Goal: Task Accomplishment & Management: Manage account settings

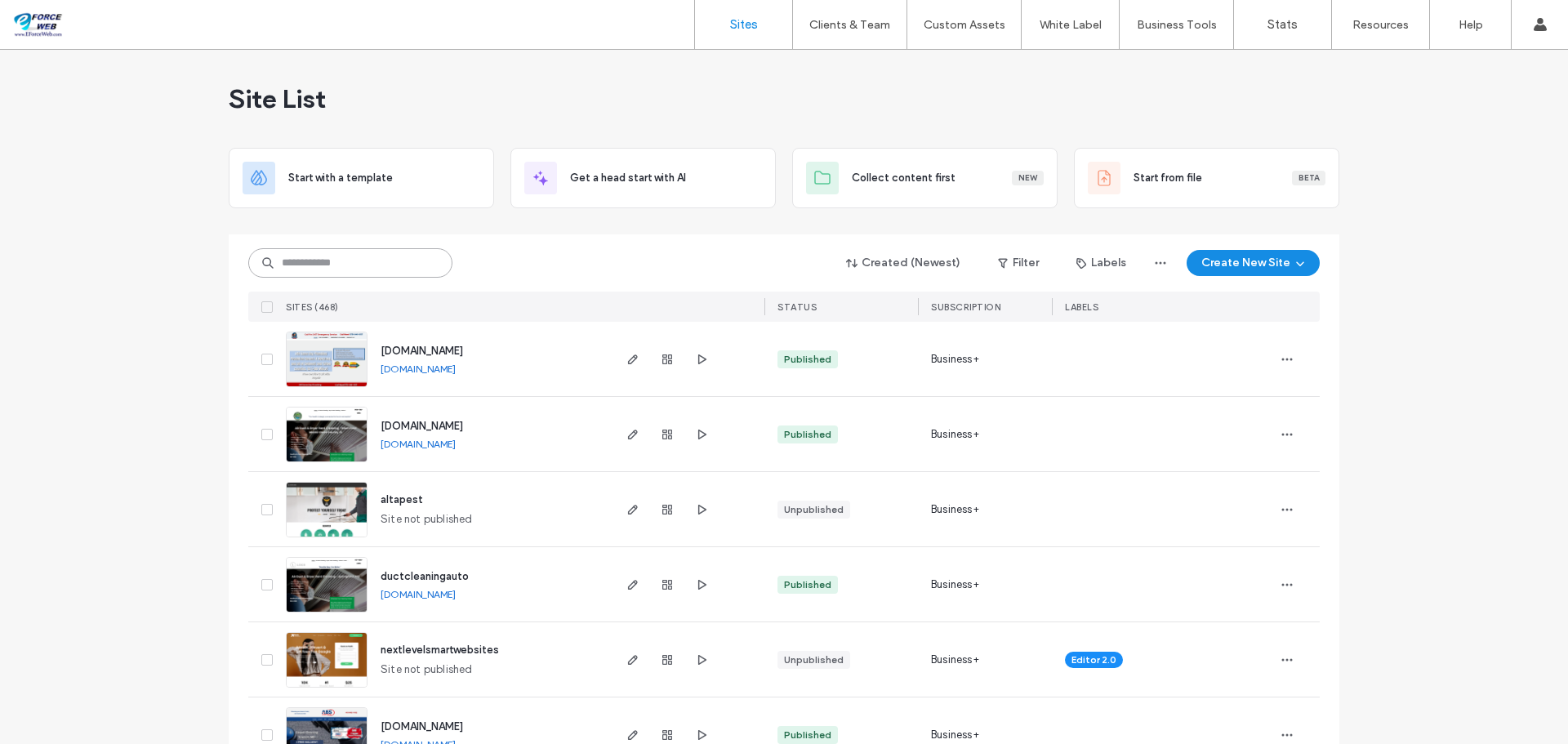
click at [350, 267] on input at bounding box center [350, 263] width 204 height 29
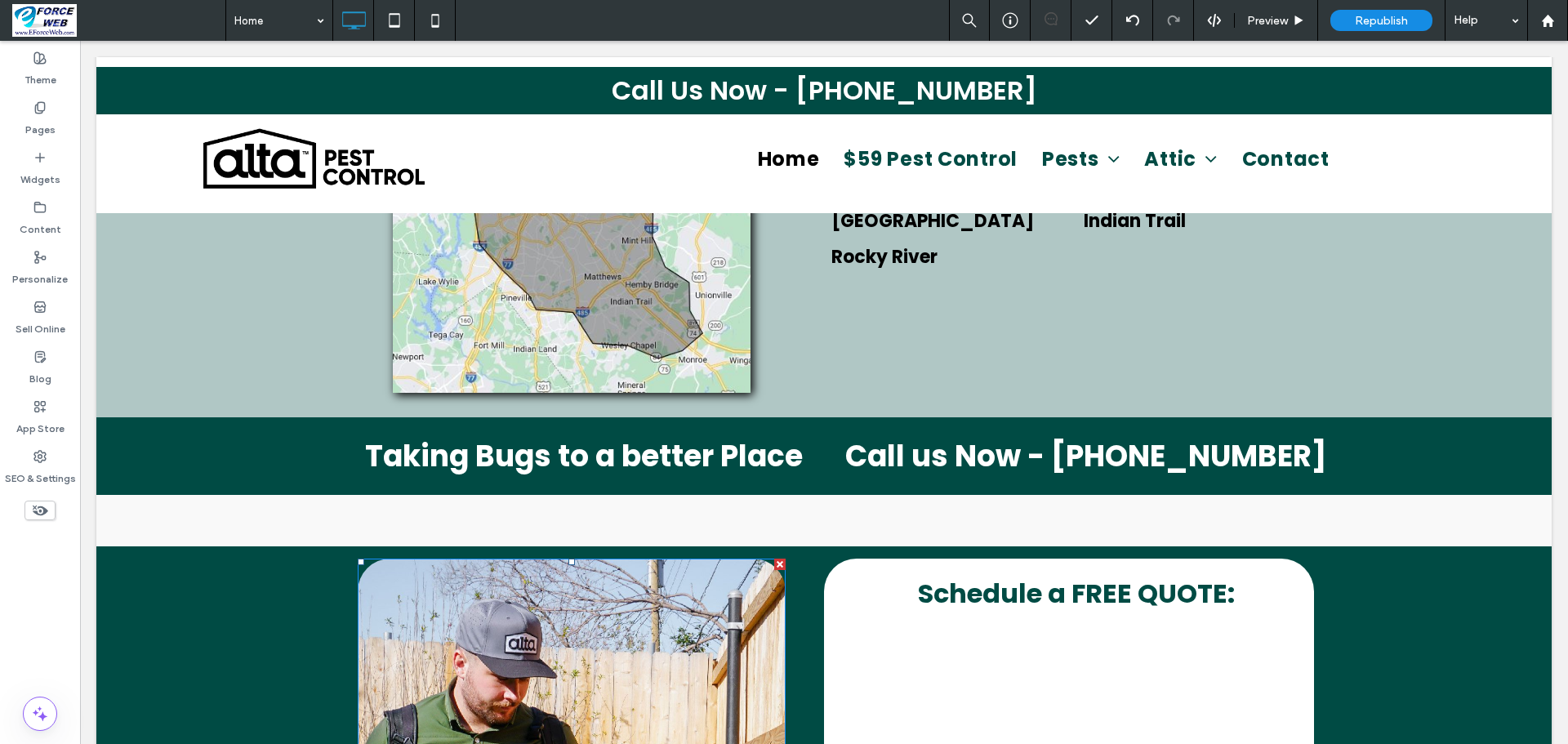
select select "**"
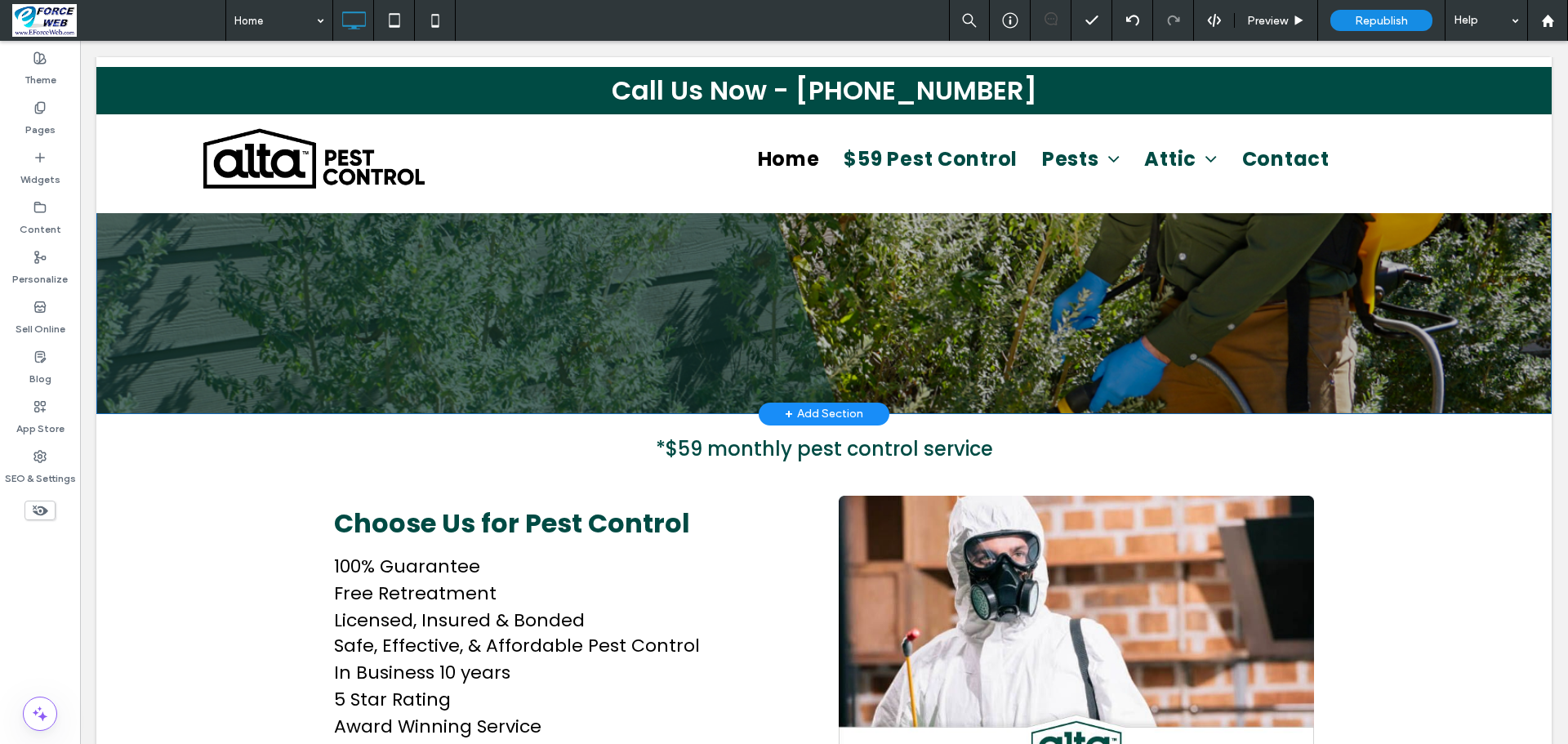
scroll to position [332, 0]
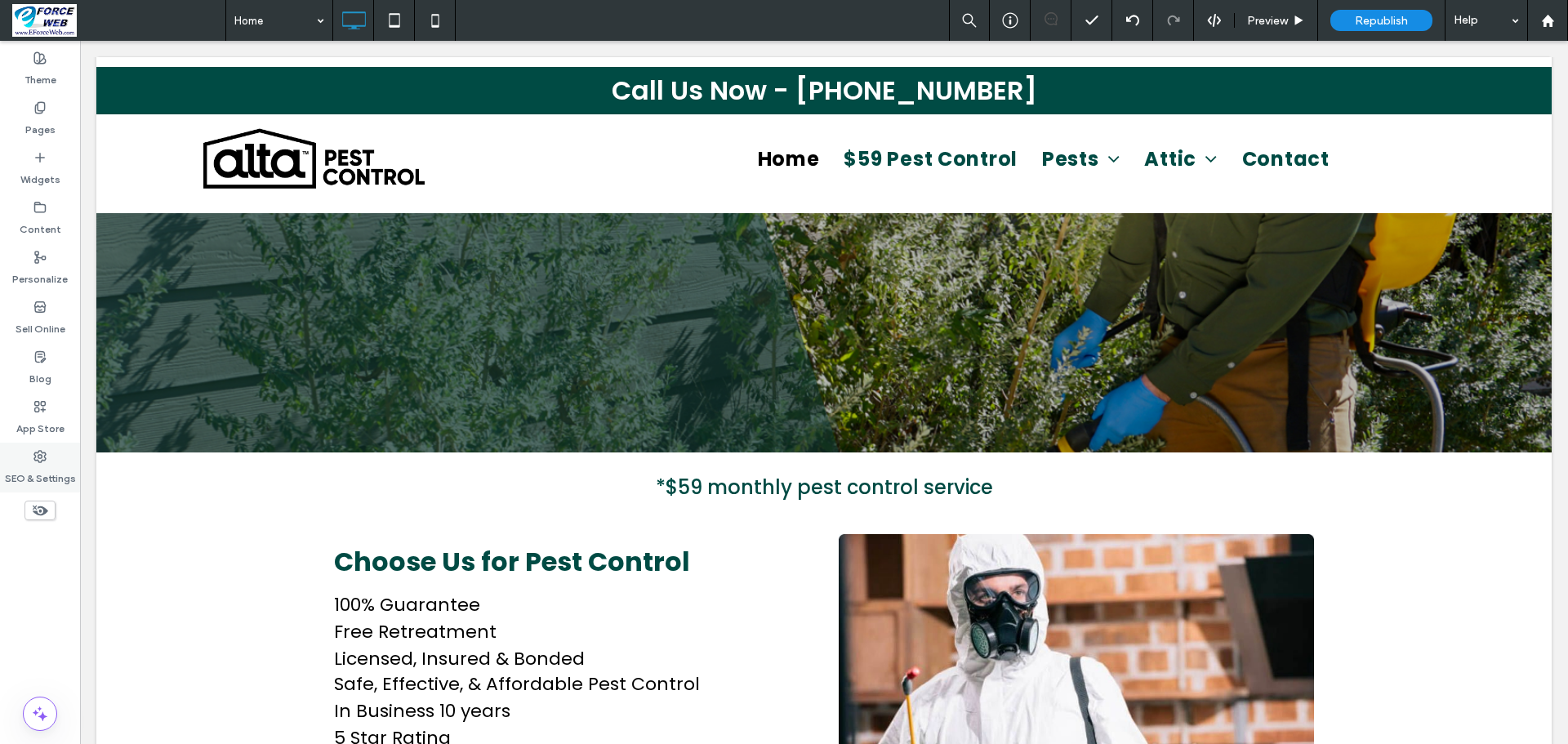
click at [46, 471] on label "SEO & Settings" at bounding box center [40, 474] width 71 height 23
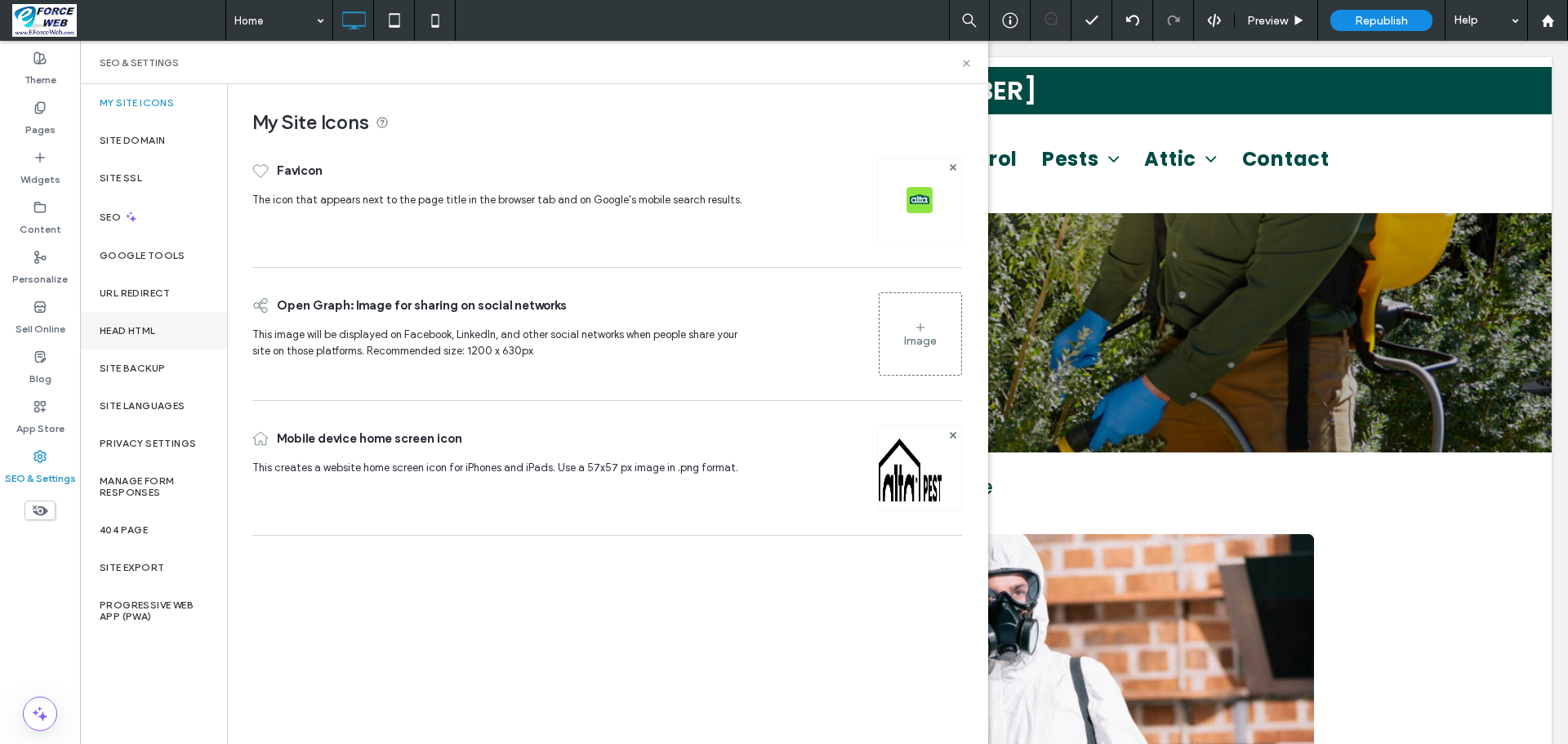
click at [122, 335] on label "Head HTML" at bounding box center [128, 330] width 57 height 11
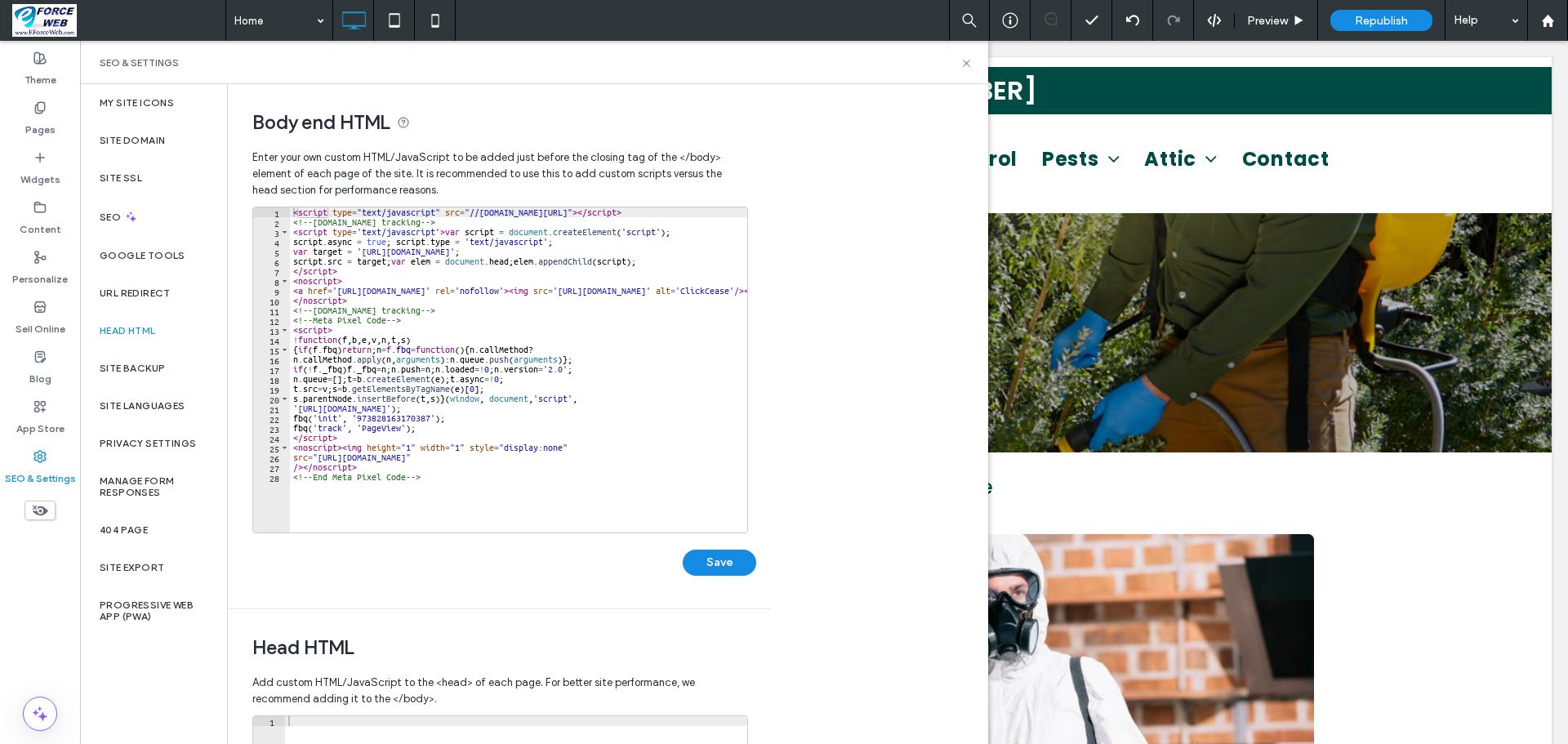
type textarea "**********"
click at [299, 491] on div "< script type = "text/javascript" src = "//cdn.calltrk.com/companies/852512157/…" at bounding box center [580, 373] width 580 height 332
click at [333, 485] on div "< script type = "text/javascript" src = "//cdn.calltrk.com/companies/852512157/…" at bounding box center [580, 373] width 580 height 332
paste textarea "**********"
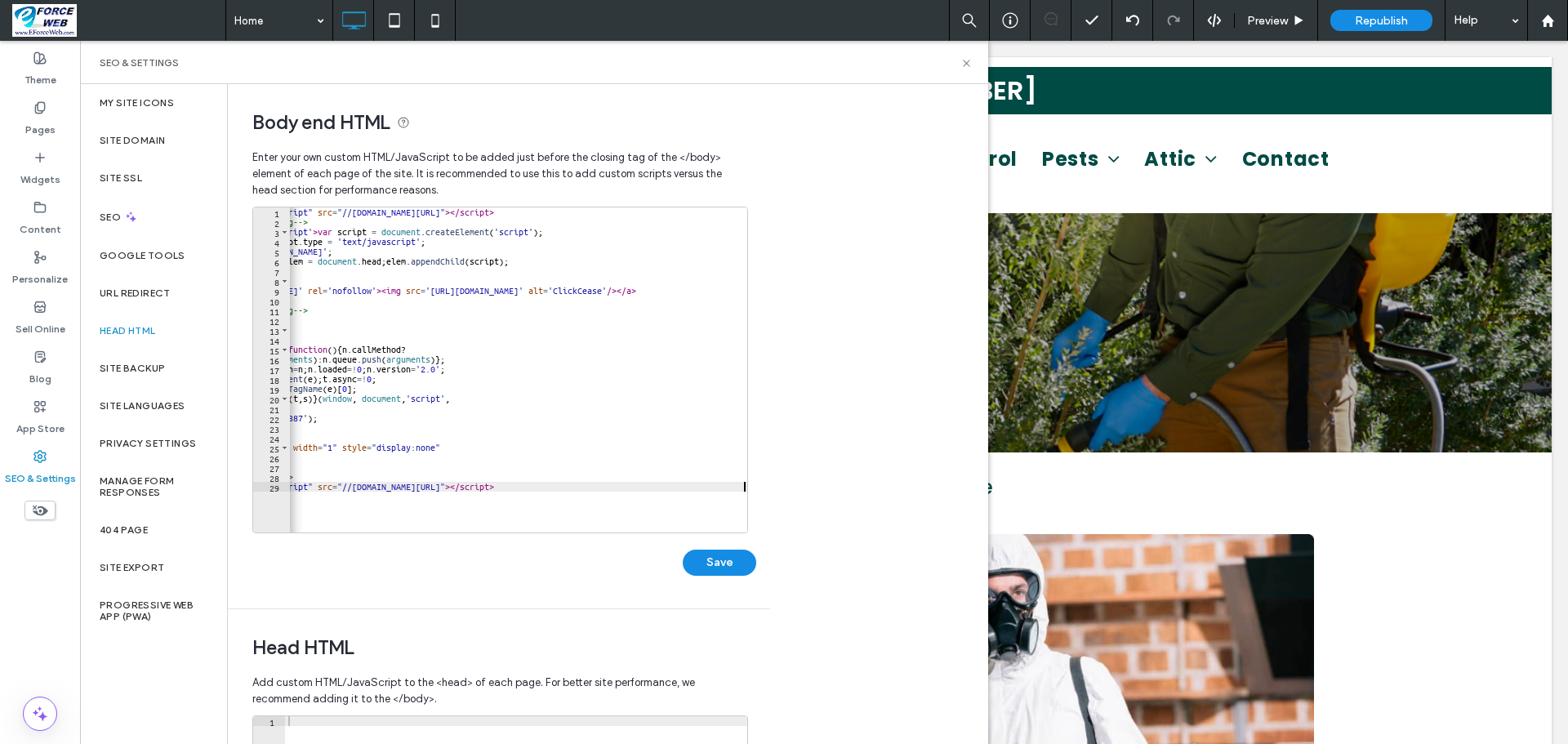
scroll to position [0, 127]
type textarea "**********"
click at [723, 558] on button "Save" at bounding box center [719, 563] width 73 height 26
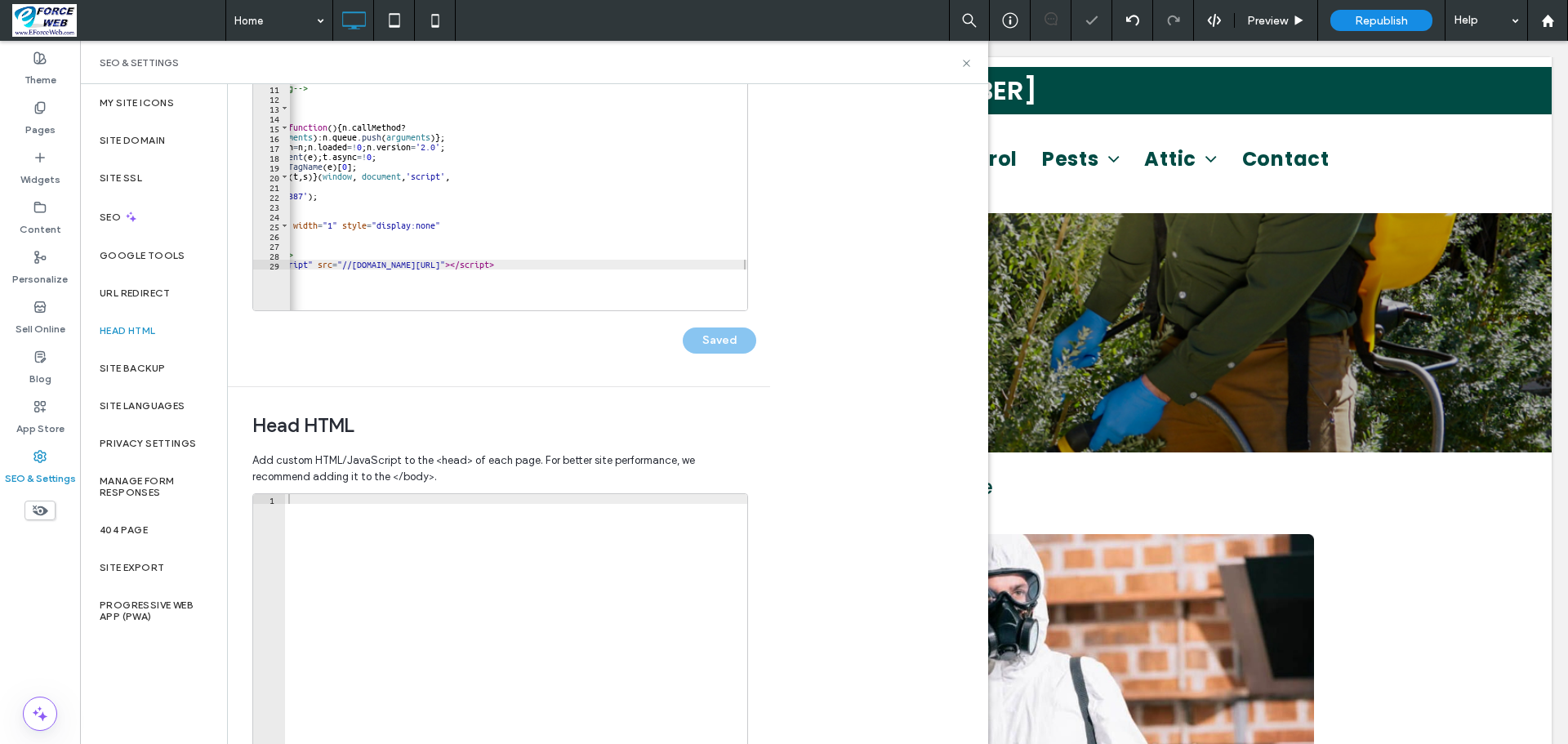
scroll to position [245, 0]
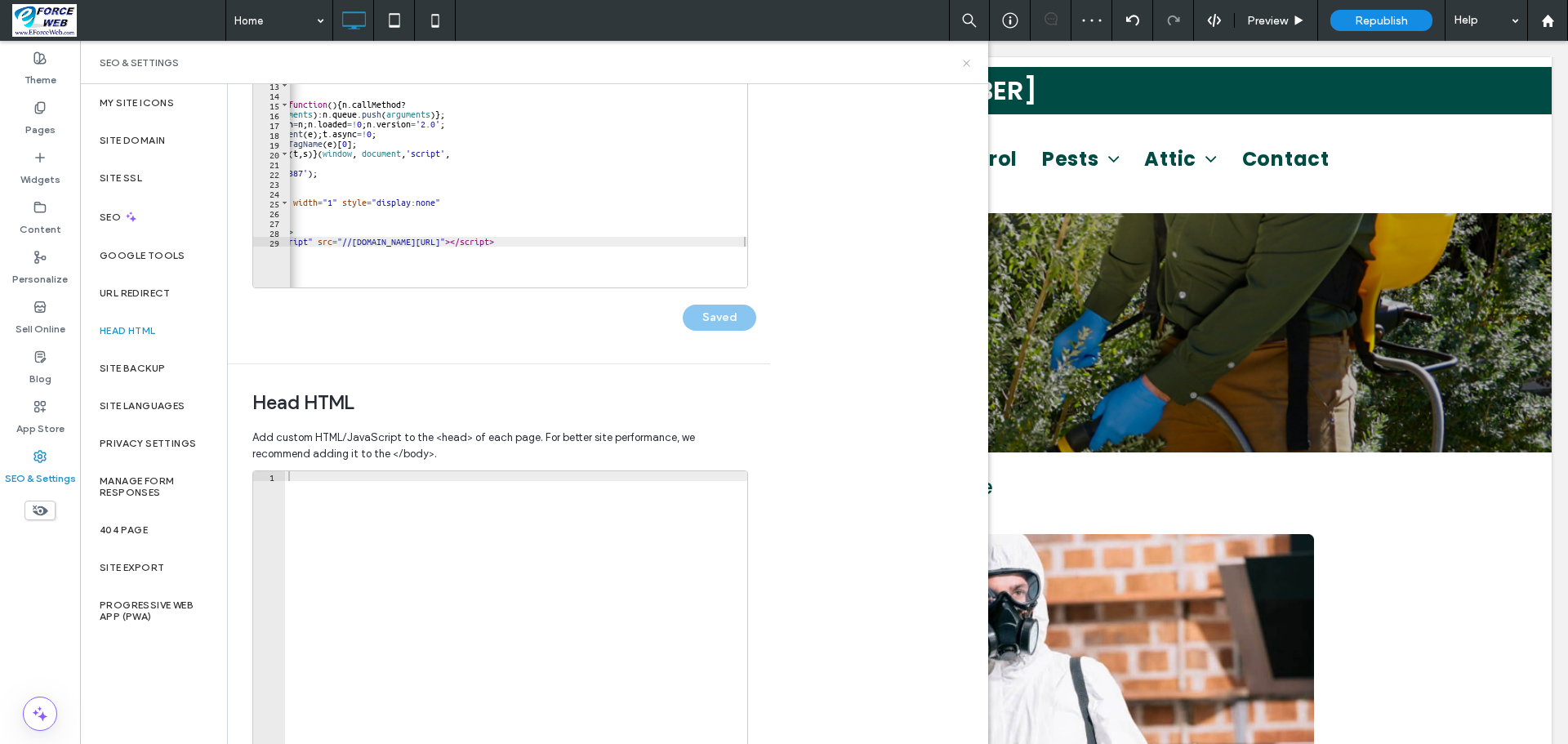
click at [972, 61] on icon at bounding box center [967, 63] width 12 height 12
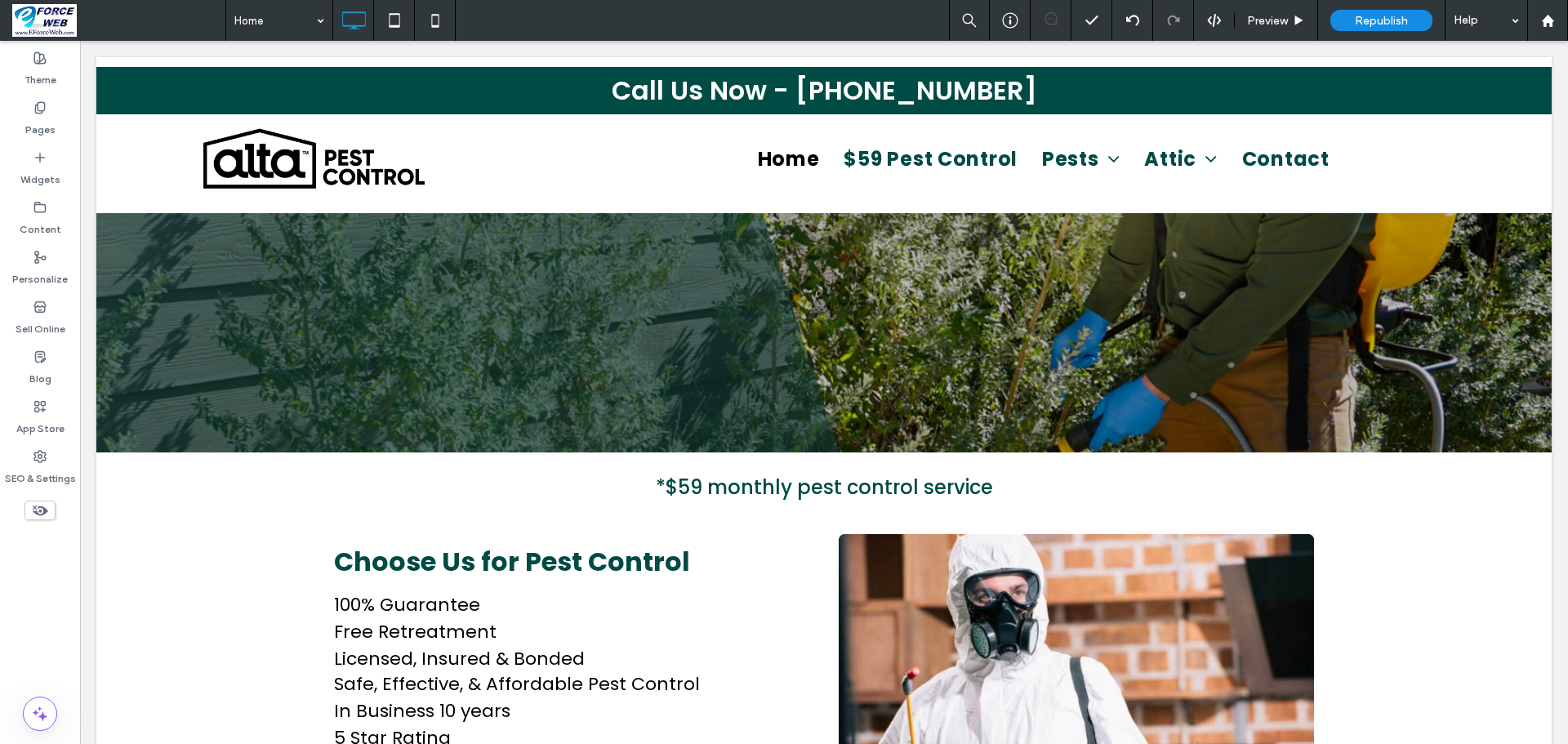
type input "*******"
type input "**"
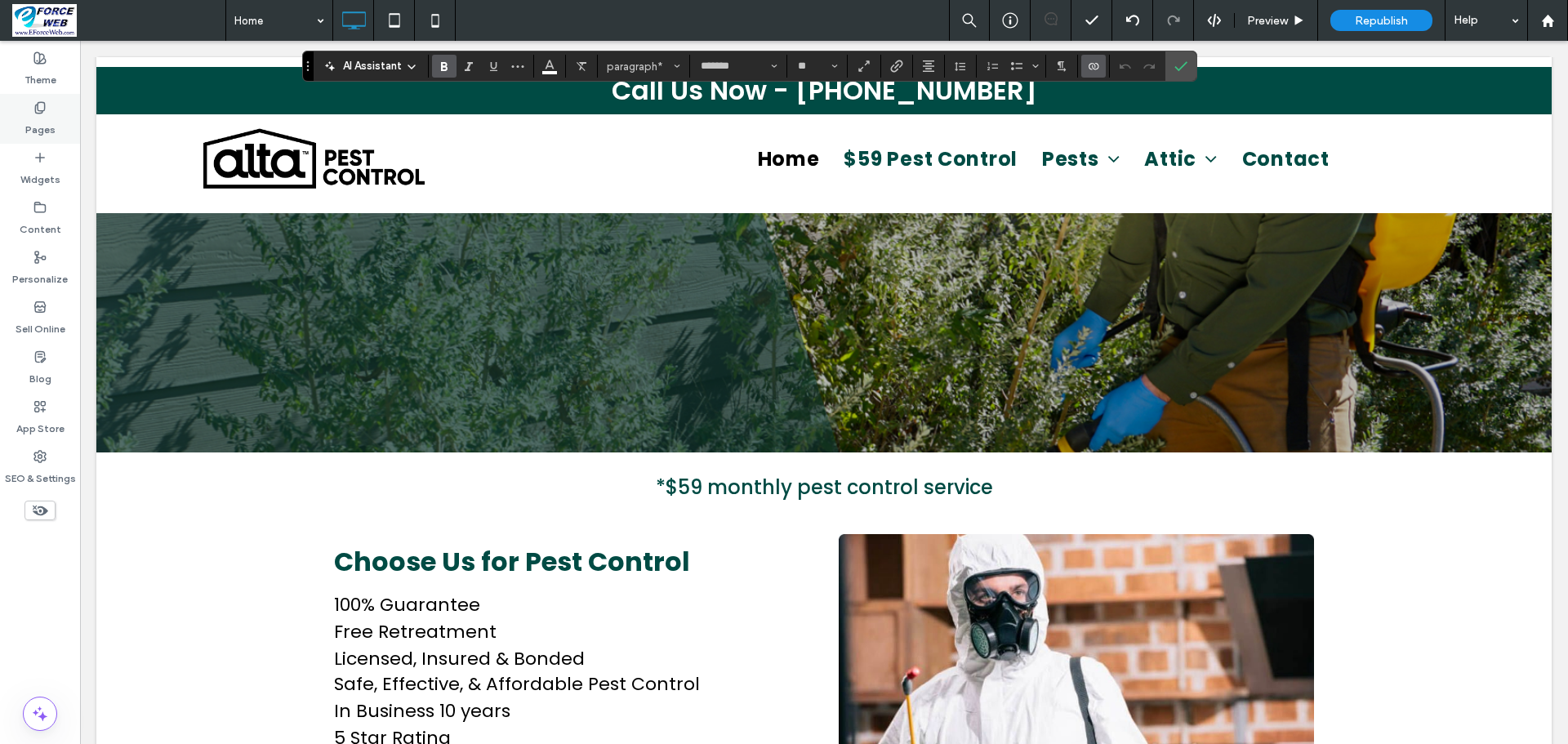
click at [40, 120] on label "Pages" at bounding box center [40, 126] width 30 height 23
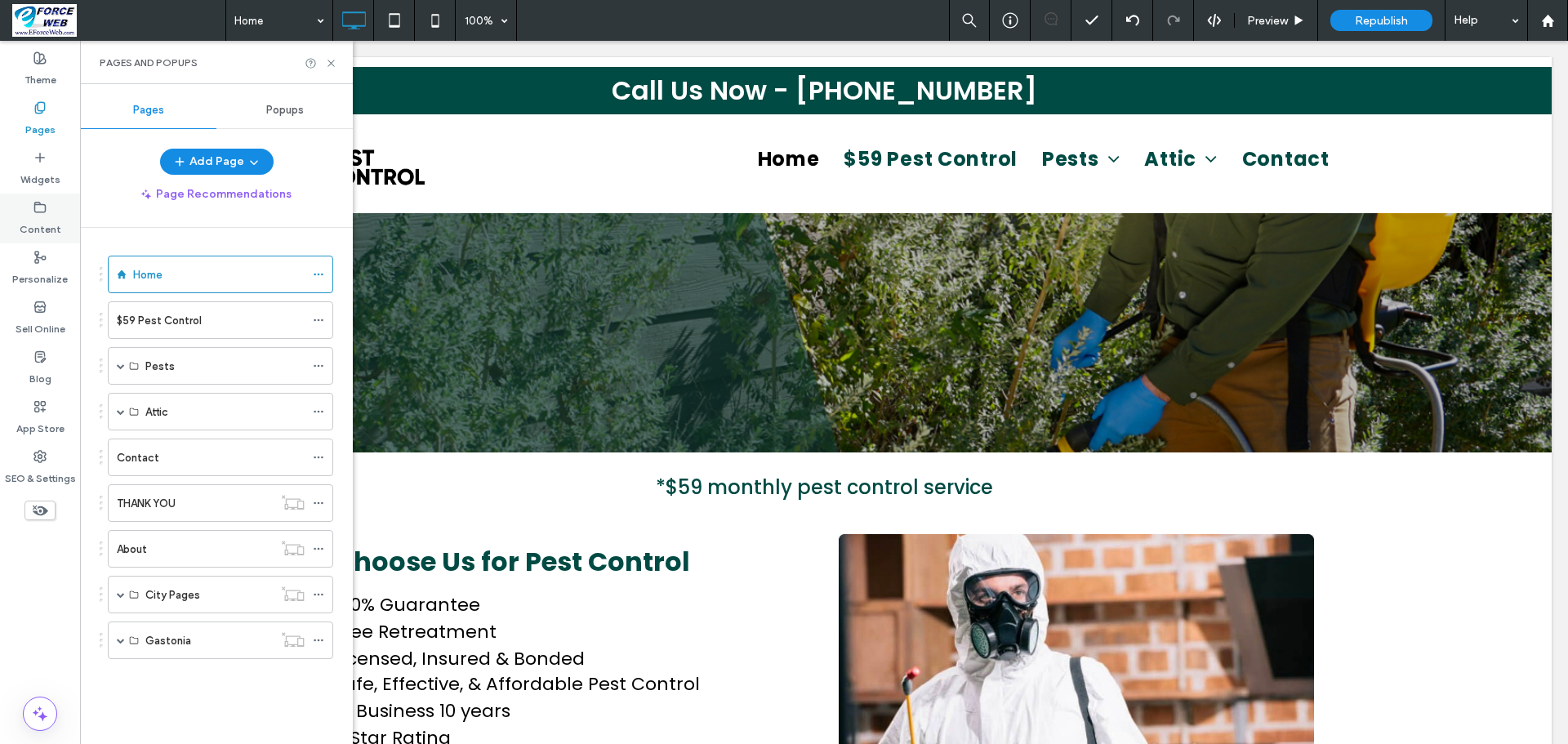
click at [42, 228] on label "Content" at bounding box center [40, 225] width 41 height 23
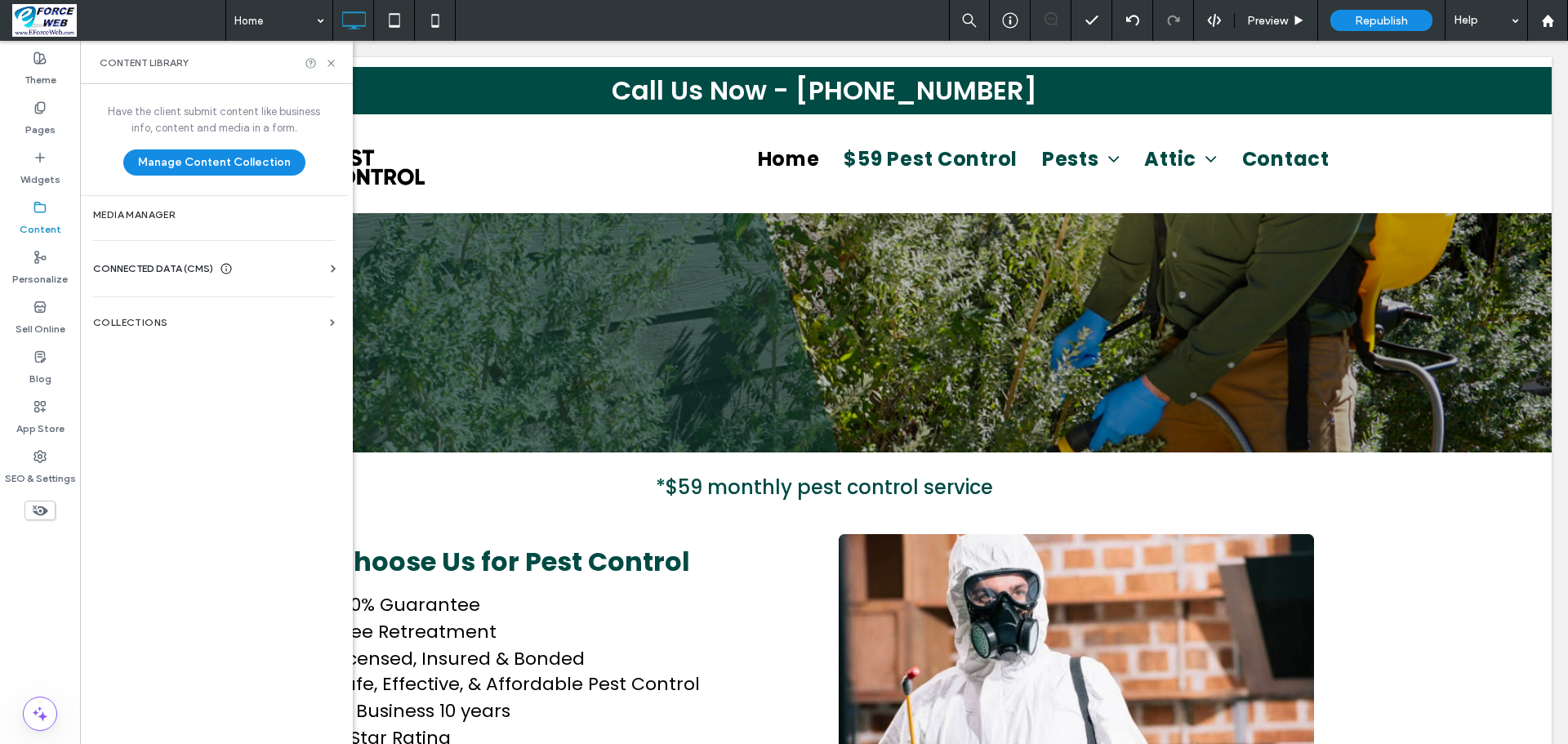
click at [188, 267] on span "CONNECTED DATA (CMS)" at bounding box center [153, 268] width 120 height 16
click at [154, 346] on label "Business Text" at bounding box center [217, 346] width 222 height 11
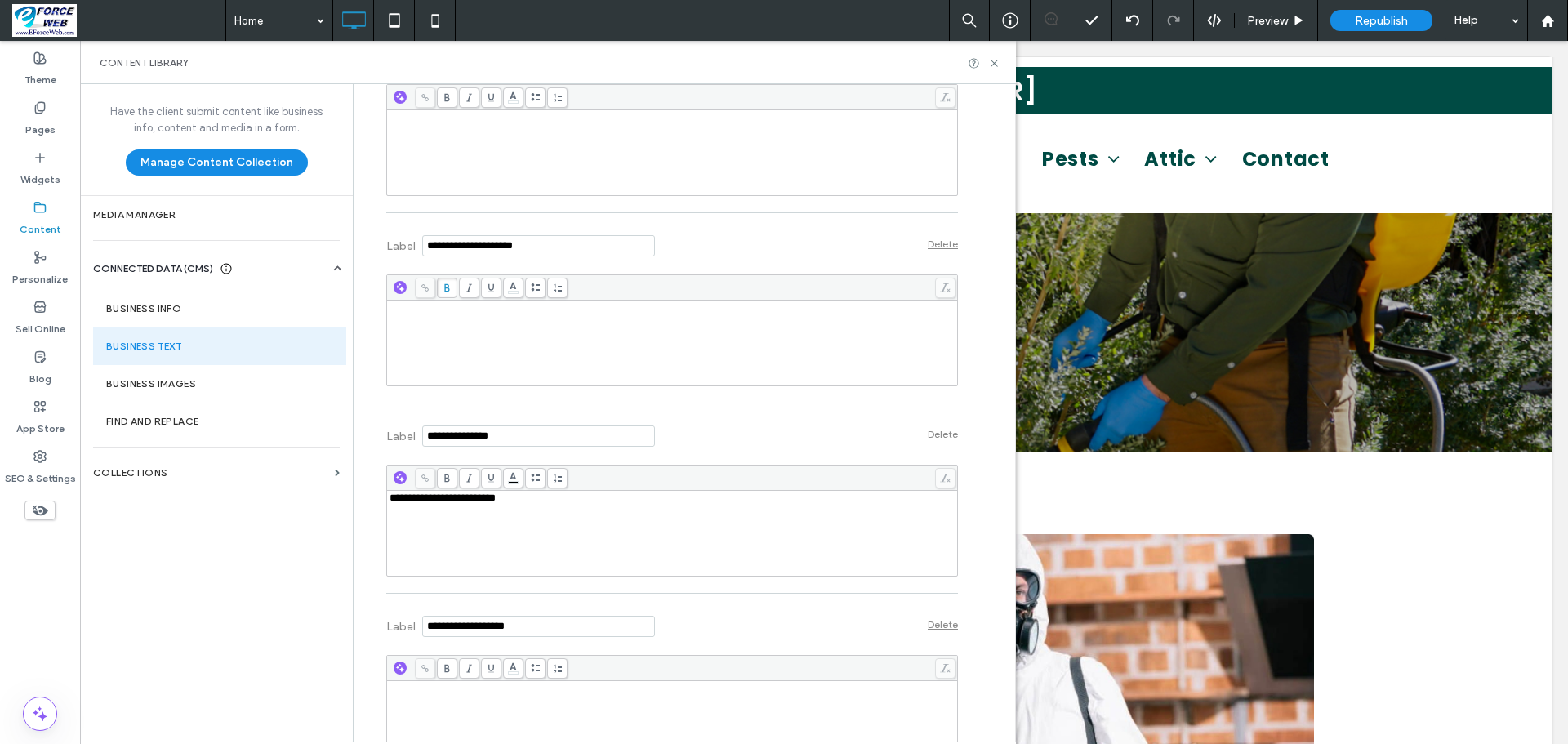
scroll to position [817, 0]
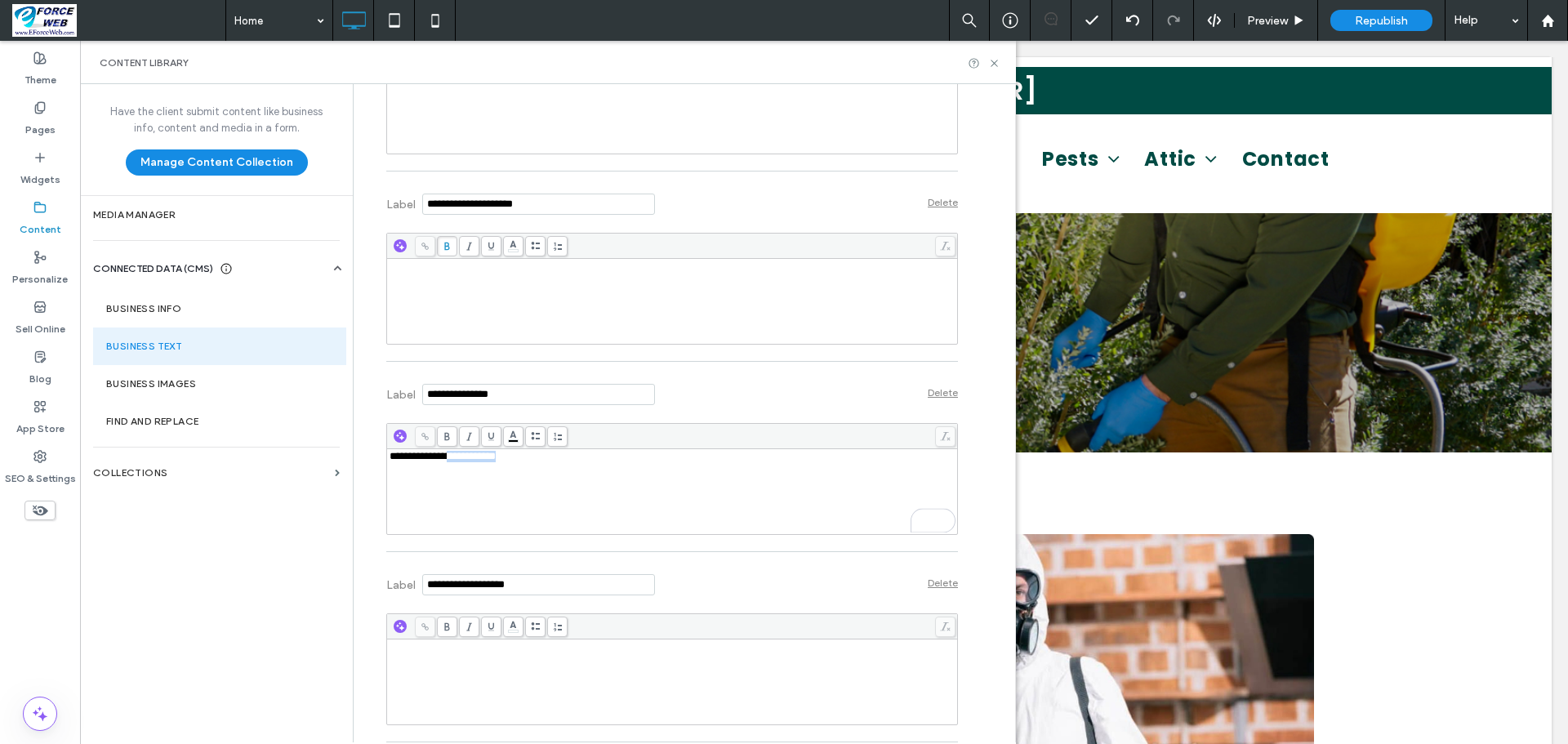
drag, startPoint x: 449, startPoint y: 464, endPoint x: 532, endPoint y: 472, distance: 83.4
click at [532, 462] on div "**********" at bounding box center [673, 456] width 566 height 11
copy span "**********"
click at [993, 62] on use at bounding box center [994, 63] width 7 height 7
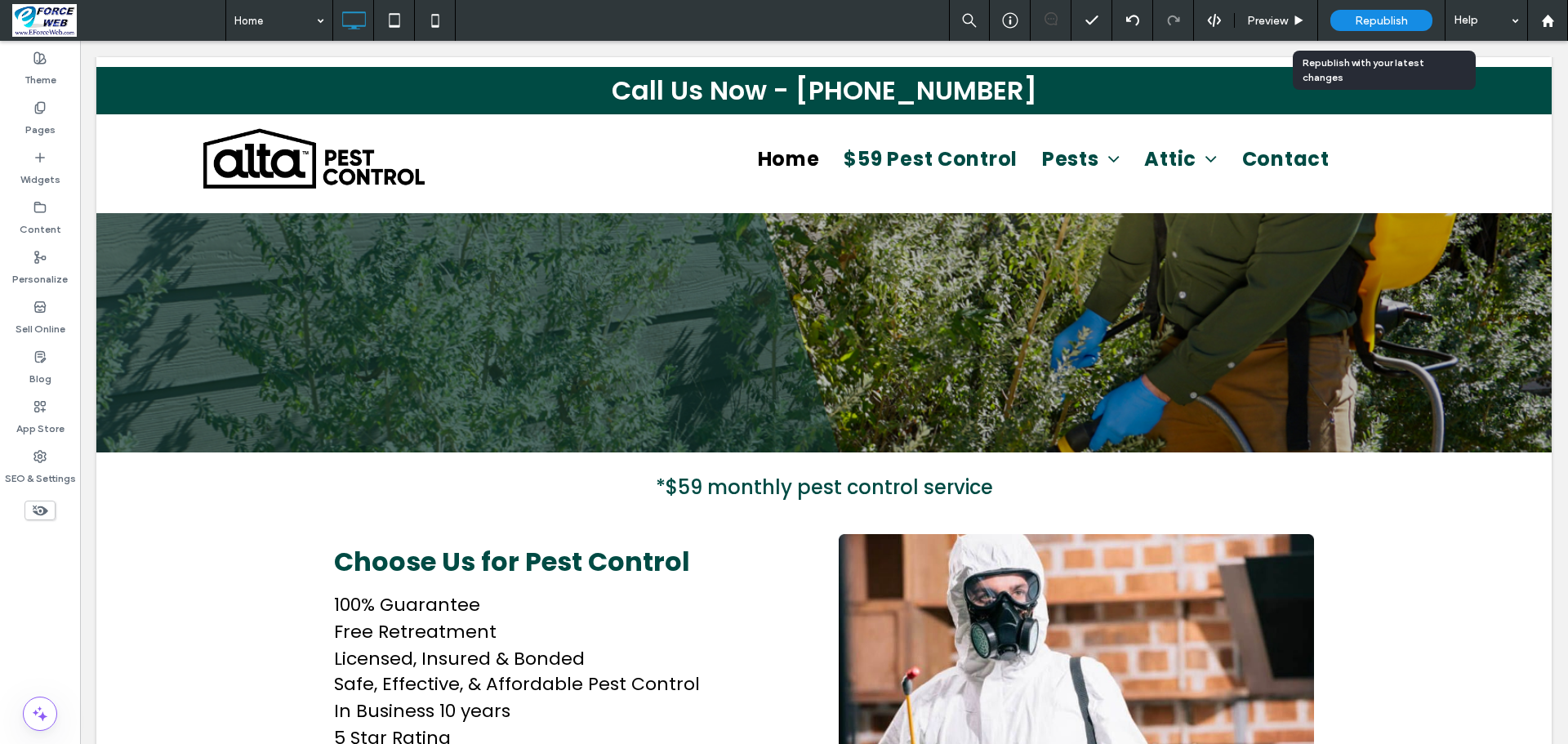
click at [1378, 18] on span "Republish" at bounding box center [1381, 21] width 53 height 14
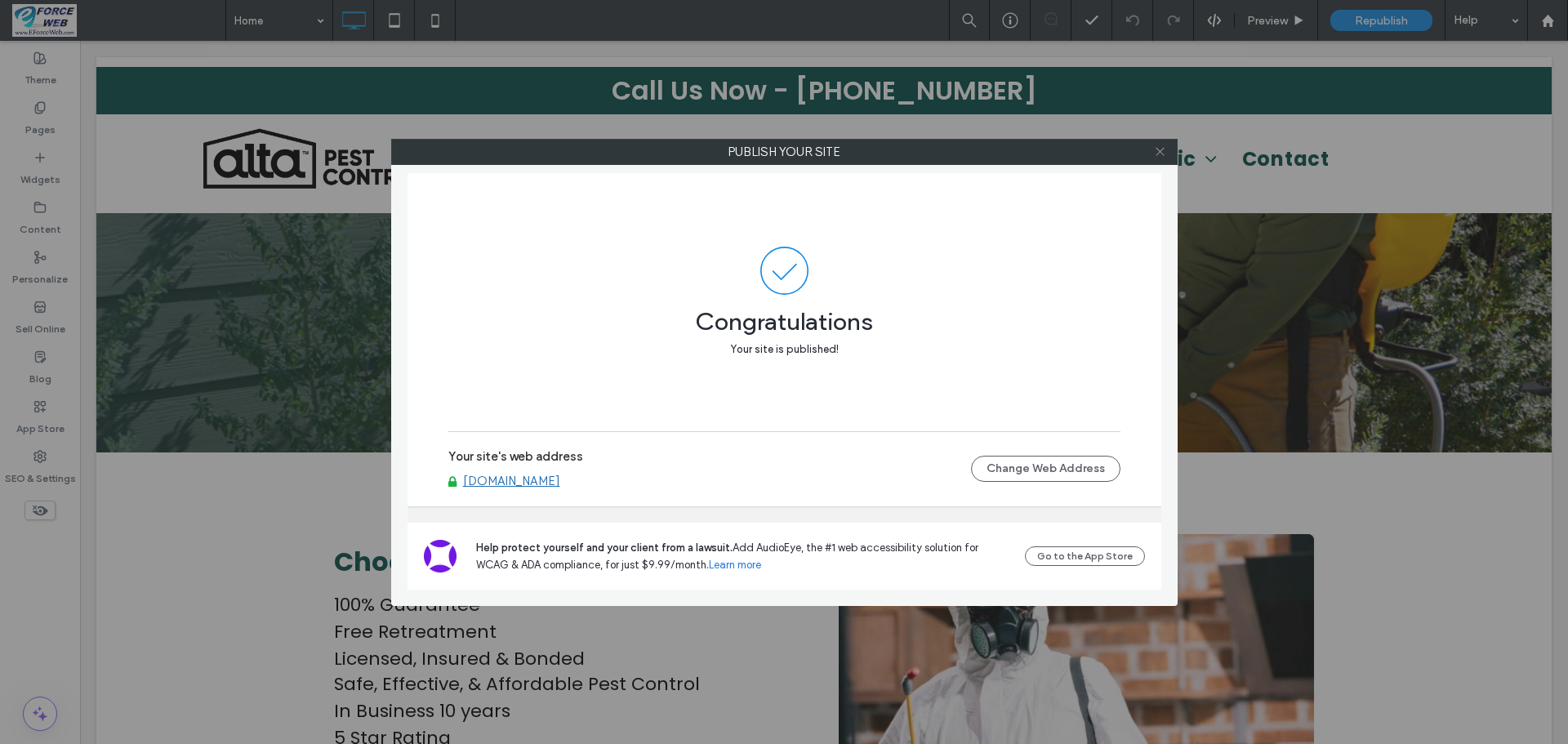
click at [1159, 150] on icon at bounding box center [1160, 151] width 12 height 12
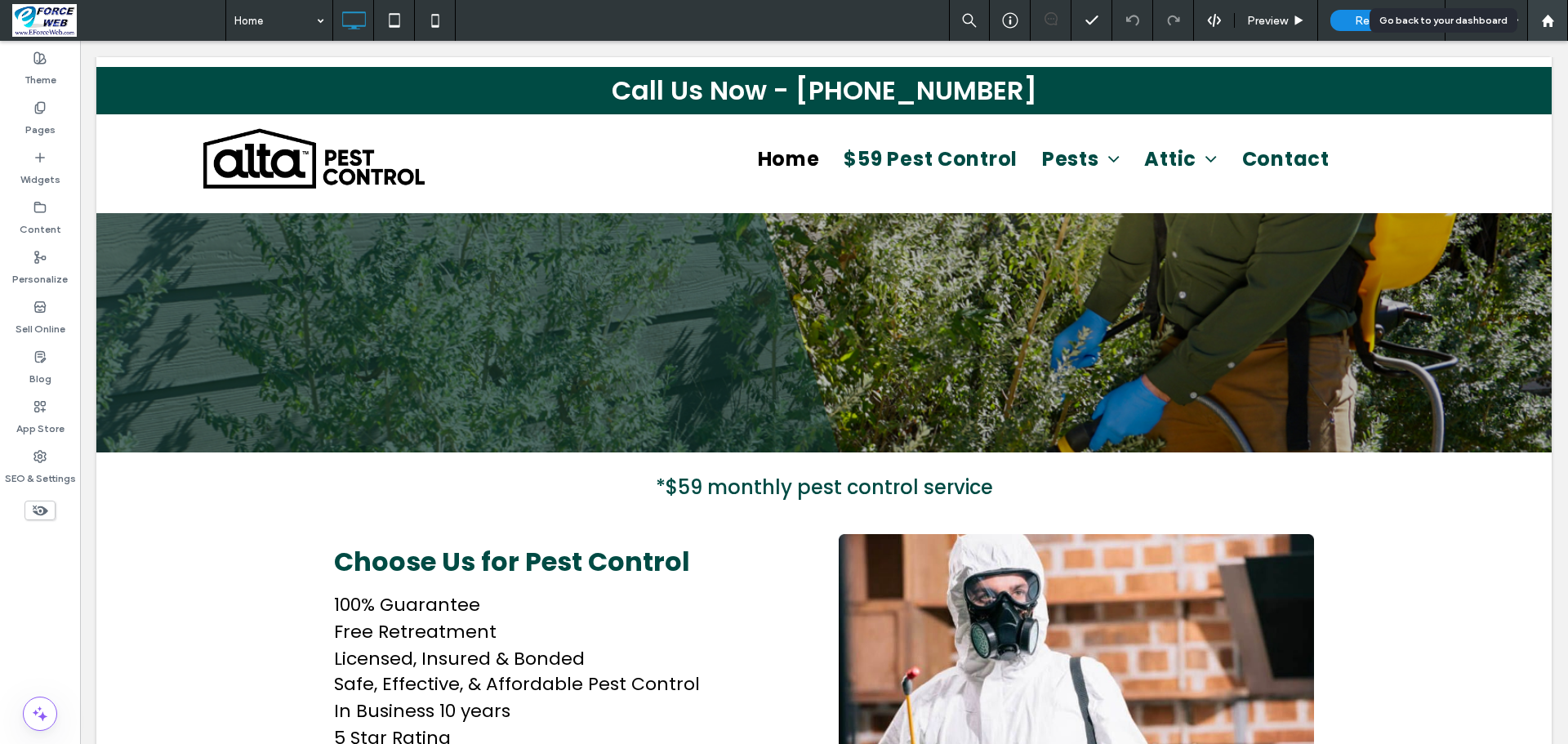
click at [1549, 22] on use at bounding box center [1547, 20] width 12 height 12
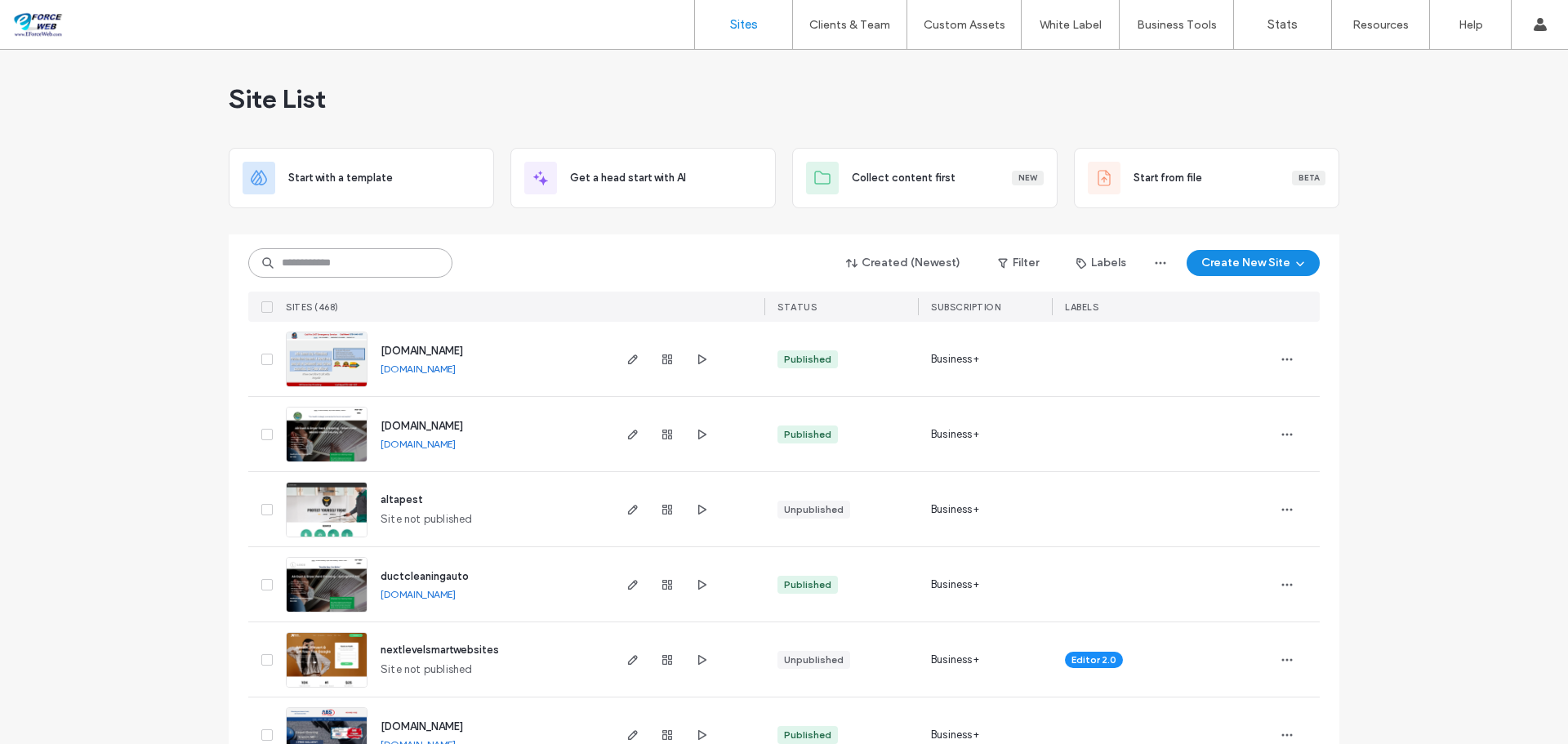
click at [397, 267] on input at bounding box center [350, 263] width 204 height 29
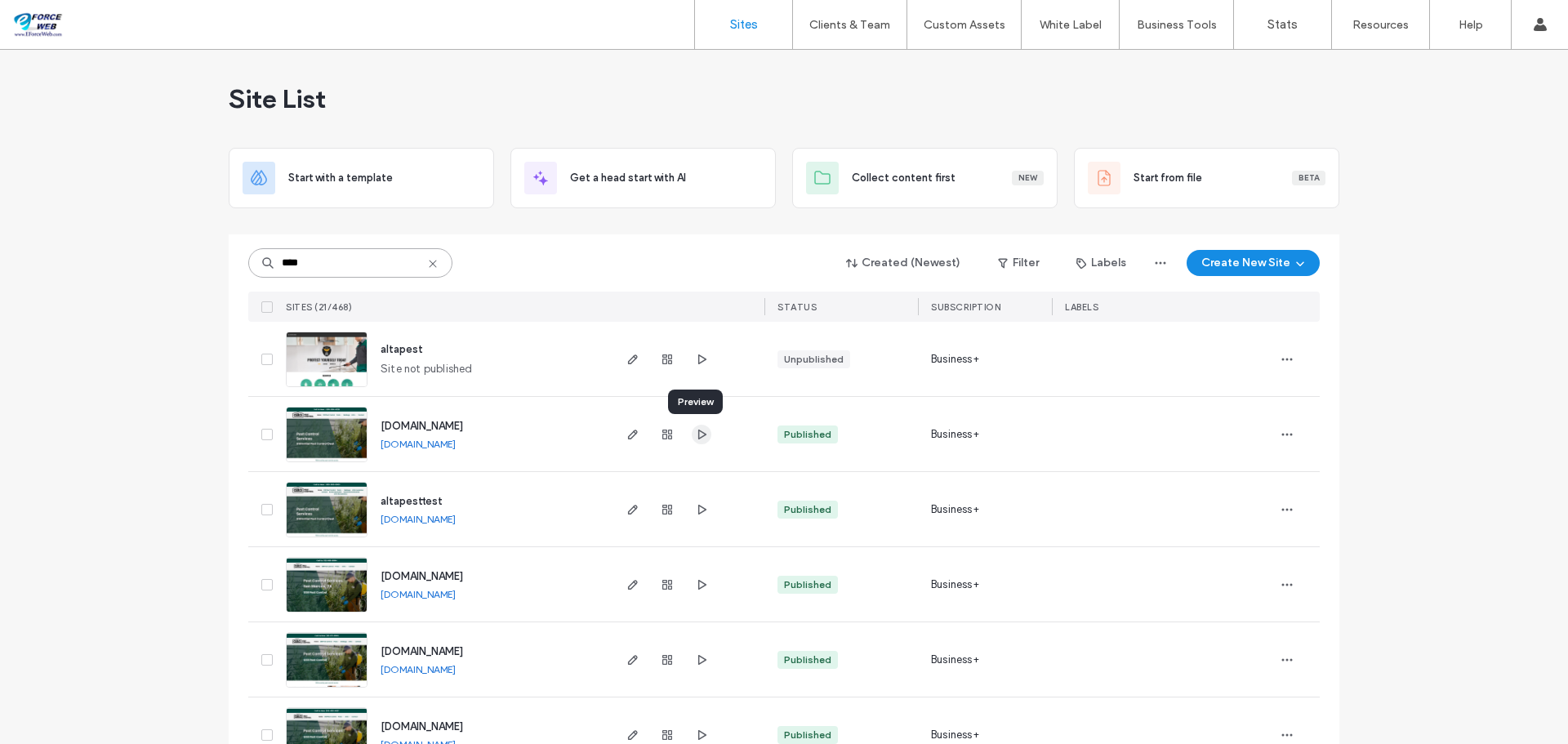
type input "****"
click at [698, 434] on icon "button" at bounding box center [701, 434] width 13 height 13
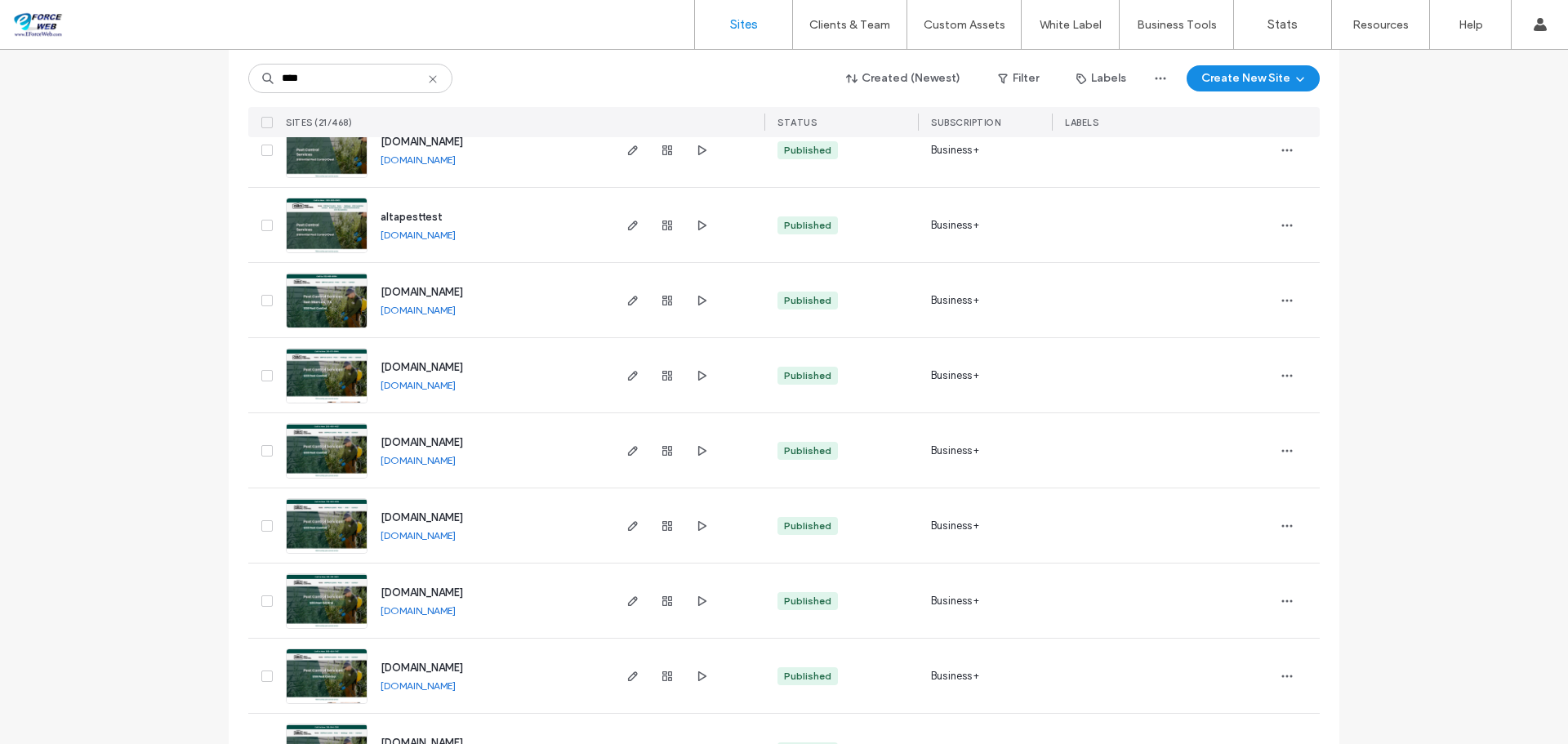
scroll to position [327, 0]
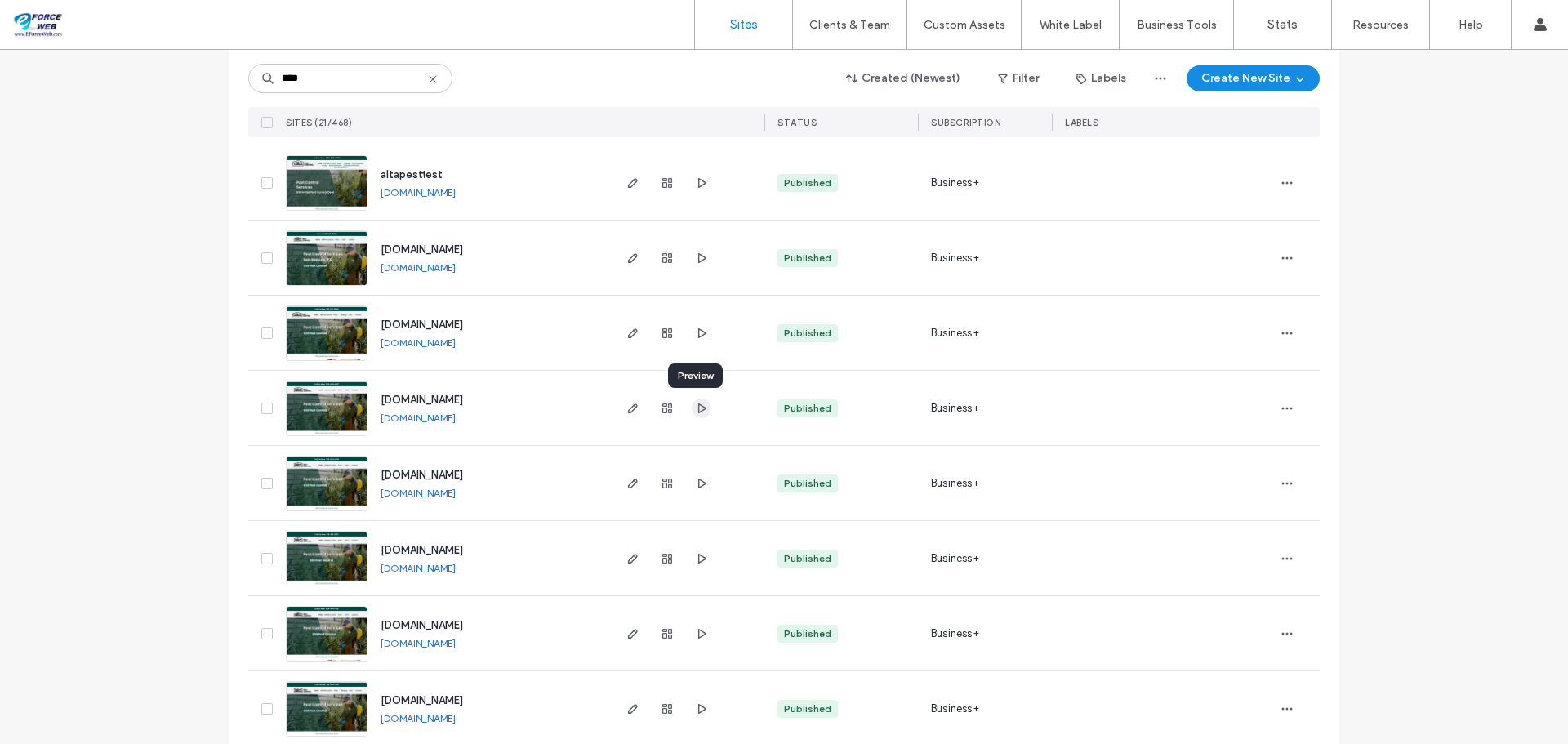
click at [696, 406] on icon "button" at bounding box center [701, 408] width 13 height 13
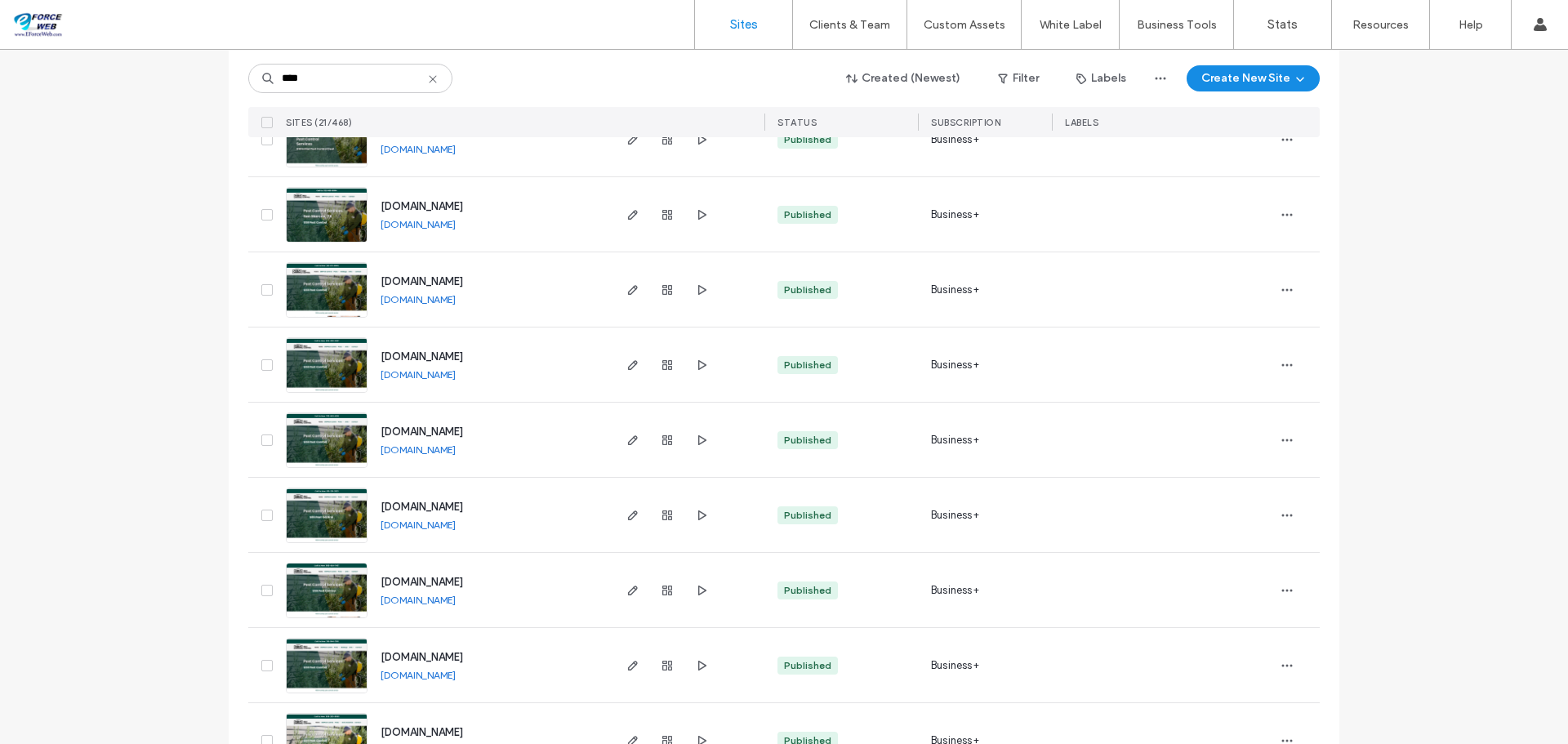
scroll to position [409, 0]
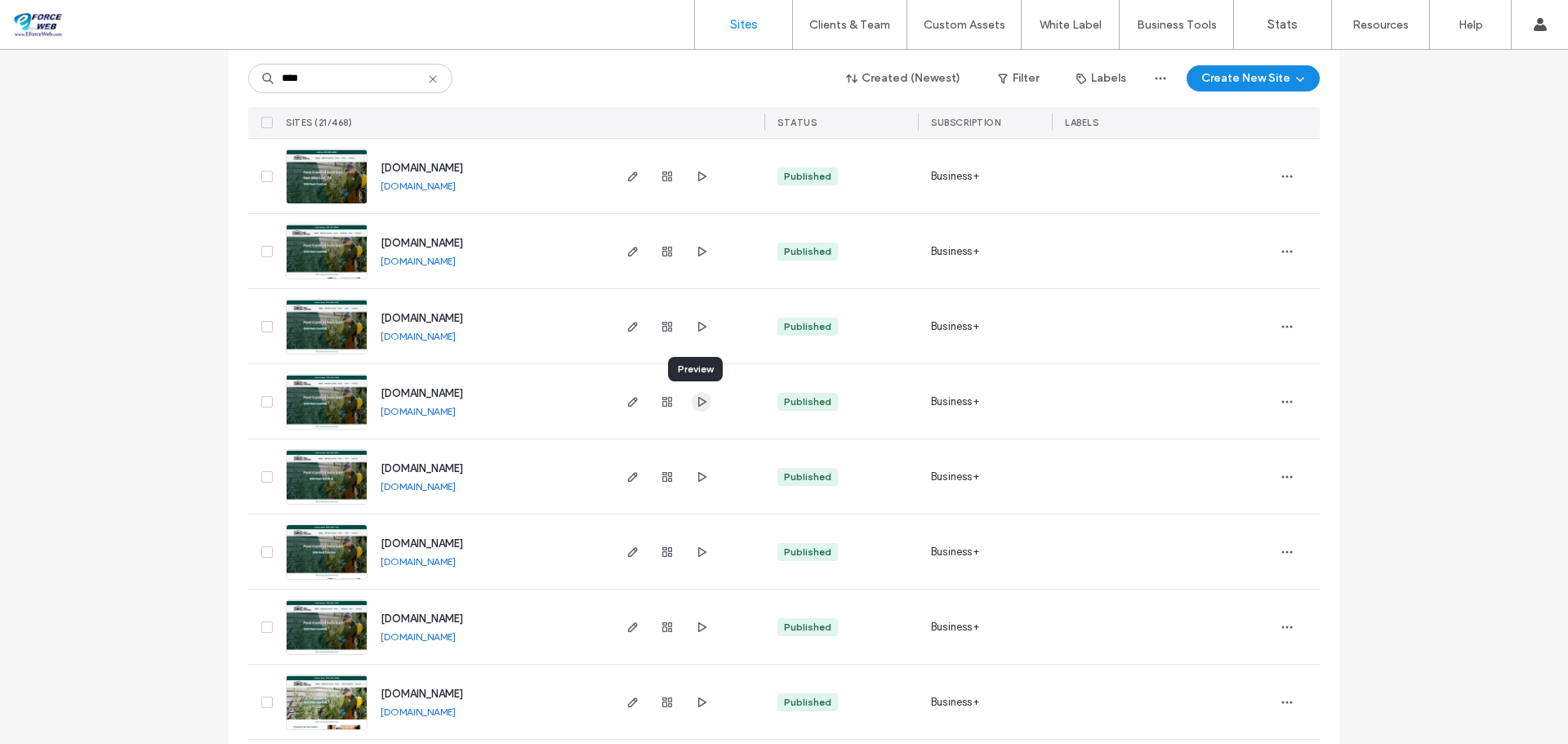
click at [697, 397] on icon "button" at bounding box center [701, 402] width 13 height 13
click at [698, 479] on use "button" at bounding box center [702, 476] width 8 height 9
click at [701, 554] on icon "button" at bounding box center [701, 551] width 13 height 13
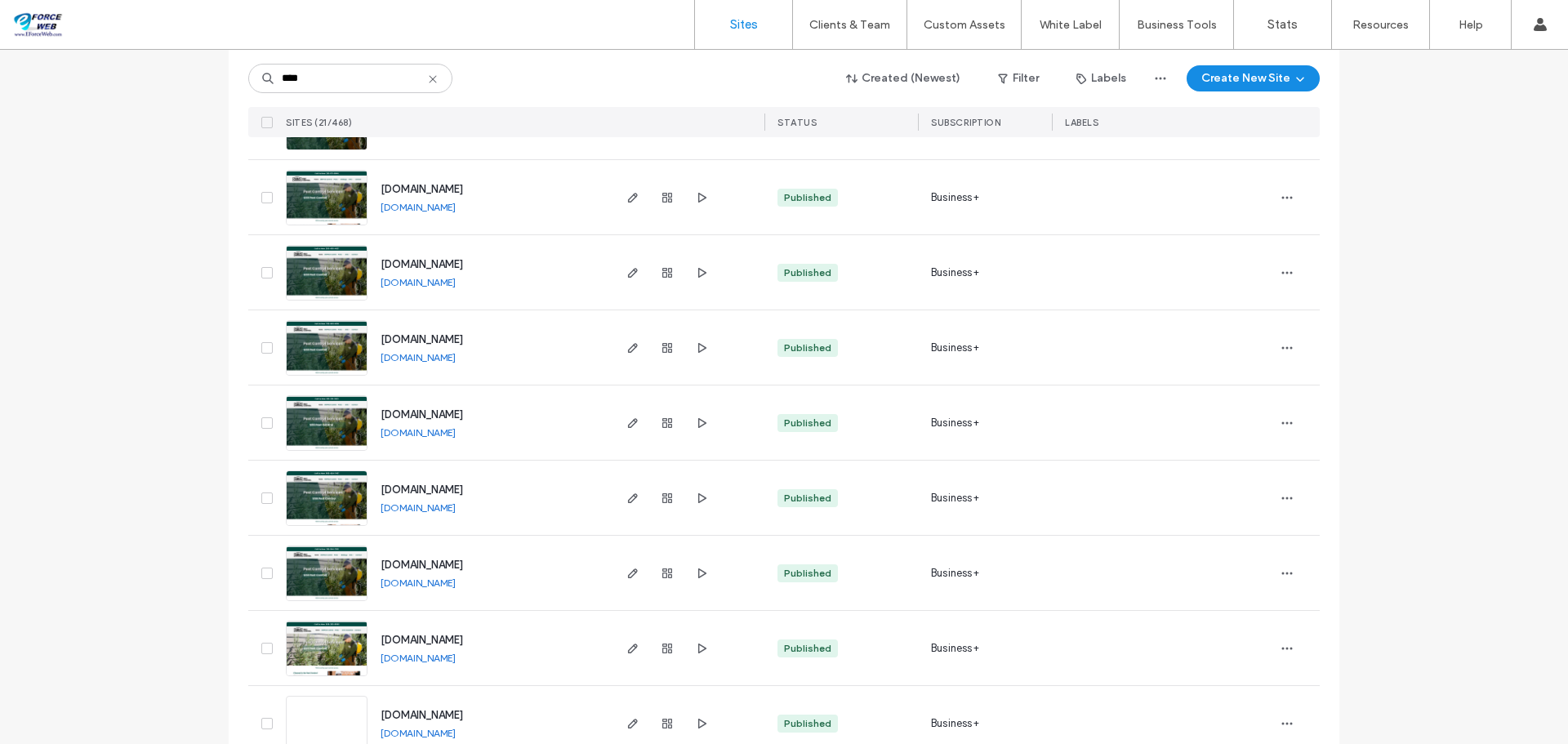
scroll to position [490, 0]
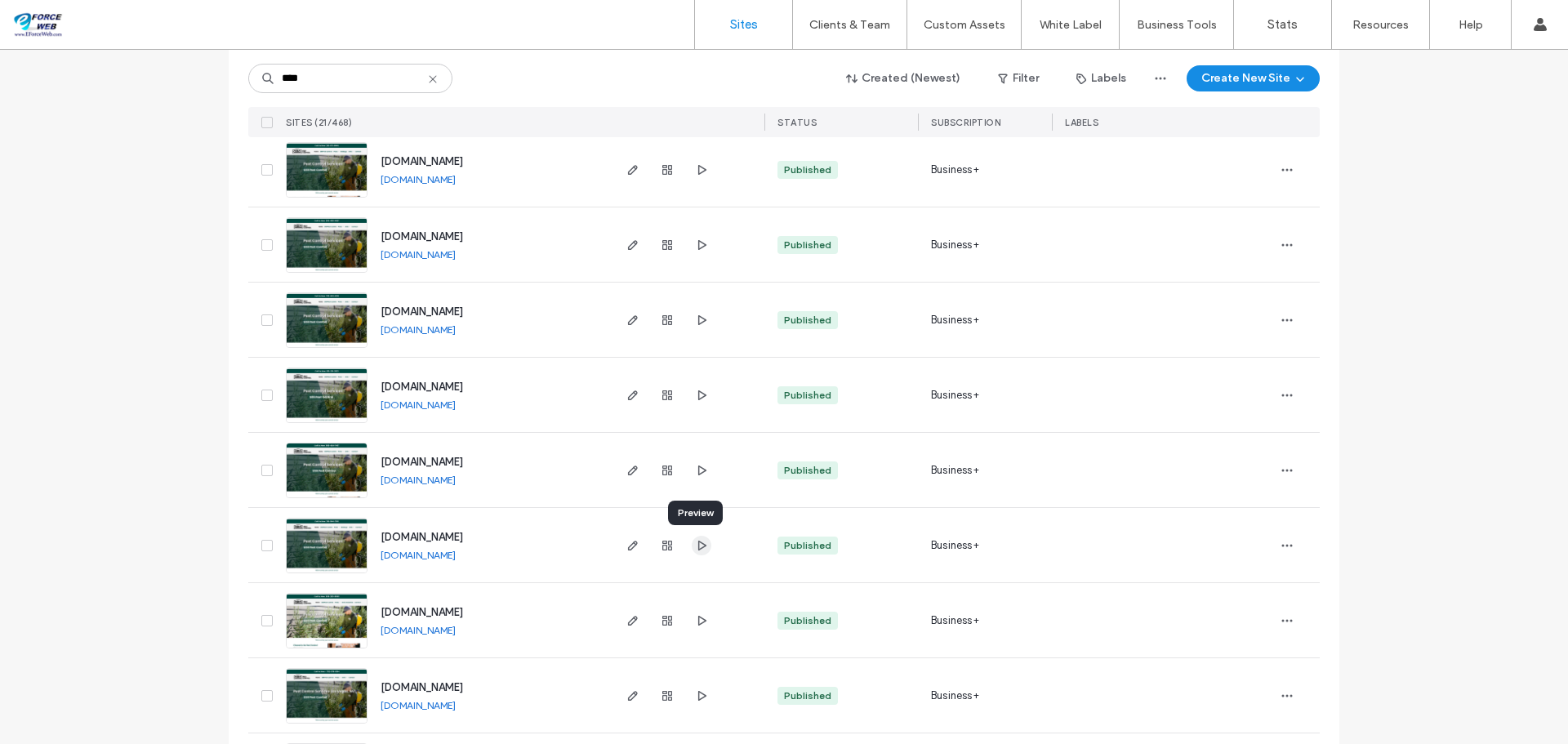
click at [703, 549] on span "button" at bounding box center [701, 545] width 20 height 20
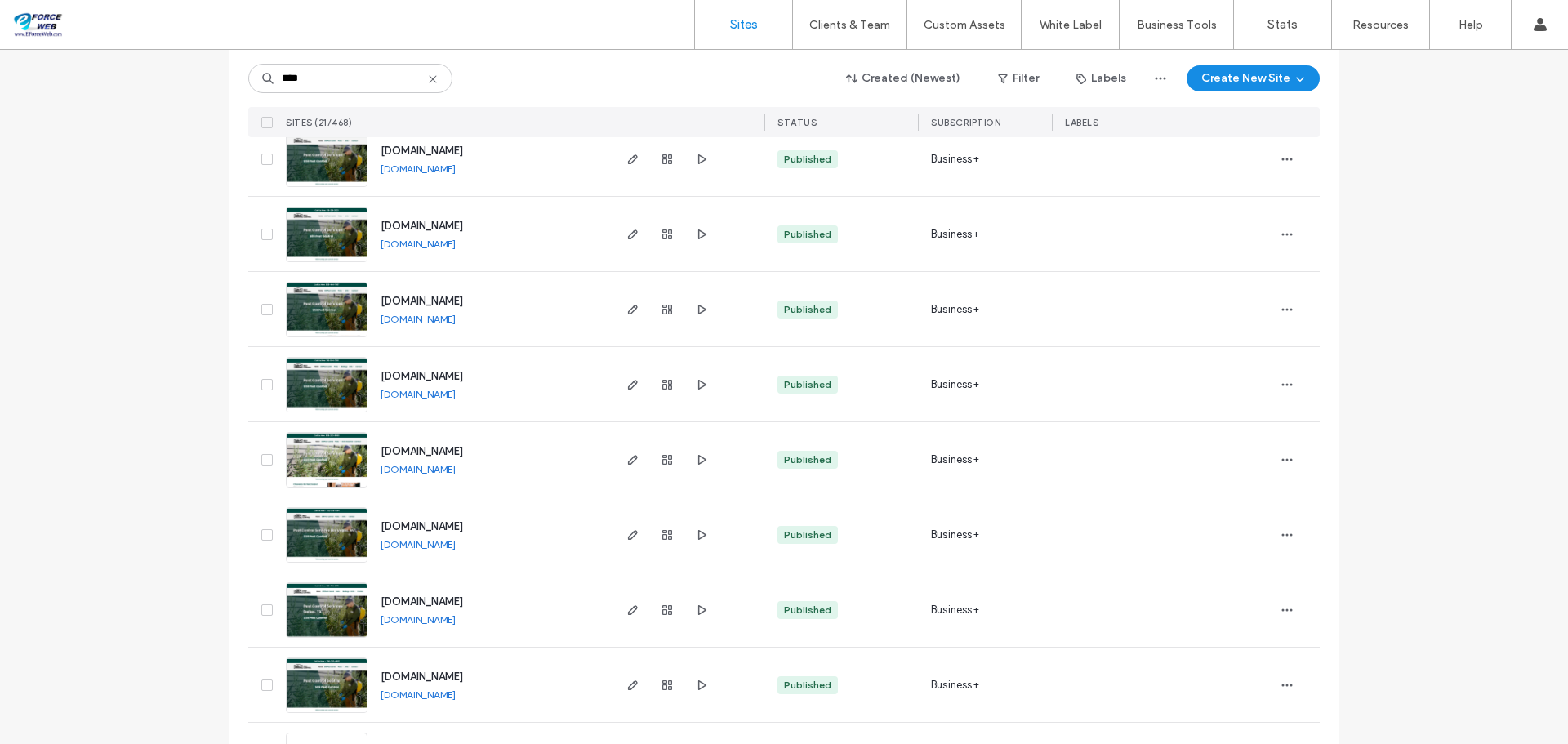
scroll to position [654, 0]
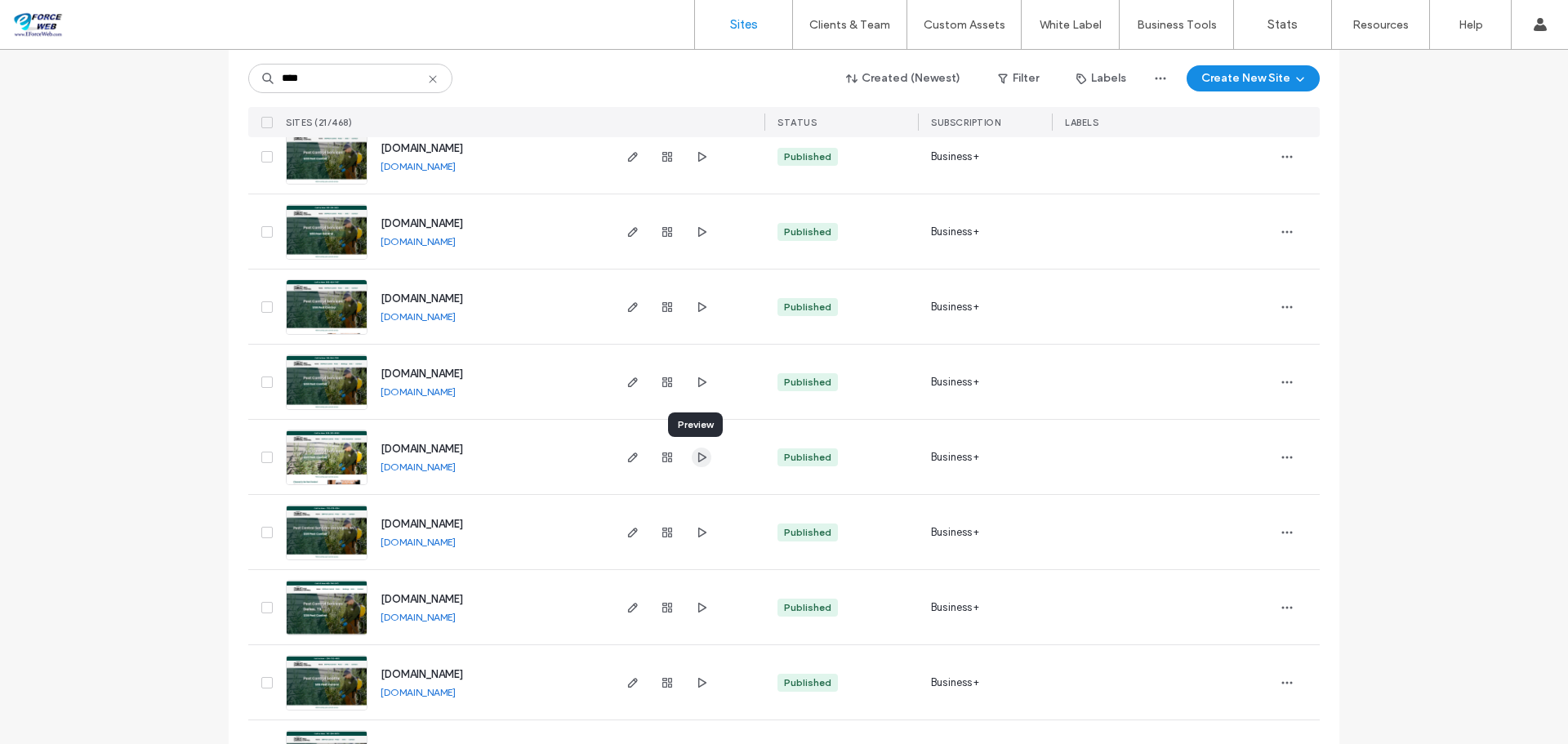
click at [695, 461] on icon "button" at bounding box center [701, 457] width 13 height 13
click at [697, 538] on span "button" at bounding box center [701, 532] width 20 height 20
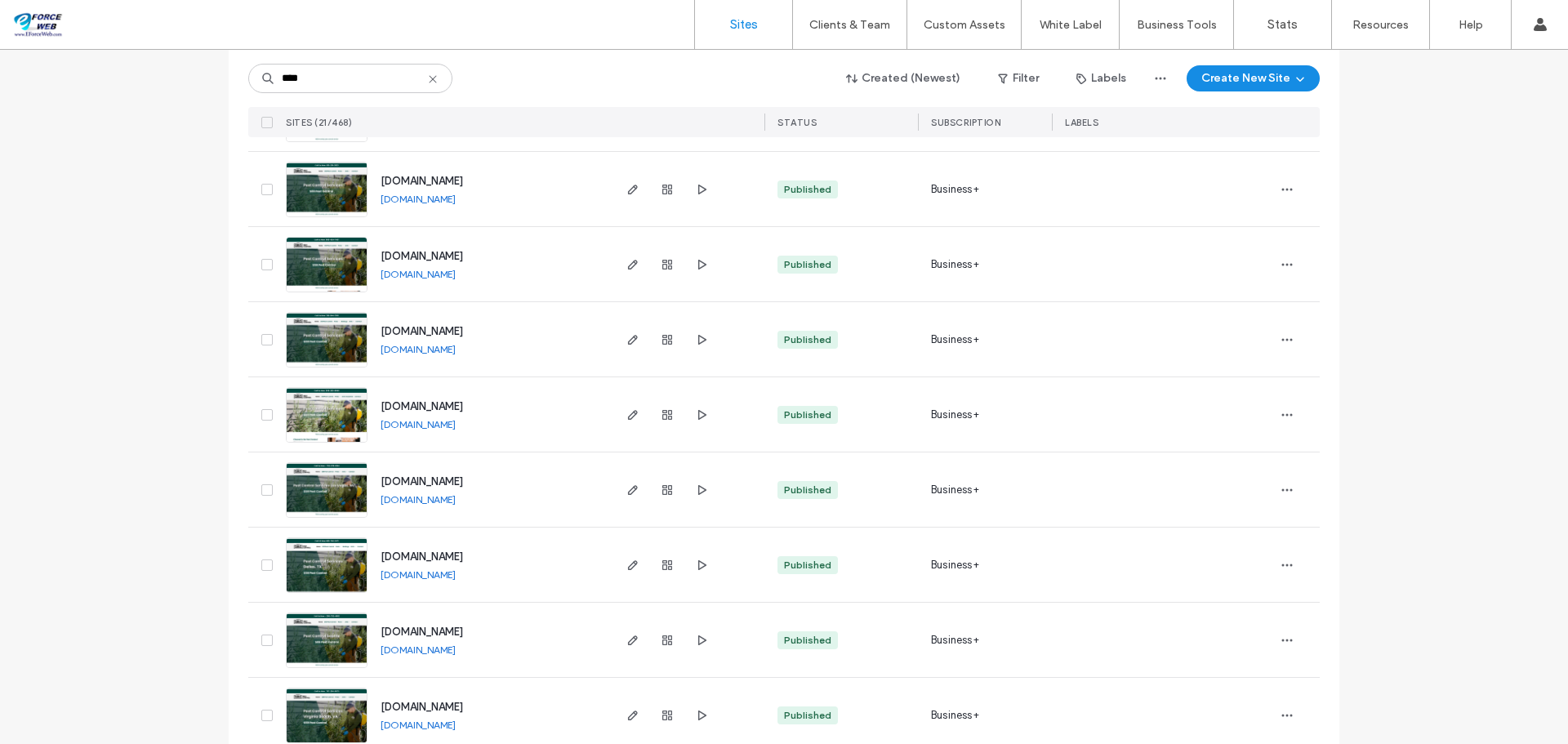
scroll to position [735, 0]
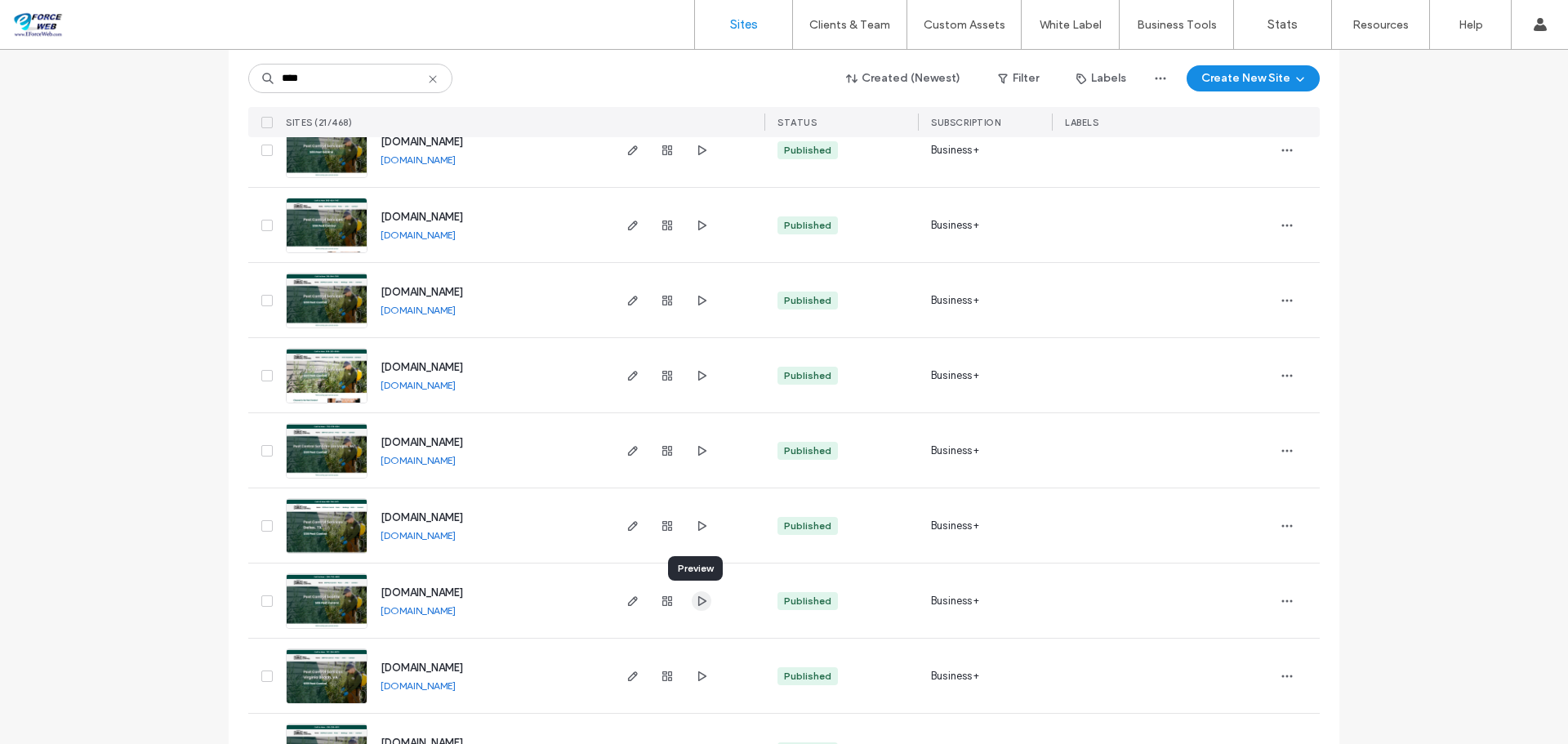
click at [698, 601] on icon "button" at bounding box center [701, 600] width 13 height 13
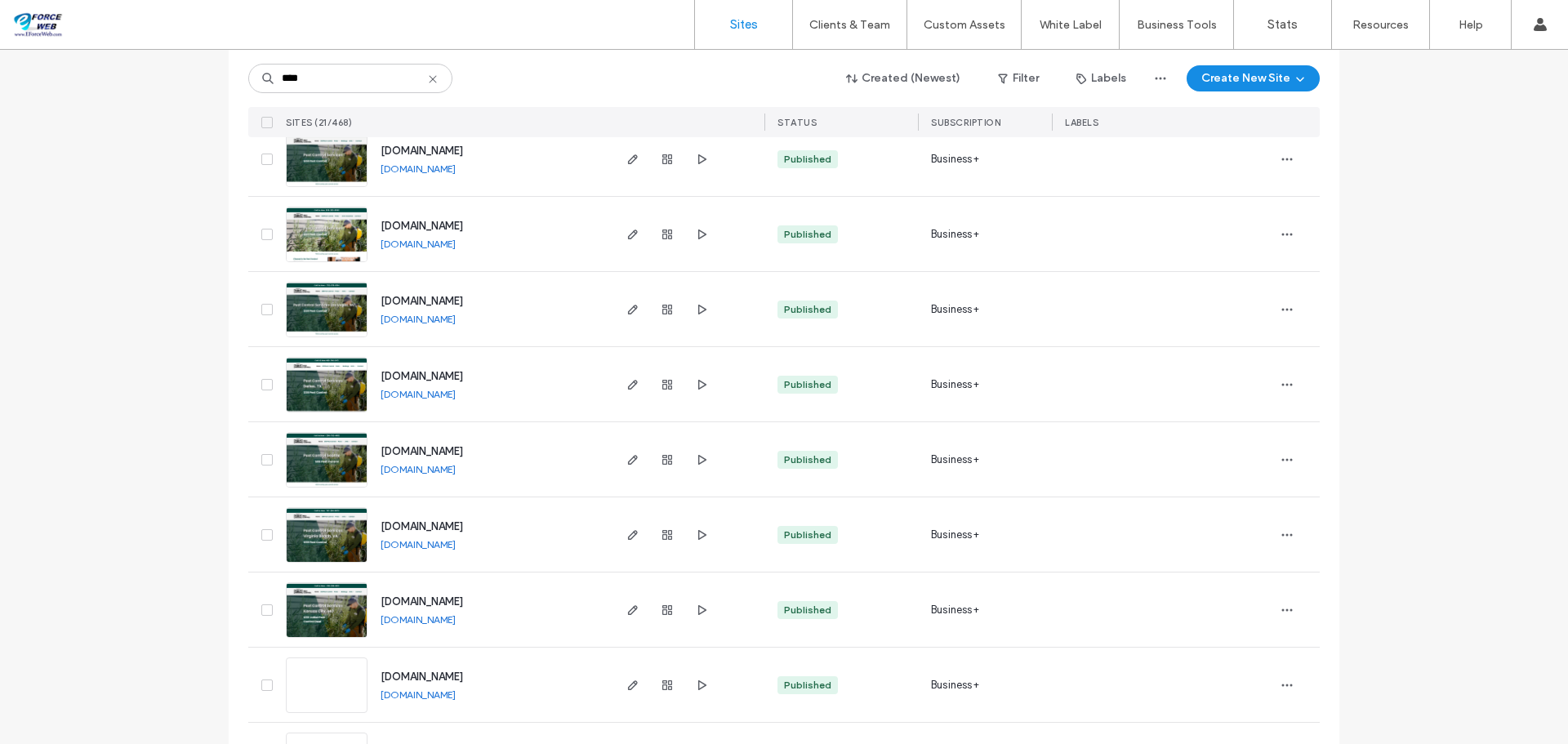
scroll to position [899, 0]
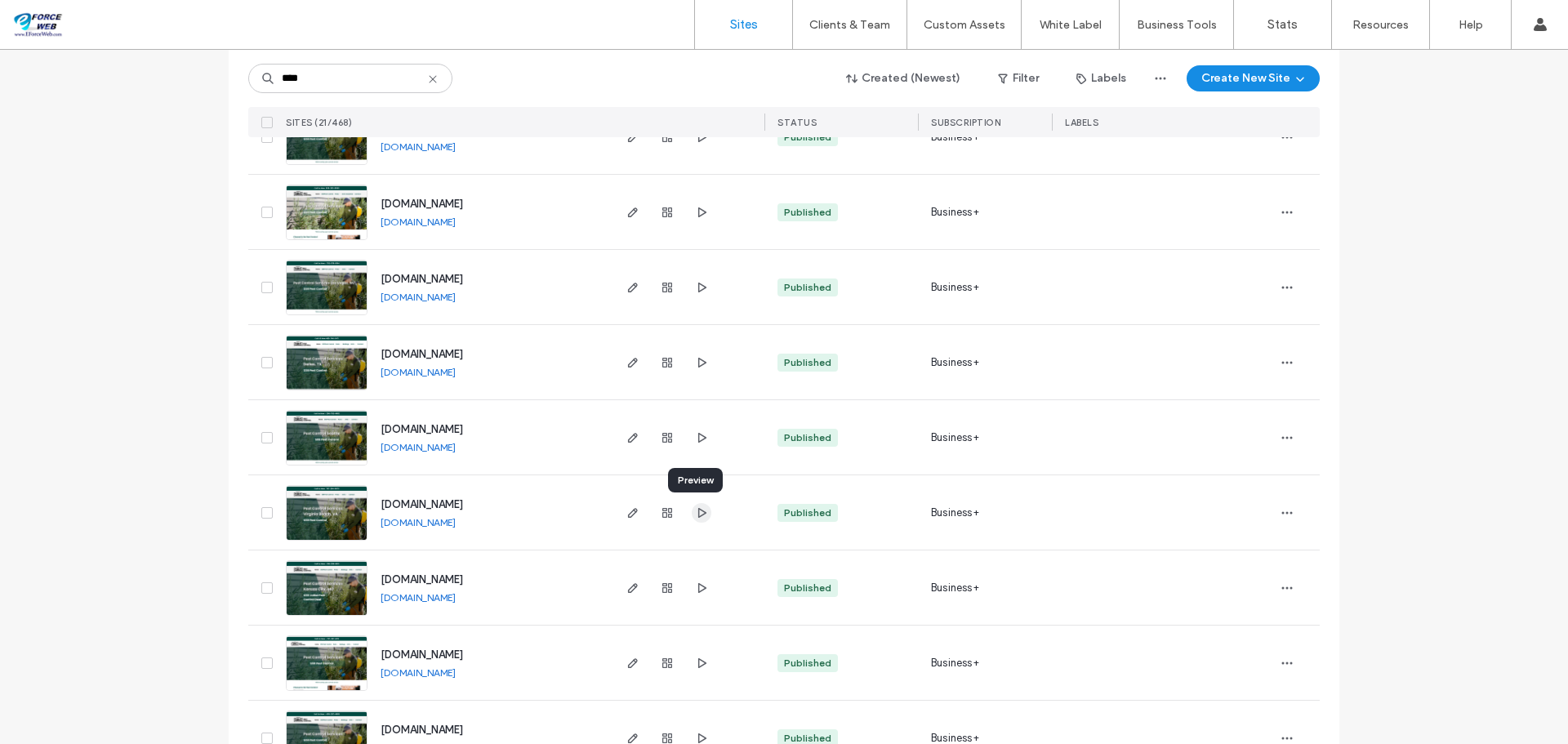
click at [695, 511] on icon "button" at bounding box center [701, 513] width 13 height 13
click at [695, 590] on icon "button" at bounding box center [701, 587] width 13 height 13
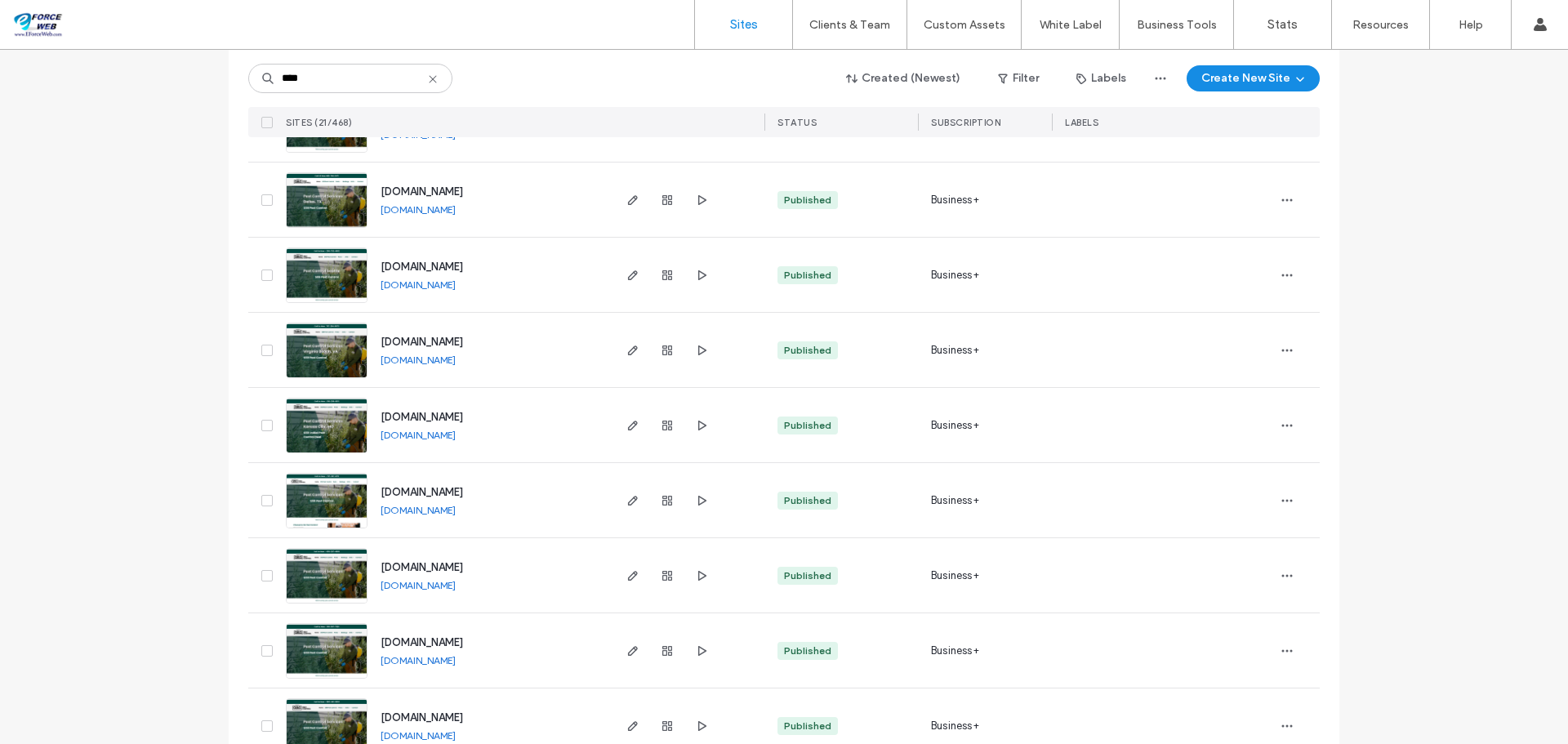
scroll to position [1143, 0]
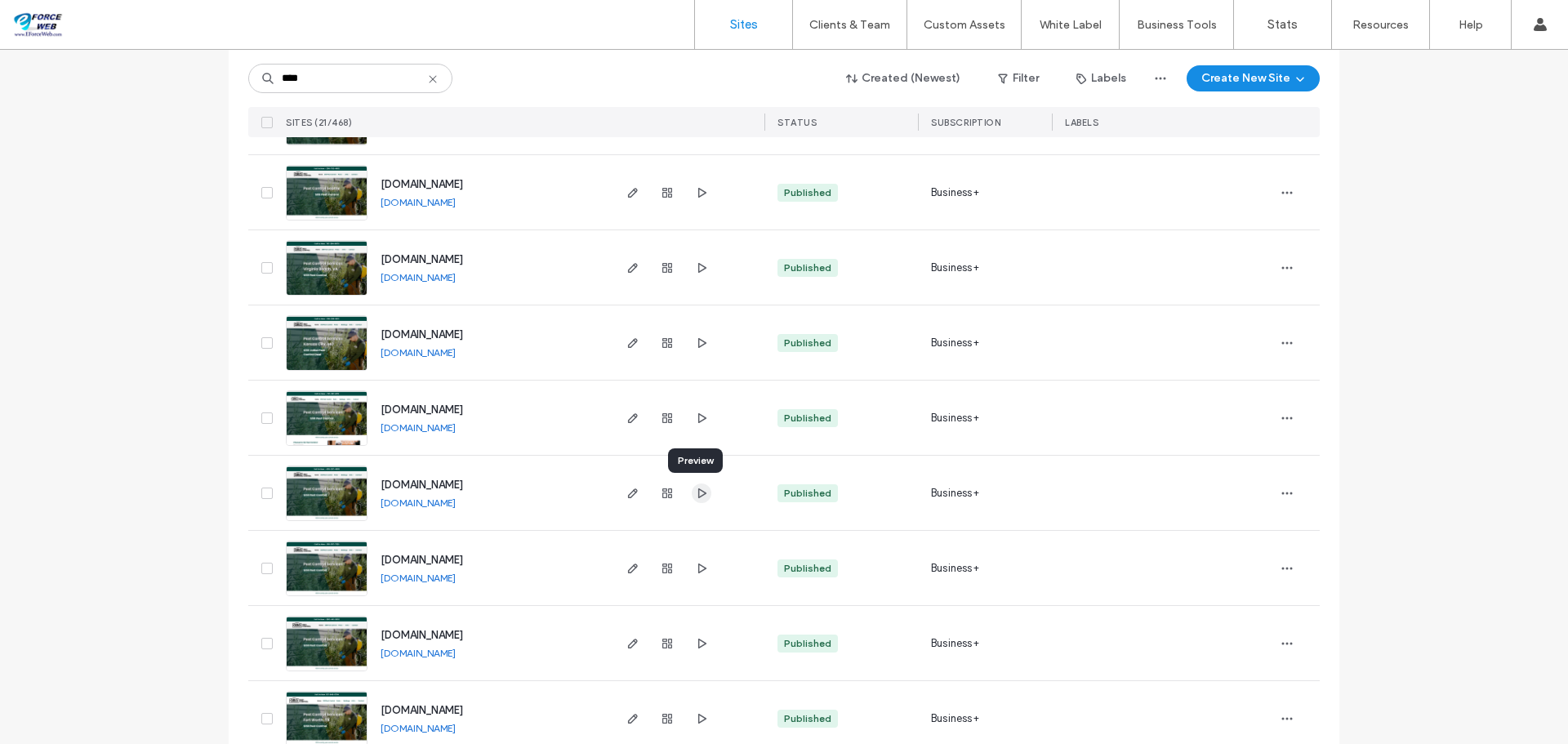
click at [698, 494] on use "button" at bounding box center [702, 492] width 8 height 9
click at [698, 571] on icon "button" at bounding box center [701, 568] width 13 height 13
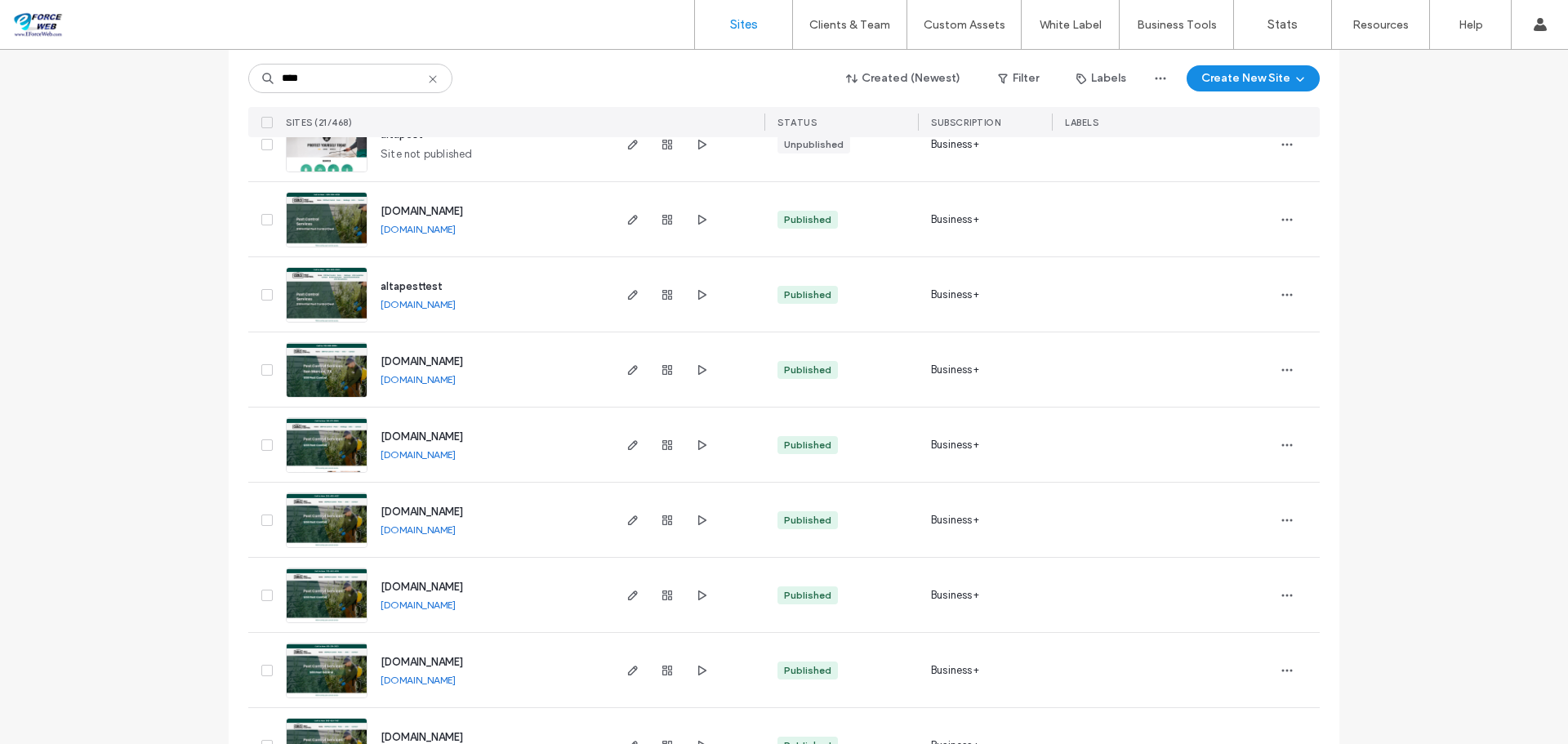
scroll to position [195, 0]
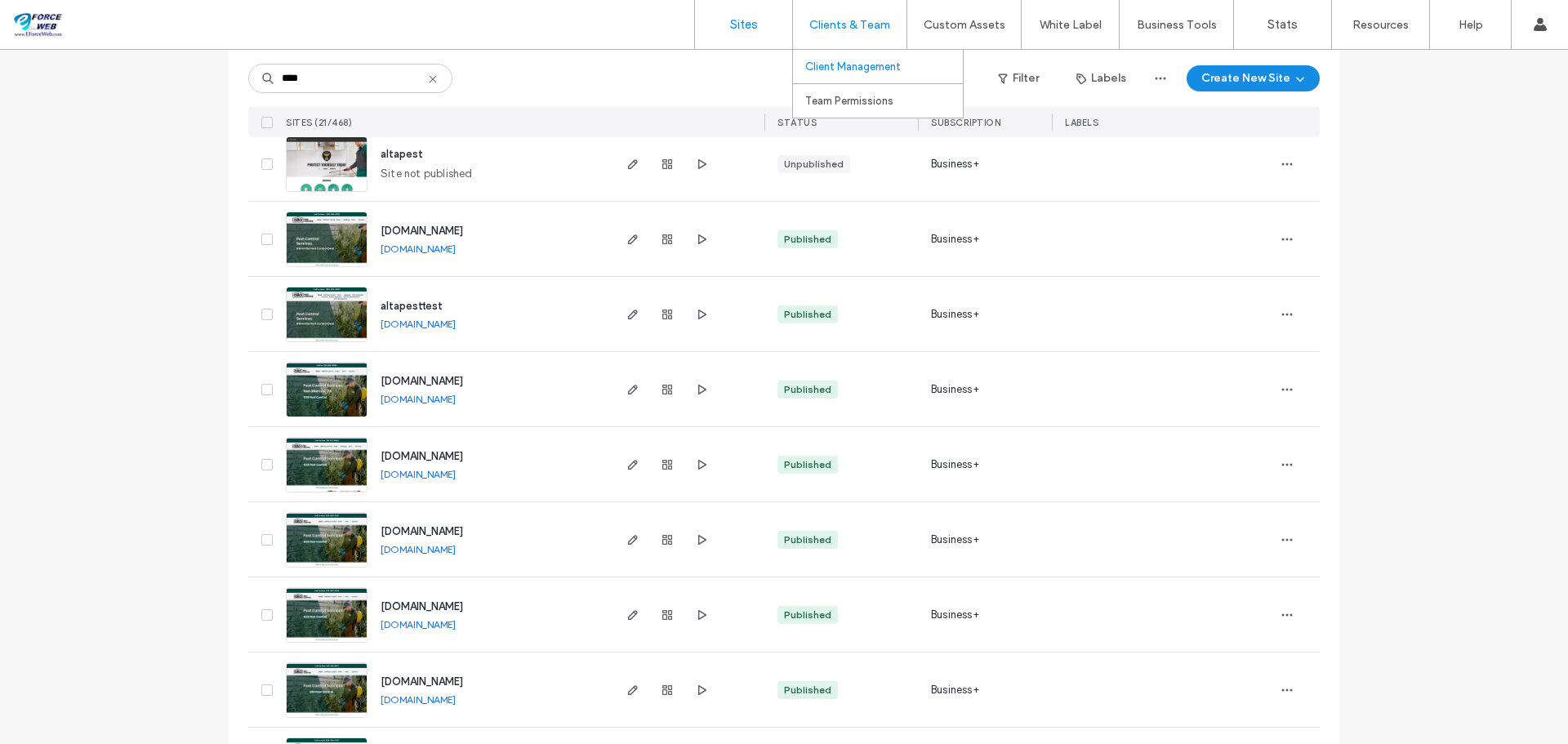
click at [856, 67] on label "Client Management" at bounding box center [852, 66] width 95 height 12
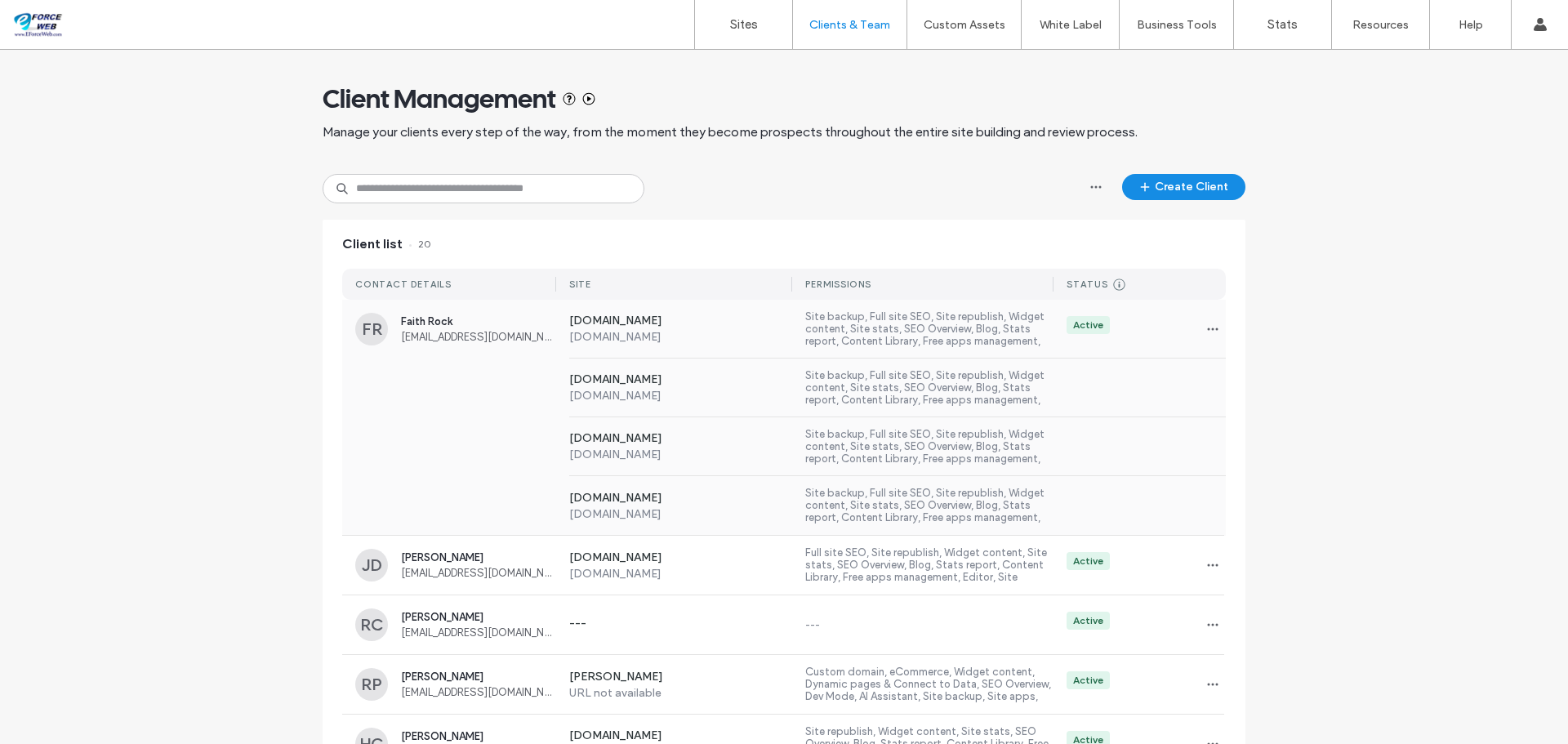
click at [1109, 333] on div "Active" at bounding box center [1140, 329] width 172 height 26
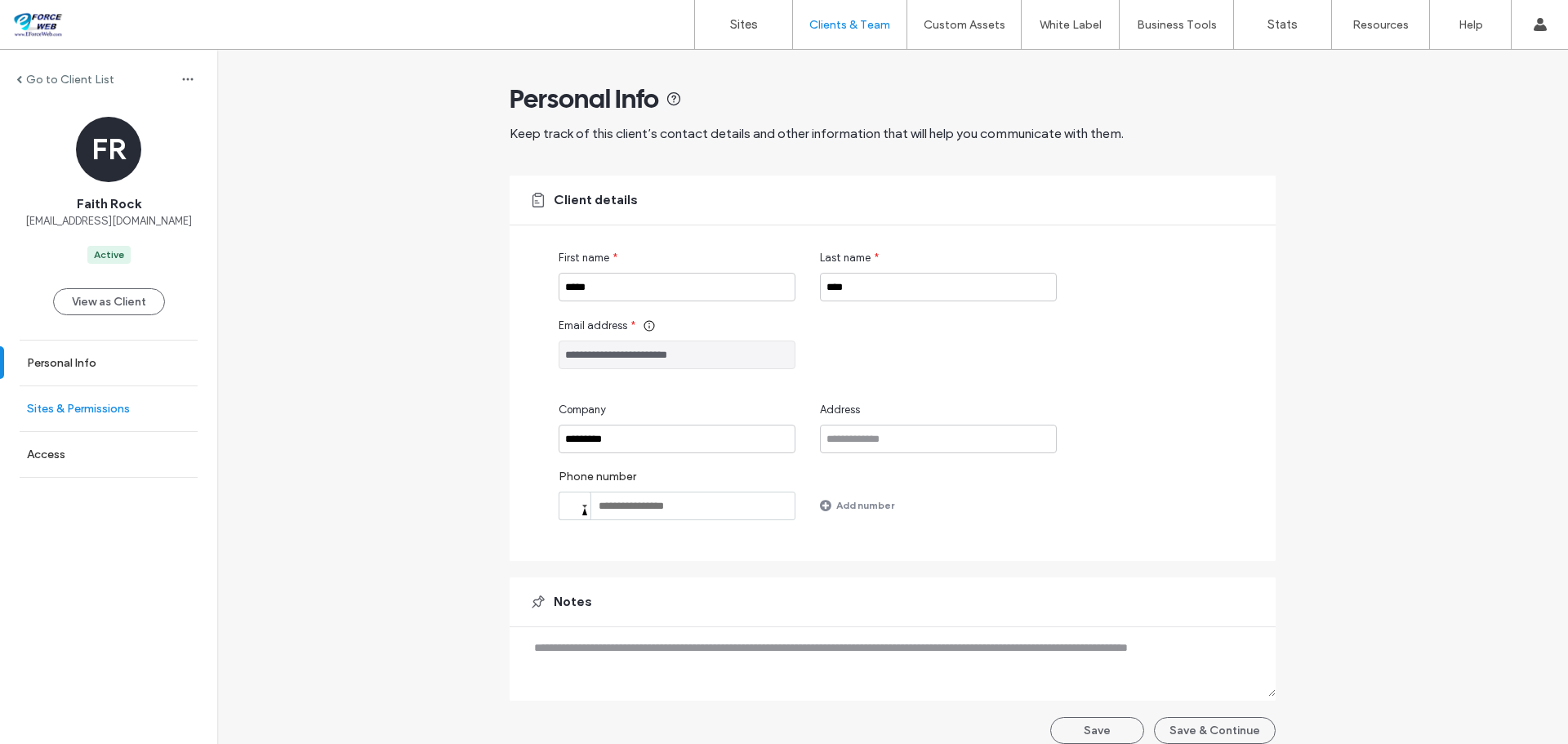
click at [105, 417] on link "Sites & Permissions" at bounding box center [108, 409] width 218 height 45
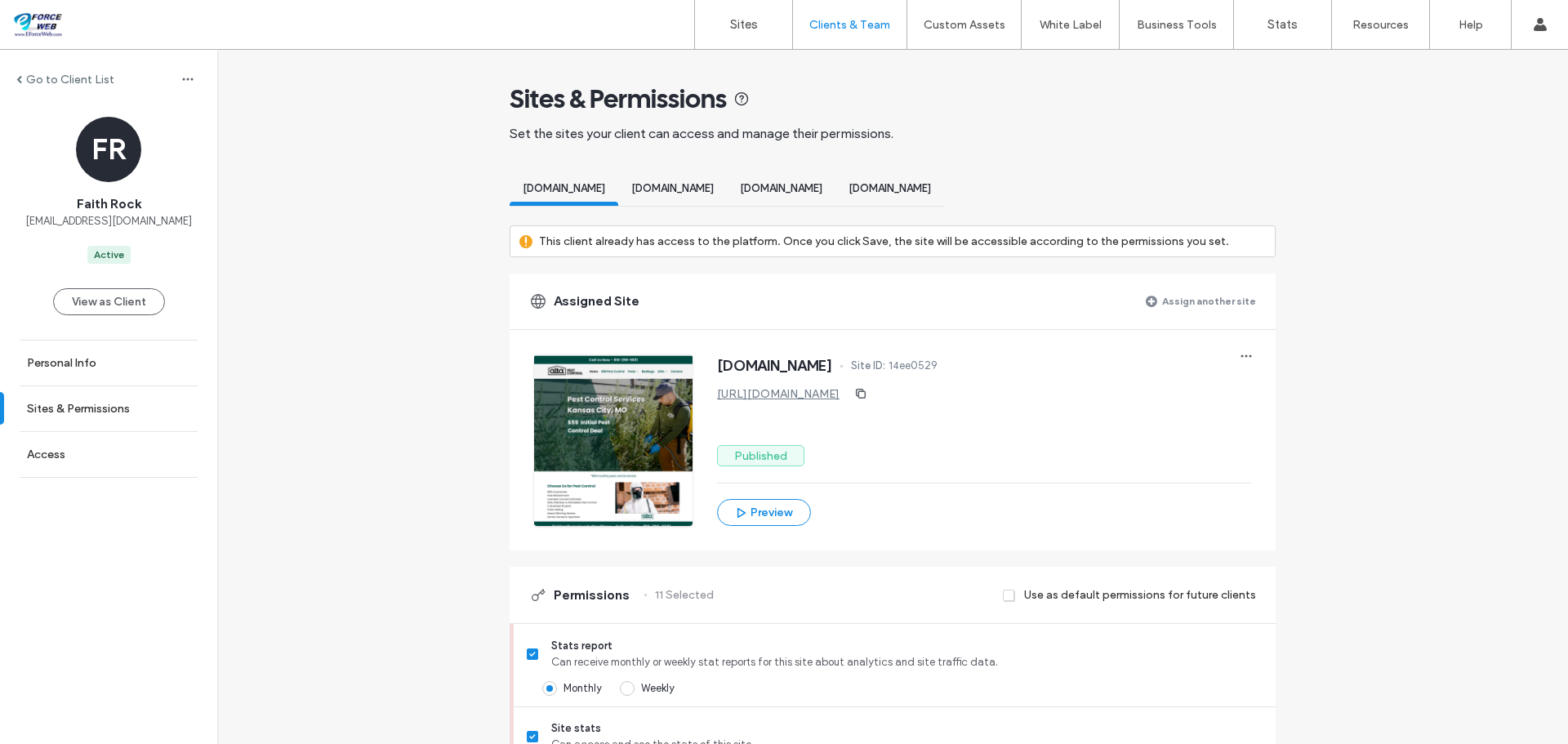
click at [1207, 307] on label "Assign another site" at bounding box center [1208, 300] width 94 height 28
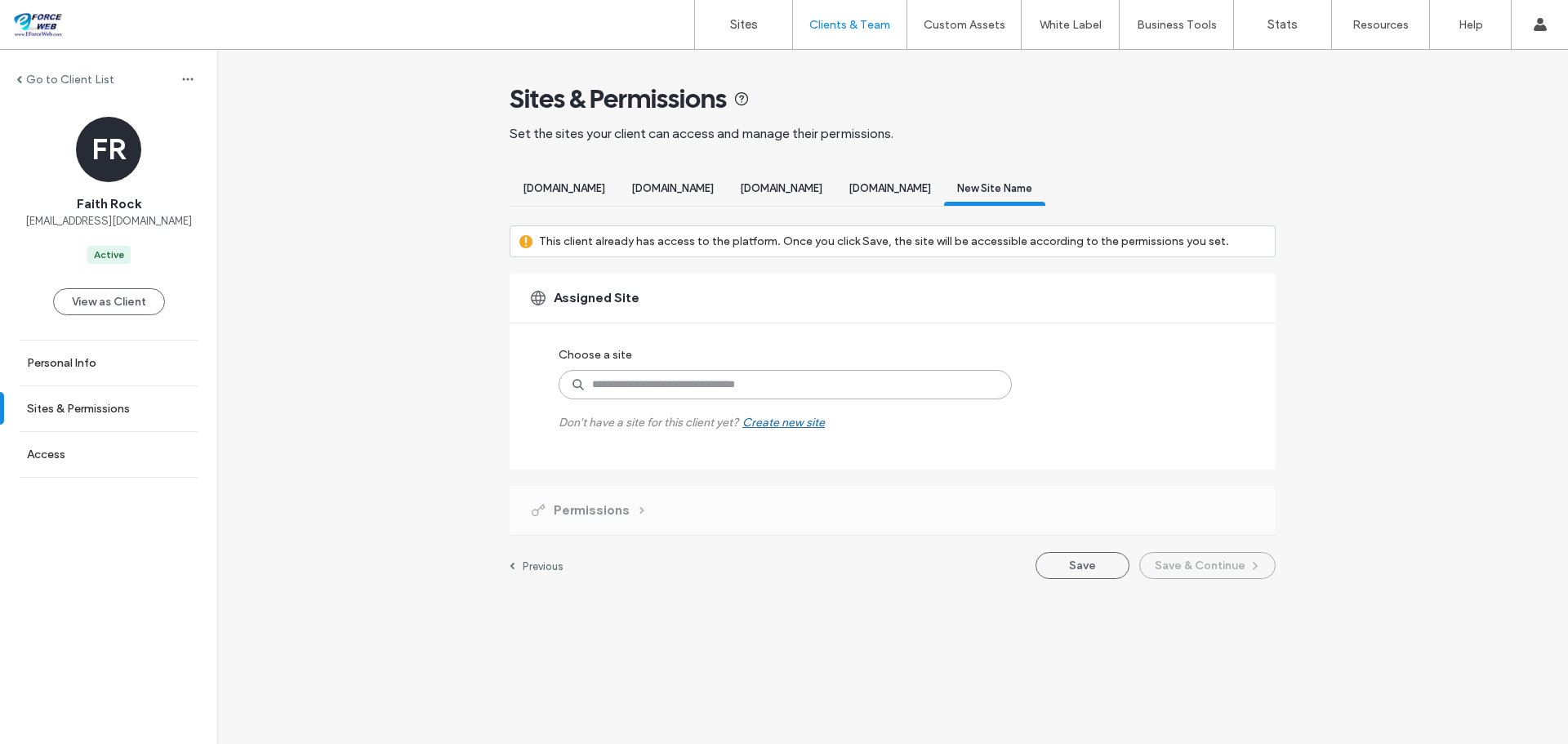
click at [677, 399] on input at bounding box center [784, 384] width 453 height 29
type input "****"
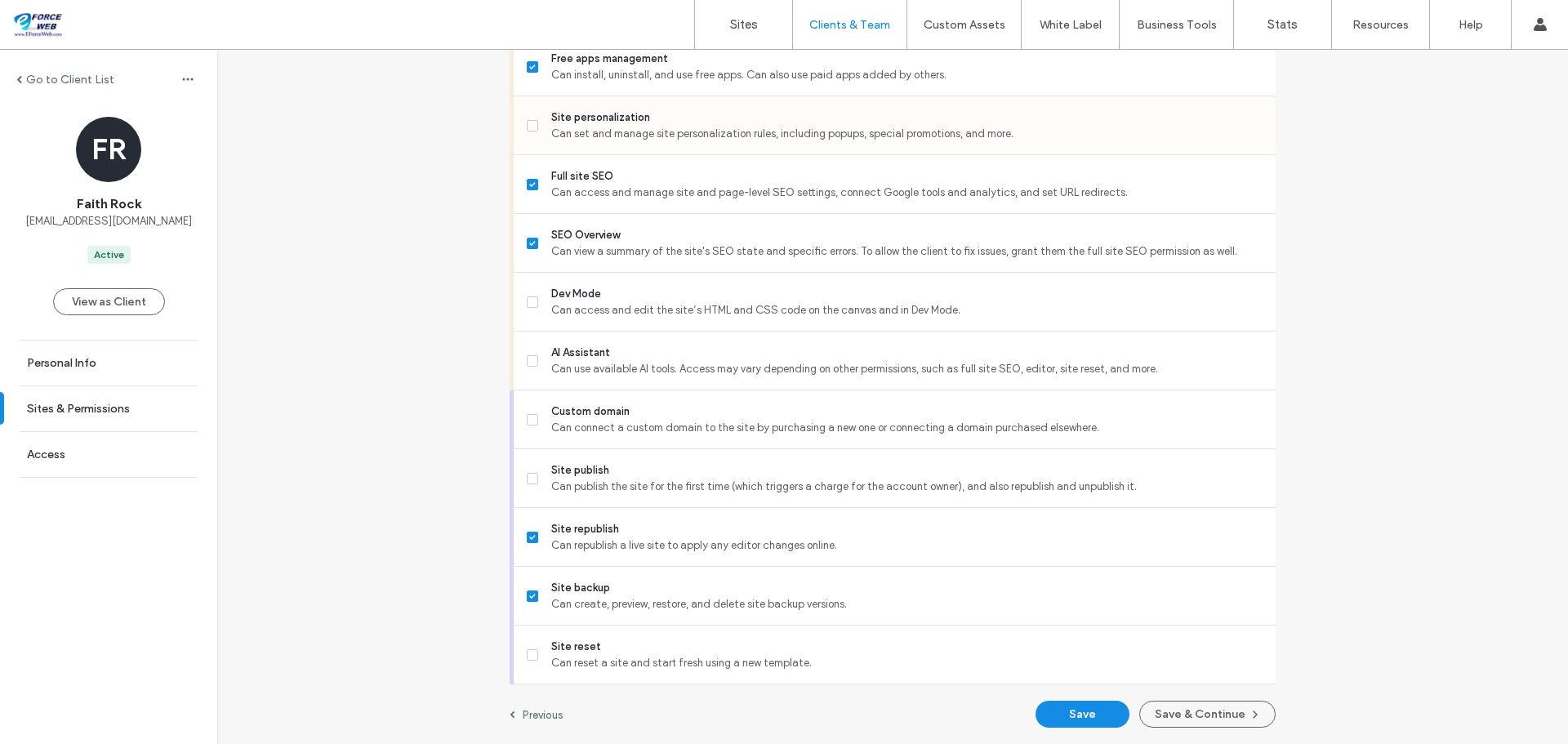
scroll to position [1397, 0]
click at [1077, 713] on button "Save" at bounding box center [1082, 714] width 94 height 27
click at [1190, 710] on button "Save & Continue" at bounding box center [1208, 714] width 137 height 27
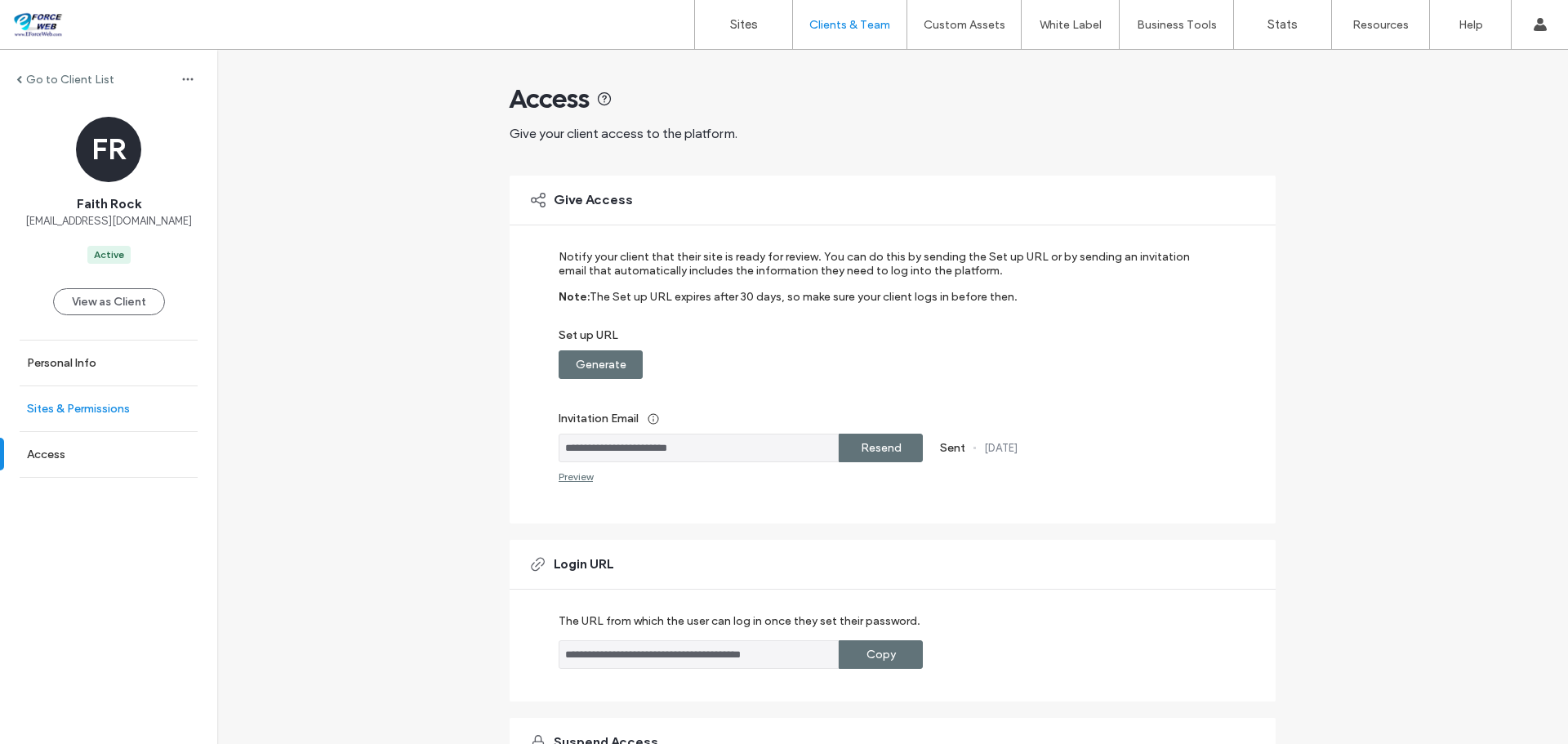
click at [114, 415] on label "Sites & Permissions" at bounding box center [78, 409] width 103 height 14
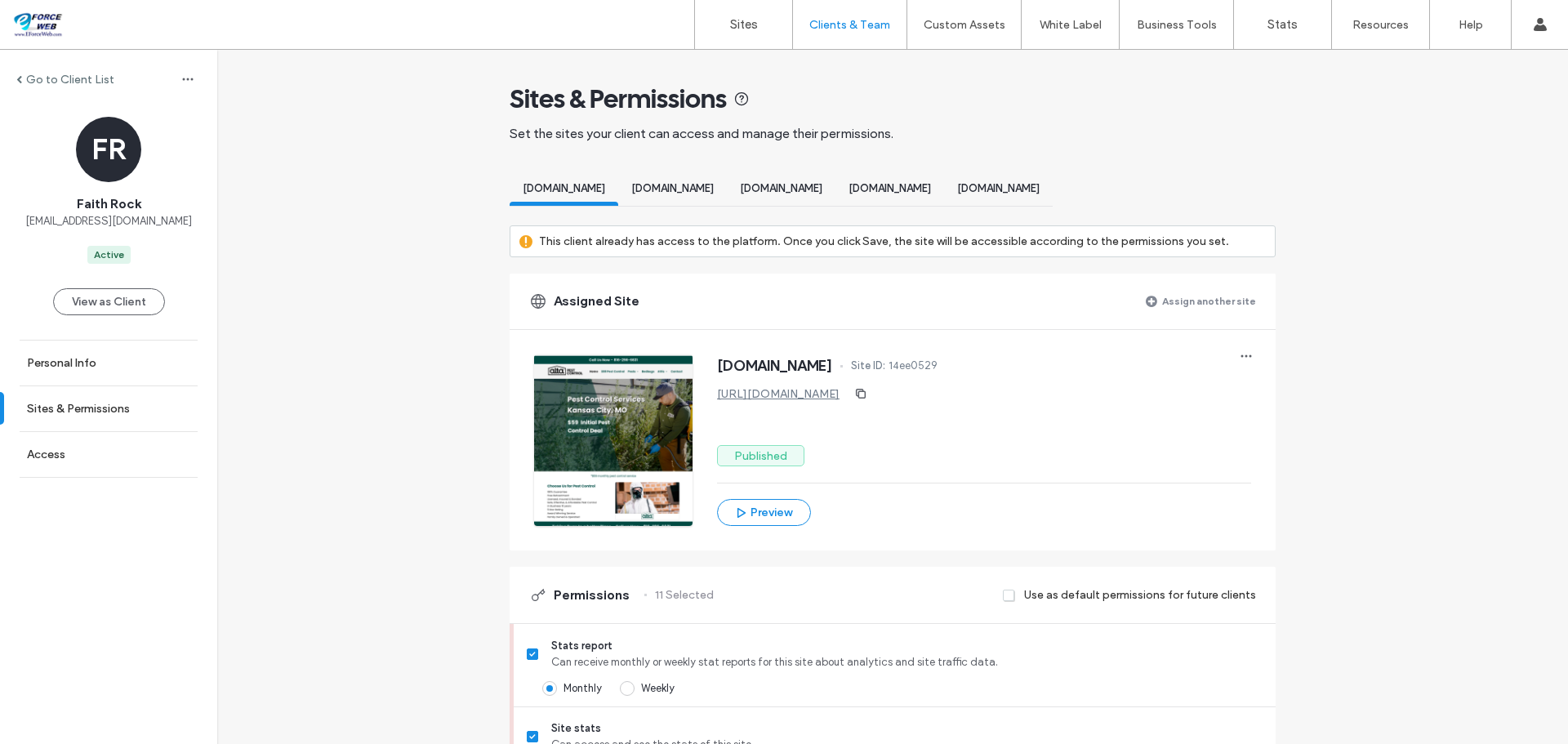
click at [1204, 316] on label "Assign another site" at bounding box center [1208, 300] width 94 height 28
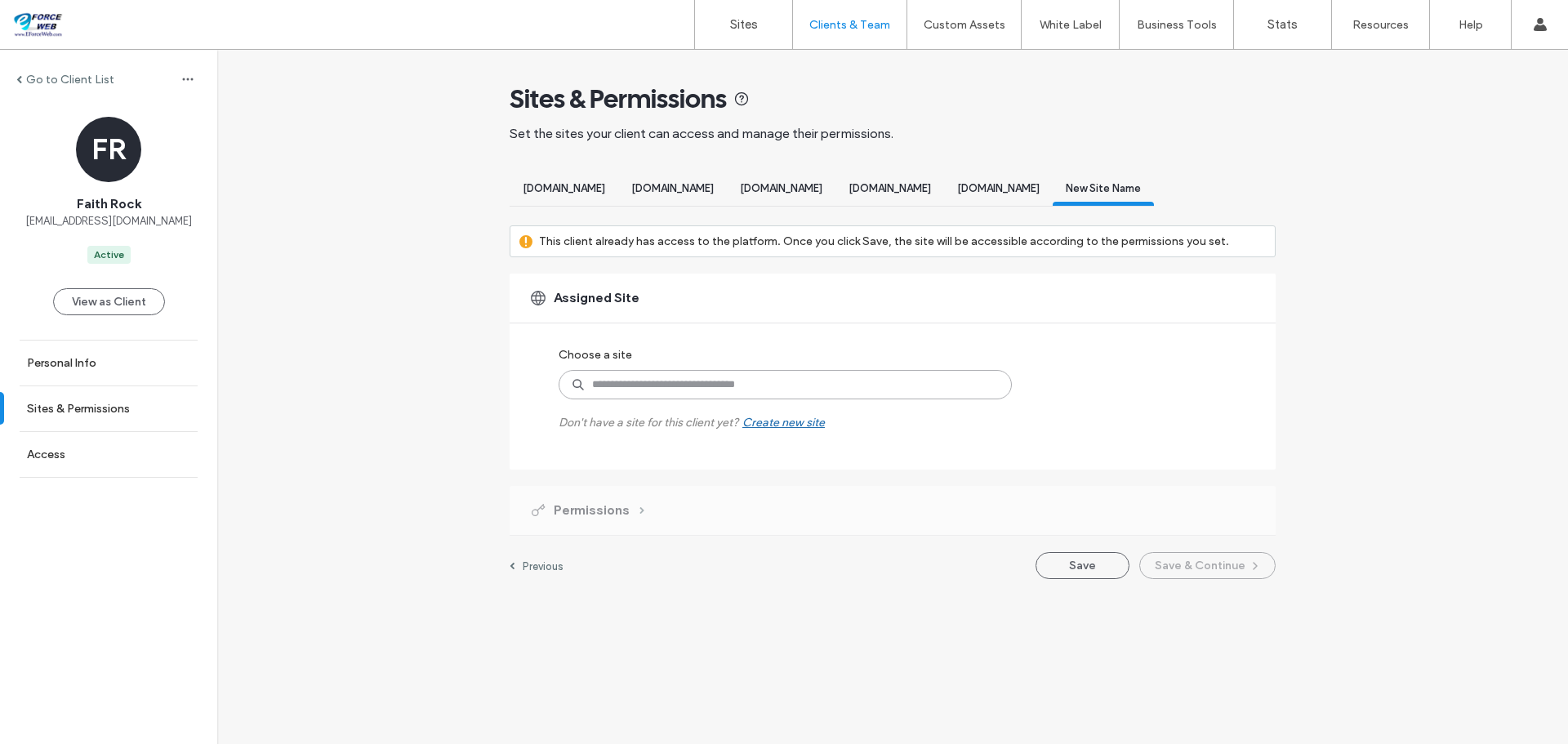
click at [710, 399] on input at bounding box center [784, 384] width 453 height 29
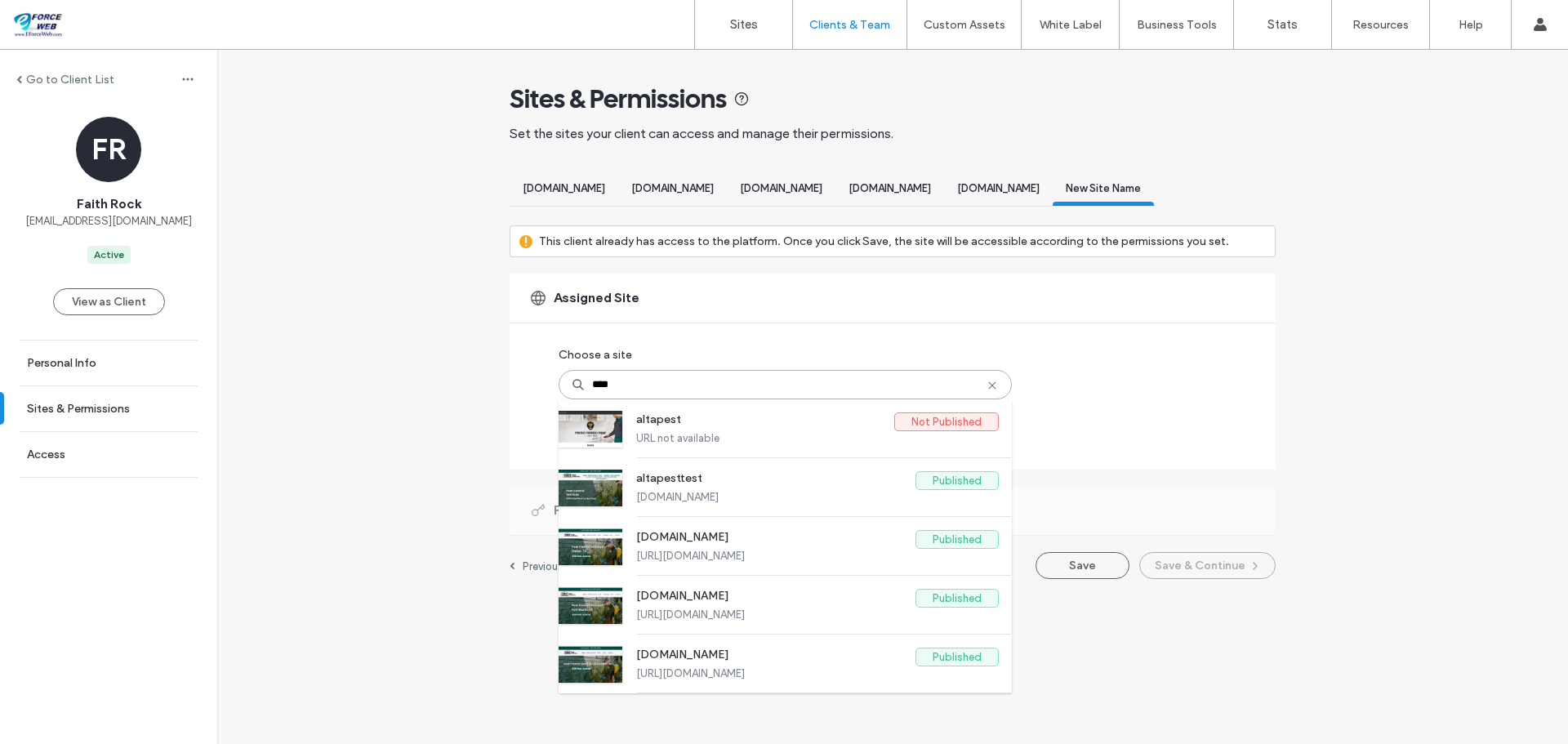
type input "****"
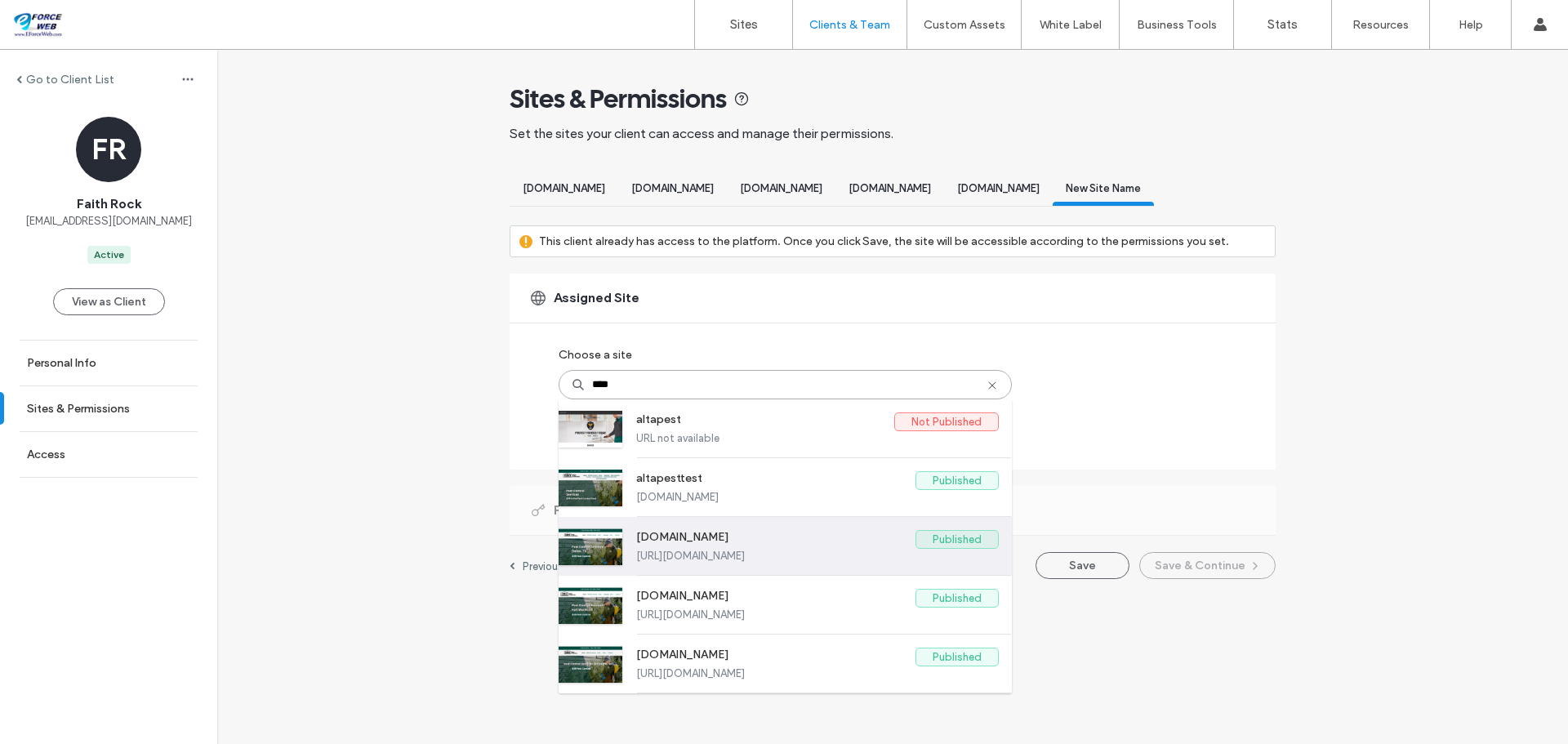
click at [737, 550] on label "[DOMAIN_NAME]" at bounding box center [776, 539] width 280 height 20
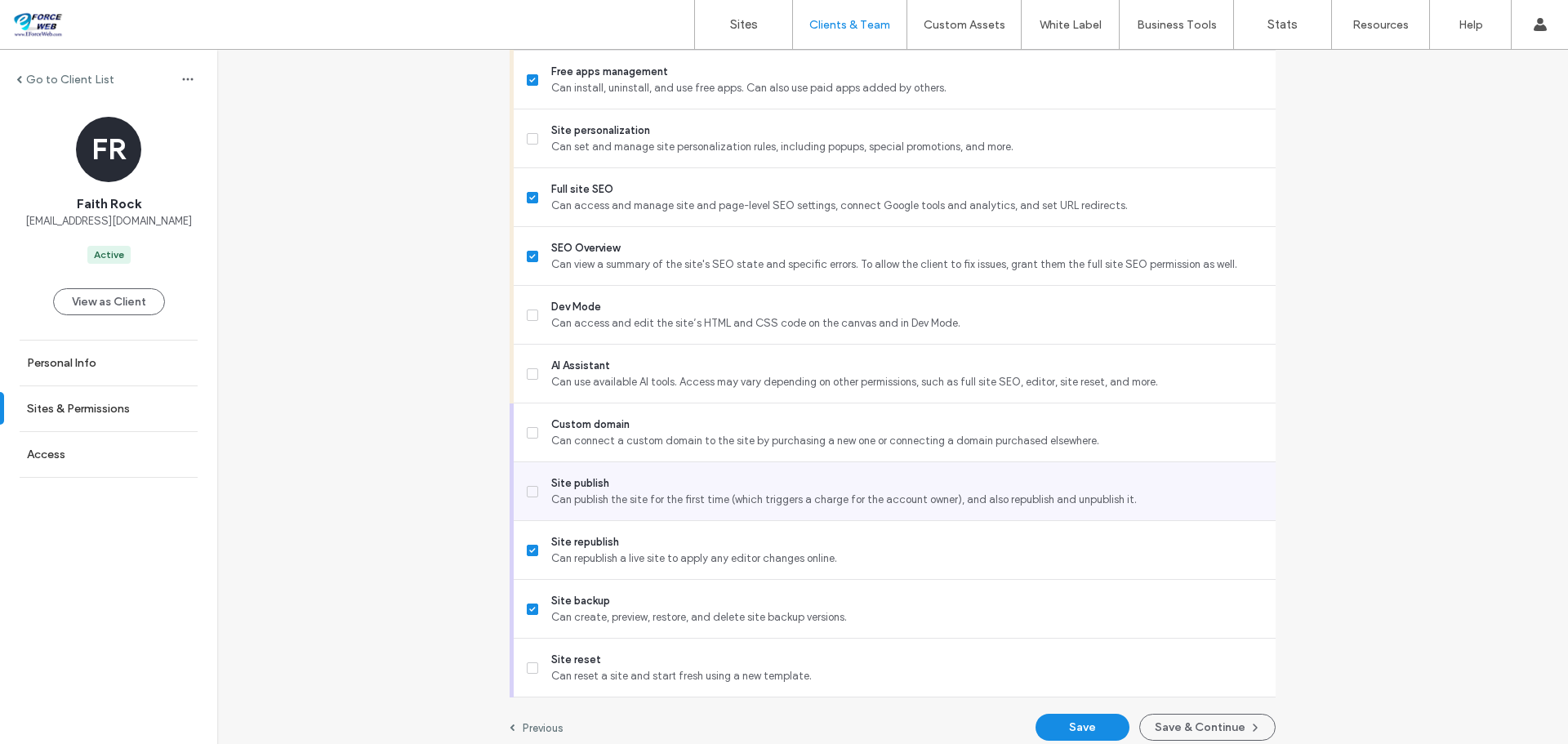
scroll to position [1397, 0]
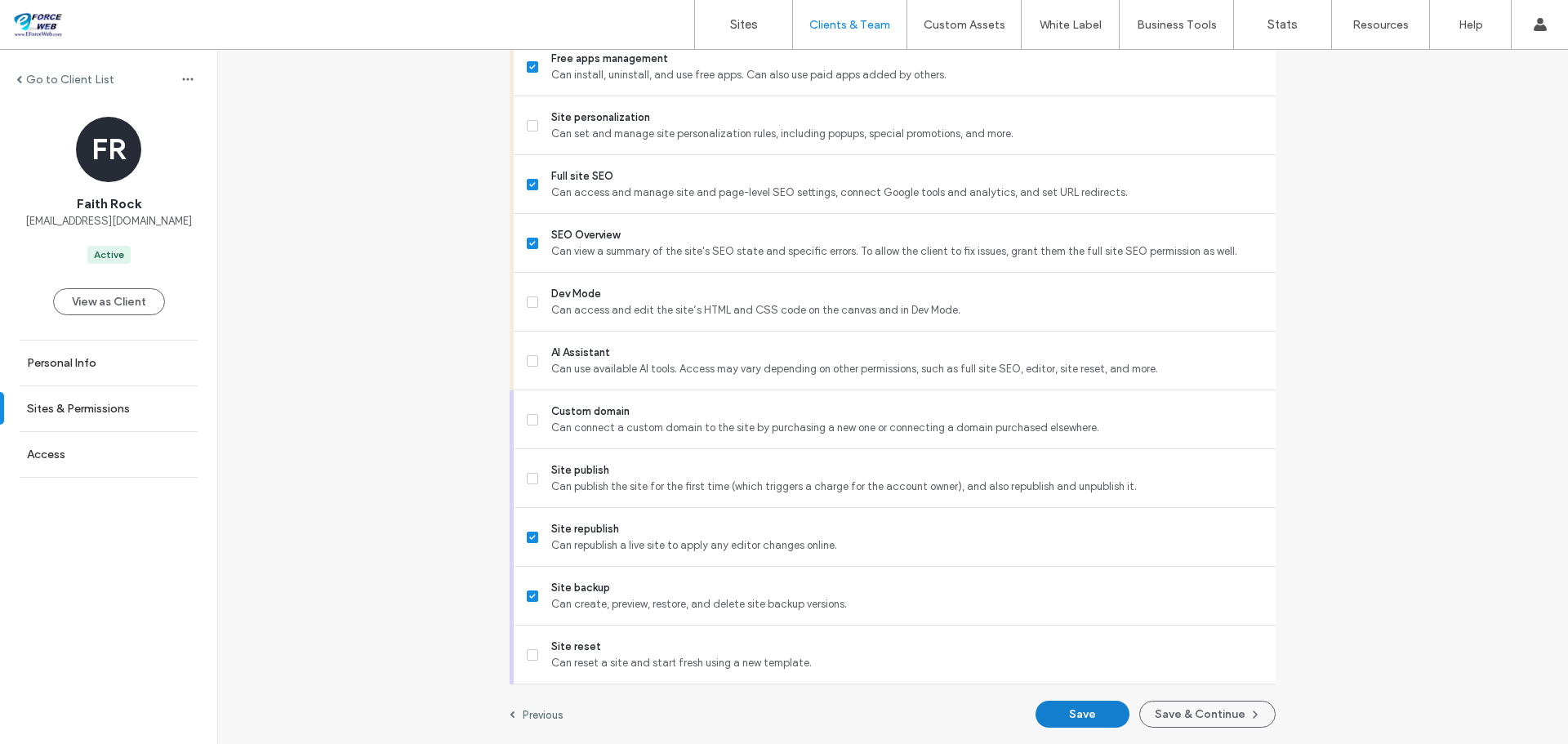
click at [1107, 714] on button "Save" at bounding box center [1082, 714] width 94 height 27
click at [1190, 715] on button "Save & Continue" at bounding box center [1208, 714] width 137 height 27
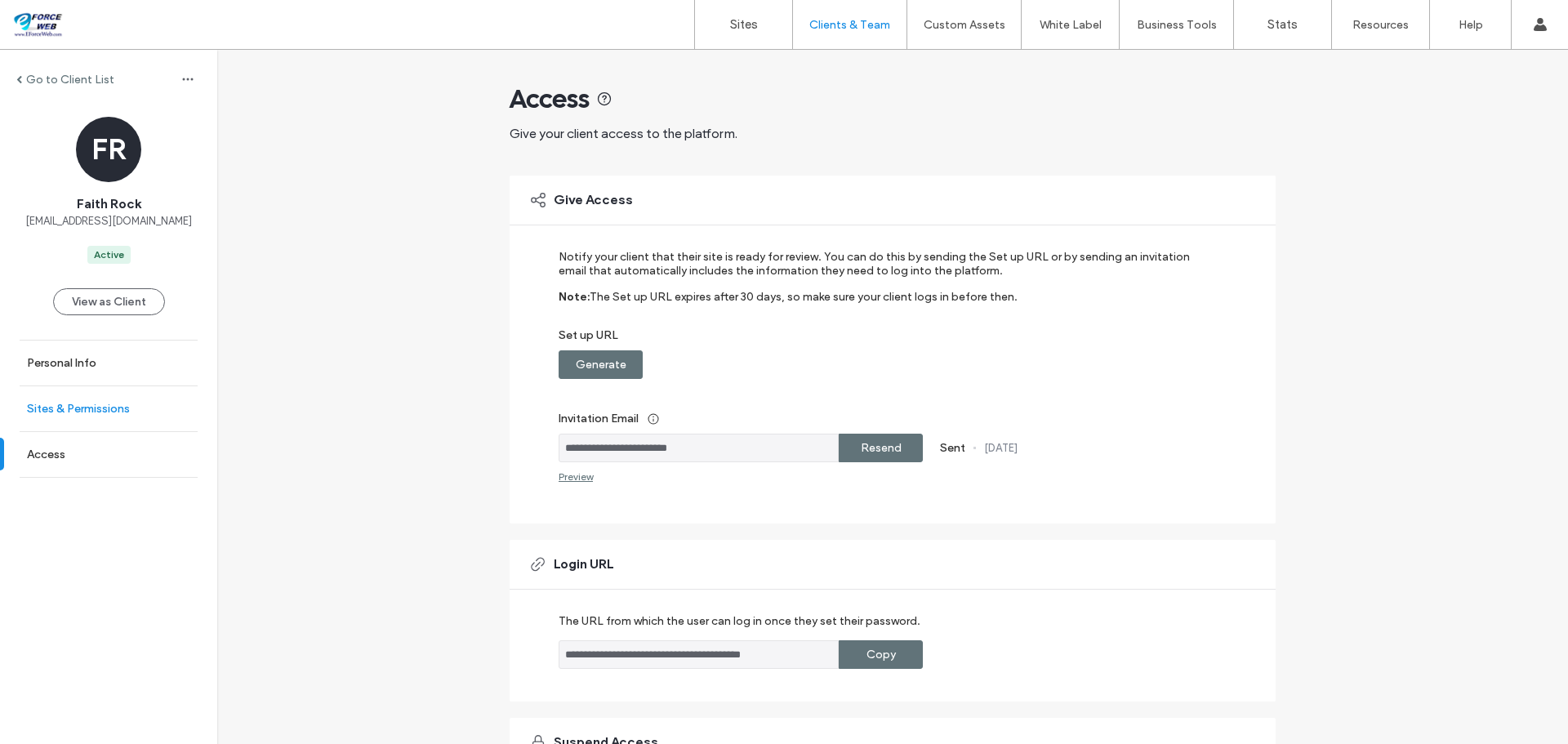
click at [137, 404] on link "Sites & Permissions" at bounding box center [108, 409] width 218 height 45
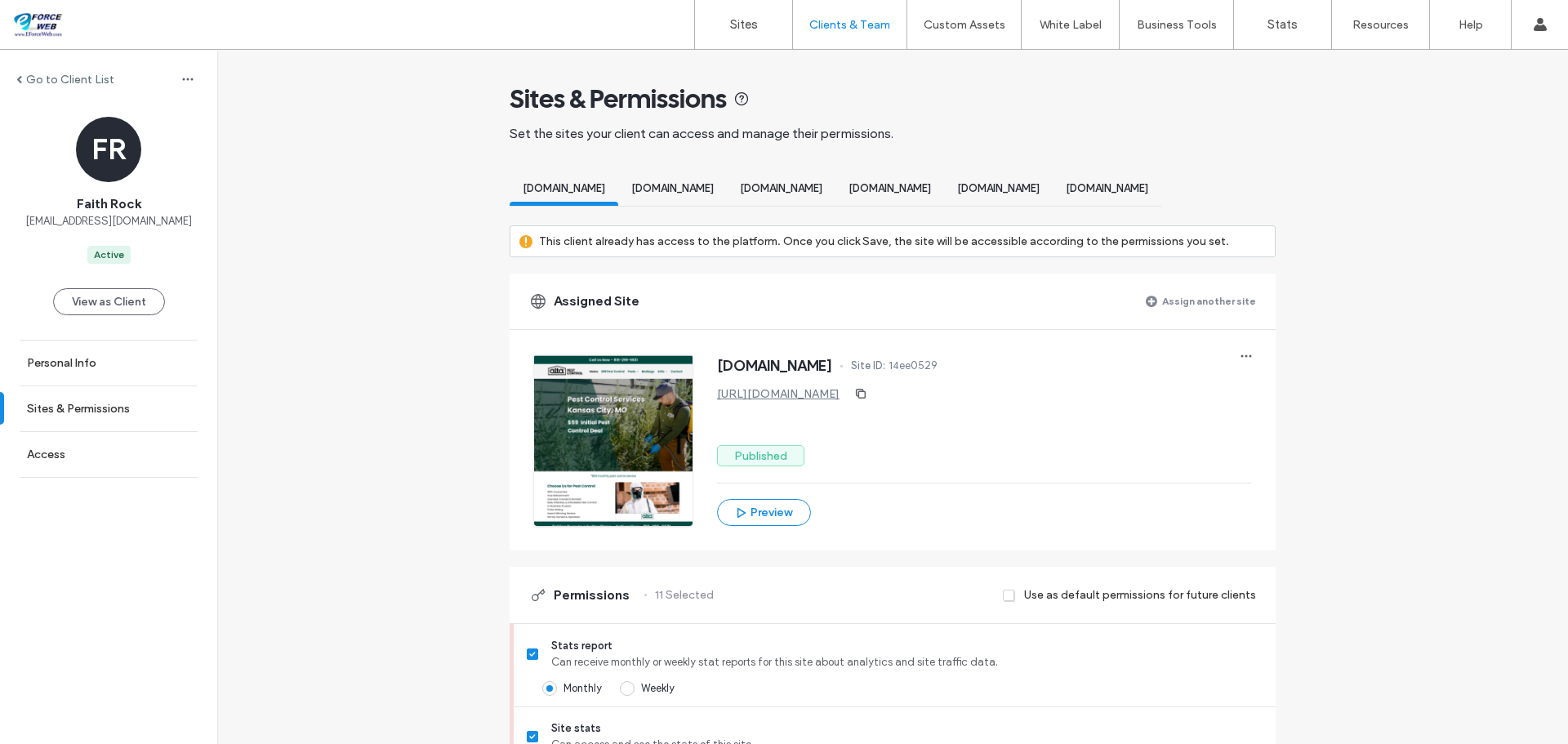
click at [1182, 316] on label "Assign another site" at bounding box center [1208, 300] width 94 height 28
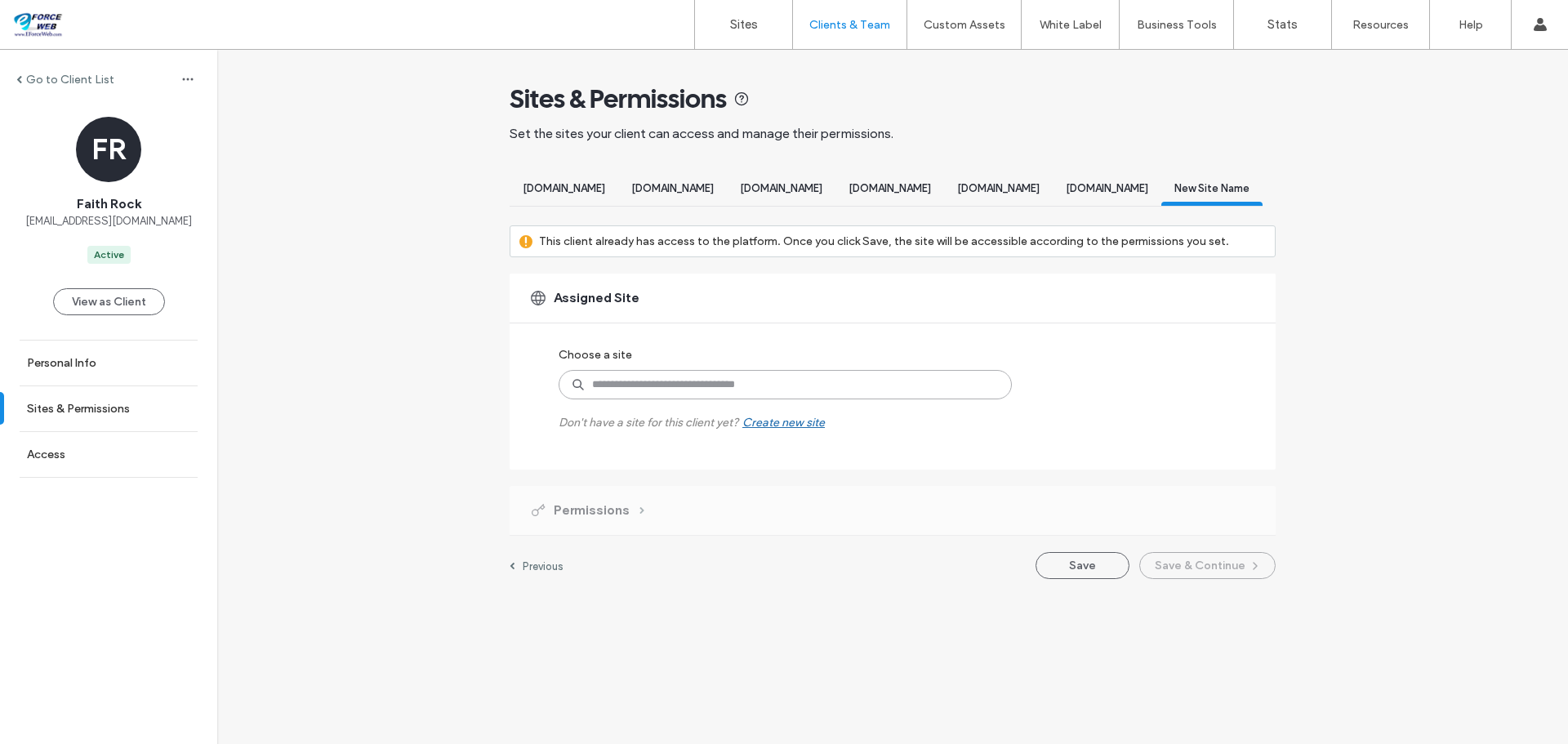
click at [626, 399] on input at bounding box center [784, 384] width 453 height 29
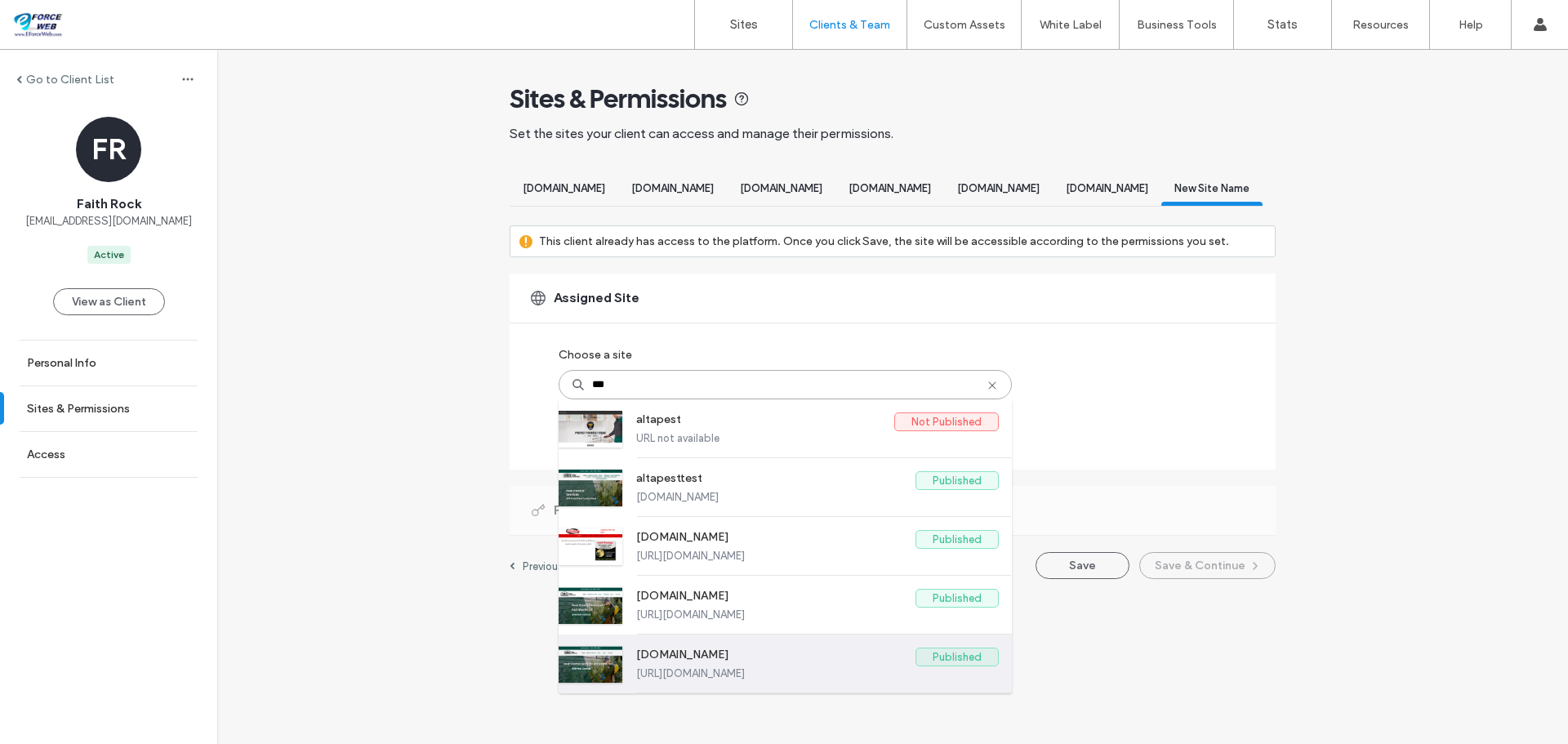
type input "****"
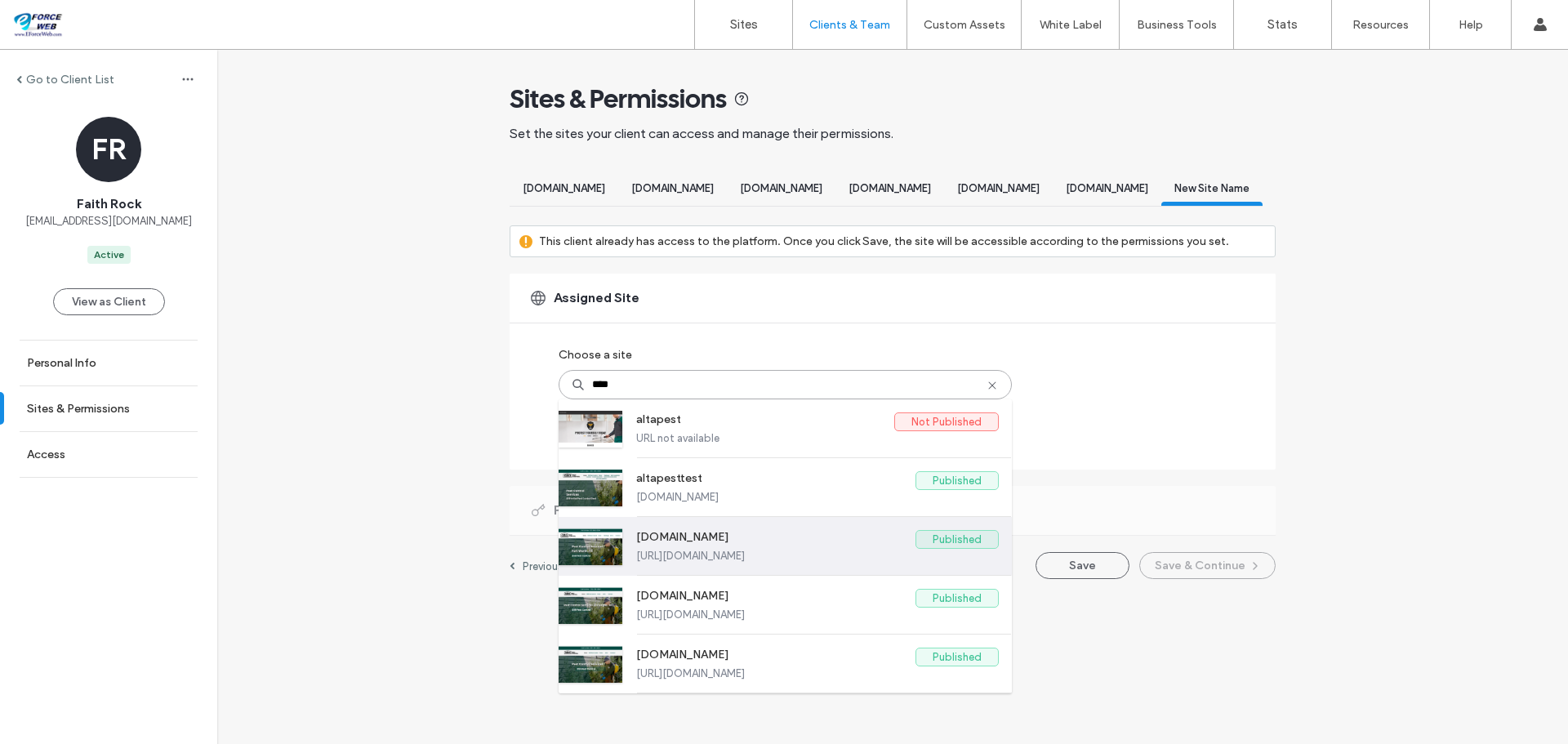
click at [773, 550] on label "www.altapestcontrolfortworth.com" at bounding box center [776, 539] width 280 height 20
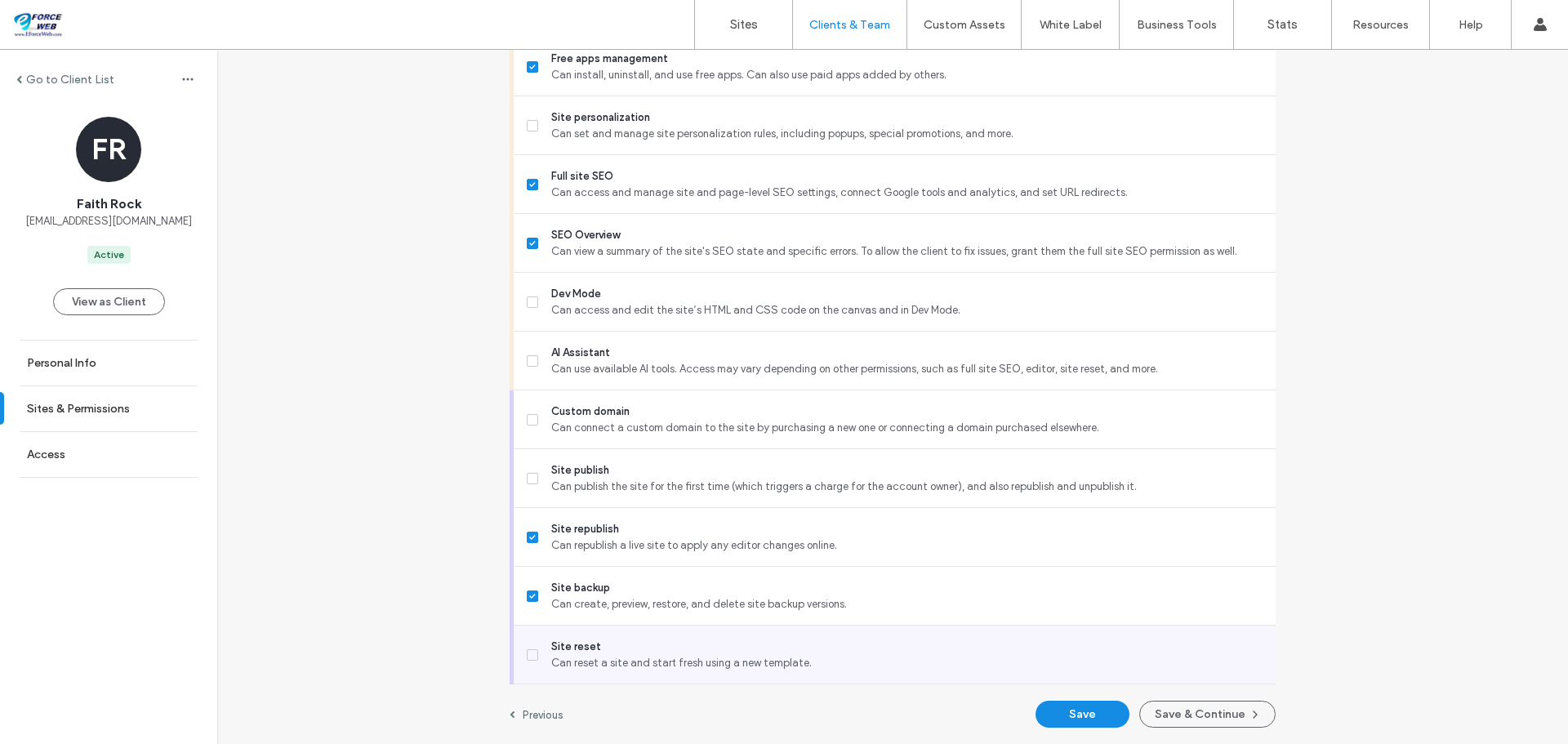
scroll to position [1397, 0]
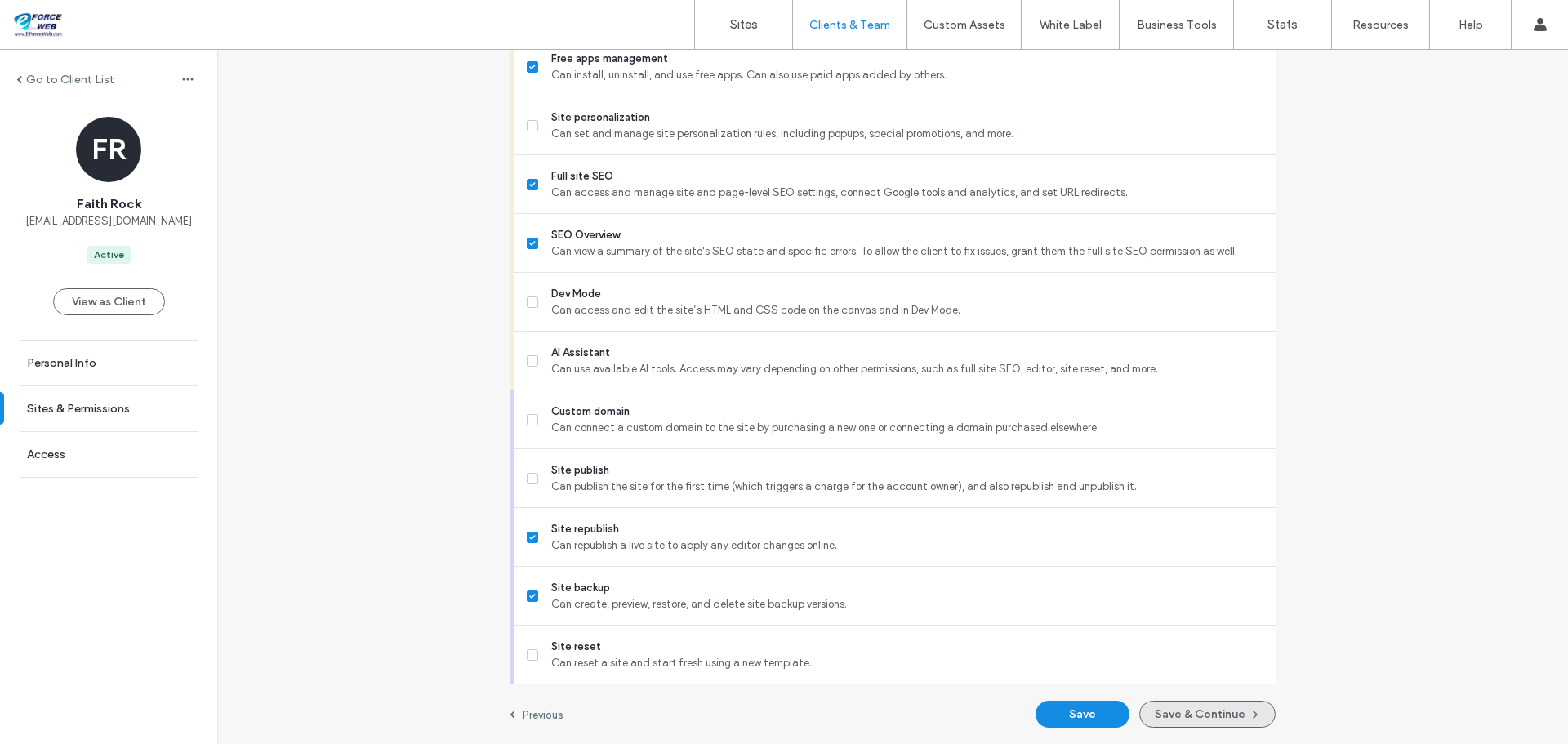
click at [1179, 710] on button "Save & Continue" at bounding box center [1208, 714] width 137 height 27
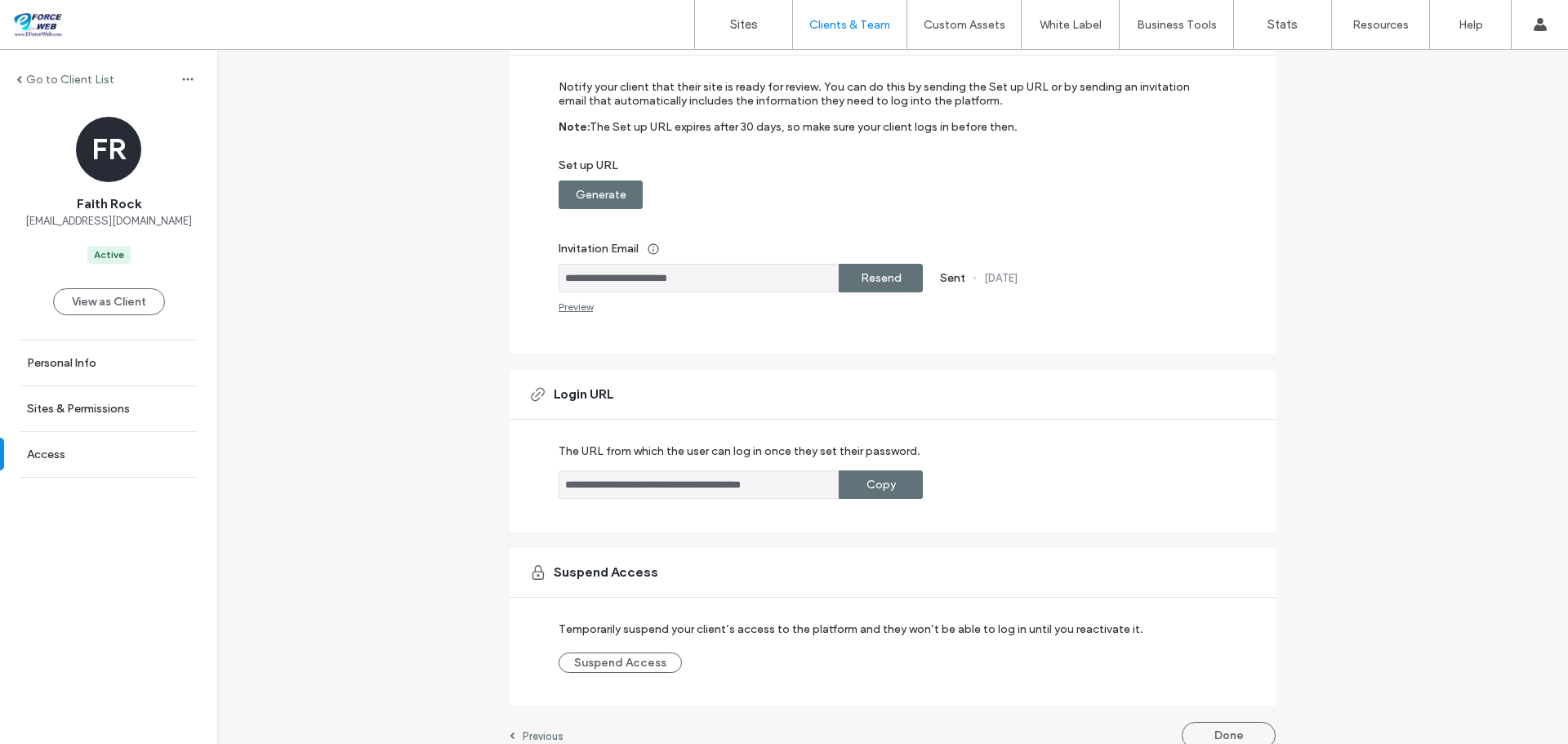
scroll to position [191, 0]
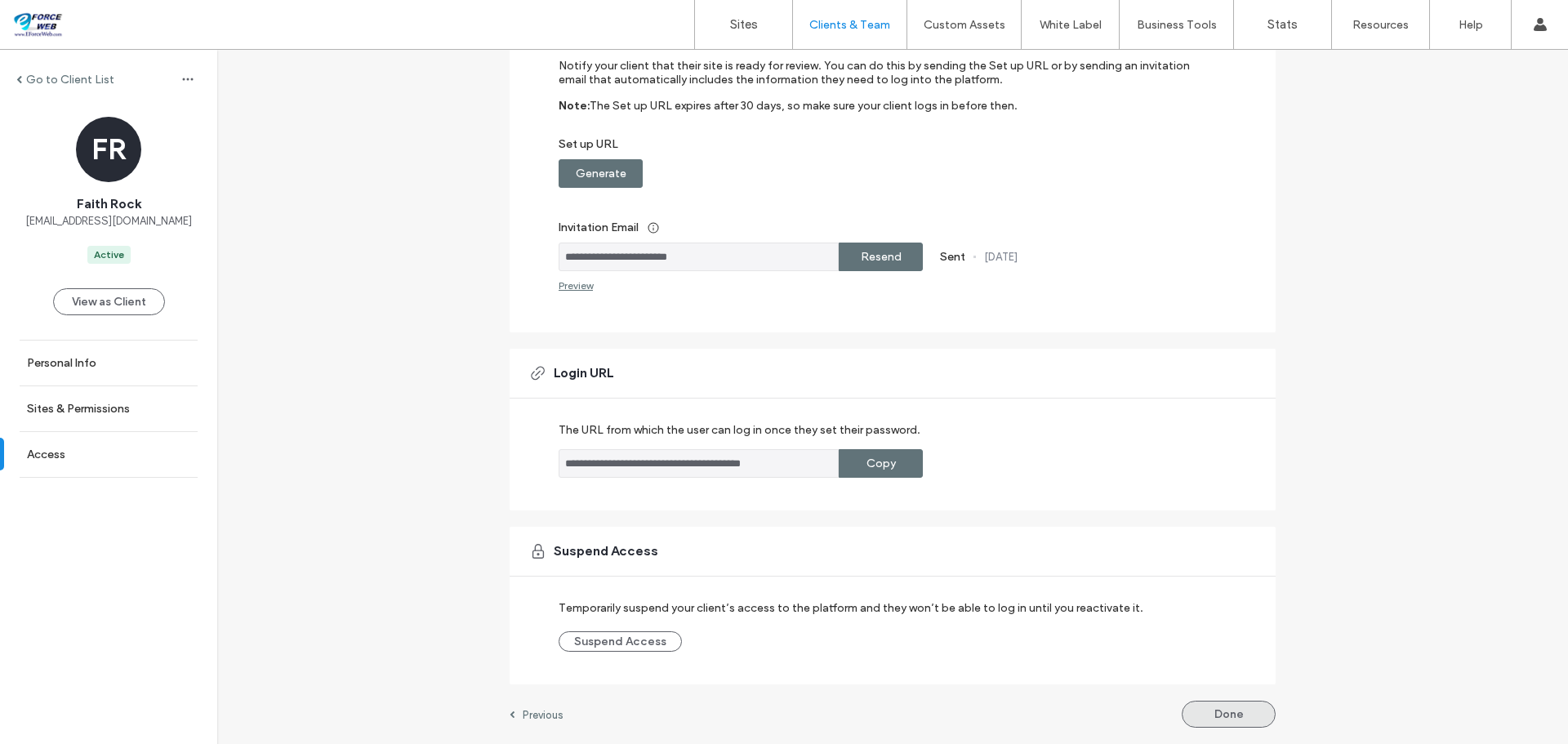
click at [1225, 712] on button "Done" at bounding box center [1228, 714] width 94 height 27
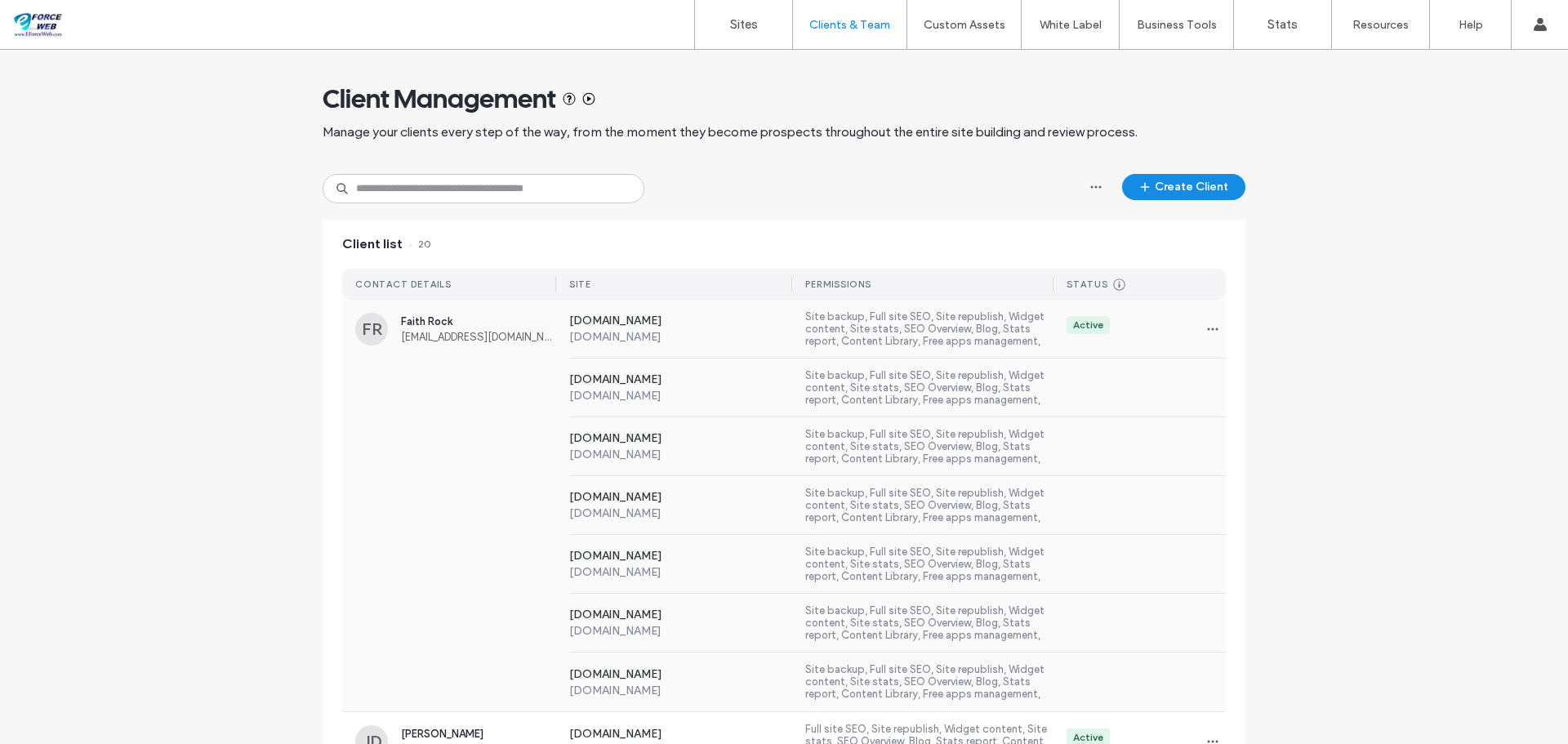
click at [1117, 335] on div "Active" at bounding box center [1140, 329] width 172 height 26
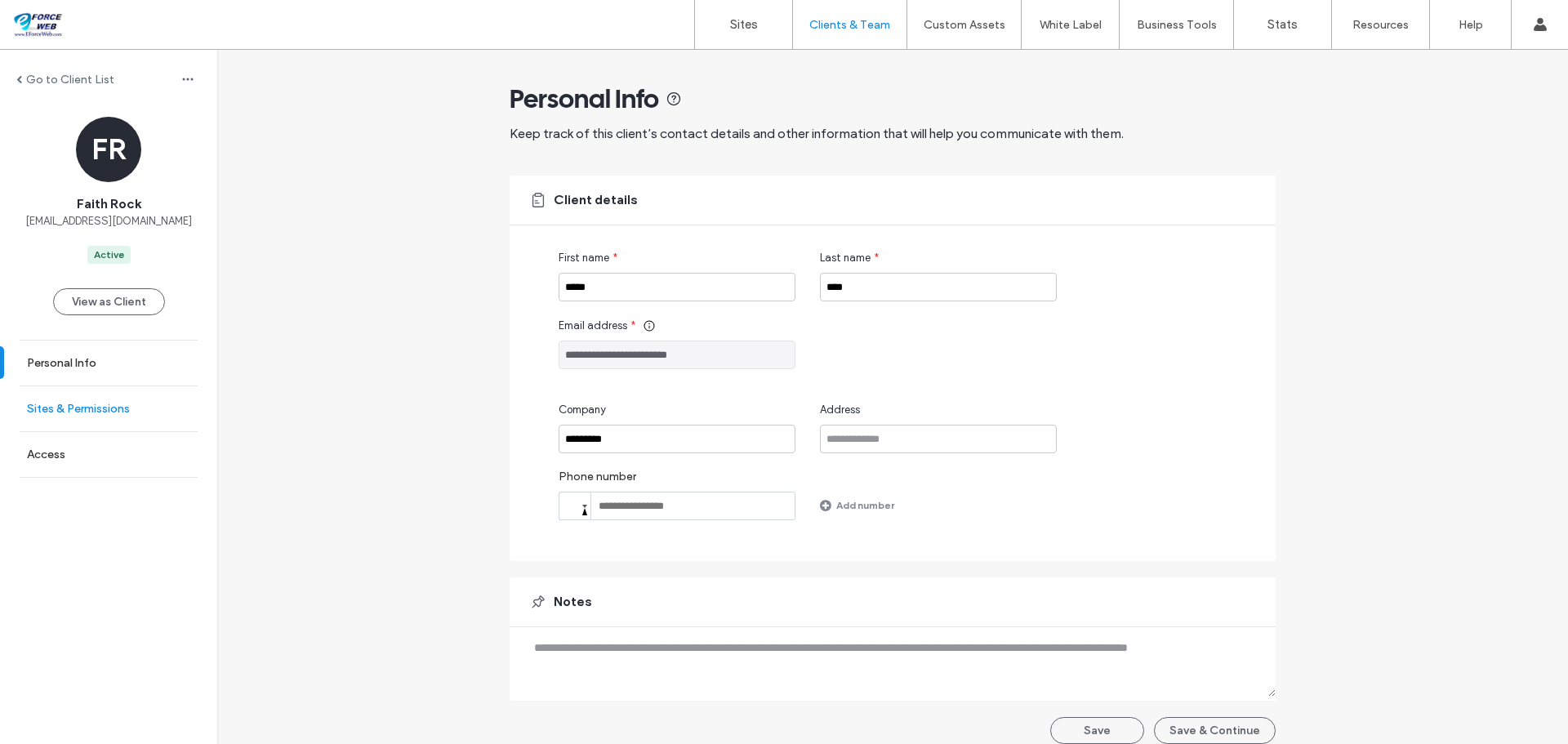
click at [95, 409] on label "Sites & Permissions" at bounding box center [78, 409] width 103 height 14
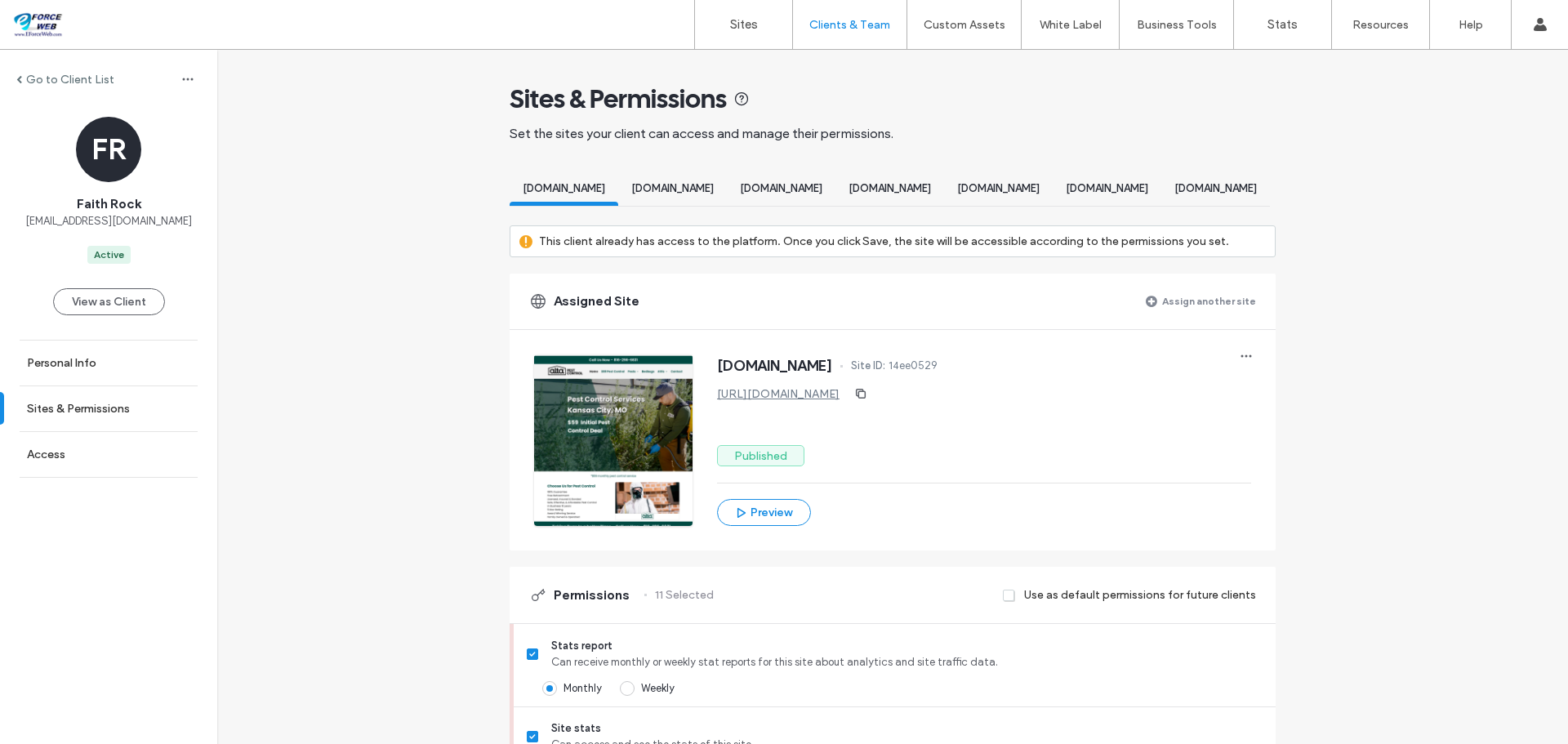
click at [1203, 316] on label "Assign another site" at bounding box center [1208, 300] width 94 height 28
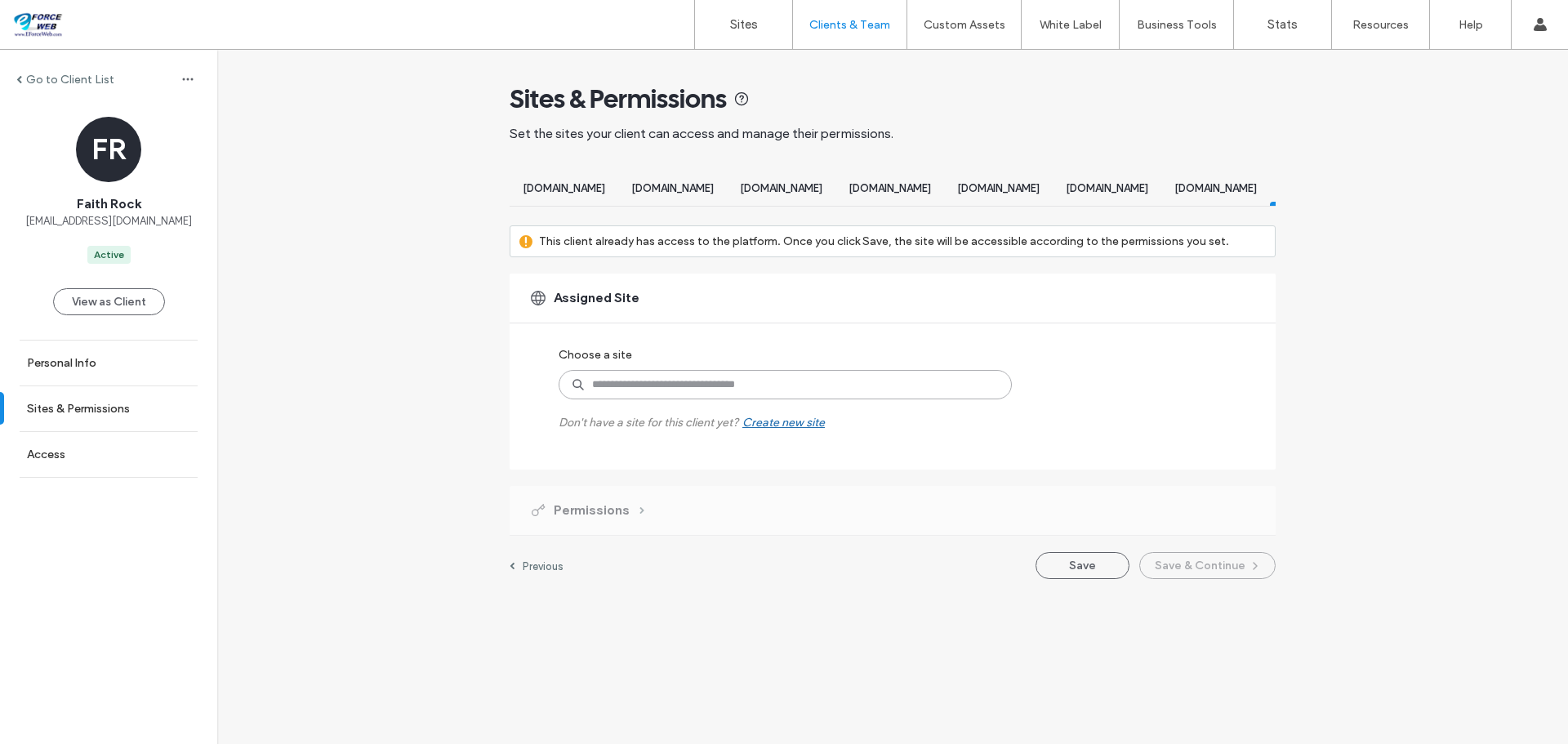
click at [753, 399] on input at bounding box center [784, 384] width 453 height 29
type input "****"
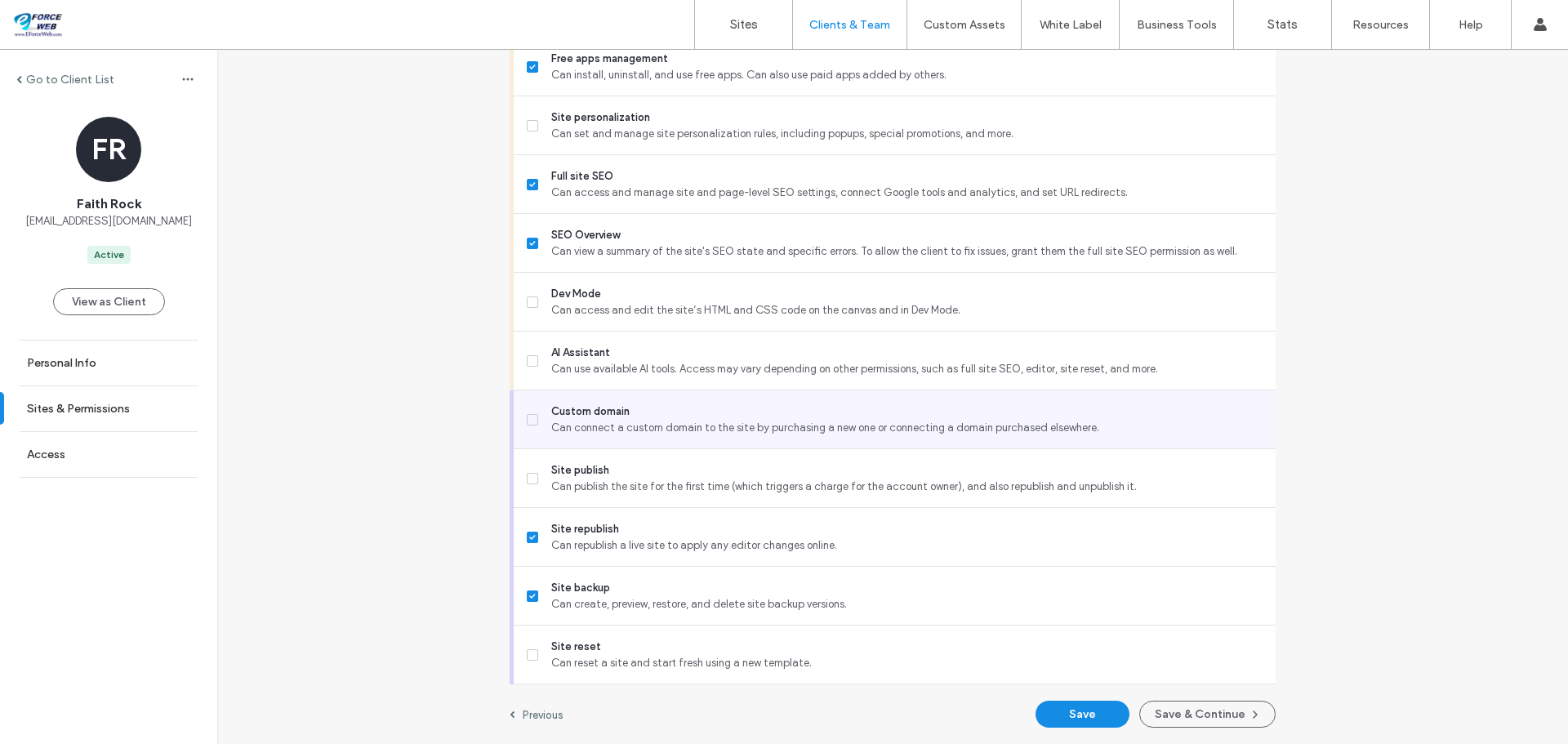
scroll to position [1397, 0]
drag, startPoint x: 1082, startPoint y: 721, endPoint x: 1227, endPoint y: 746, distance: 147.1
click at [1227, 743] on html ".wqwq-1{fill:#231f20;} .cls-1q, .cls-2q { fill-rule: evenodd; } .cls-2q { fill:…" at bounding box center [784, 372] width 1568 height 744
click at [1203, 719] on button "Save & Continue" at bounding box center [1208, 714] width 137 height 27
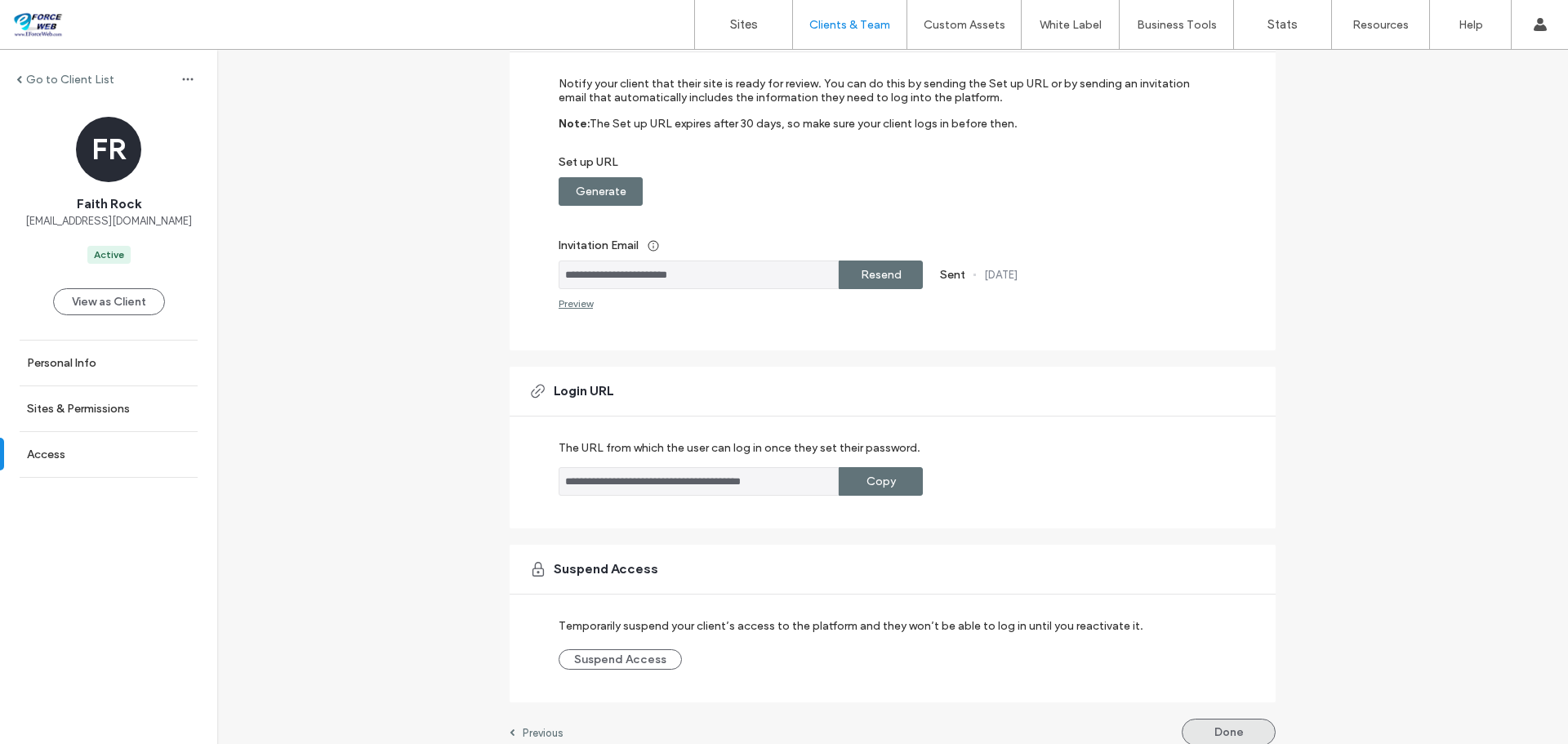
scroll to position [191, 0]
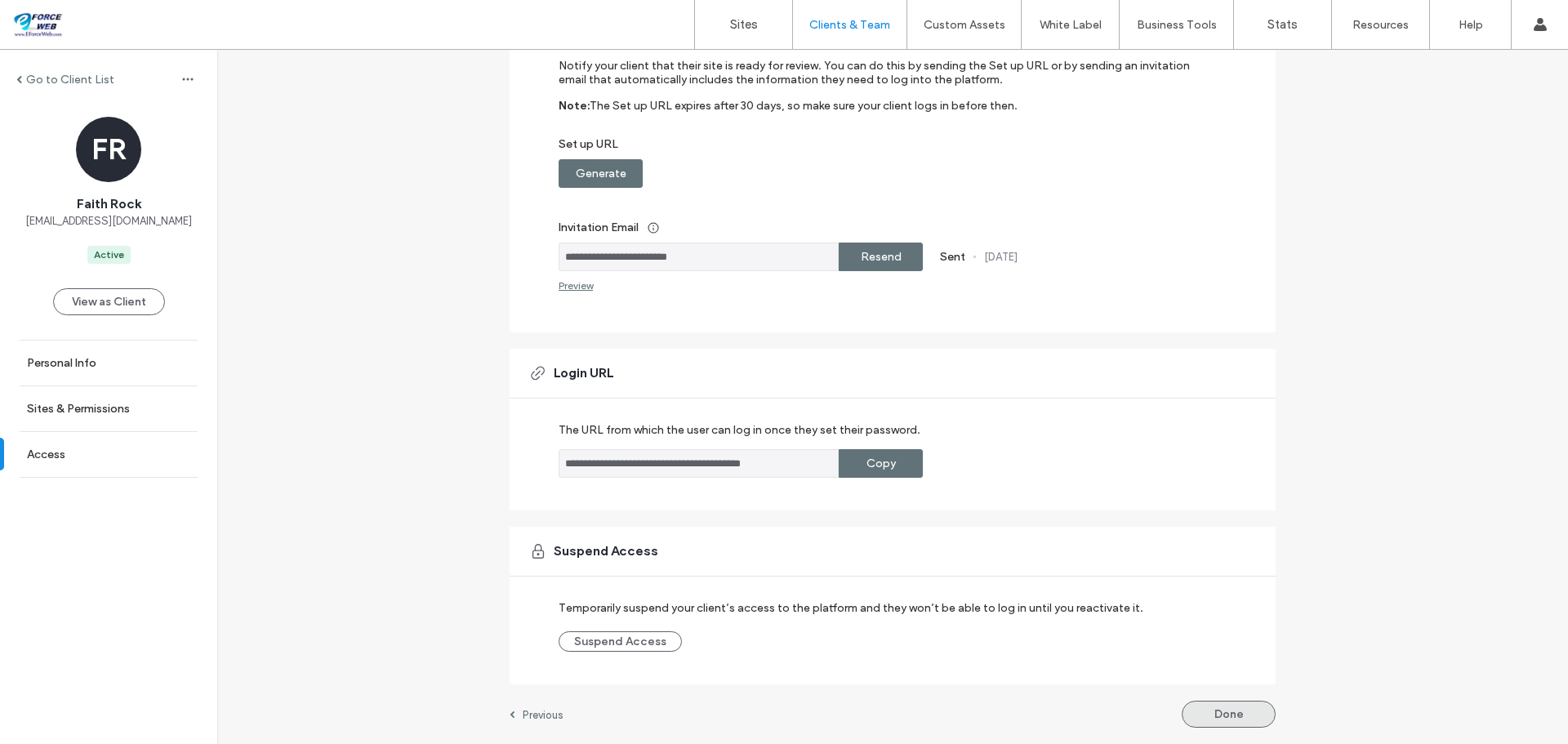
click at [1219, 718] on button "Done" at bounding box center [1228, 714] width 94 height 27
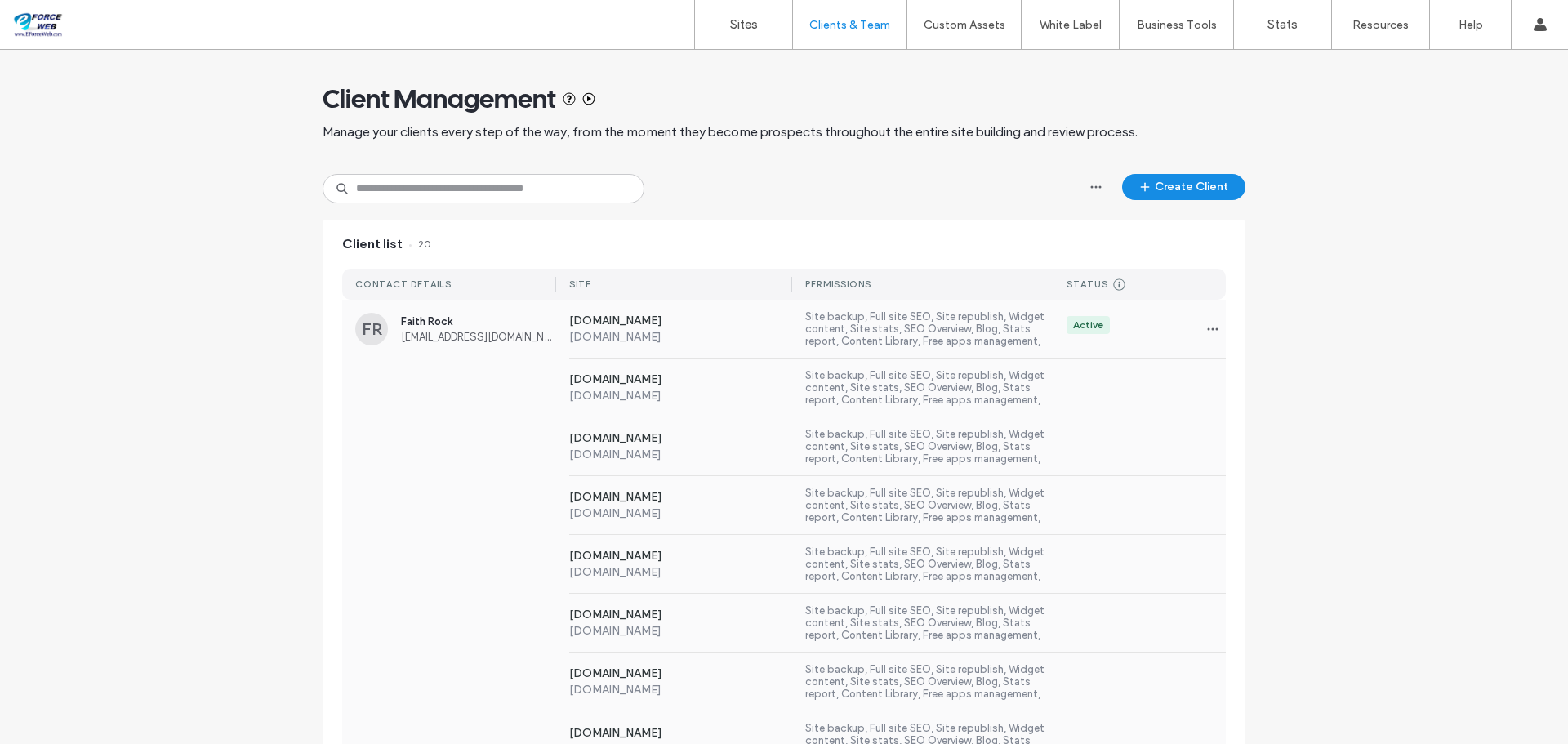
click at [1133, 326] on div "Active" at bounding box center [1140, 329] width 172 height 26
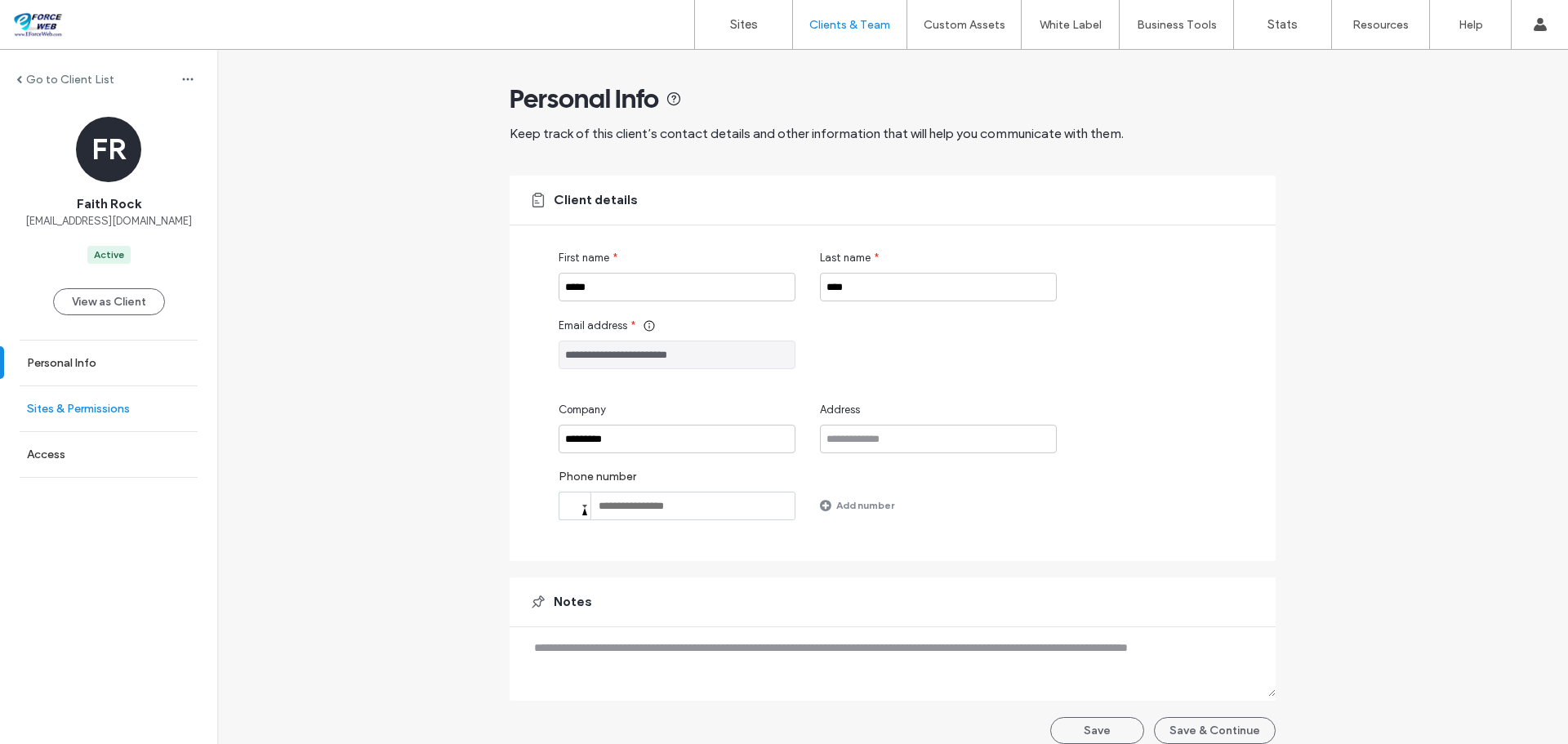
click at [84, 411] on label "Sites & Permissions" at bounding box center [78, 409] width 103 height 14
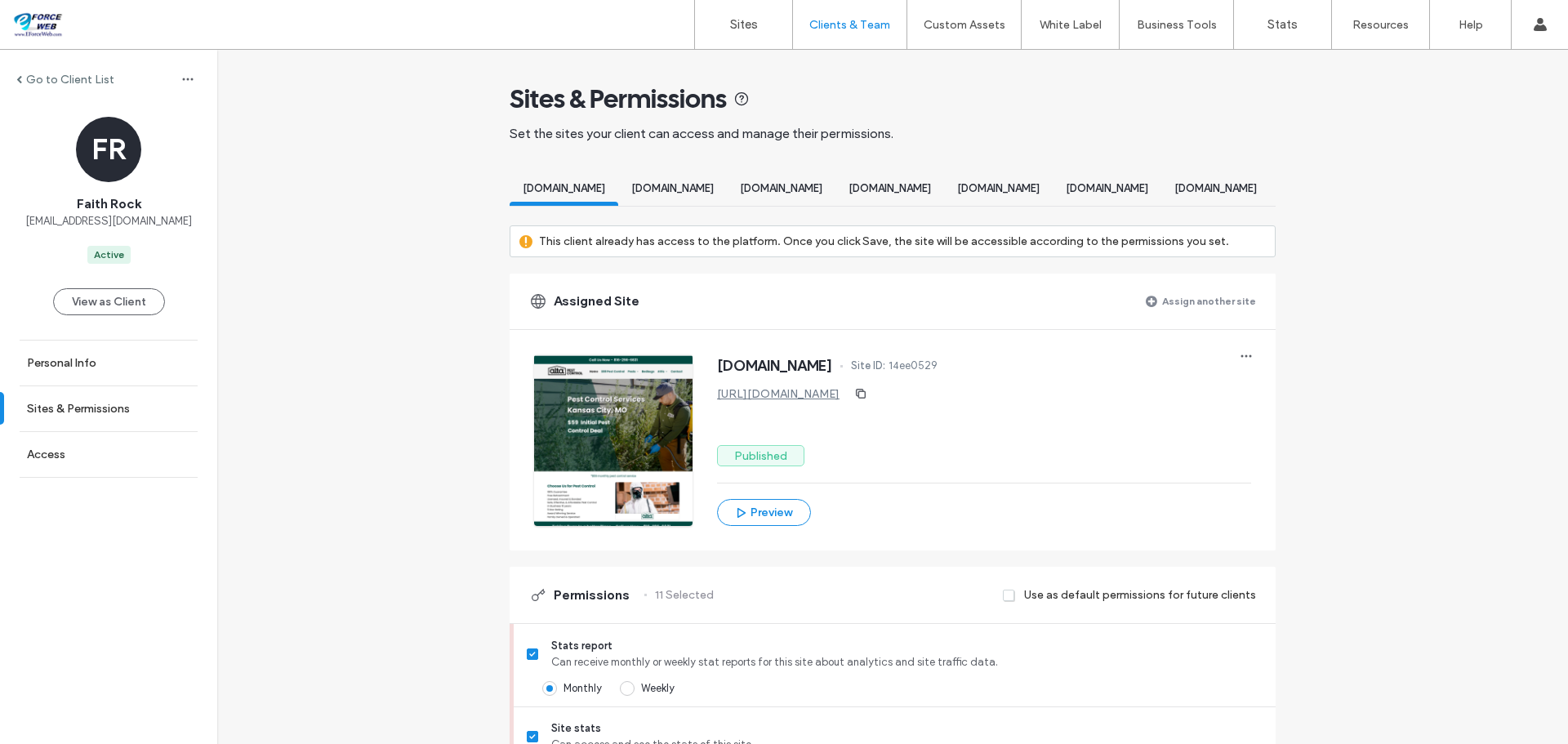
click at [1217, 316] on label "Assign another site" at bounding box center [1208, 300] width 94 height 28
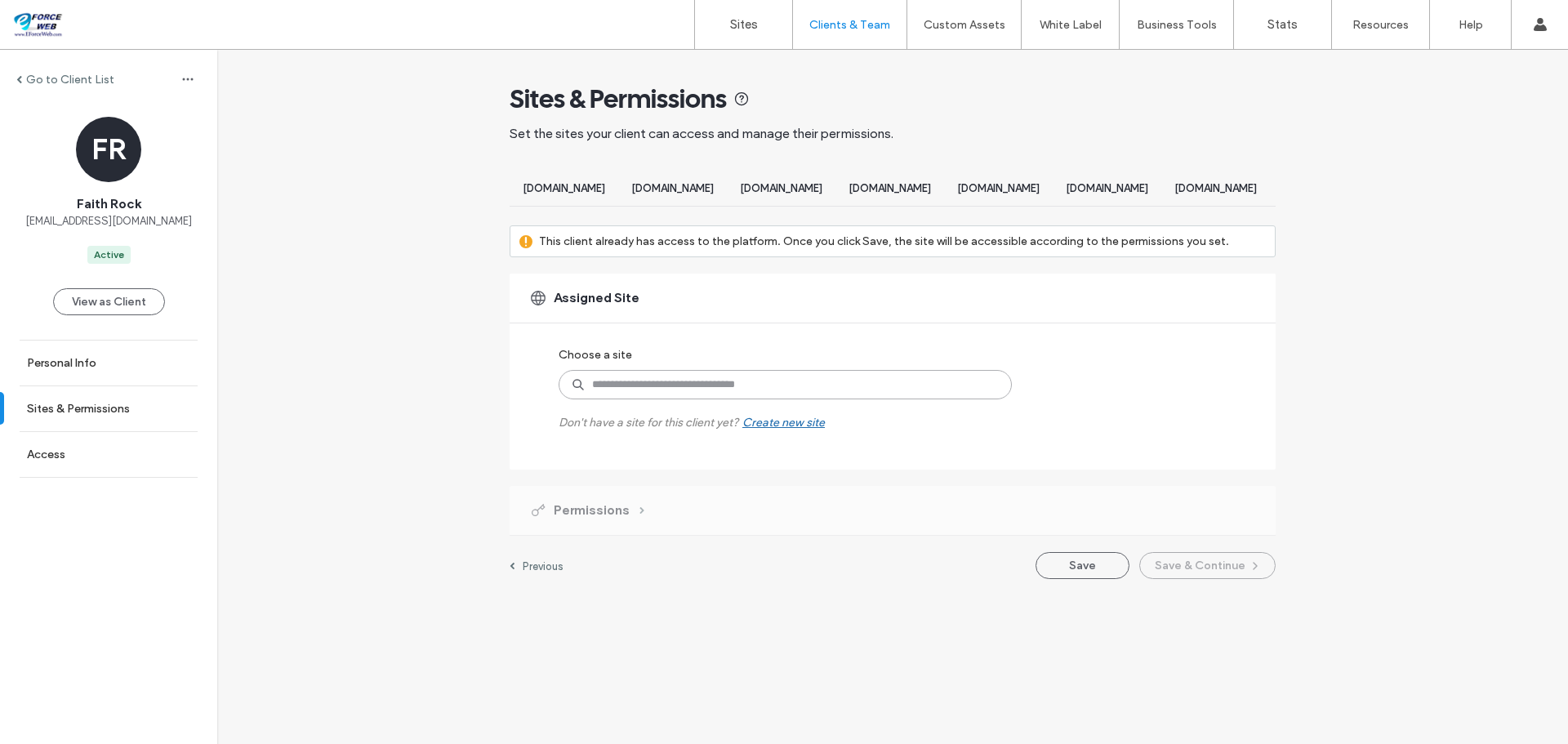
click at [741, 399] on input at bounding box center [784, 384] width 453 height 29
type input "****"
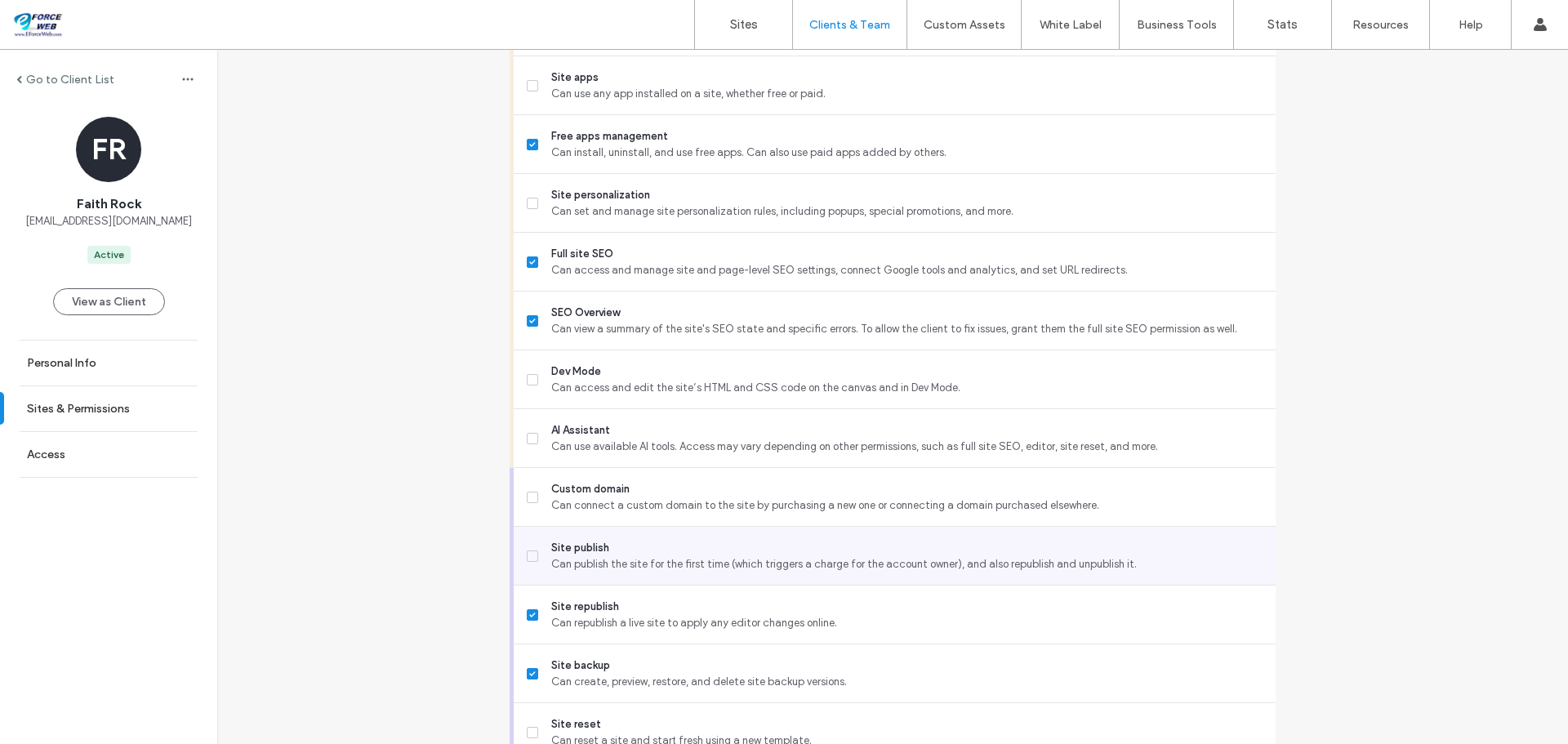
scroll to position [1397, 0]
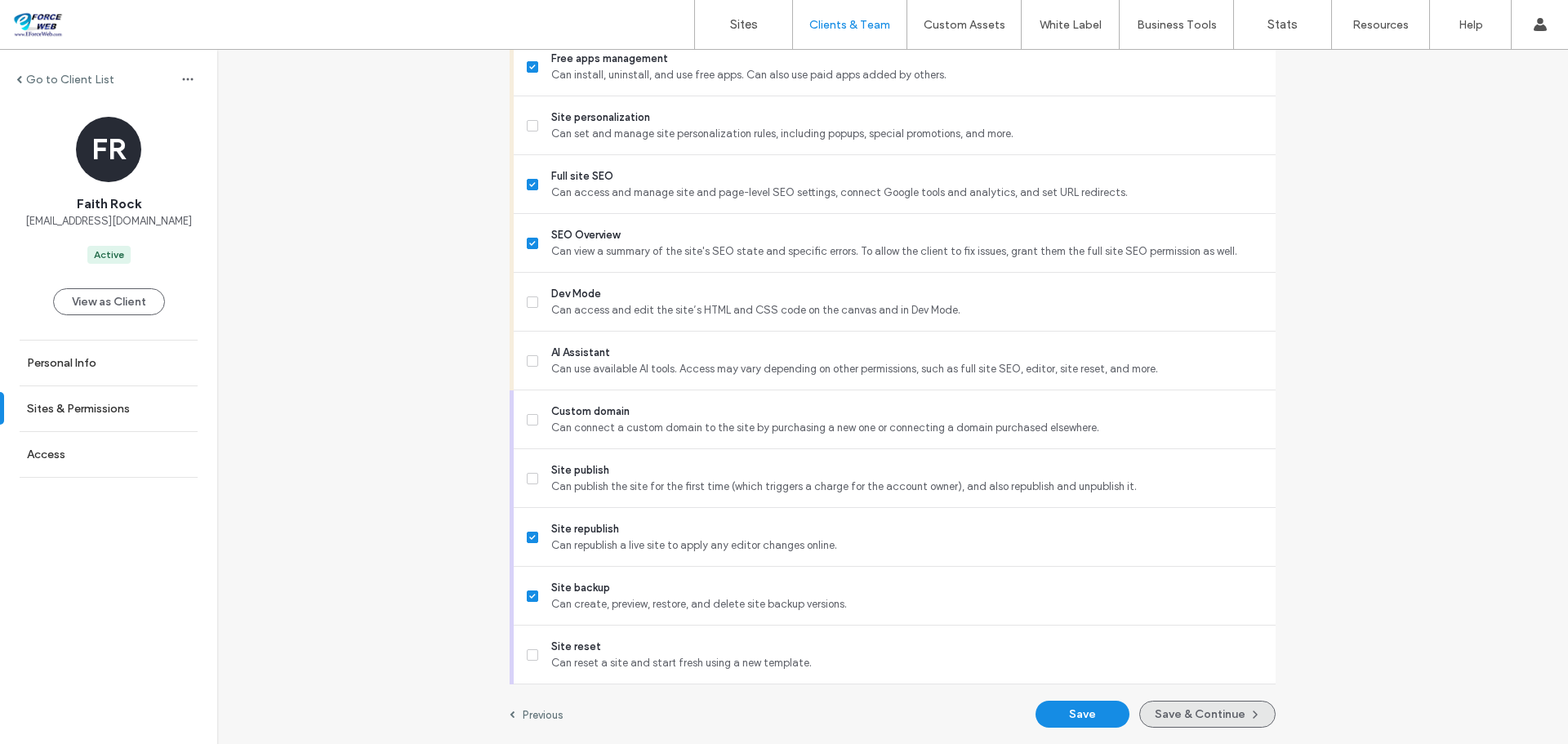
click at [1202, 713] on button "Save & Continue" at bounding box center [1208, 714] width 137 height 27
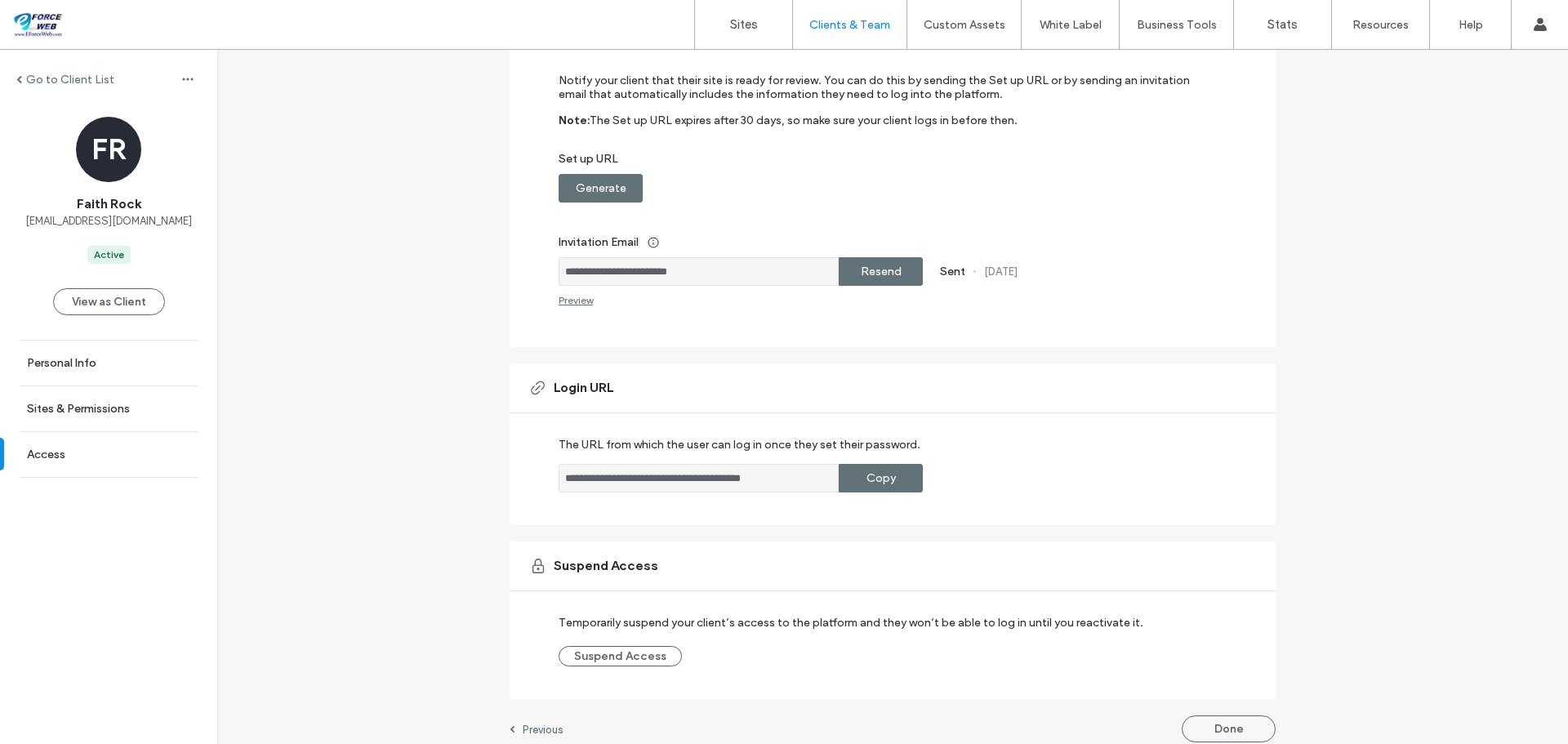
scroll to position [191, 0]
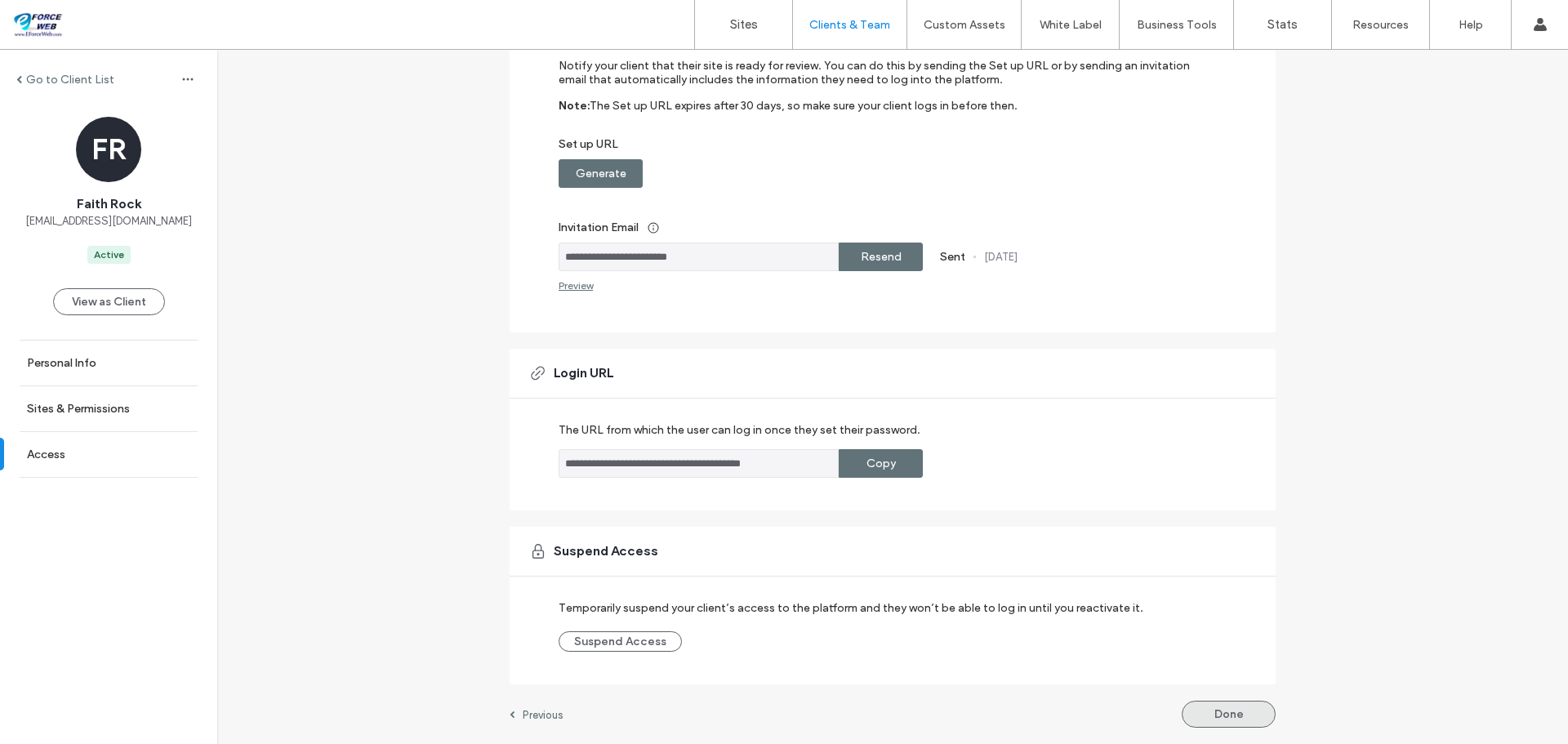
click at [1204, 713] on button "Done" at bounding box center [1228, 714] width 94 height 27
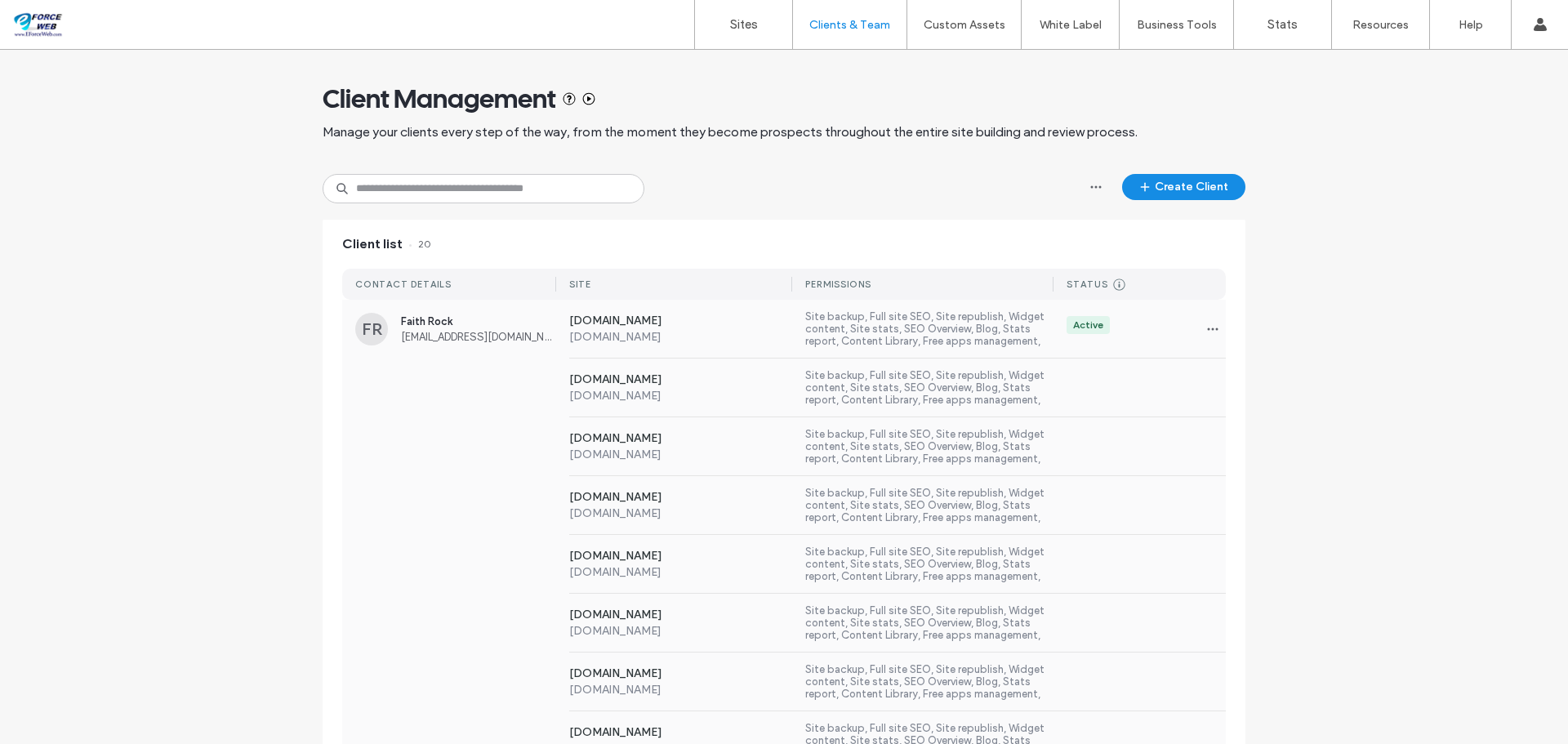
click at [1175, 332] on div "Active" at bounding box center [1140, 329] width 172 height 26
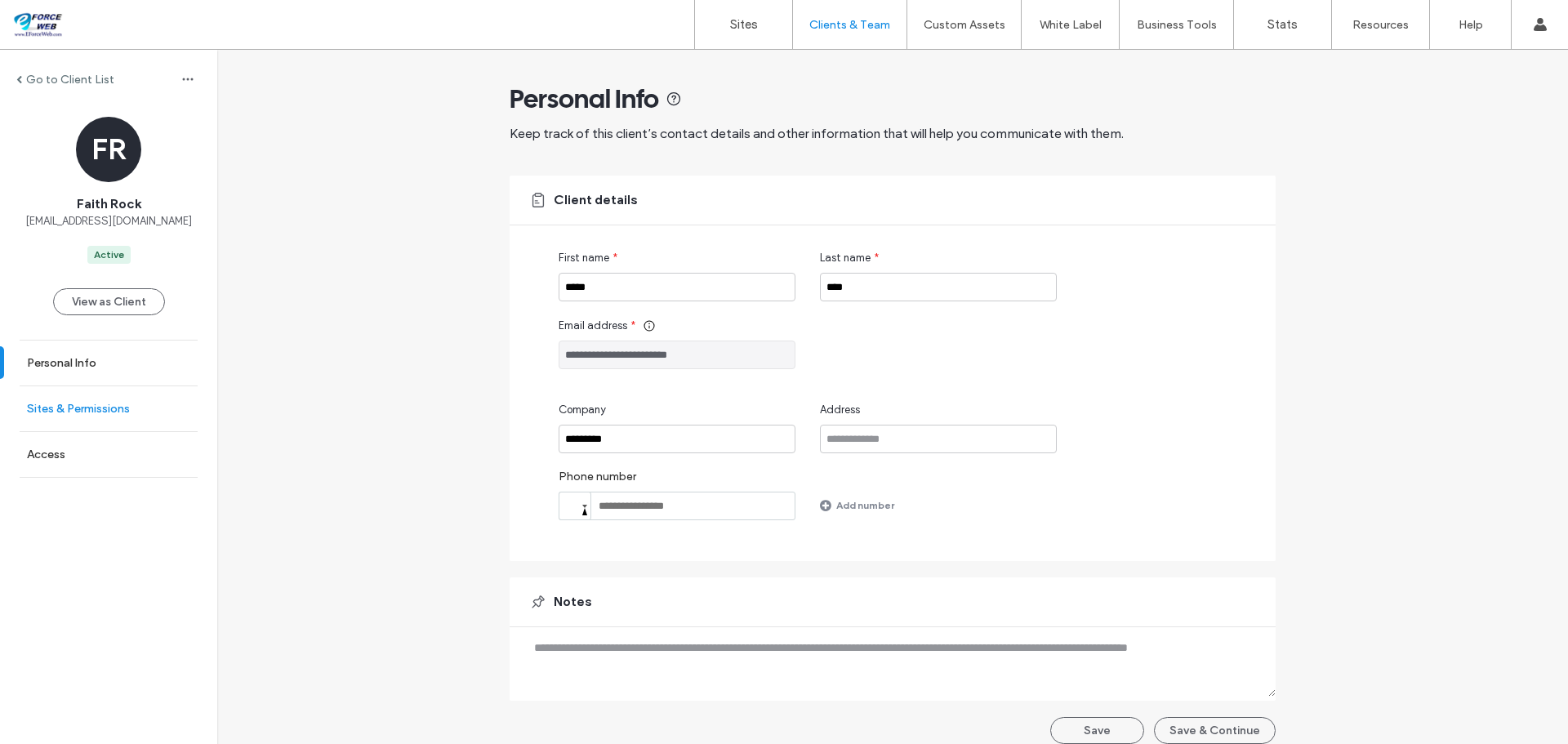
click at [60, 413] on label "Sites & Permissions" at bounding box center [78, 409] width 103 height 14
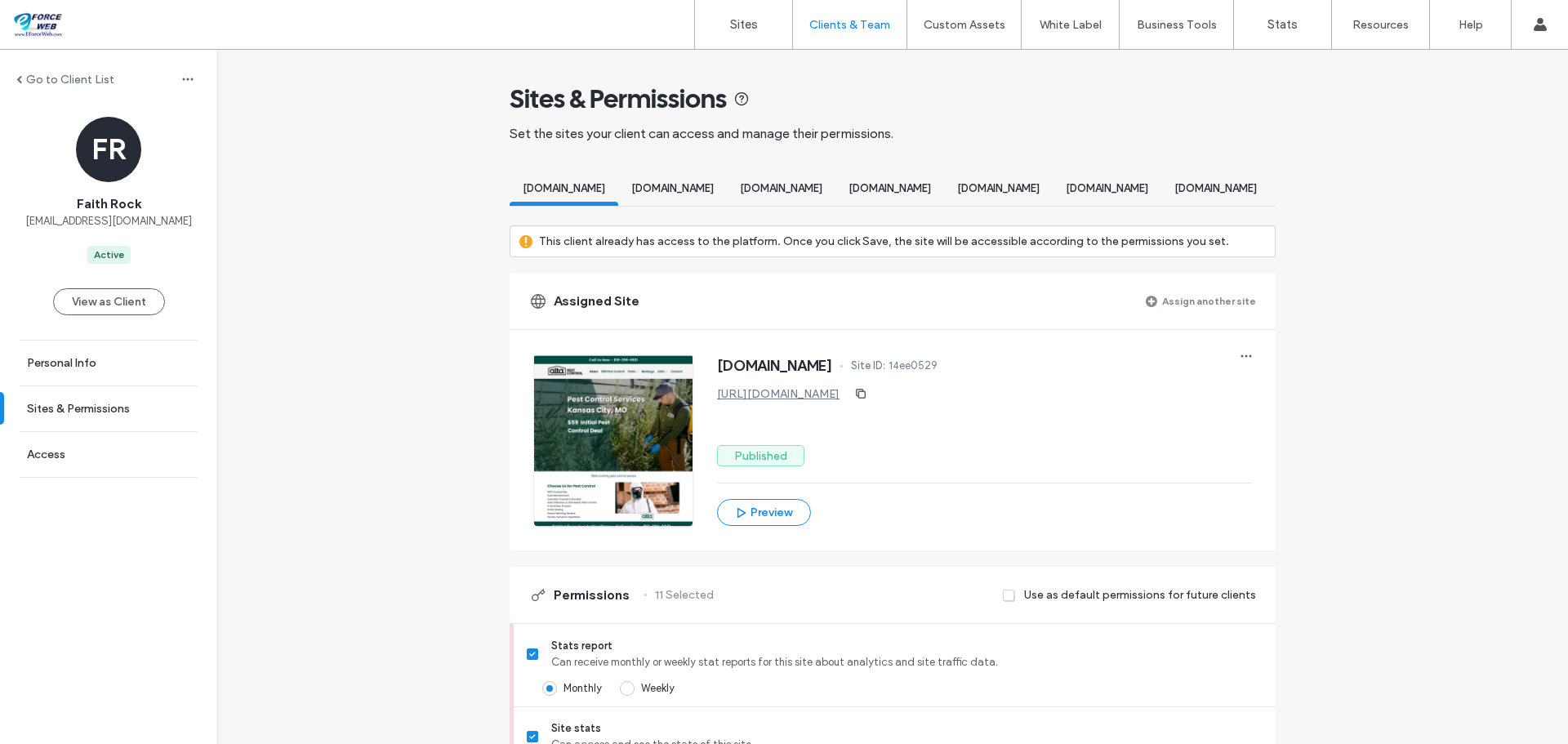
click at [1195, 316] on label "Assign another site" at bounding box center [1208, 300] width 94 height 28
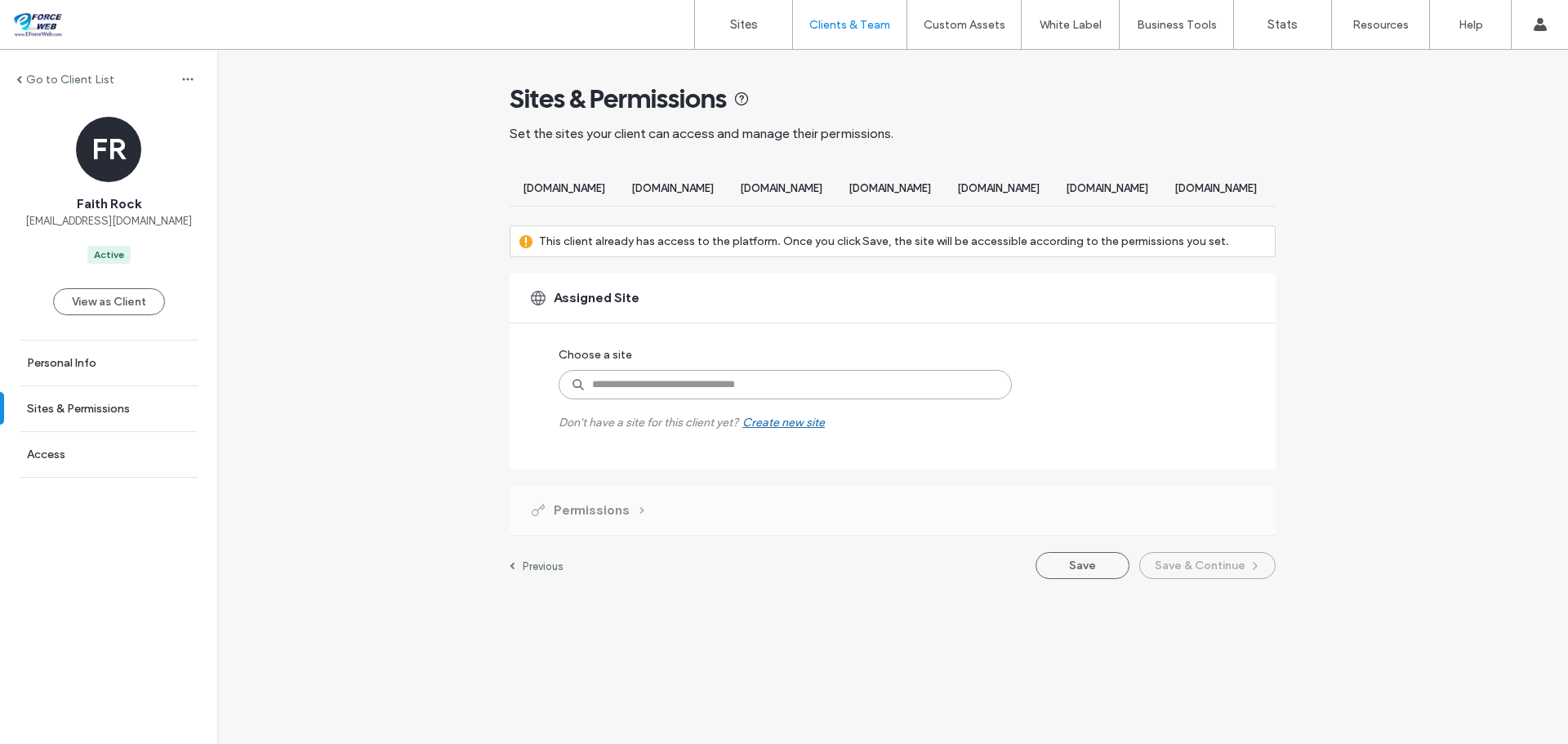
click at [731, 399] on input at bounding box center [784, 384] width 453 height 29
type input "****"
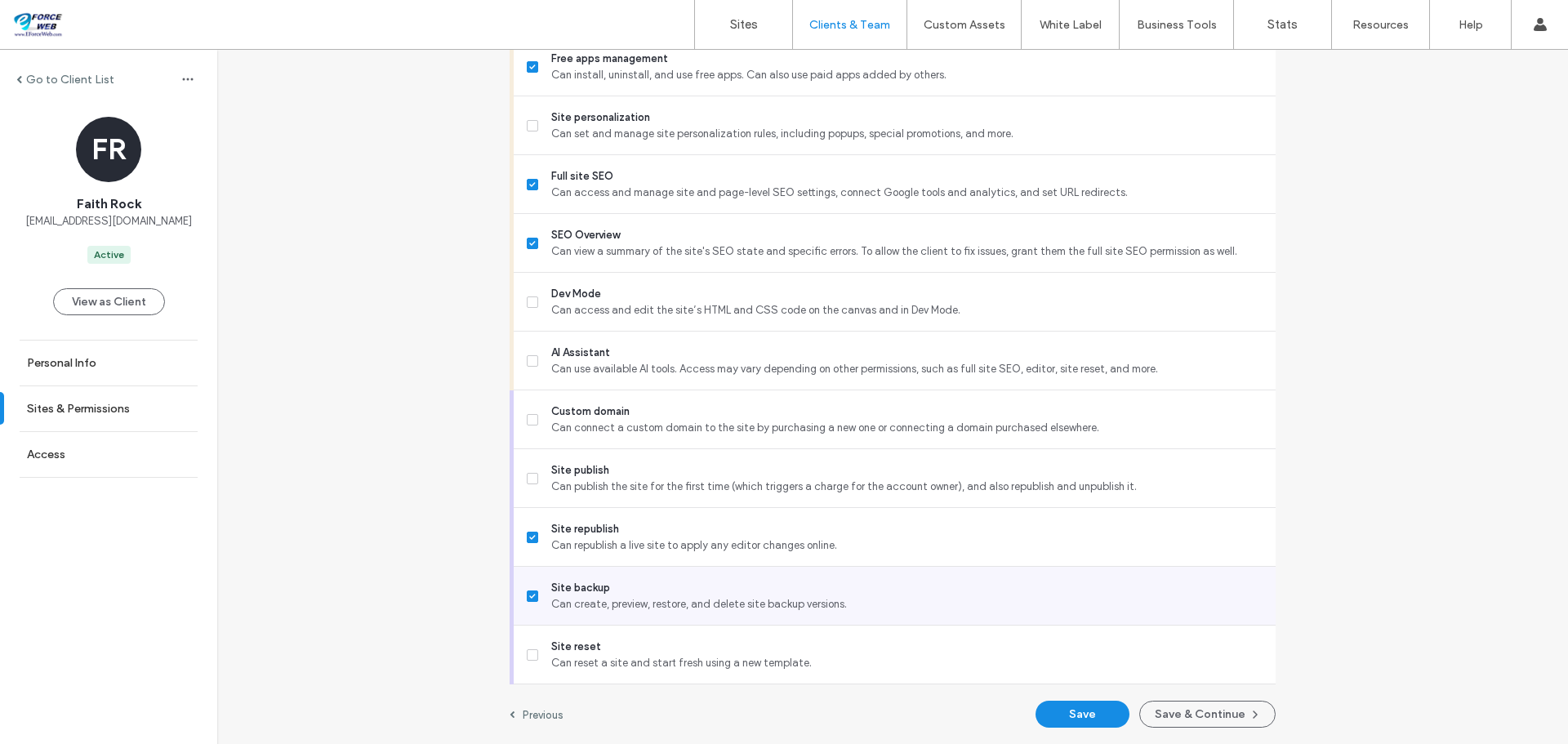
scroll to position [1397, 0]
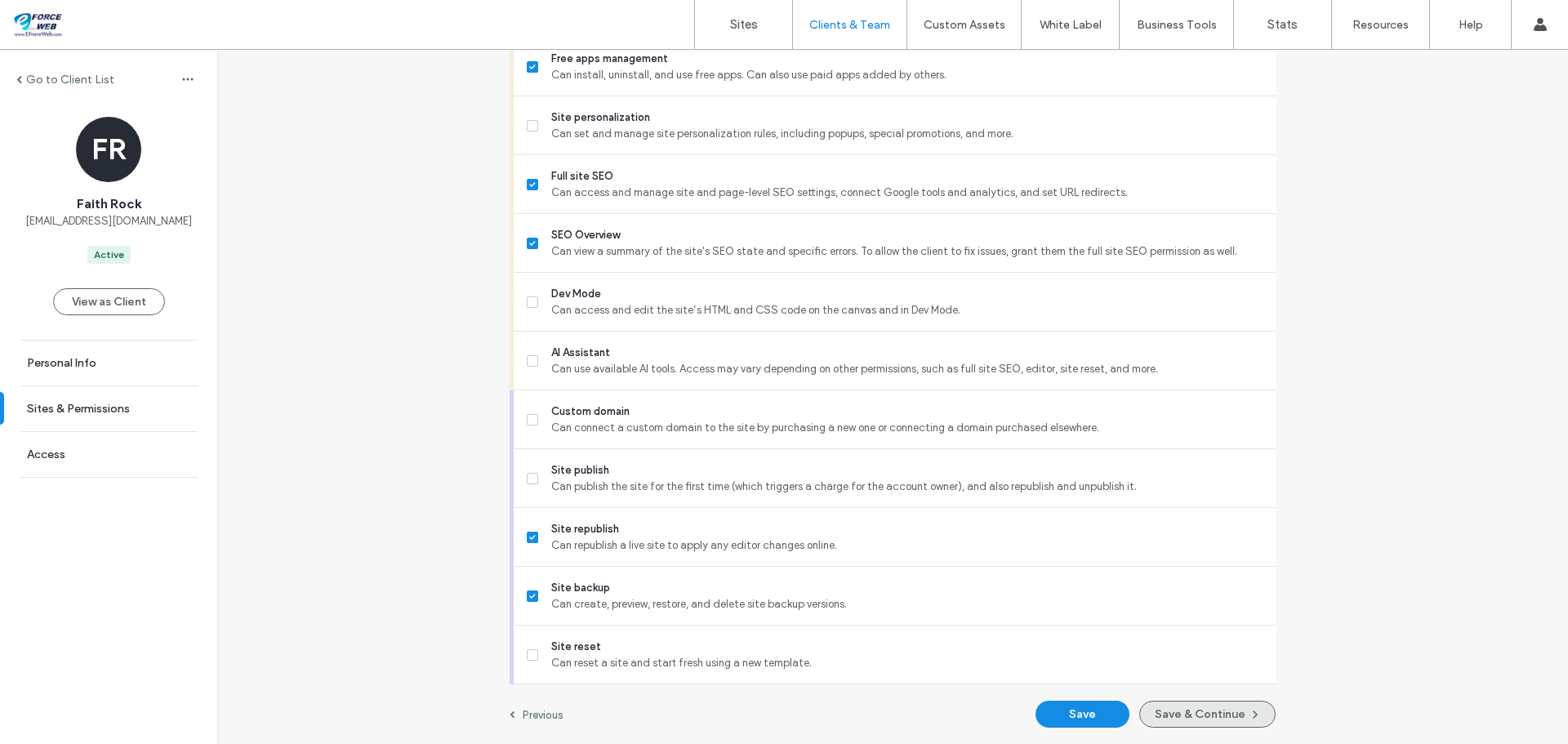
click at [1223, 712] on button "Save & Continue" at bounding box center [1208, 714] width 137 height 27
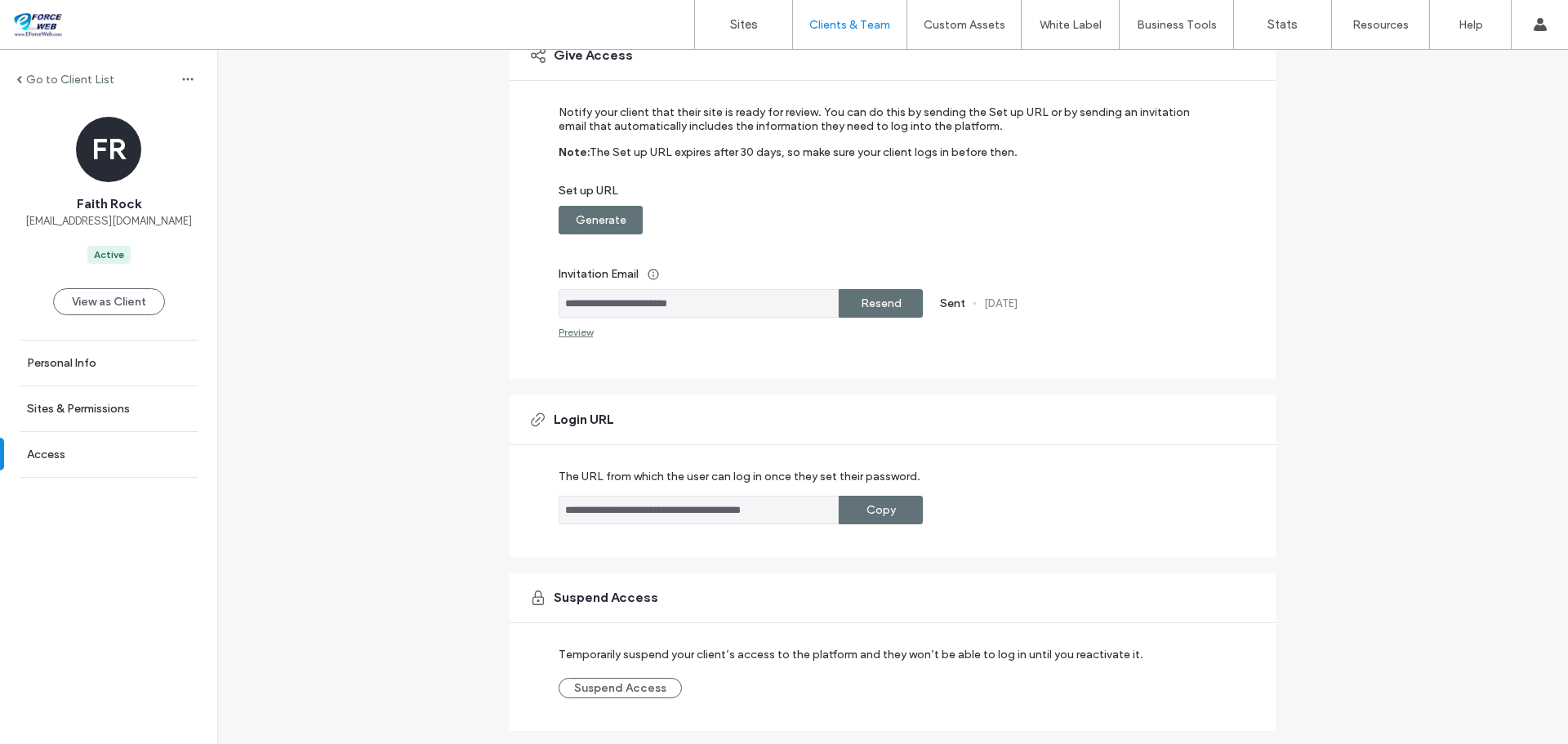
scroll to position [191, 0]
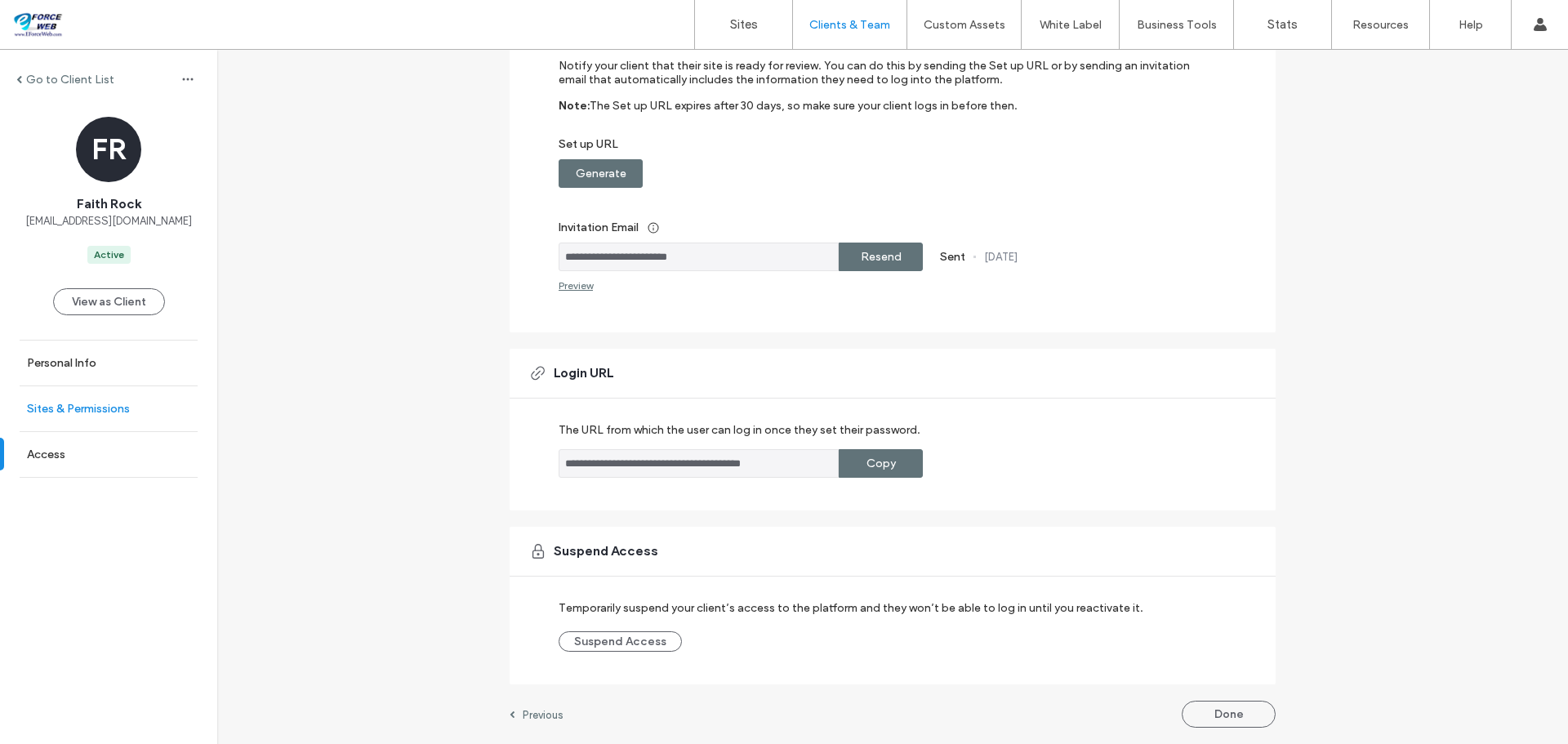
click at [84, 413] on label "Sites & Permissions" at bounding box center [78, 409] width 103 height 14
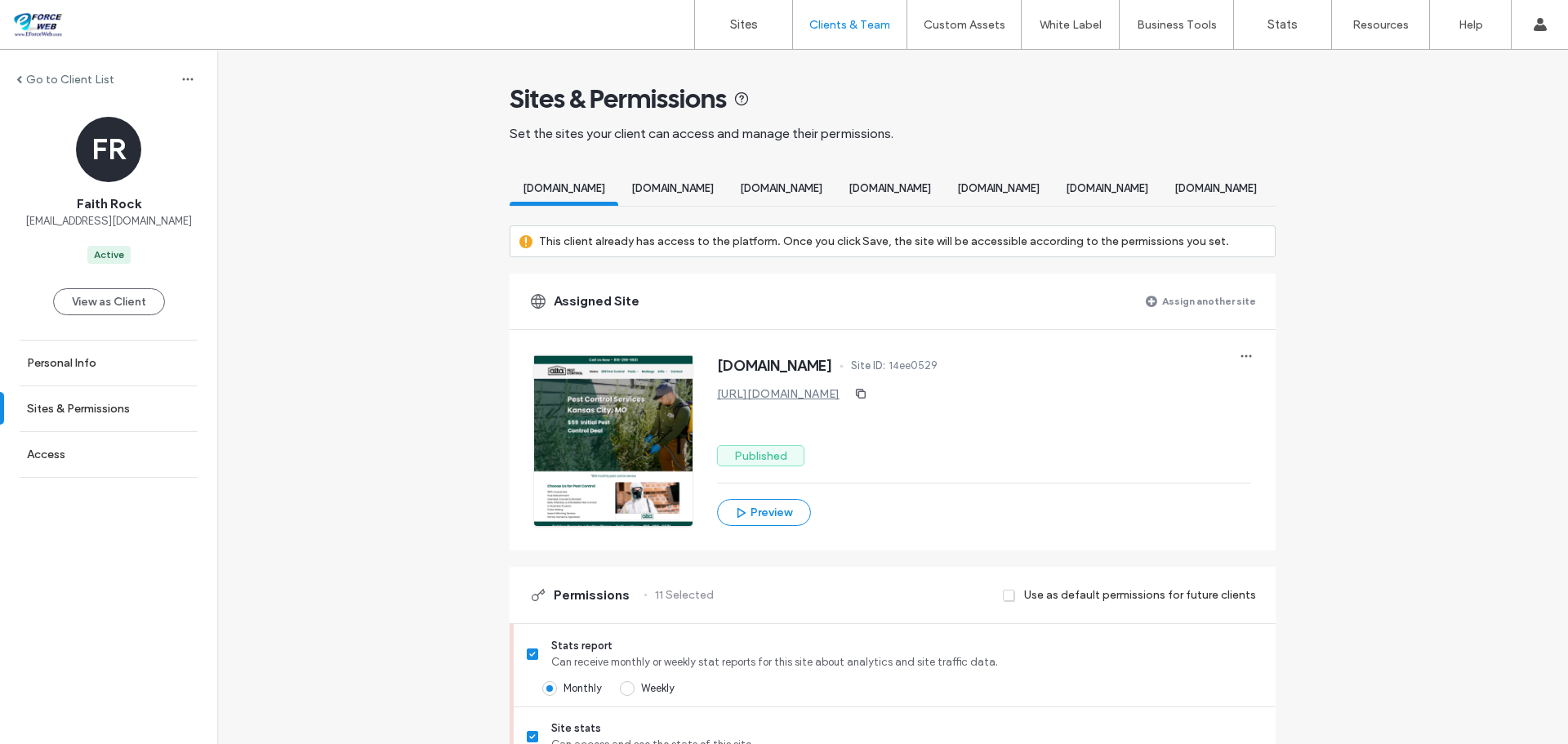
click at [1189, 316] on label "Assign another site" at bounding box center [1208, 300] width 94 height 28
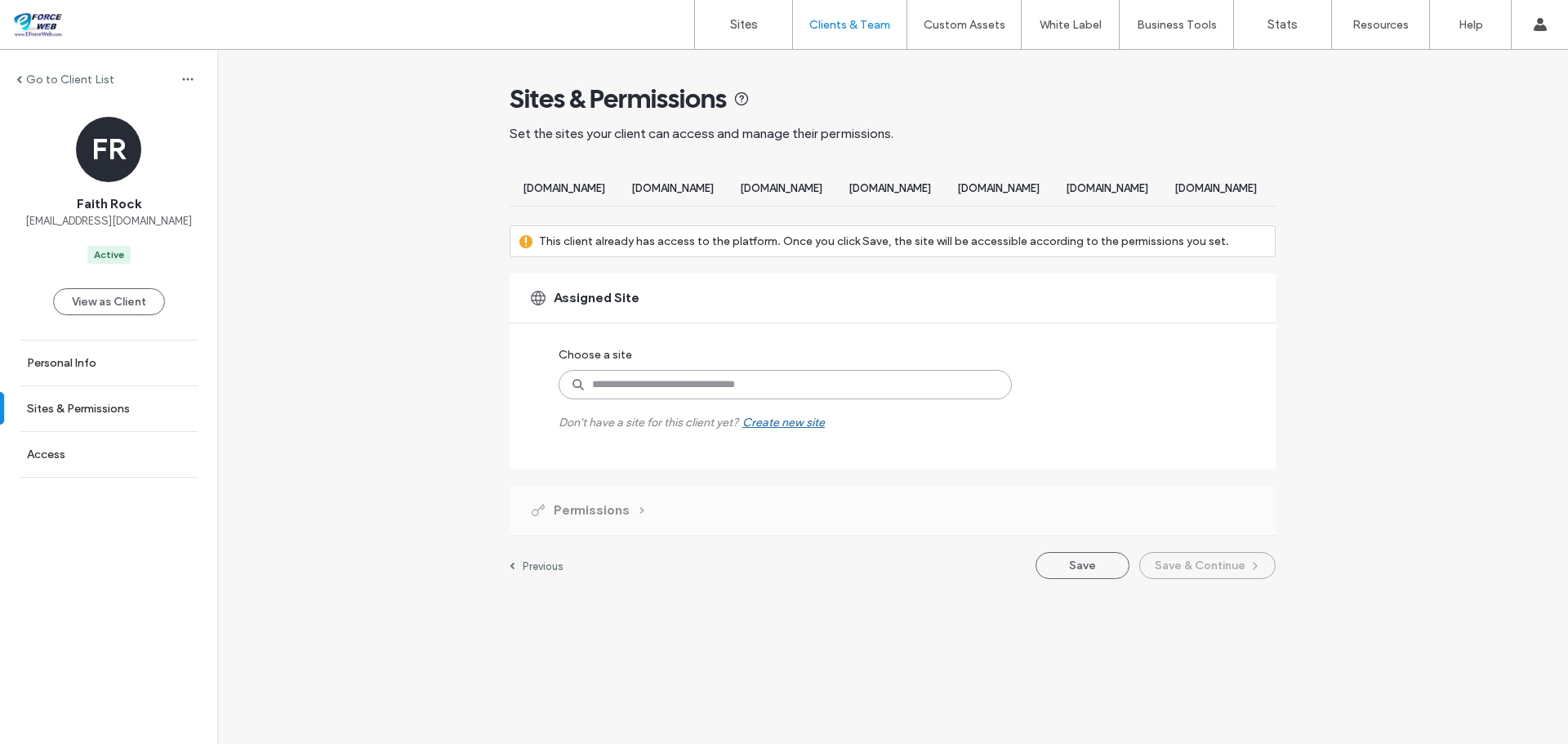
click at [698, 399] on input at bounding box center [784, 384] width 453 height 29
type input "****"
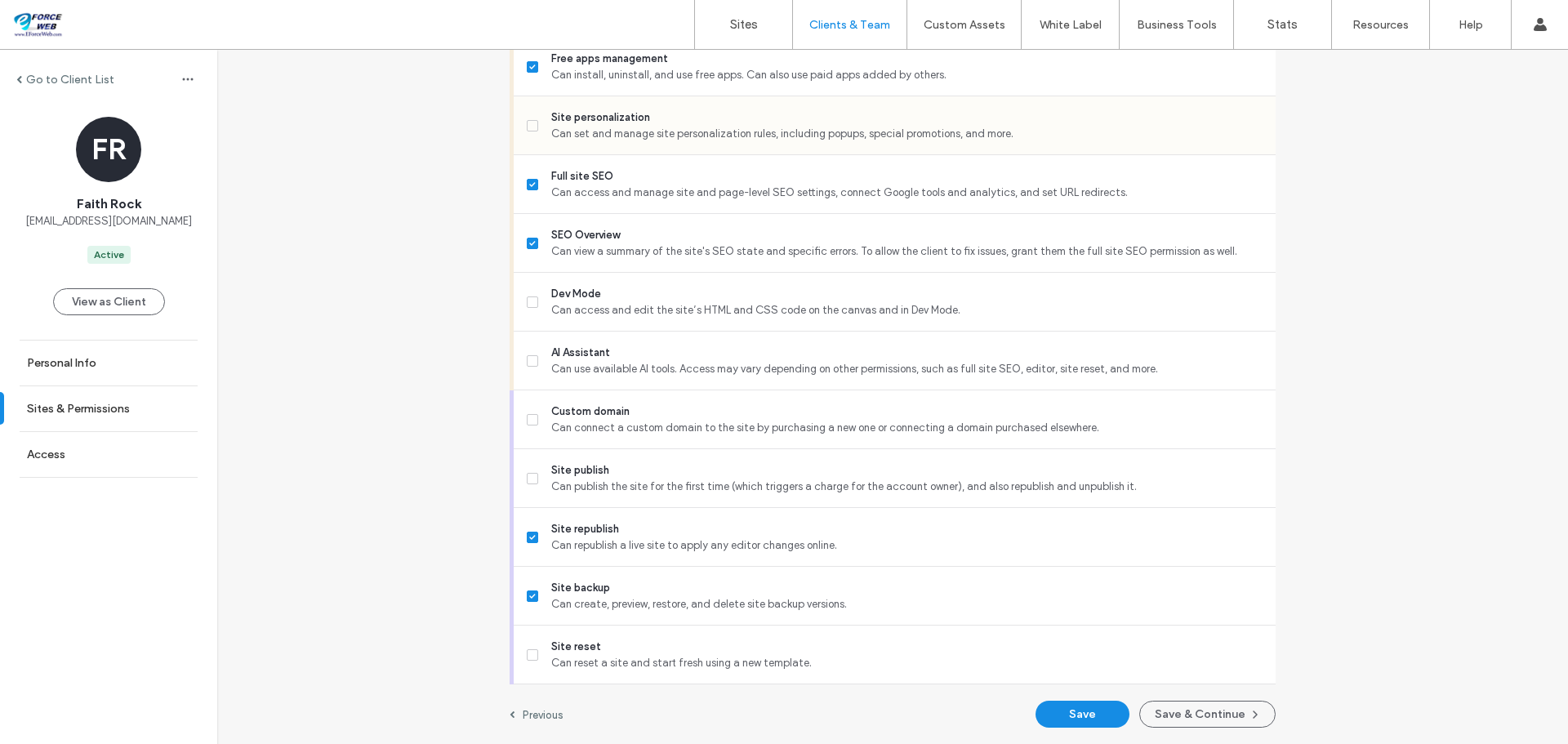
scroll to position [1397, 0]
click at [1231, 715] on button "Save & Continue" at bounding box center [1208, 714] width 137 height 27
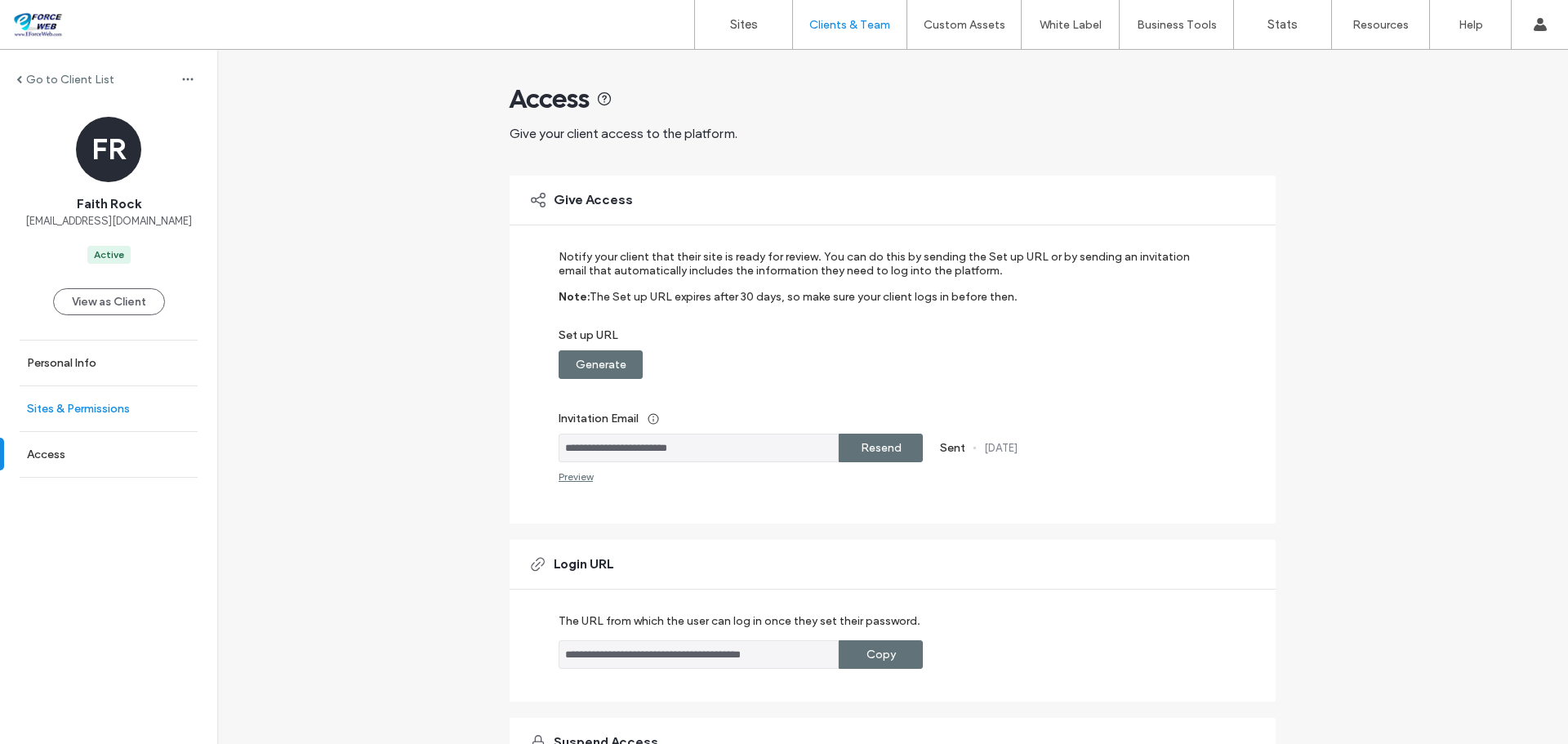
click at [83, 409] on label "Sites & Permissions" at bounding box center [78, 409] width 103 height 14
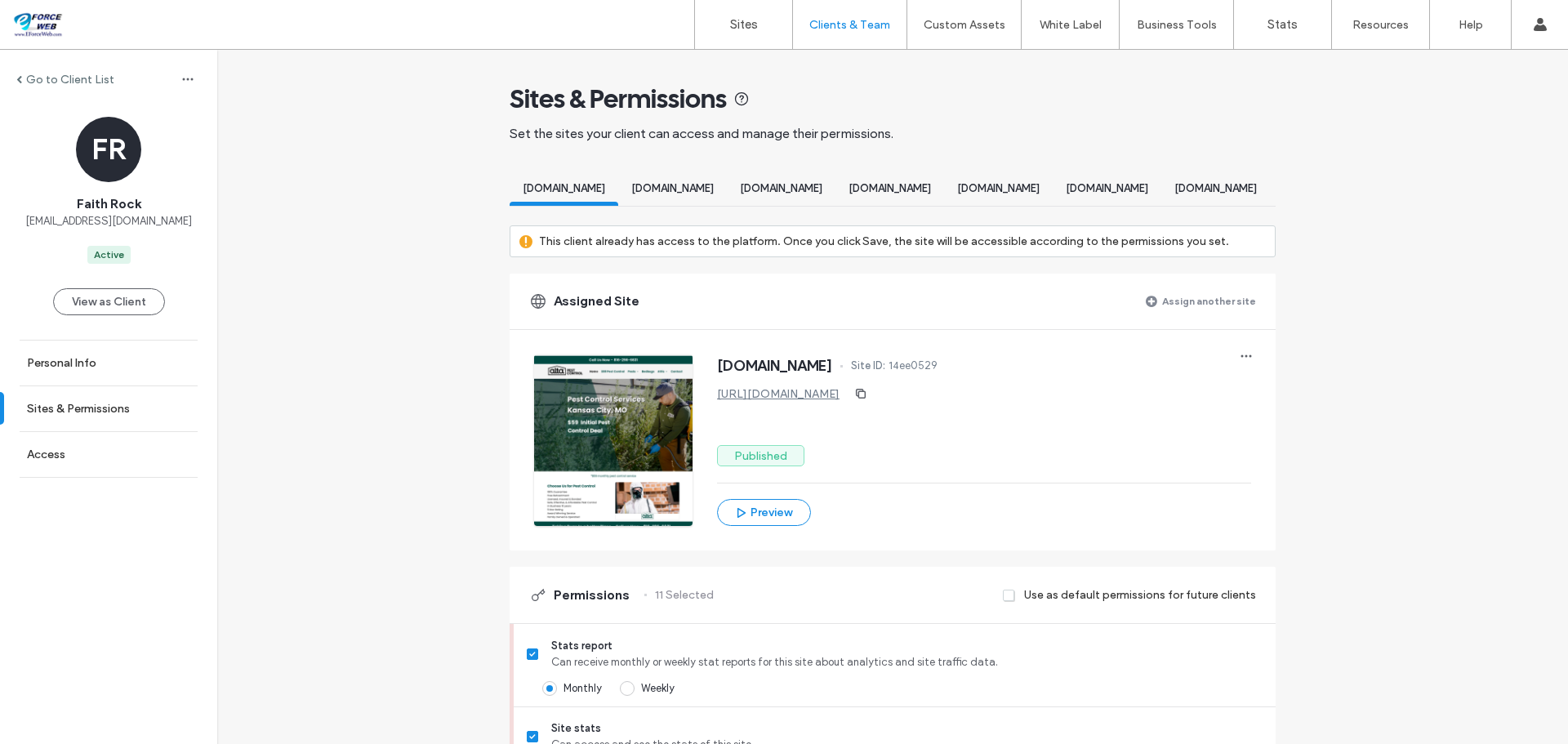
click at [1197, 316] on label "Assign another site" at bounding box center [1208, 300] width 94 height 28
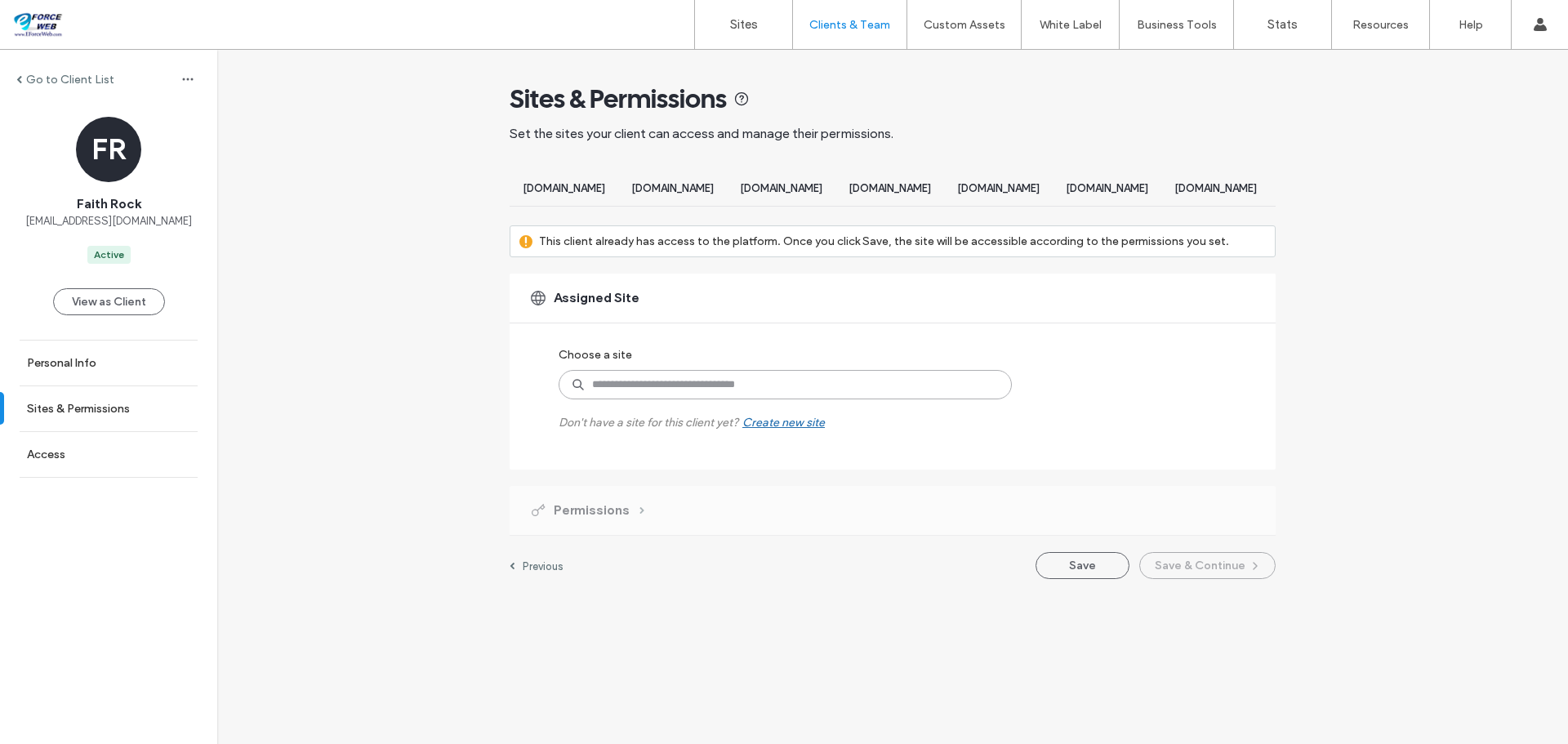
click at [805, 399] on input at bounding box center [784, 384] width 453 height 29
type input "****"
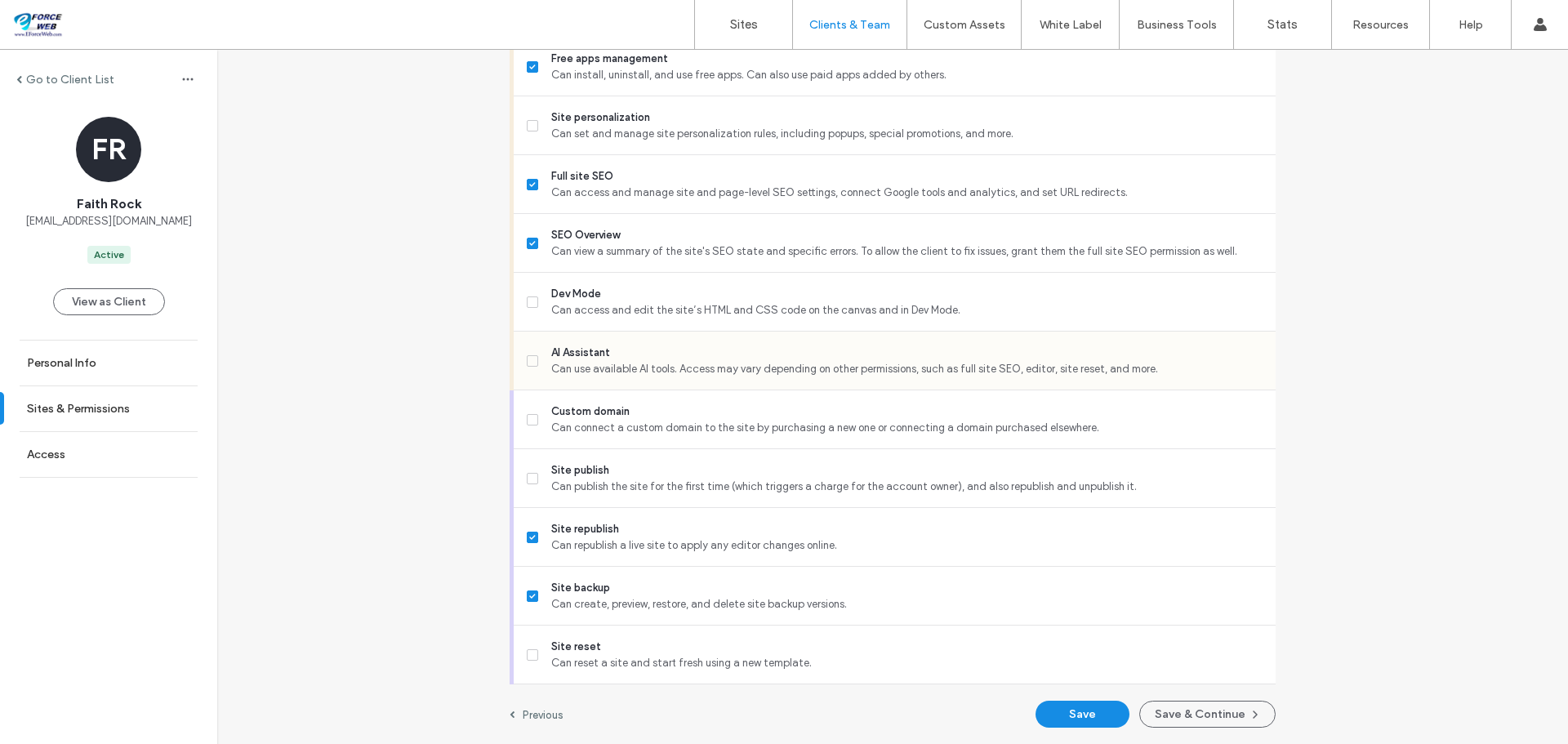
scroll to position [1397, 0]
click at [1213, 710] on button "Save & Continue" at bounding box center [1208, 714] width 137 height 27
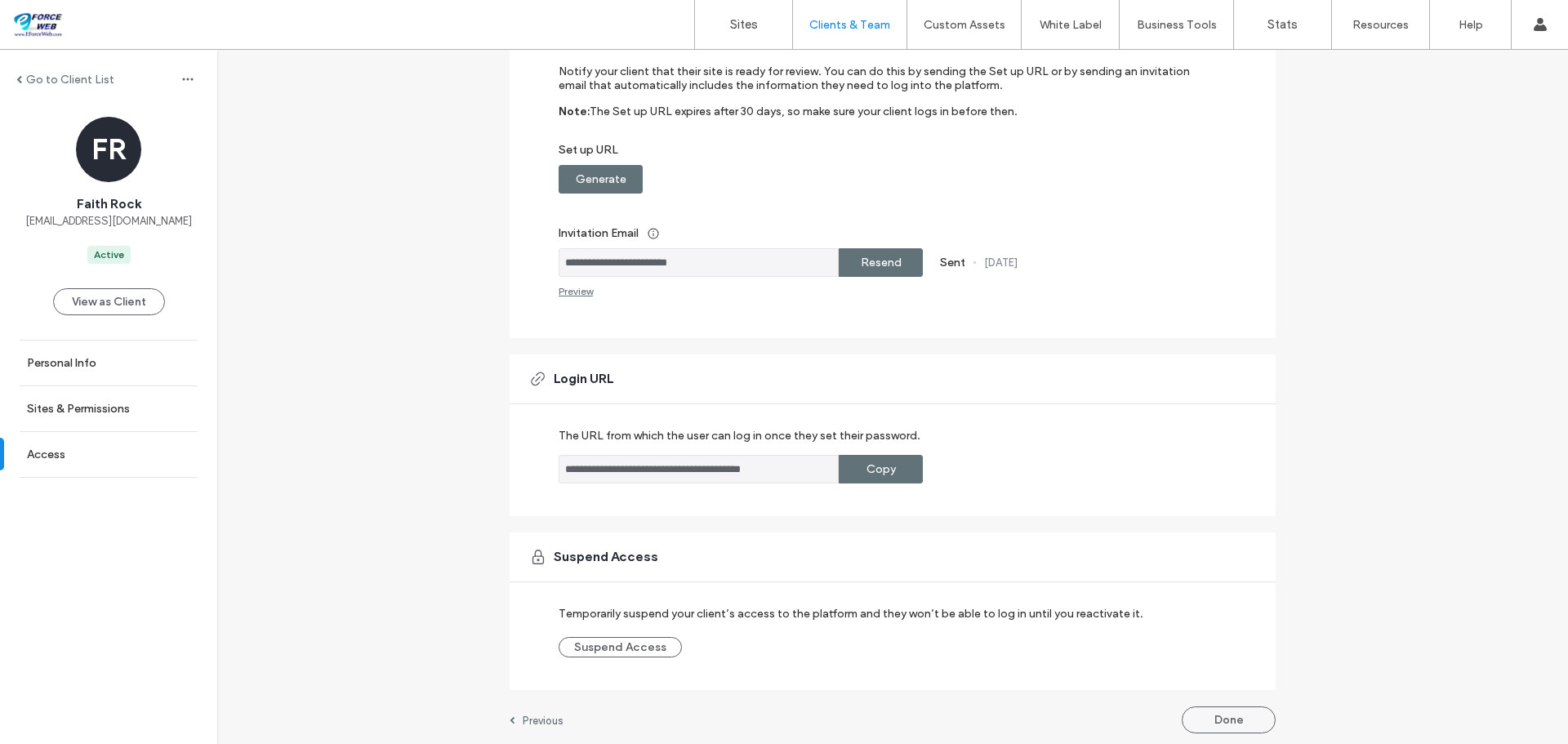
scroll to position [191, 0]
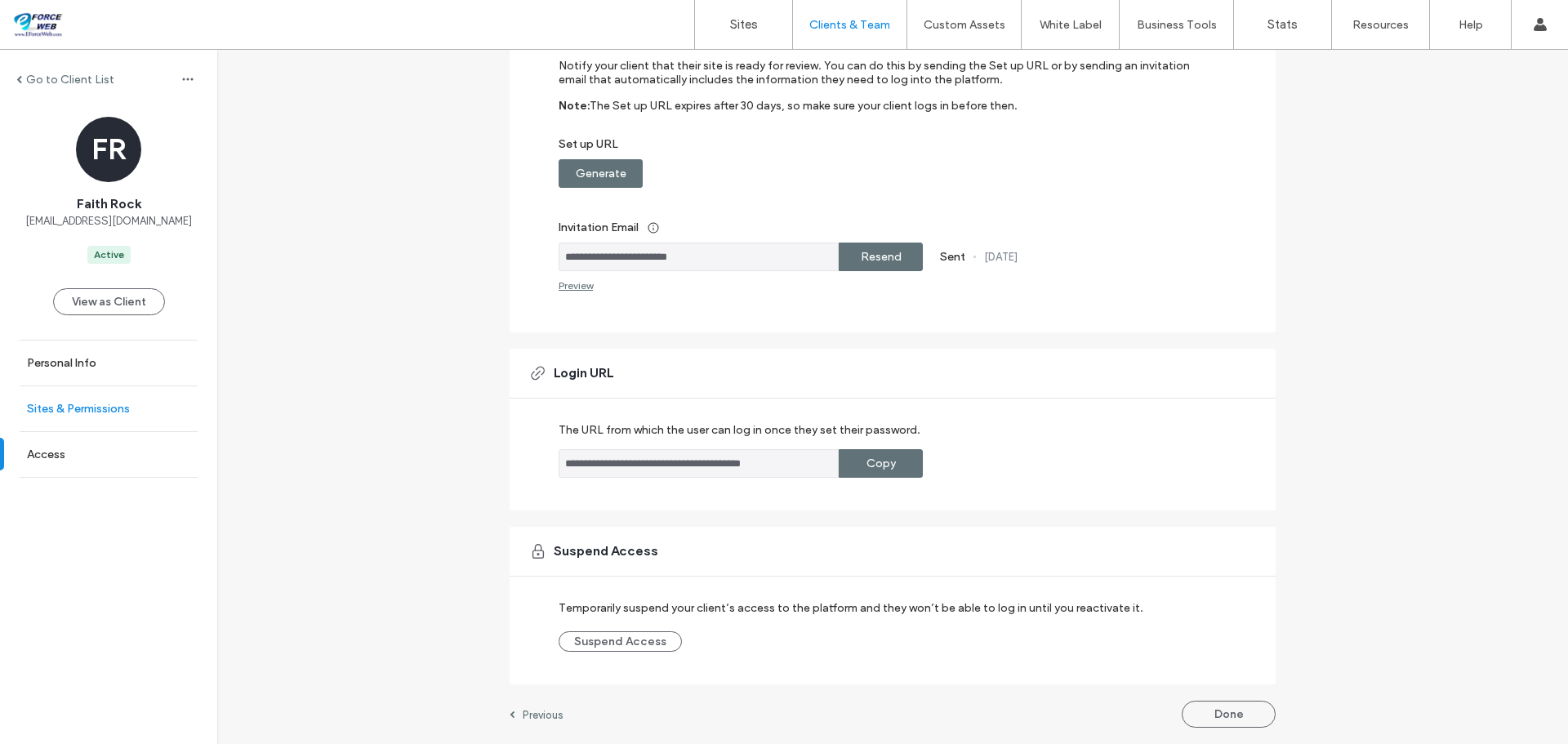
click at [103, 397] on link "Sites & Permissions" at bounding box center [108, 409] width 218 height 45
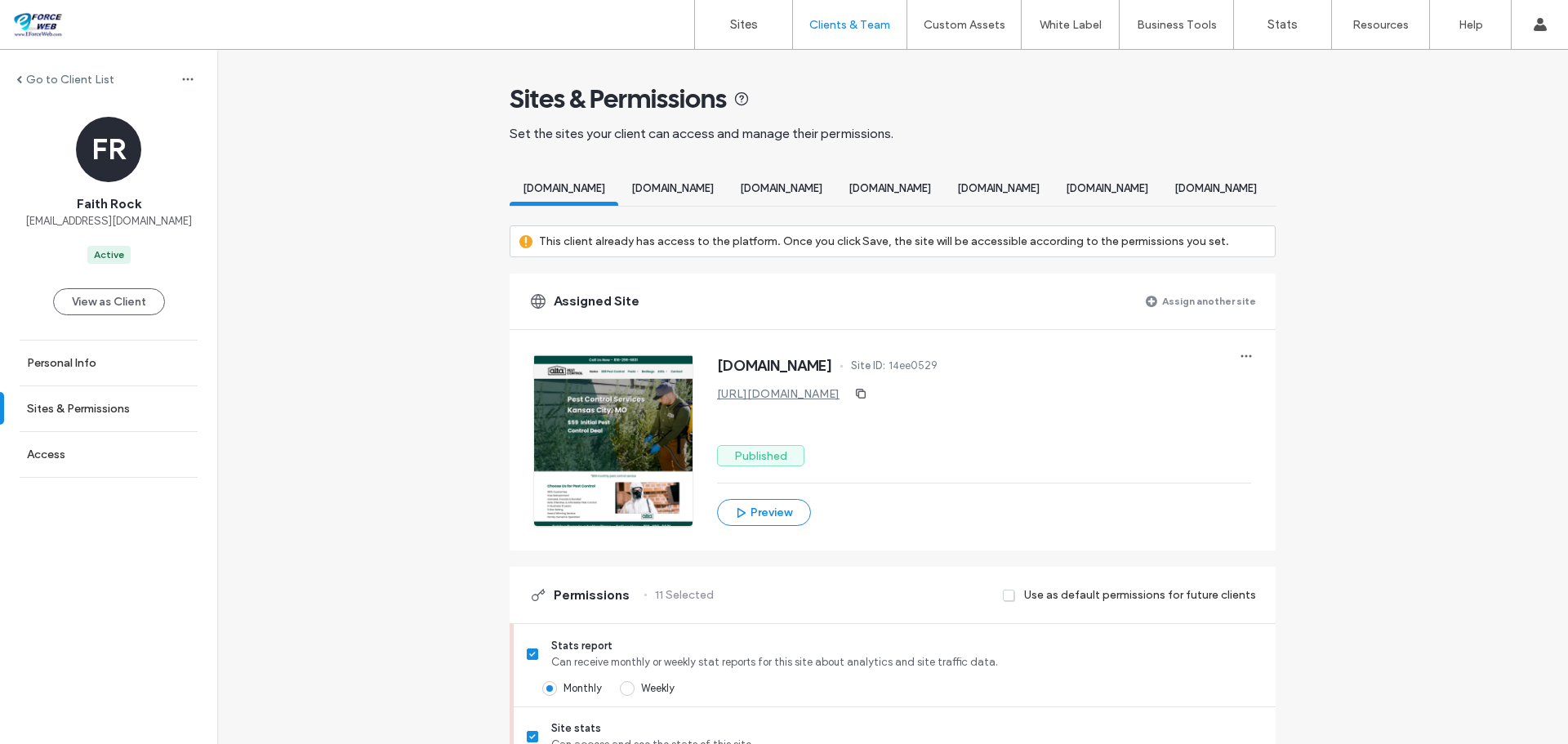
click at [1213, 316] on label "Assign another site" at bounding box center [1208, 300] width 94 height 28
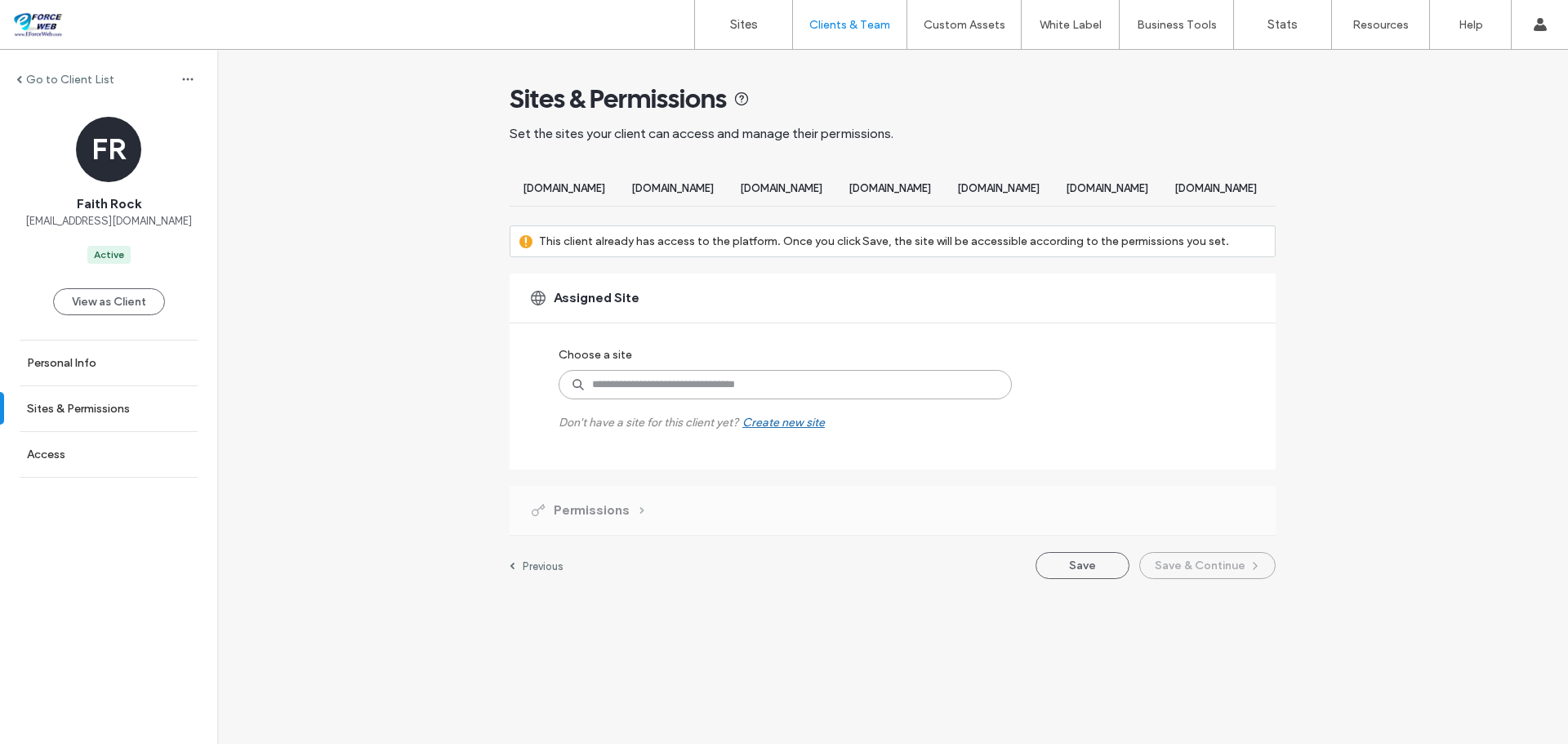
click at [721, 399] on input at bounding box center [784, 384] width 453 height 29
type input "****"
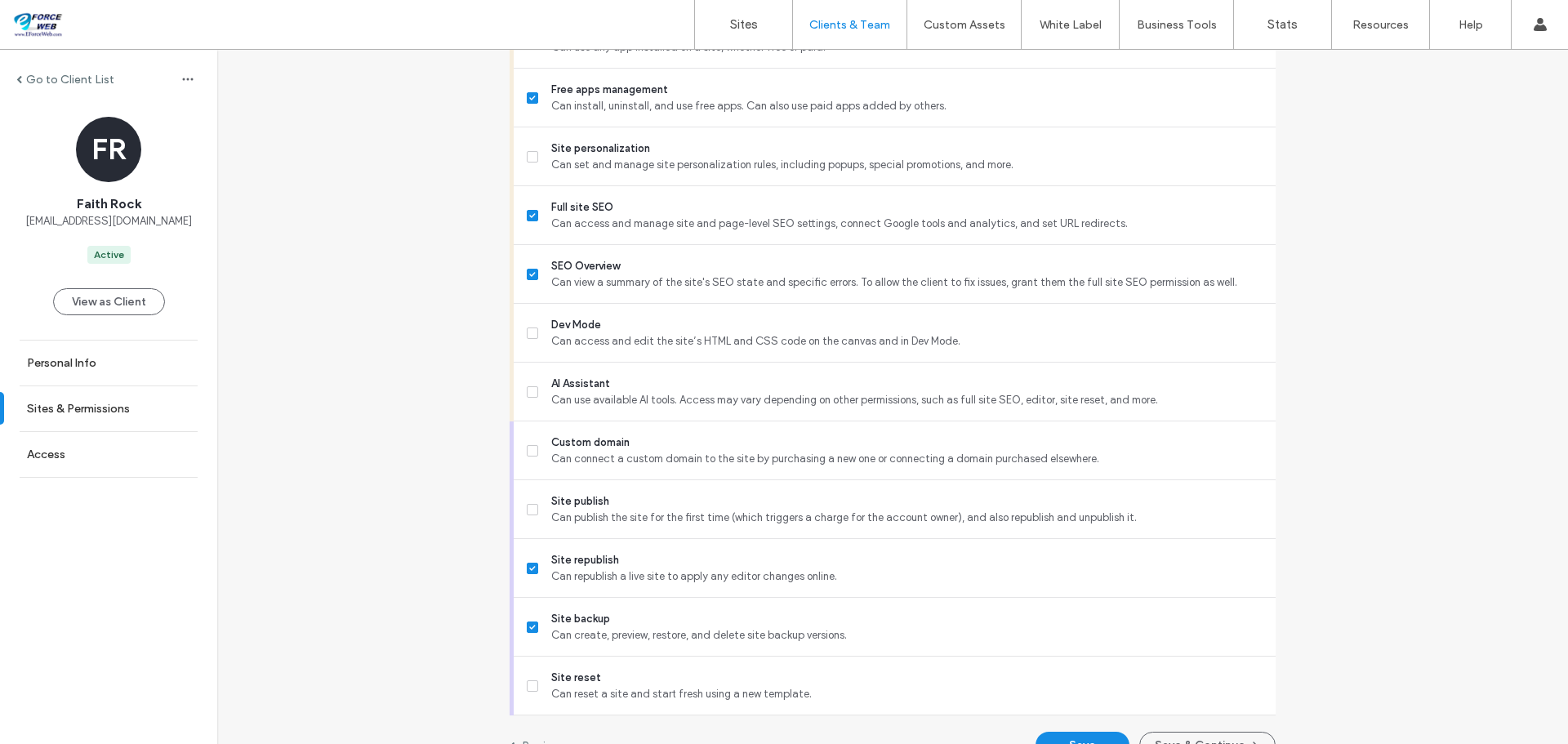
scroll to position [1397, 0]
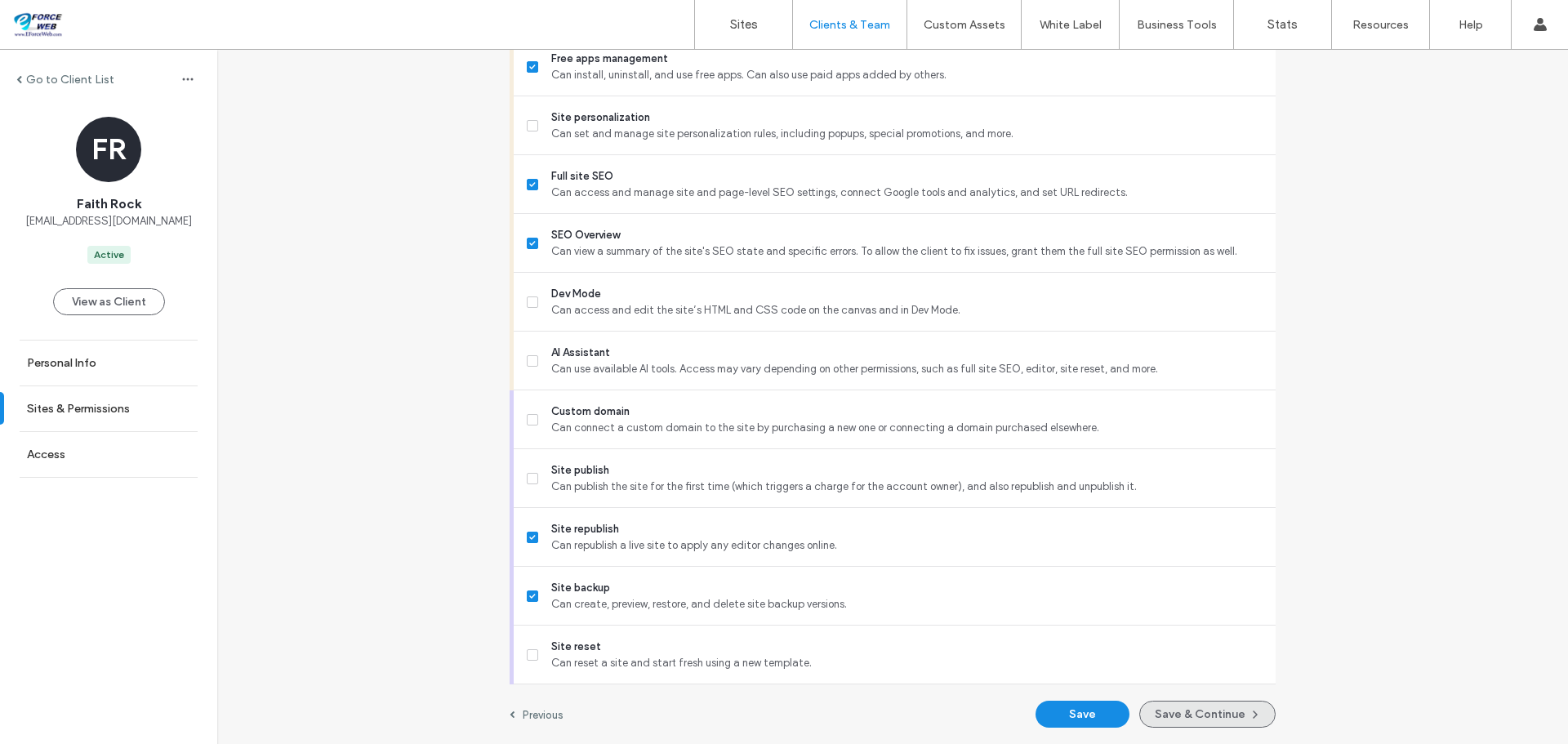
click at [1214, 708] on button "Save & Continue" at bounding box center [1208, 714] width 137 height 27
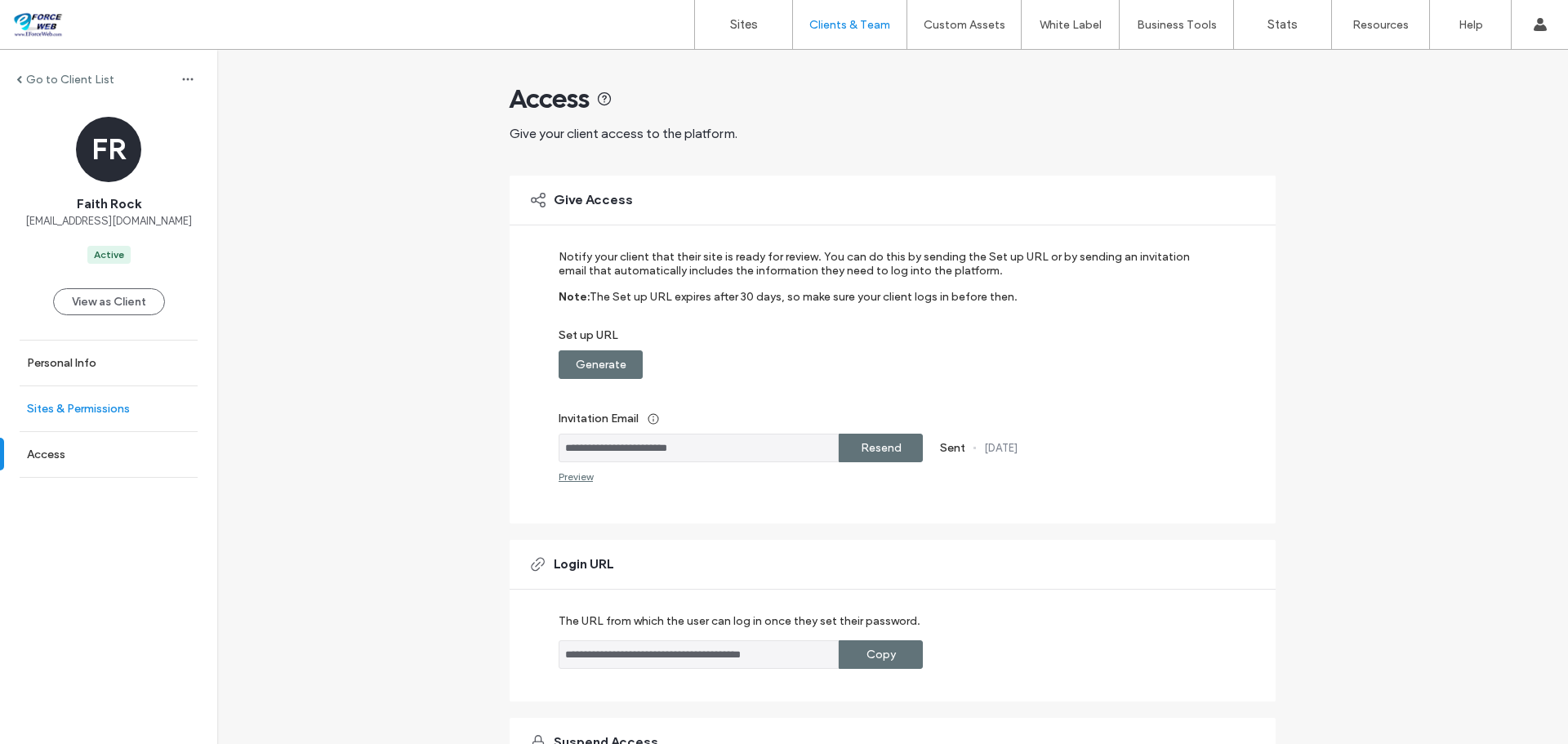
click at [64, 408] on label "Sites & Permissions" at bounding box center [78, 409] width 103 height 14
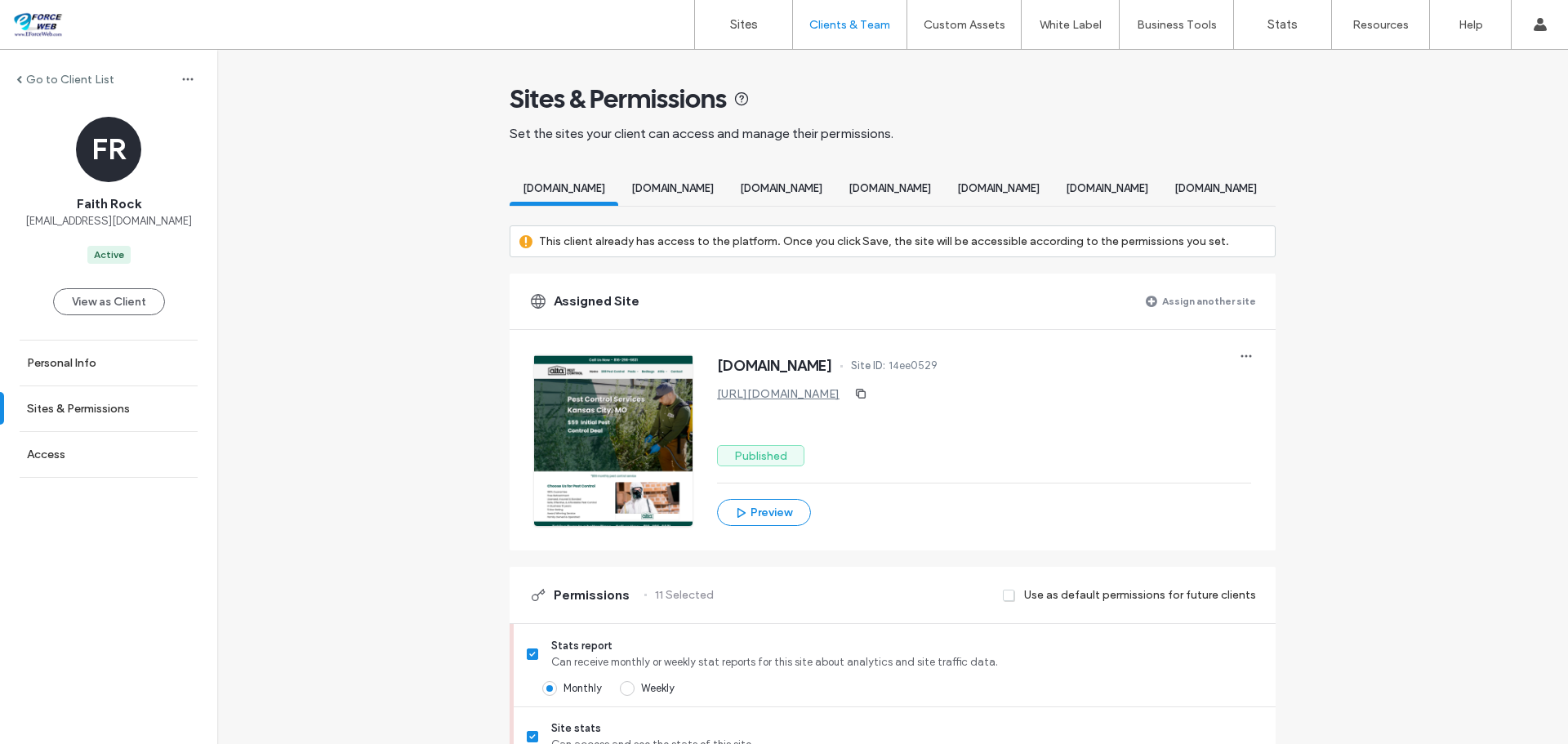
click at [1212, 316] on label "Assign another site" at bounding box center [1208, 300] width 94 height 28
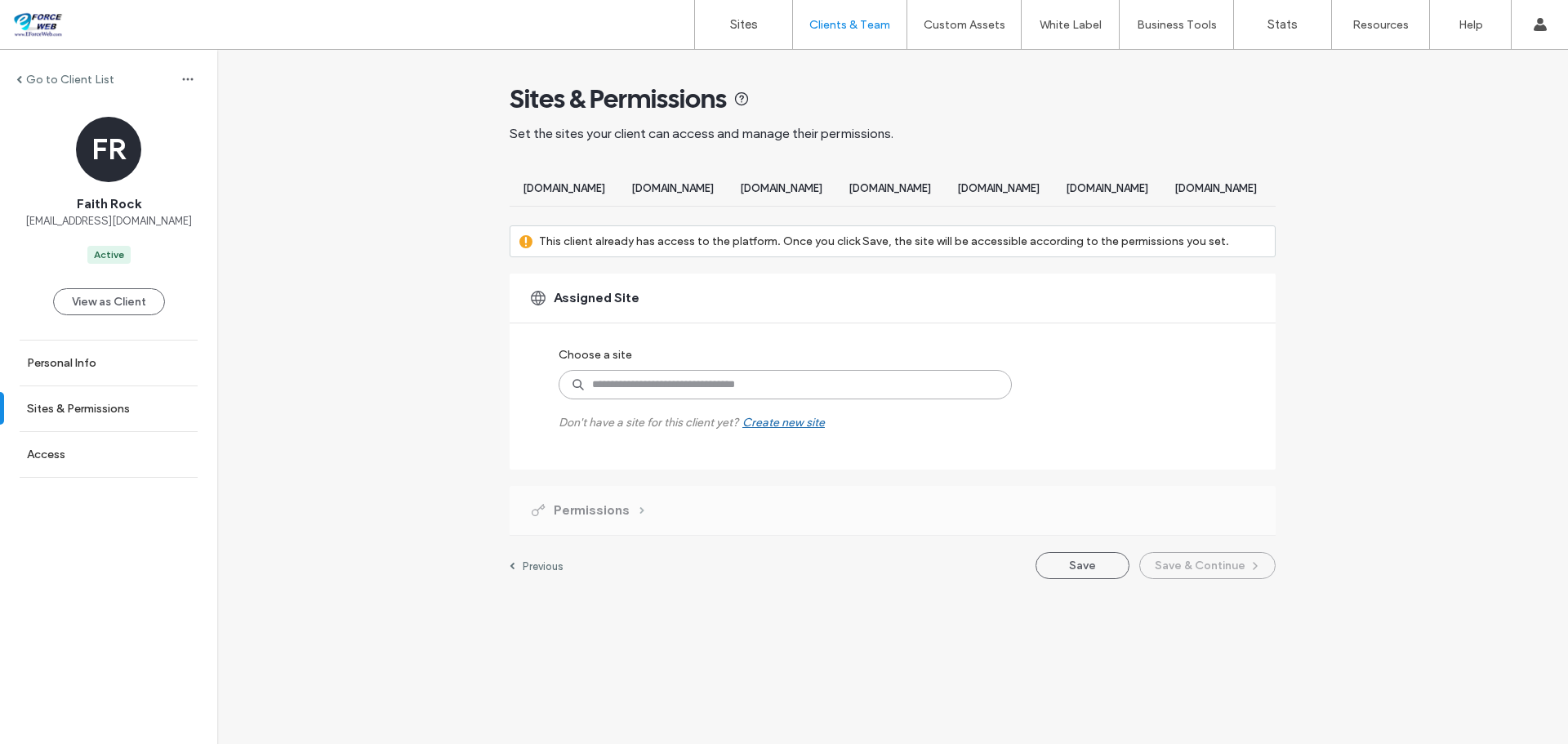
click at [625, 399] on input at bounding box center [784, 384] width 453 height 29
type input "****"
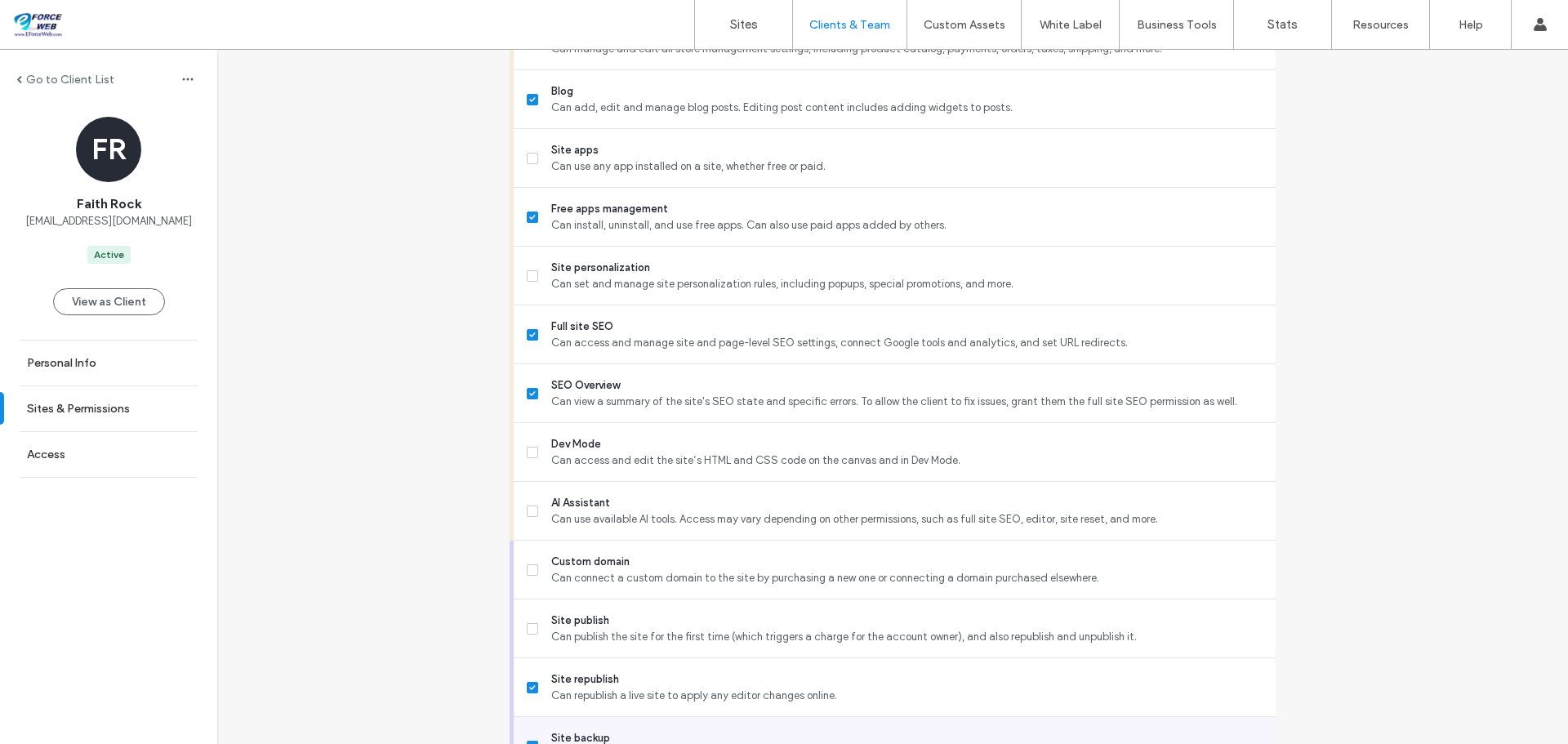
scroll to position [1397, 0]
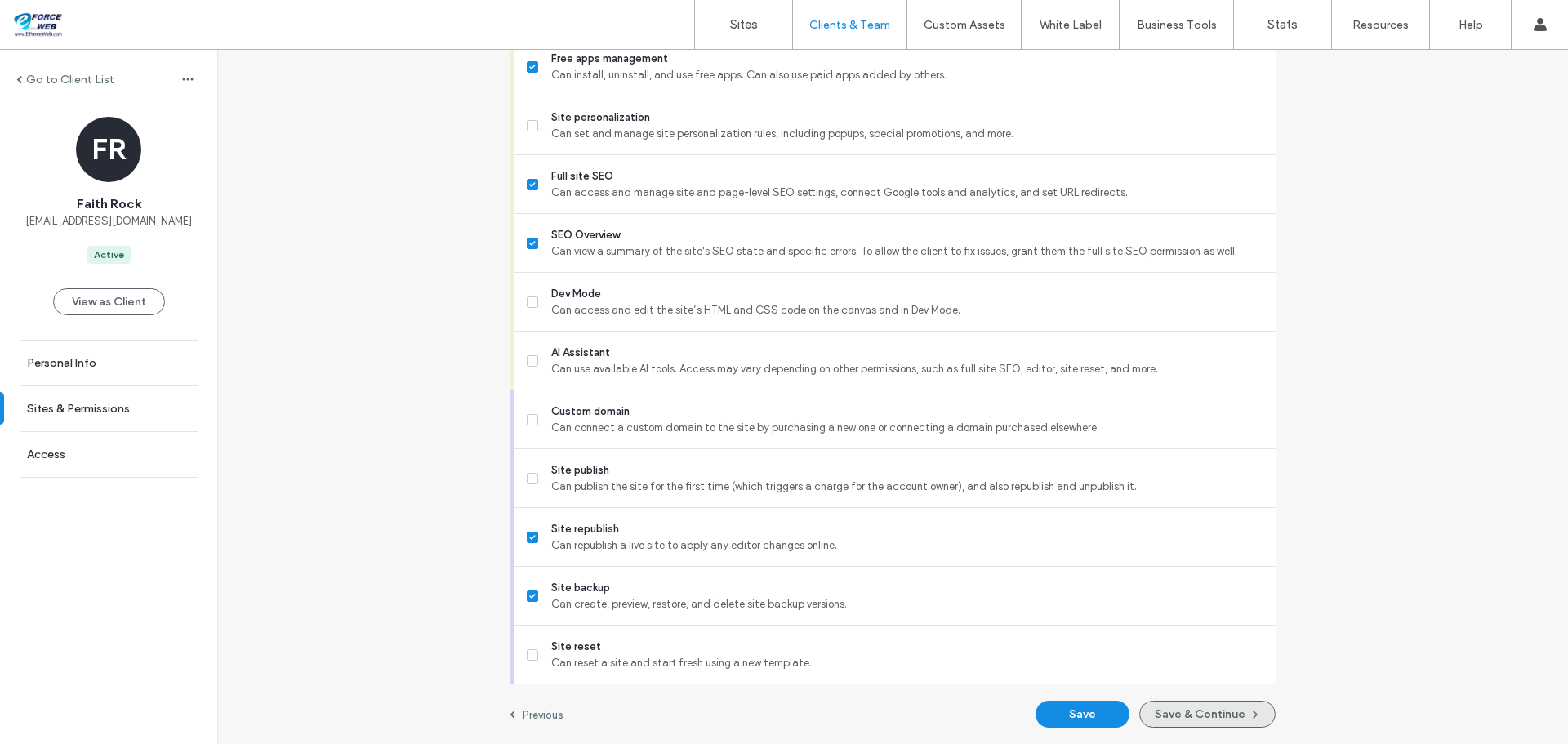
click at [1222, 714] on button "Save & Continue" at bounding box center [1208, 714] width 137 height 27
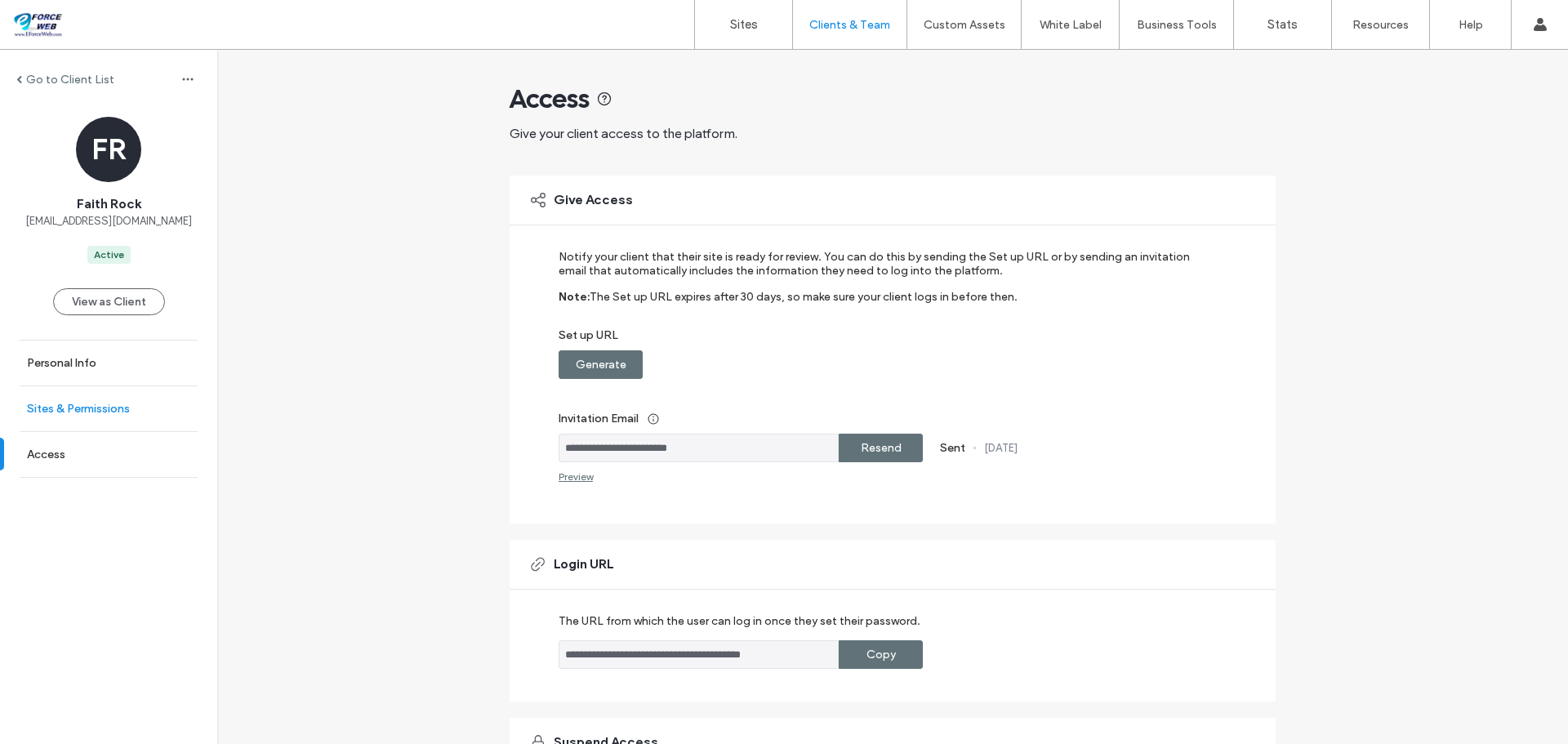
click at [101, 403] on label "Sites & Permissions" at bounding box center [78, 409] width 103 height 14
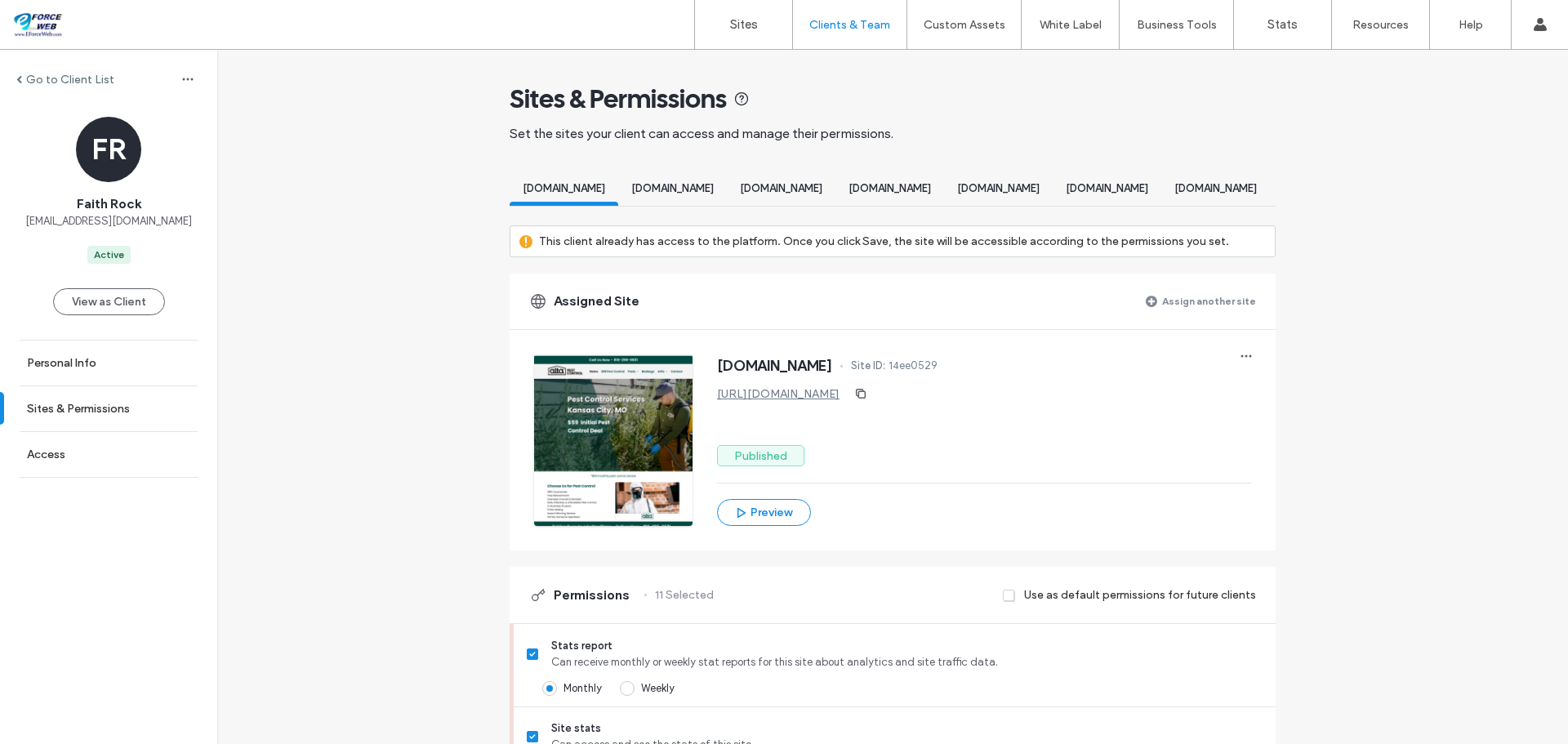
click at [1218, 316] on label "Assign another site" at bounding box center [1208, 300] width 94 height 28
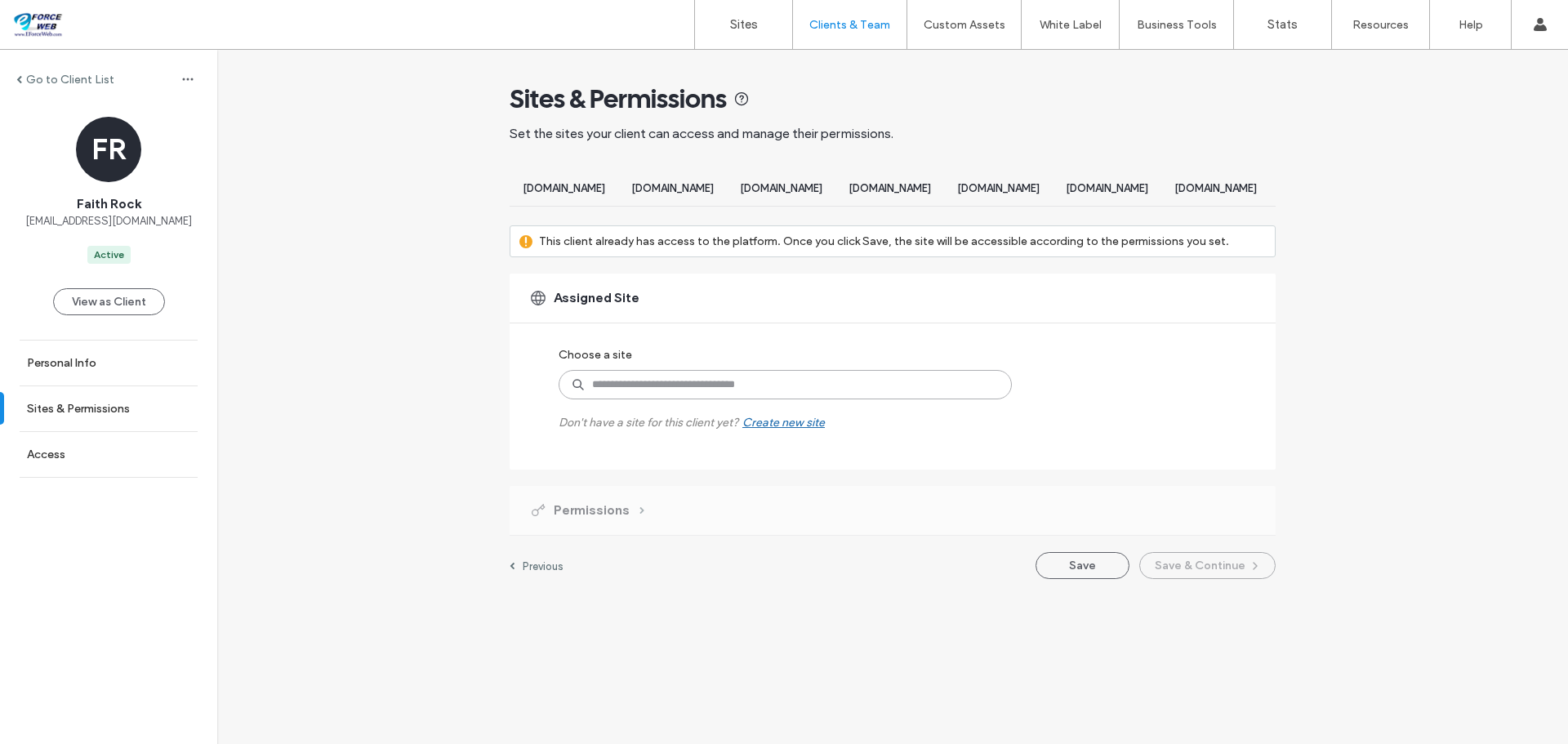
click at [779, 399] on input at bounding box center [784, 384] width 453 height 29
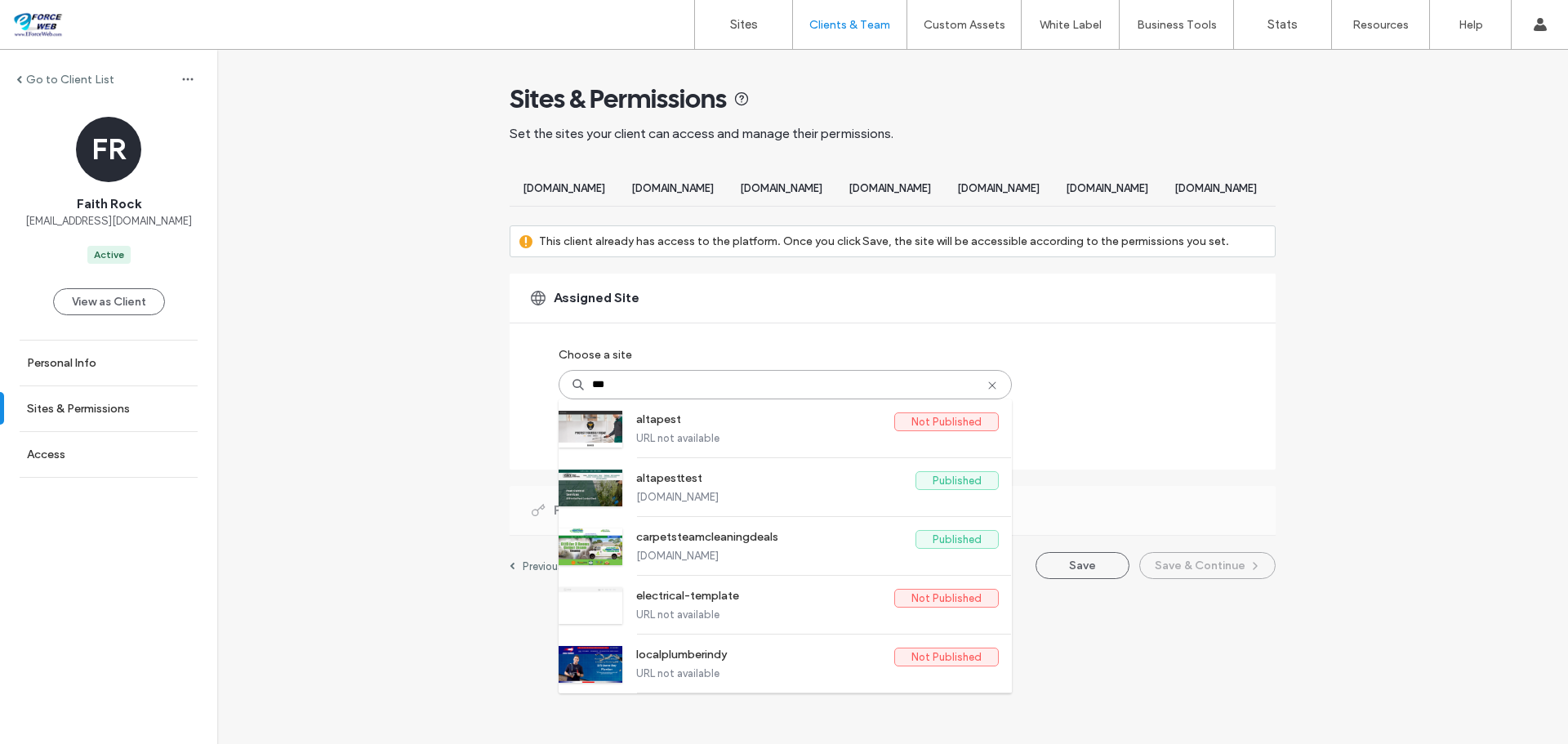
type input "****"
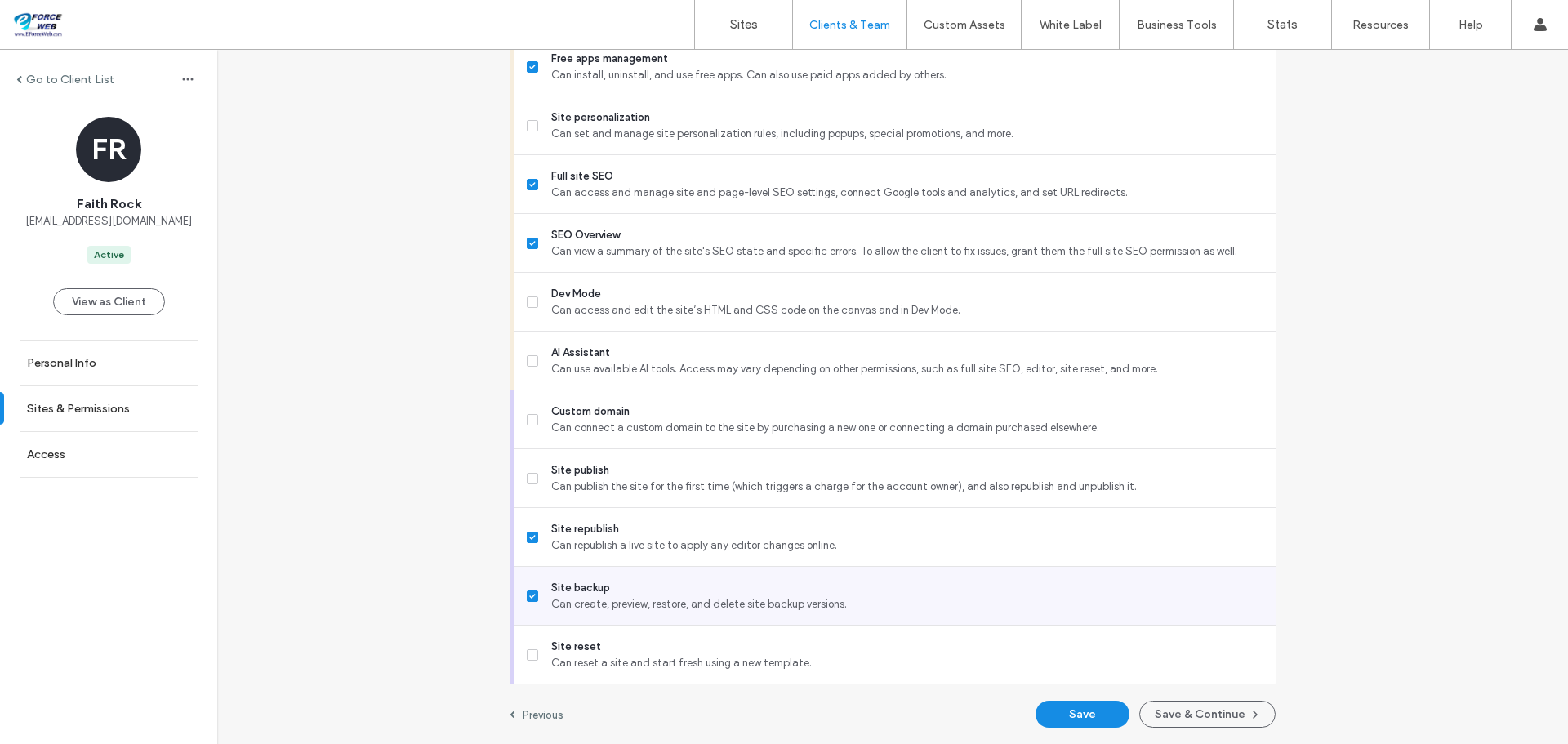
scroll to position [1397, 0]
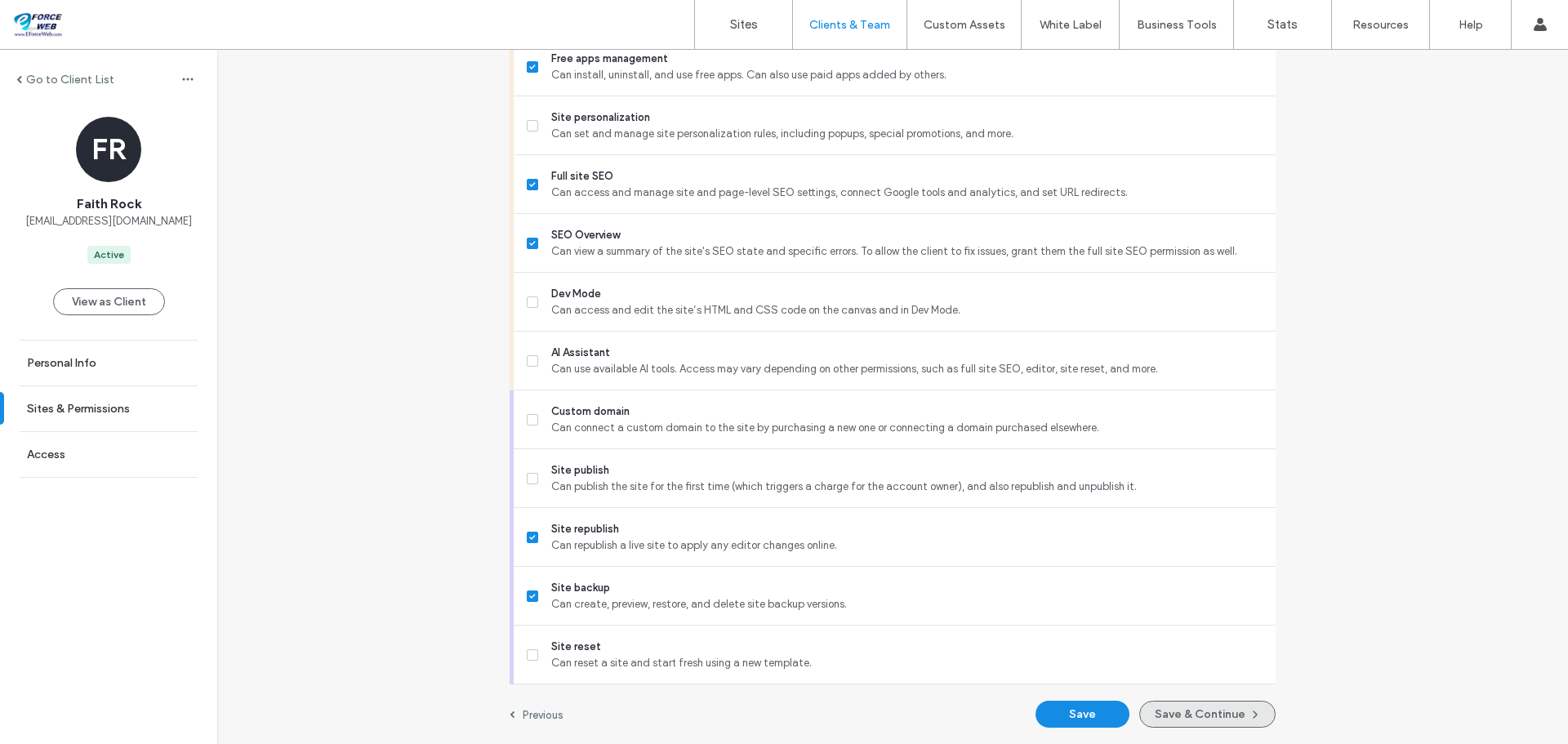
click at [1196, 715] on button "Save & Continue" at bounding box center [1208, 714] width 137 height 27
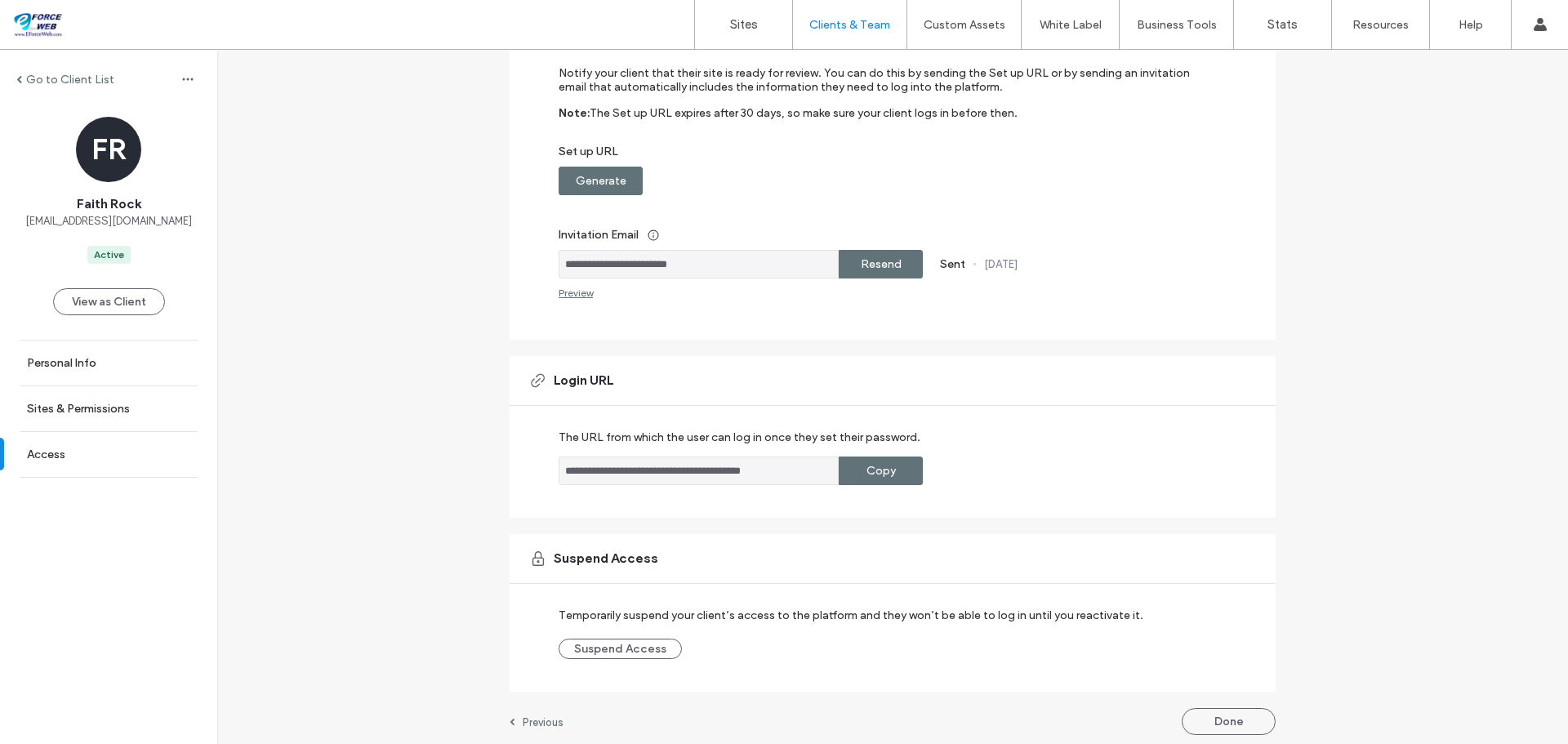
scroll to position [191, 0]
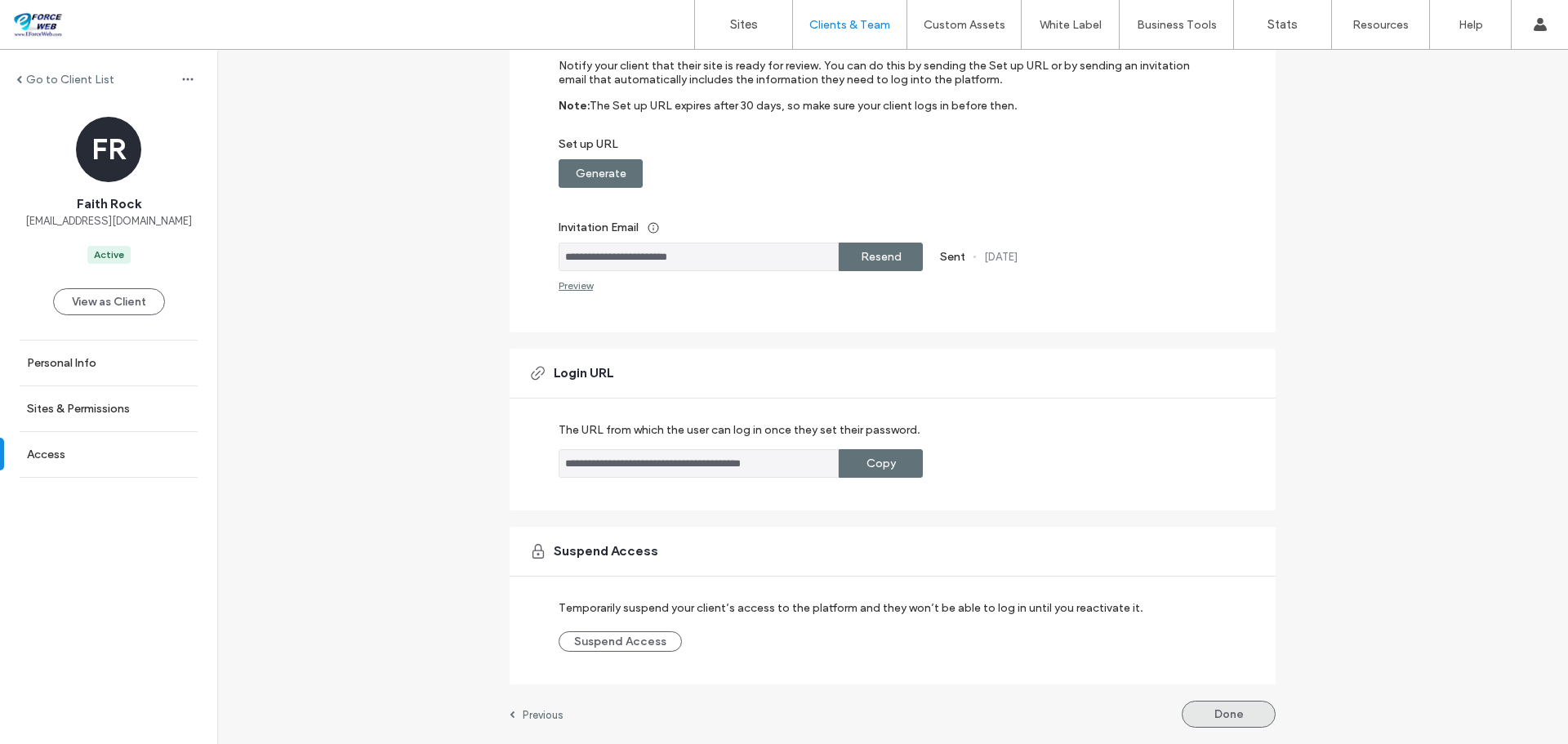
click at [1203, 721] on button "Done" at bounding box center [1228, 714] width 94 height 27
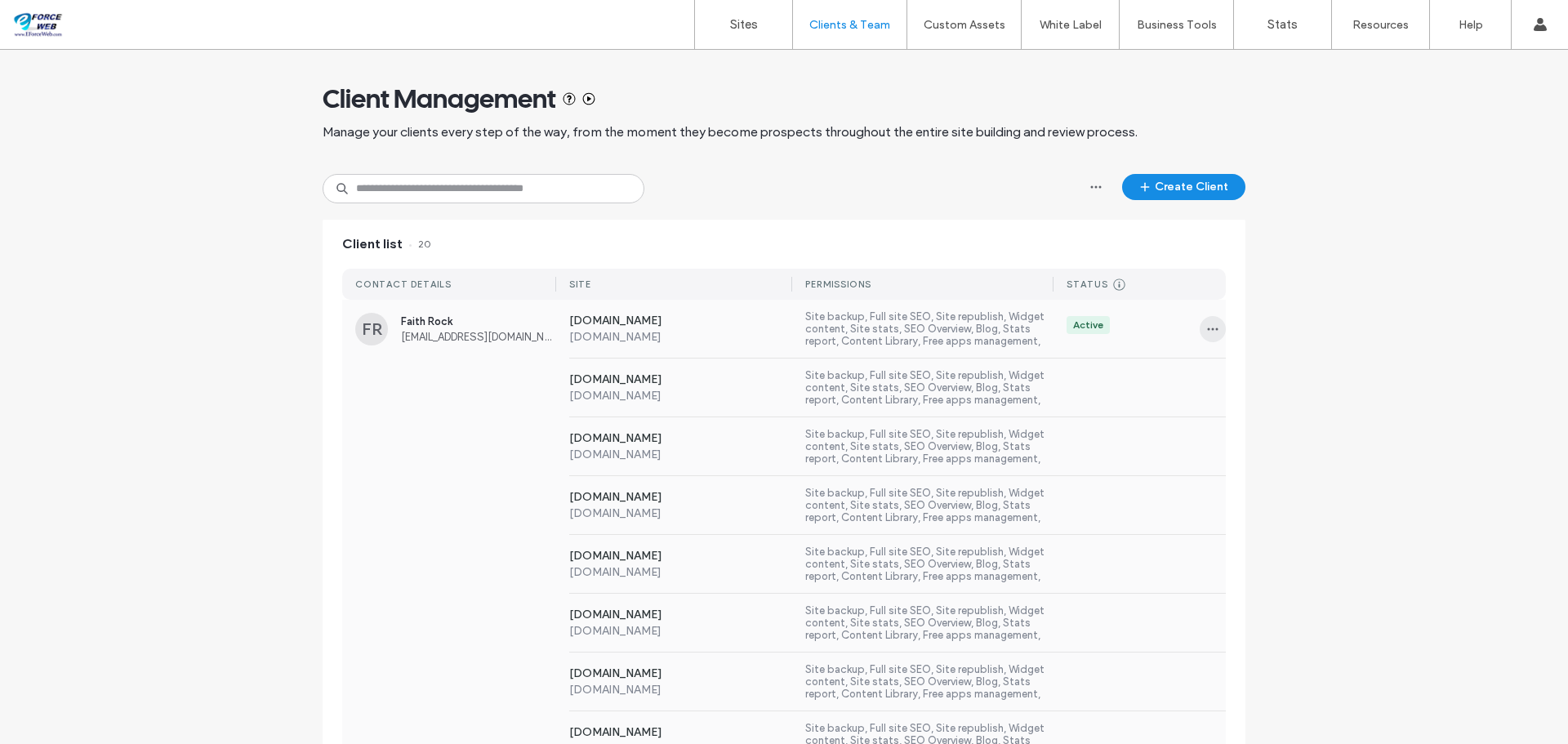
click at [1206, 332] on icon "button" at bounding box center [1212, 329] width 13 height 13
click at [1272, 376] on span "Sites & Permissions" at bounding box center [1273, 372] width 92 height 16
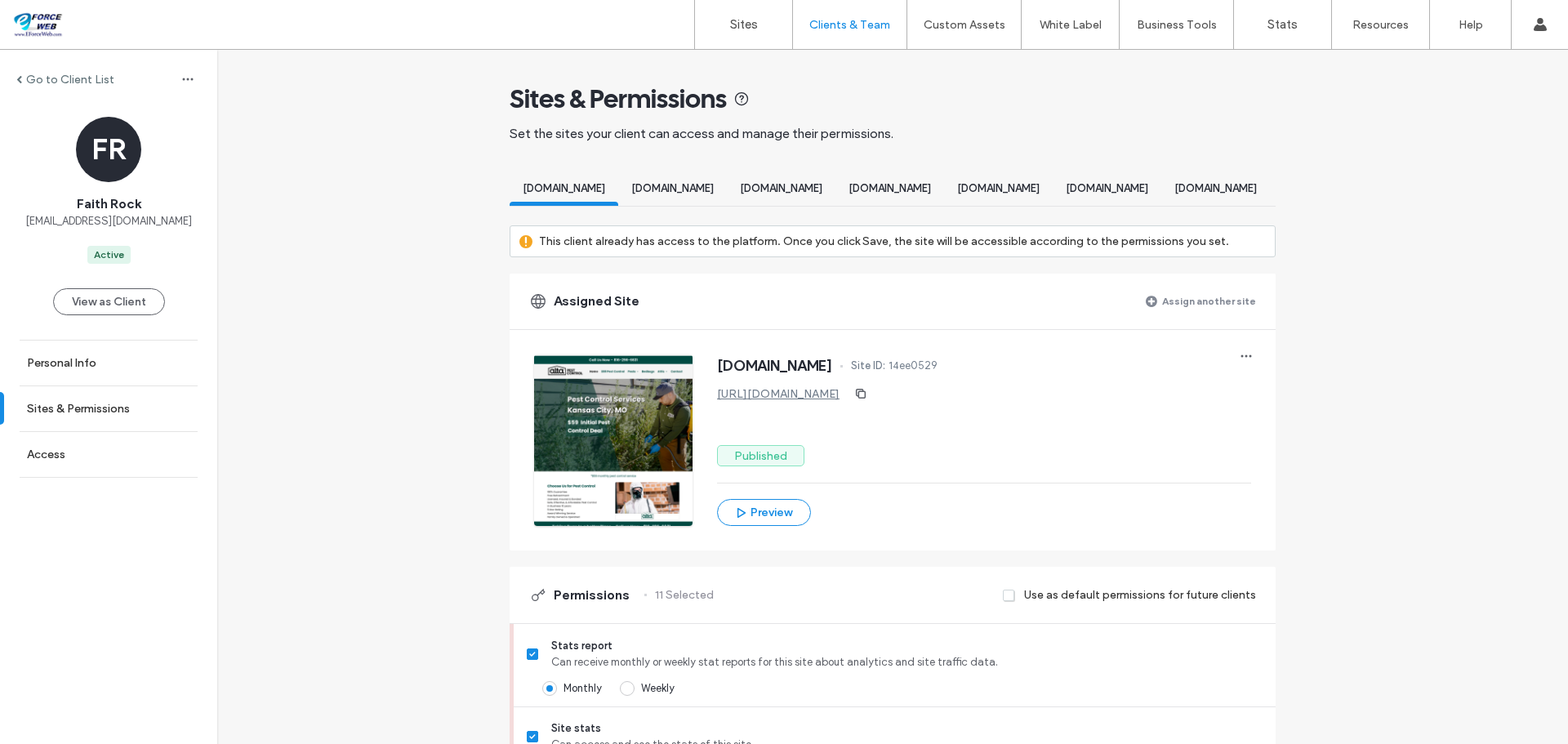
click at [1205, 316] on label "Assign another site" at bounding box center [1208, 300] width 94 height 28
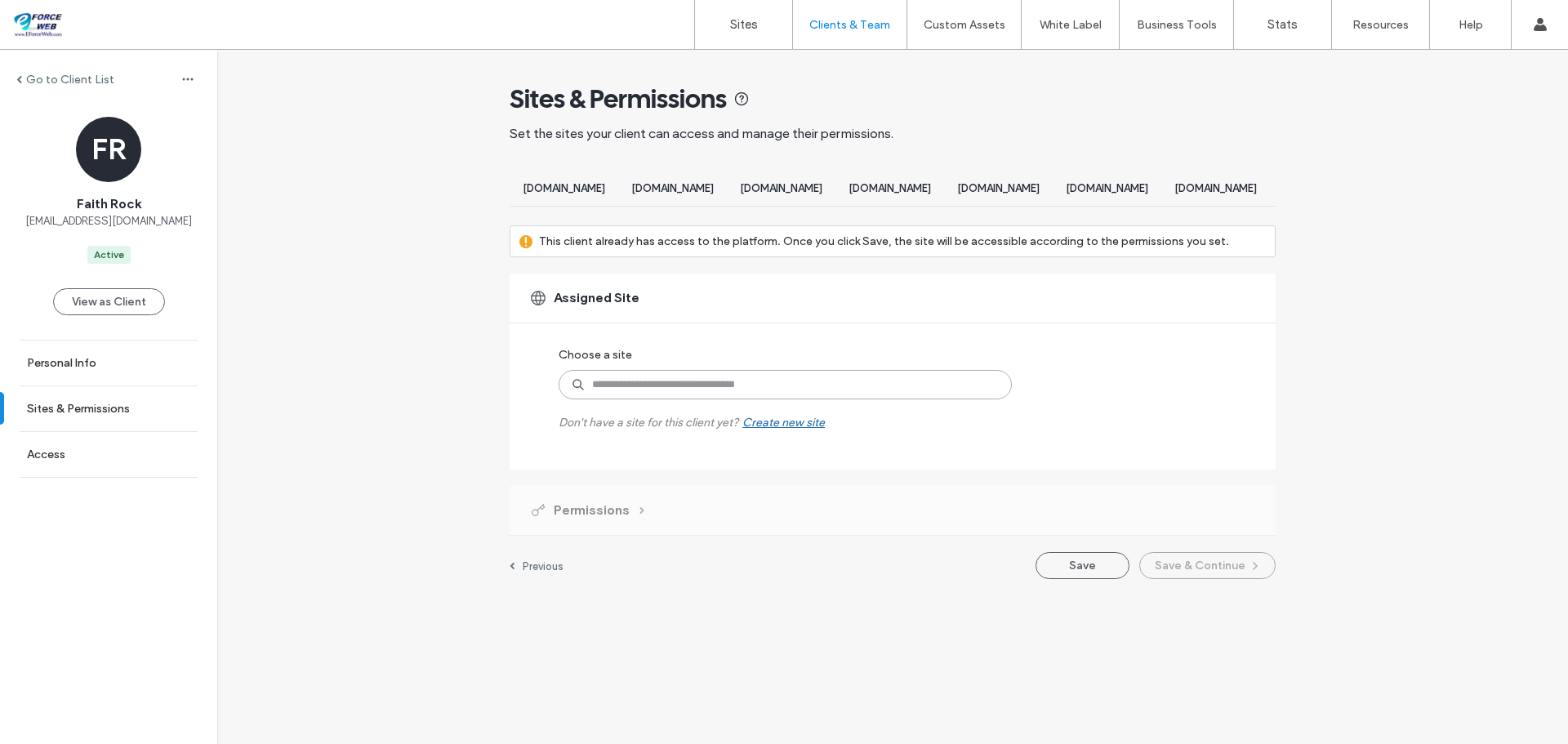
click at [745, 399] on input at bounding box center [784, 384] width 453 height 29
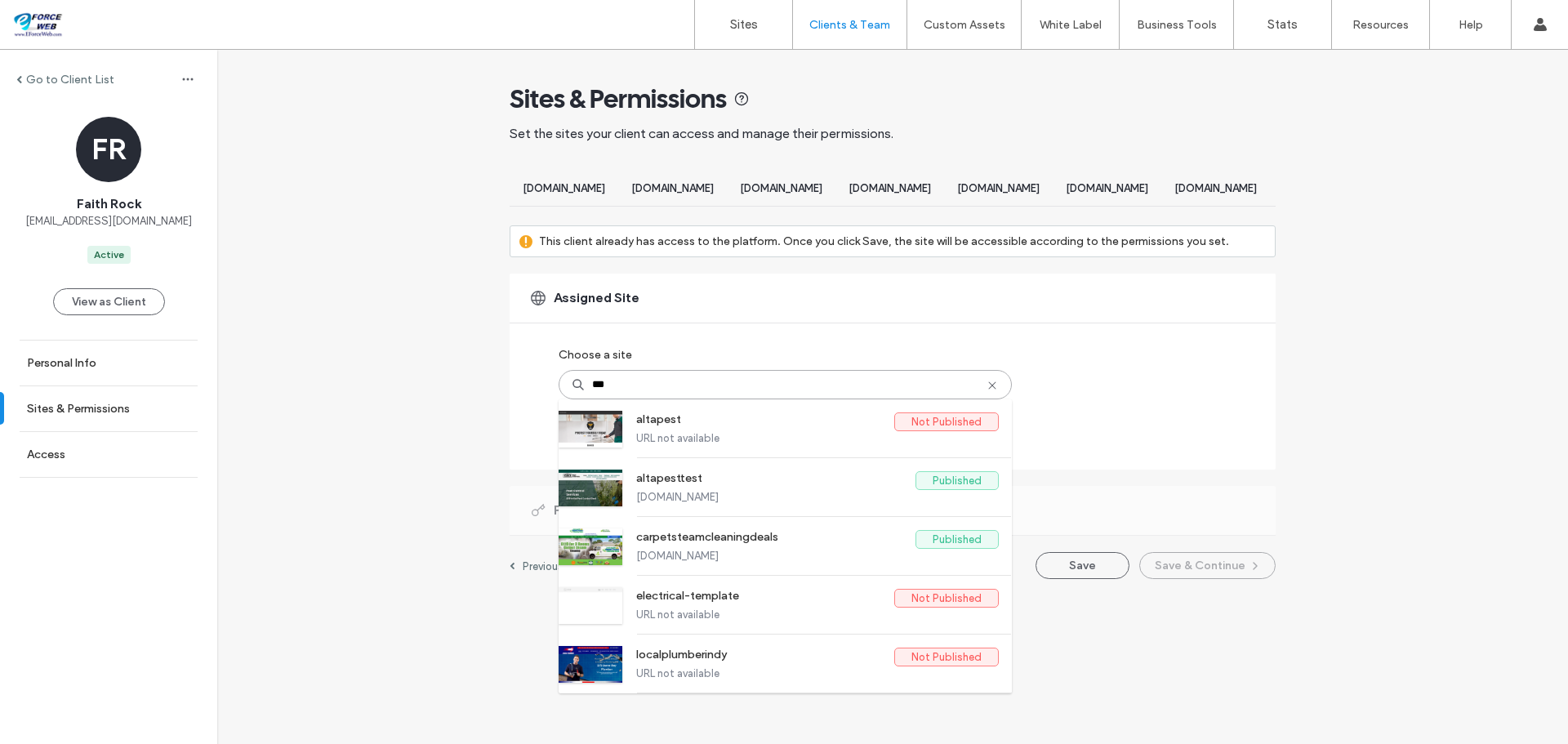
type input "****"
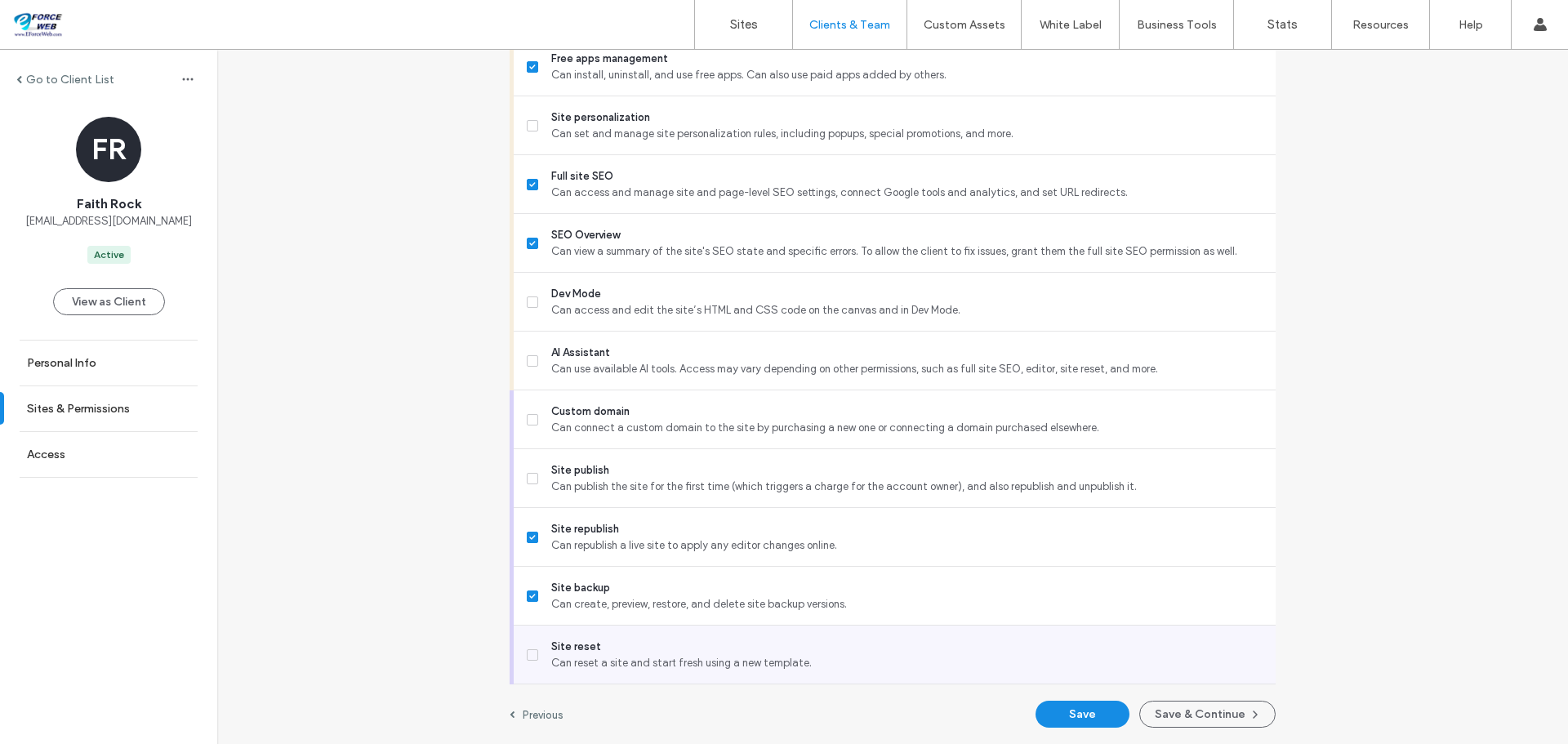
scroll to position [1397, 0]
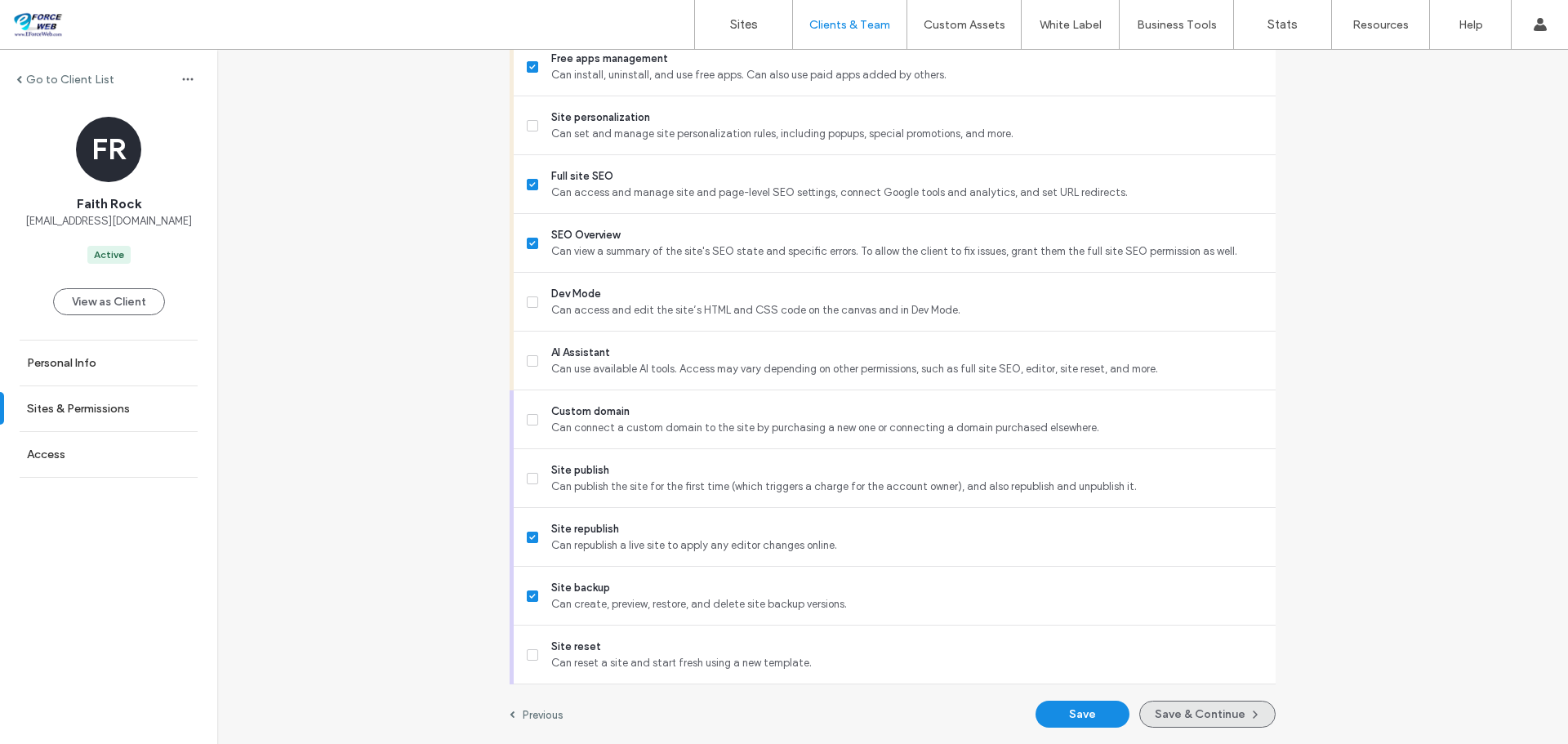
click at [1215, 712] on button "Save & Continue" at bounding box center [1208, 714] width 137 height 27
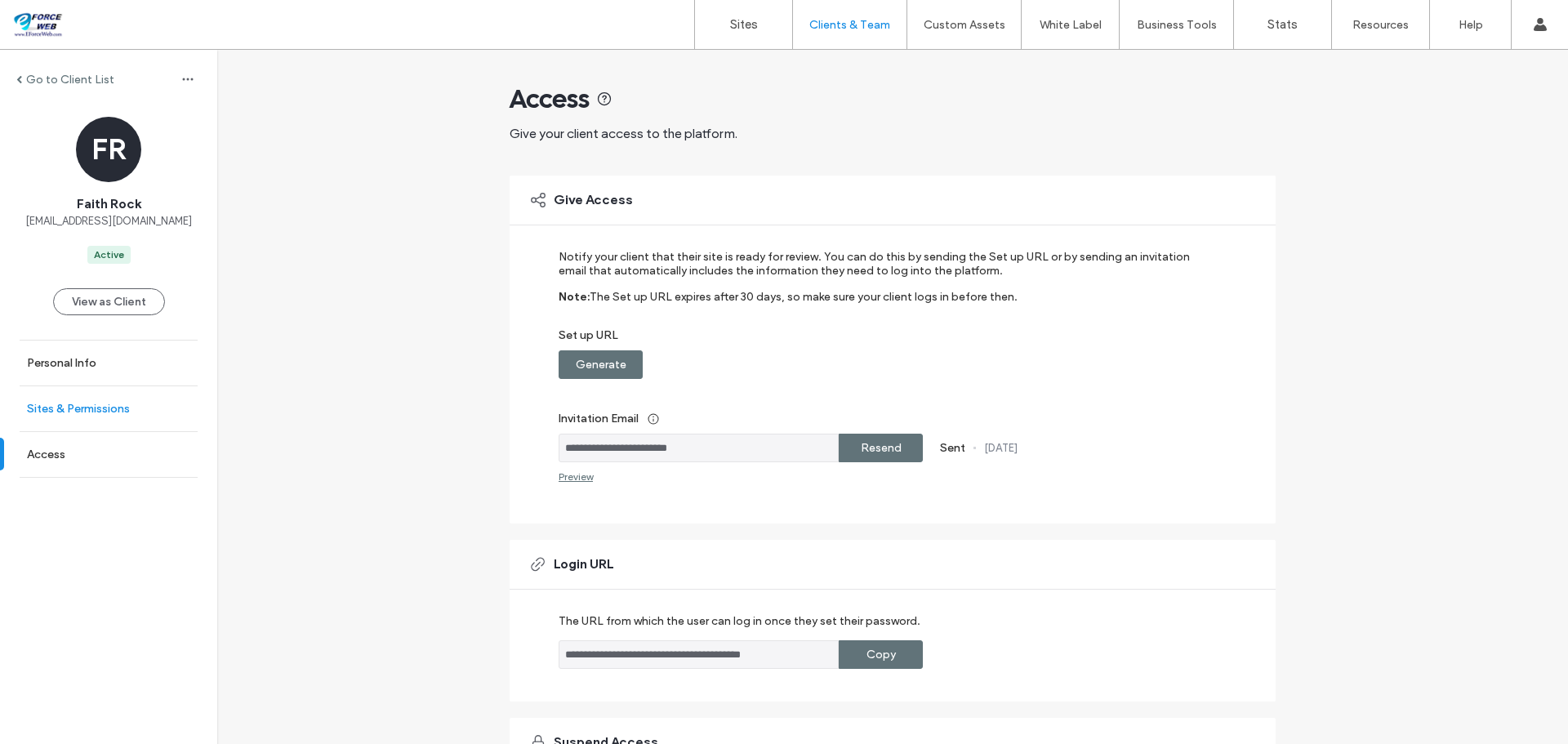
click at [125, 413] on label "Sites & Permissions" at bounding box center [78, 409] width 103 height 14
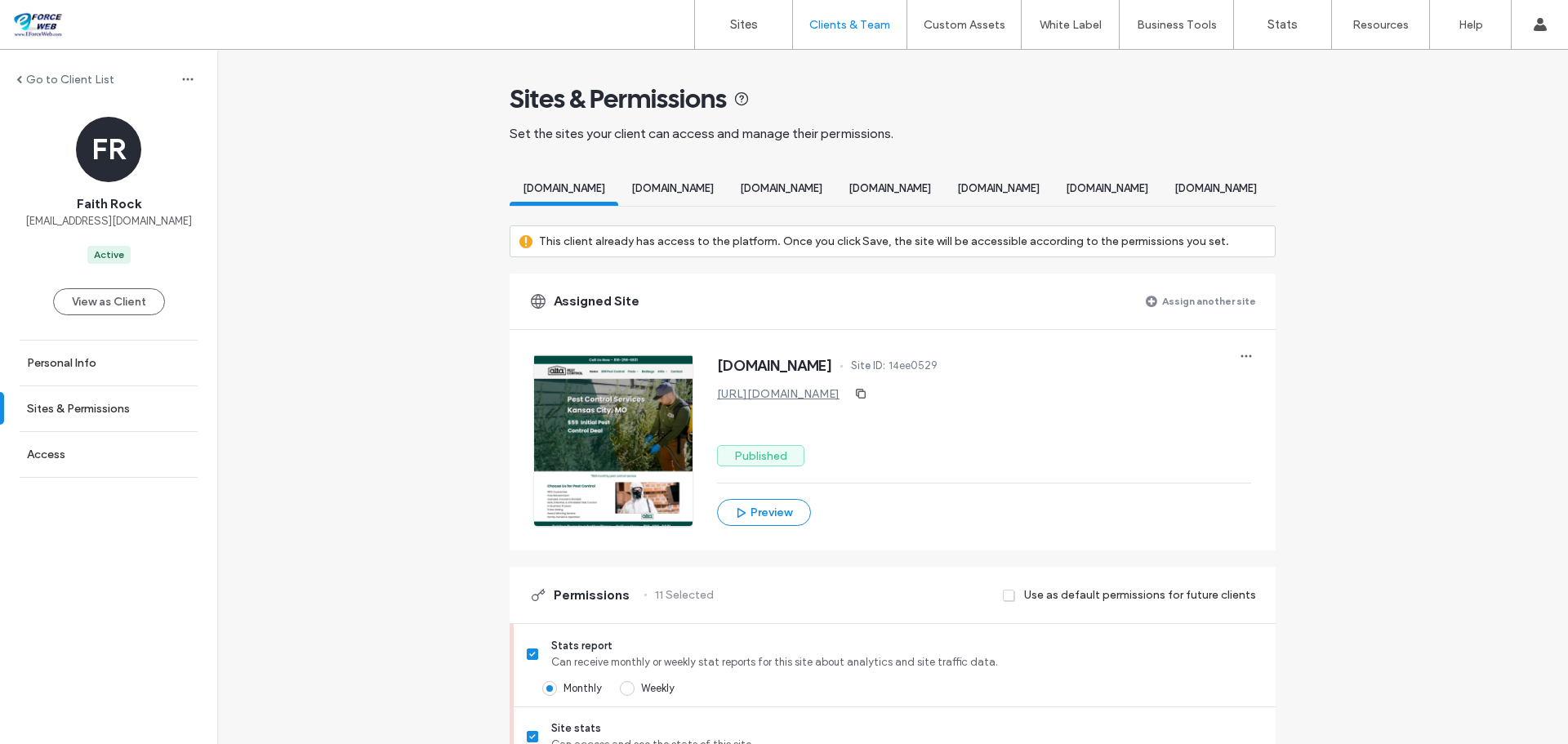
click at [1208, 316] on label "Assign another site" at bounding box center [1208, 300] width 94 height 28
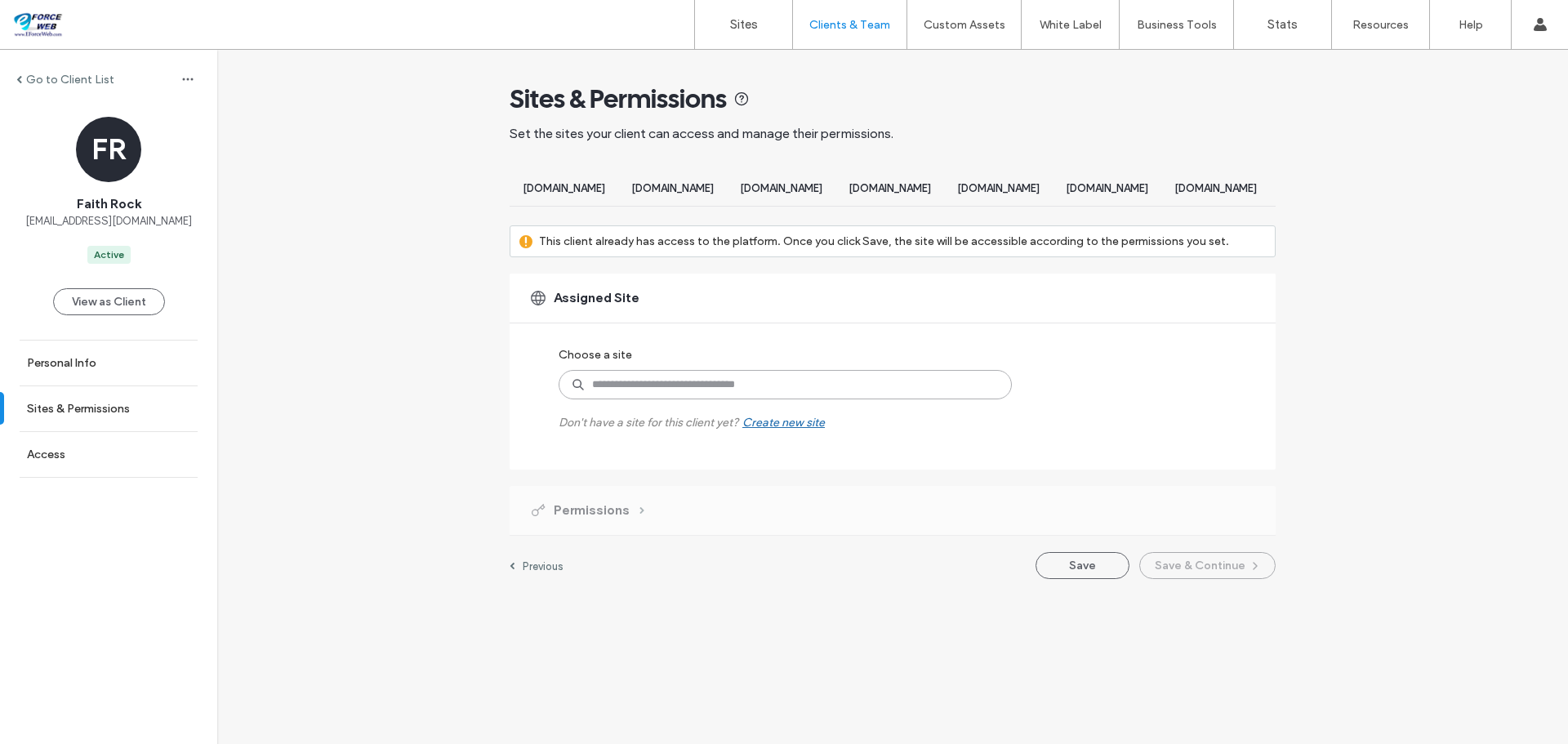
click at [785, 399] on input at bounding box center [784, 384] width 453 height 29
type input "****"
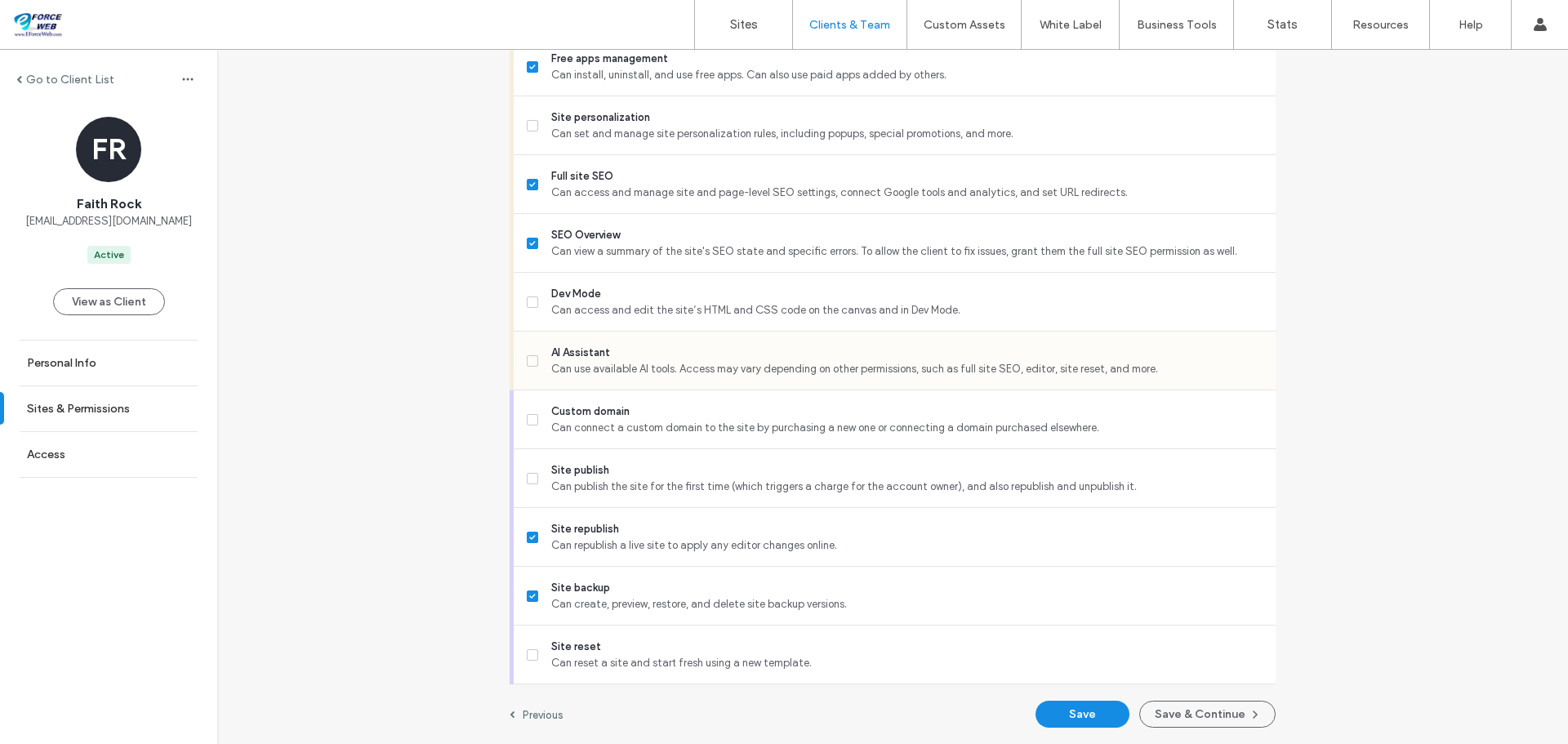
scroll to position [1397, 0]
click at [1226, 720] on button "Save & Continue" at bounding box center [1208, 714] width 137 height 27
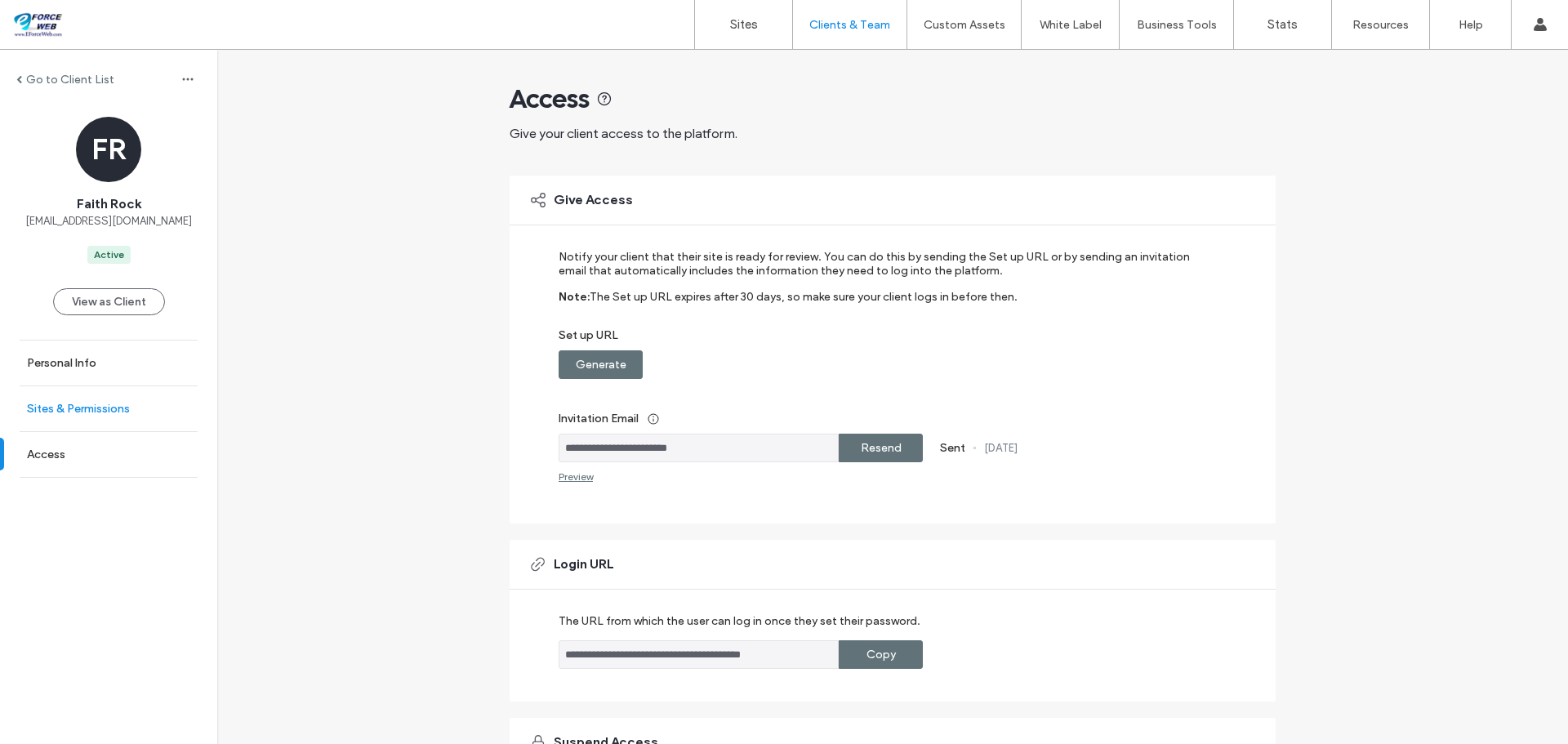
click at [72, 407] on label "Sites & Permissions" at bounding box center [78, 409] width 103 height 14
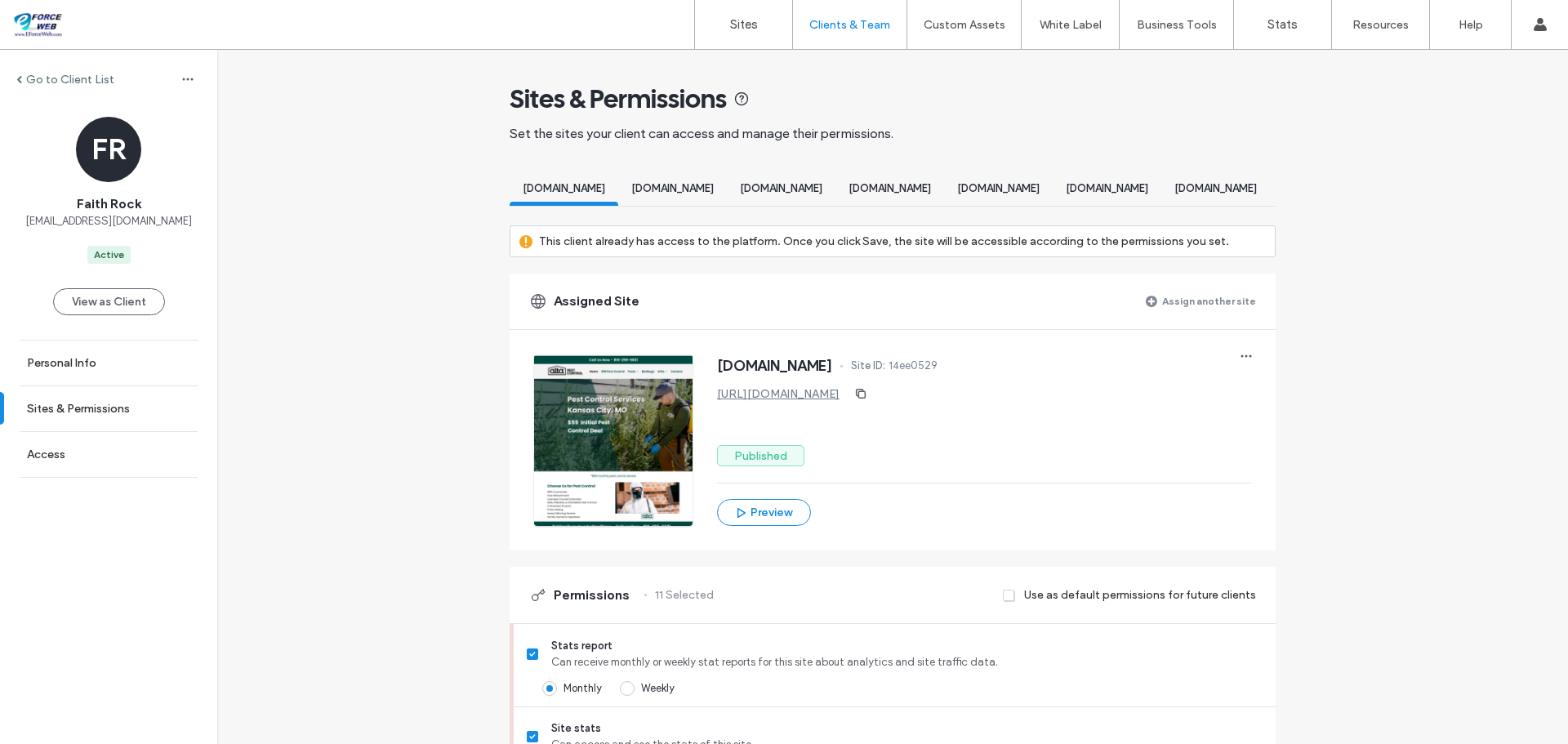
click at [1178, 316] on label "Assign another site" at bounding box center [1208, 300] width 94 height 28
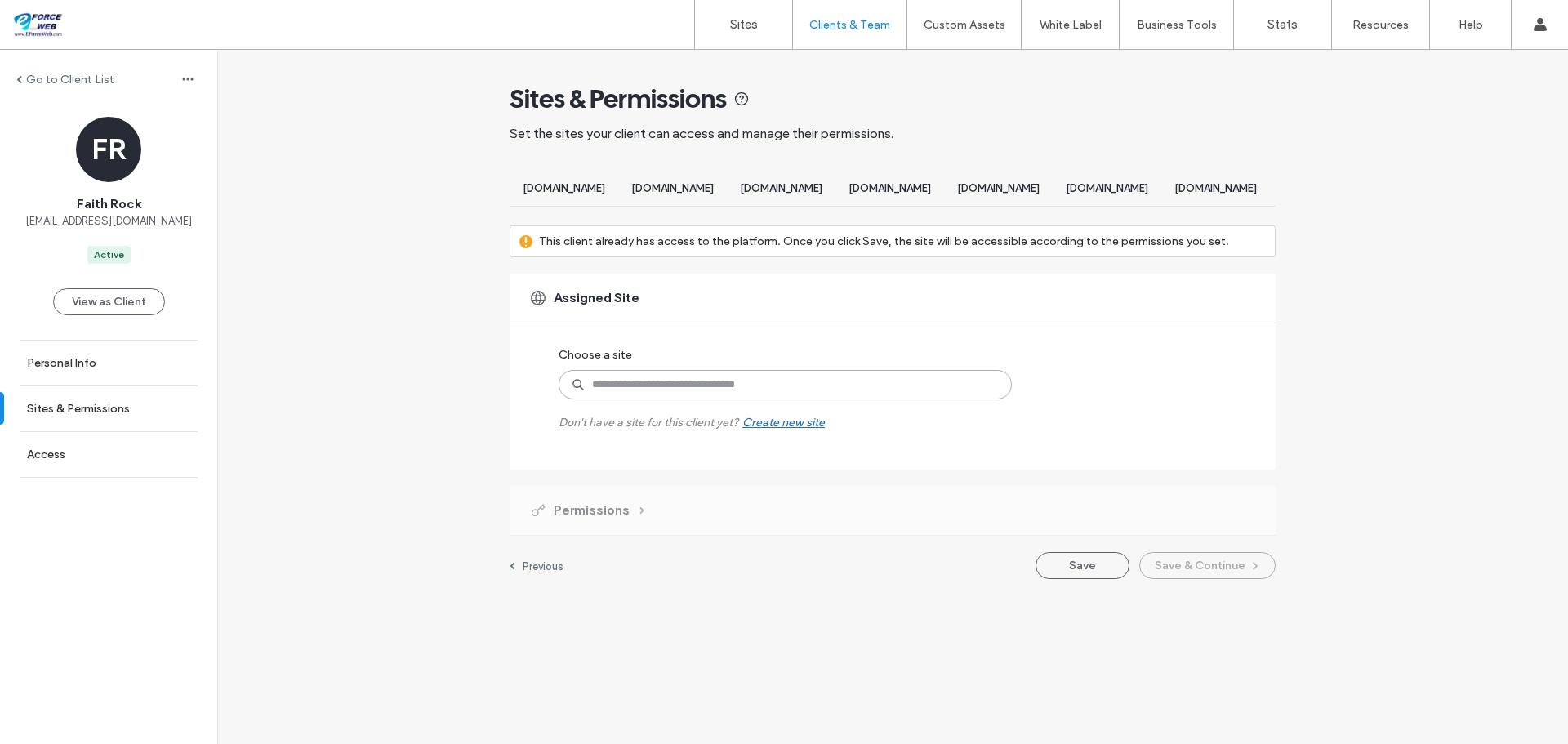
click at [643, 399] on input at bounding box center [784, 384] width 453 height 29
type input "****"
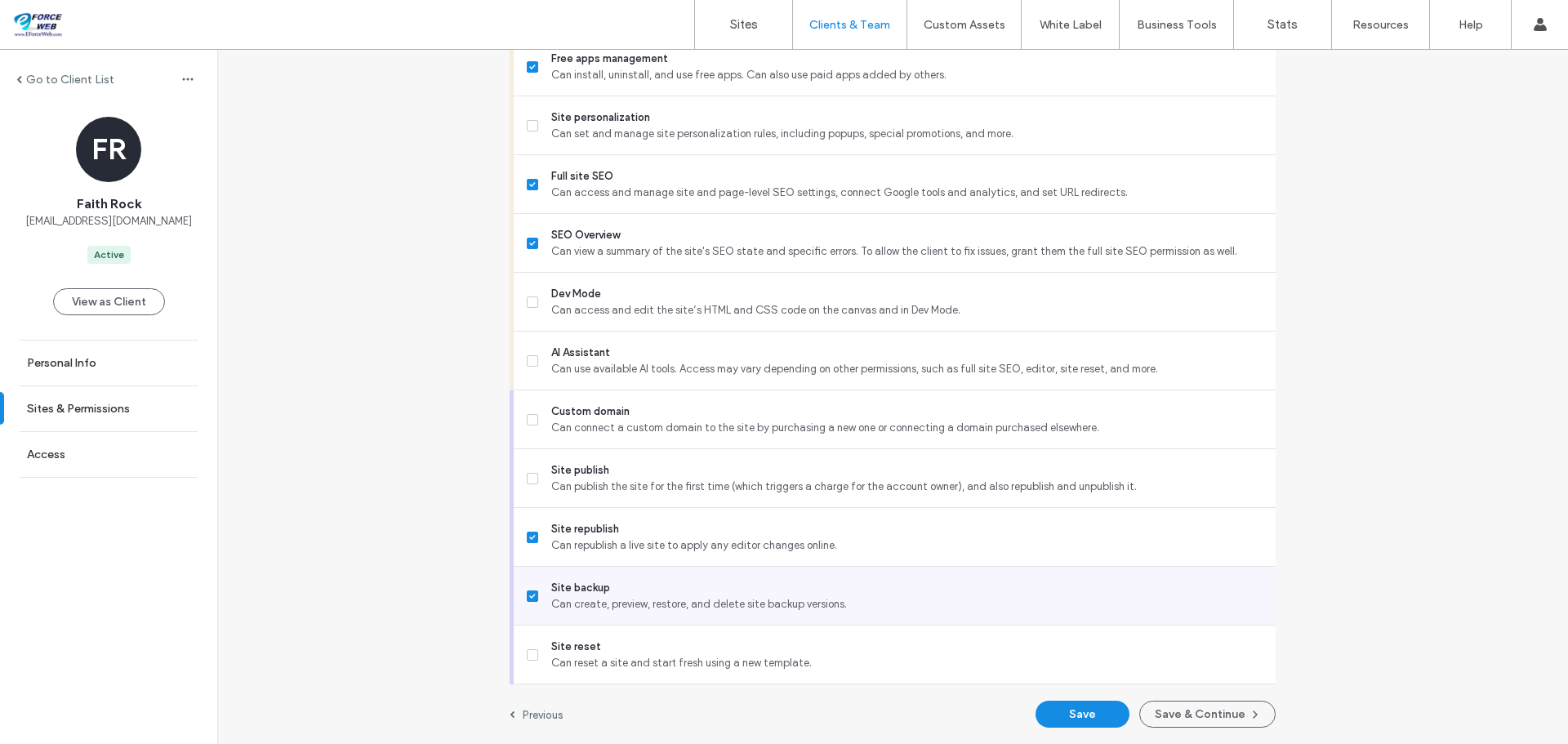
scroll to position [1397, 0]
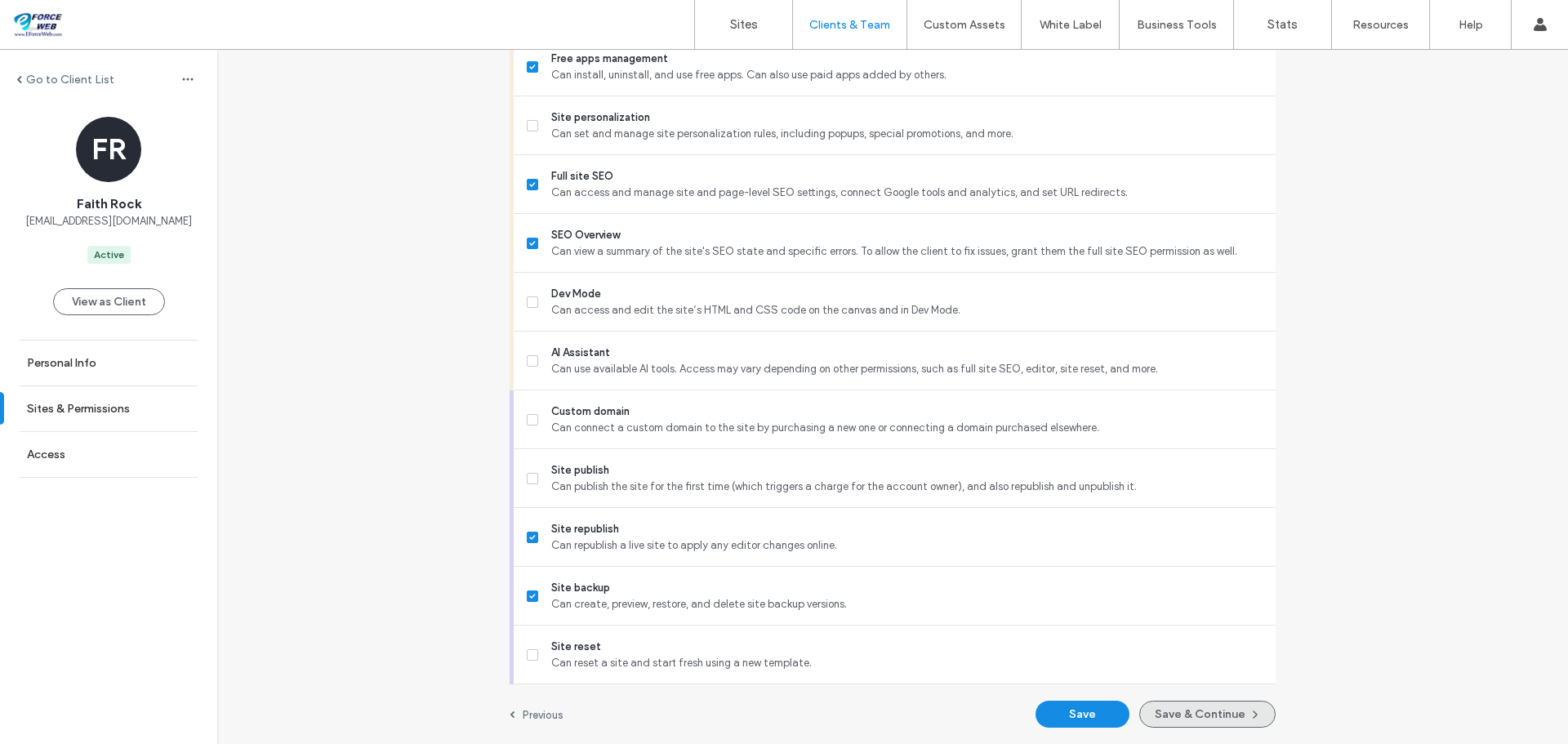
click at [1206, 710] on button "Save & Continue" at bounding box center [1208, 714] width 137 height 27
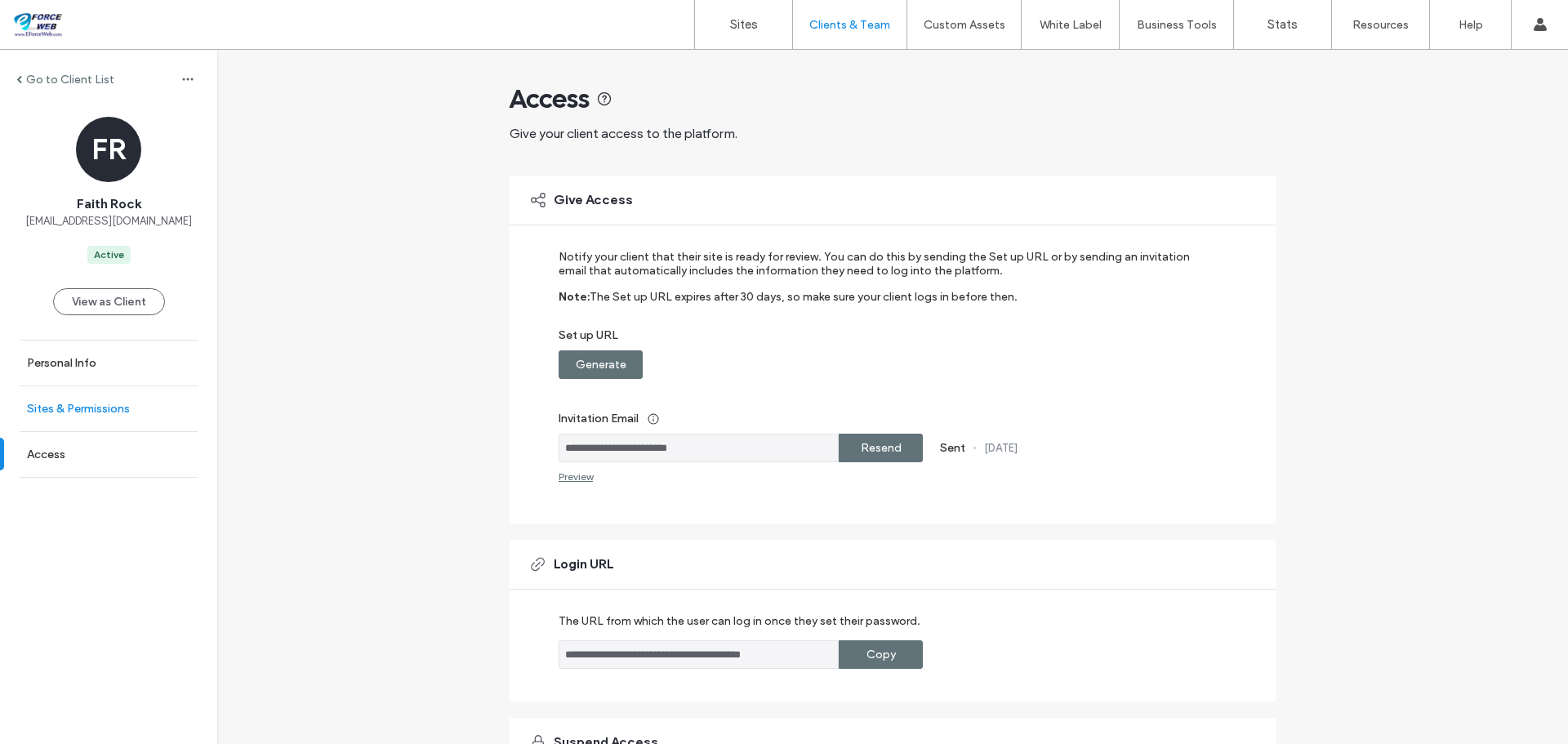
click at [89, 407] on label "Sites & Permissions" at bounding box center [78, 409] width 103 height 14
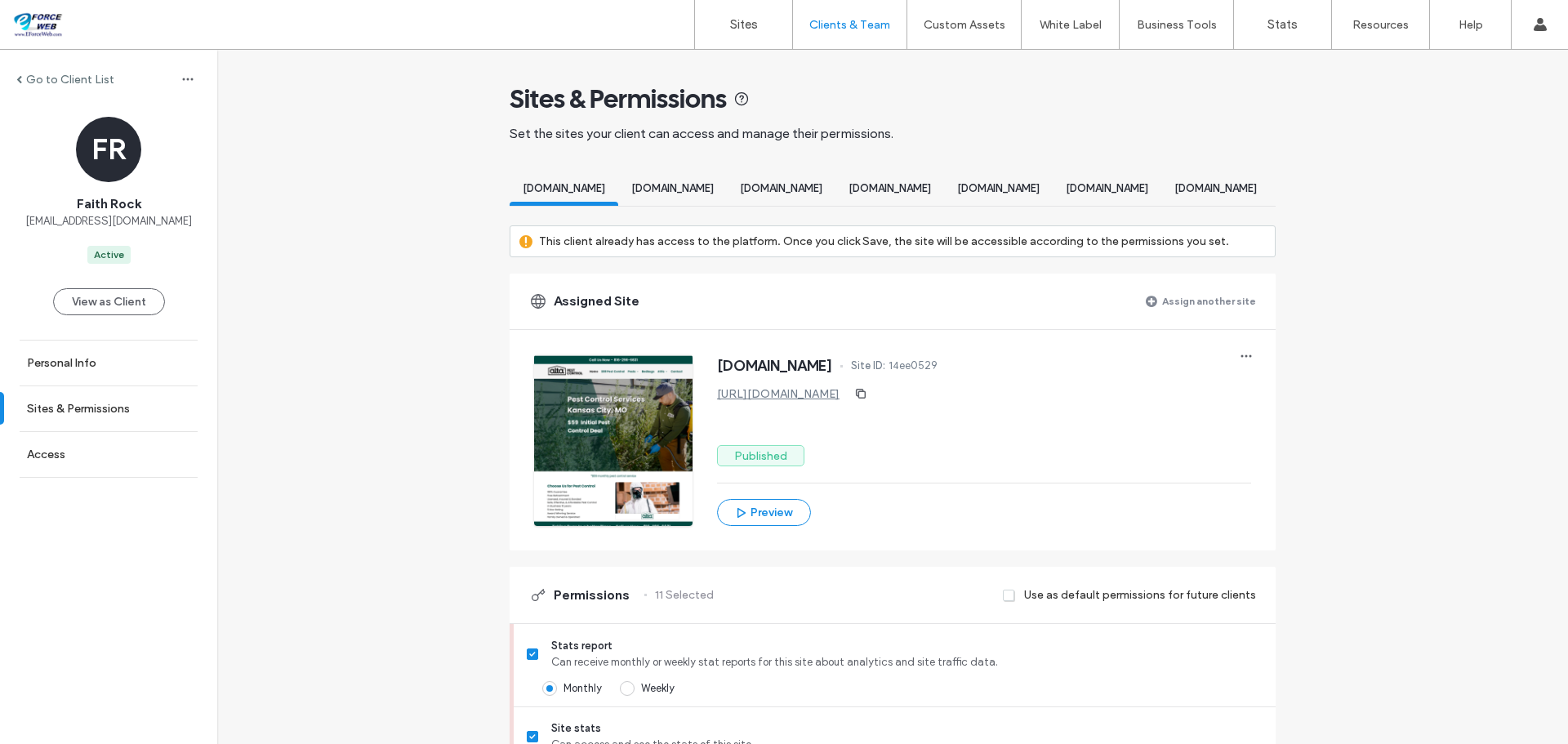
scroll to position [0, 2684]
click at [1203, 316] on label "Assign another site" at bounding box center [1208, 300] width 94 height 28
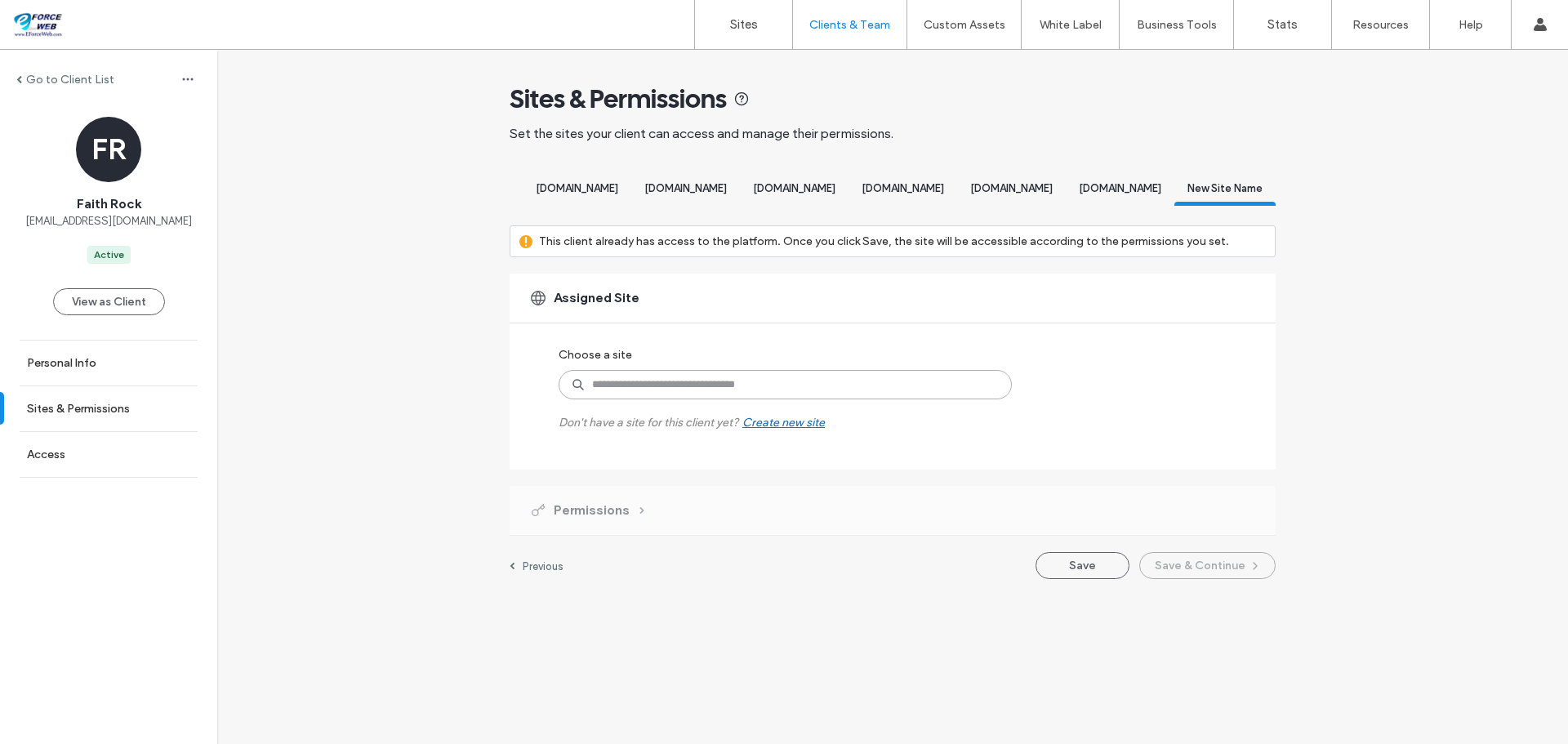
click at [743, 399] on input at bounding box center [784, 384] width 453 height 29
type input "**********"
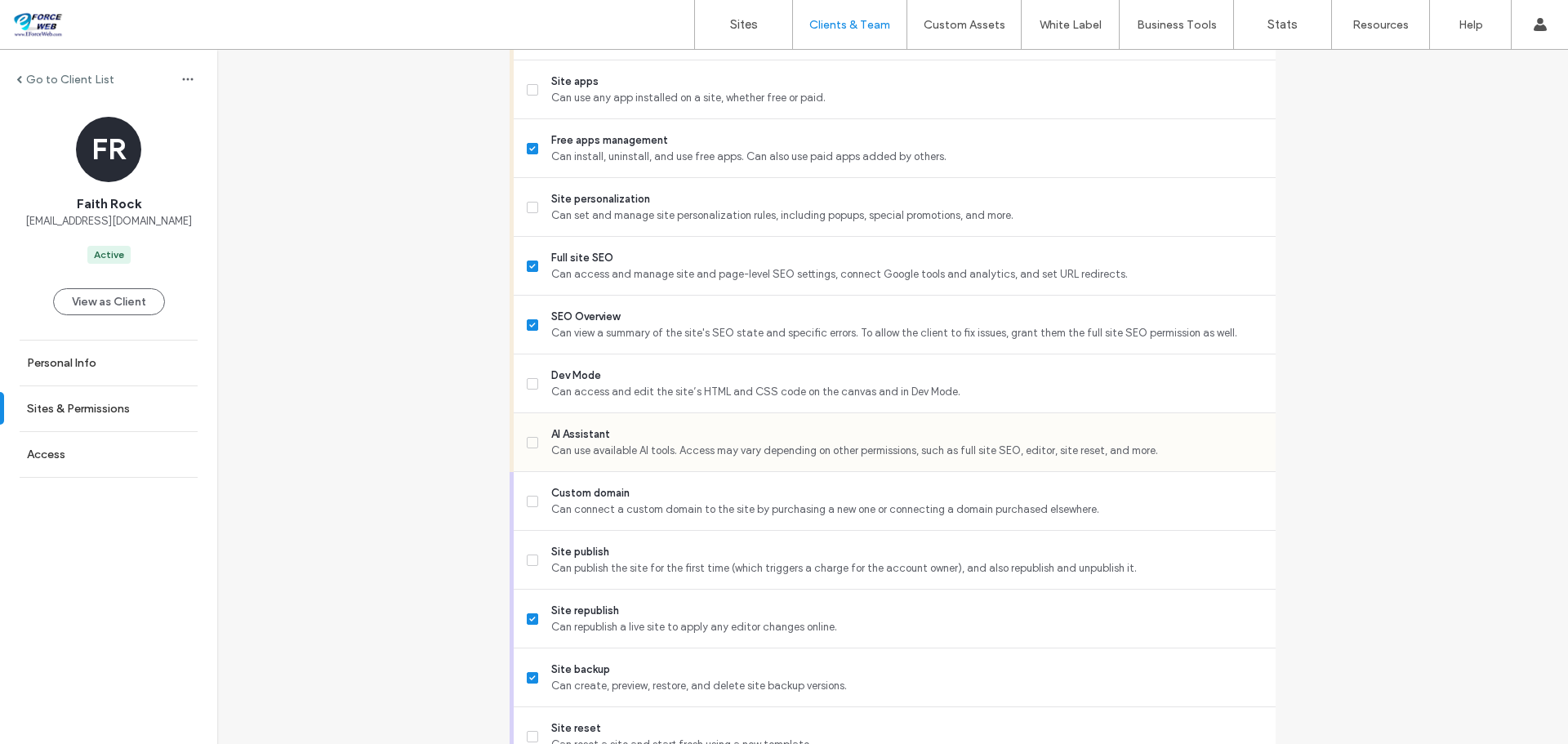
scroll to position [1397, 0]
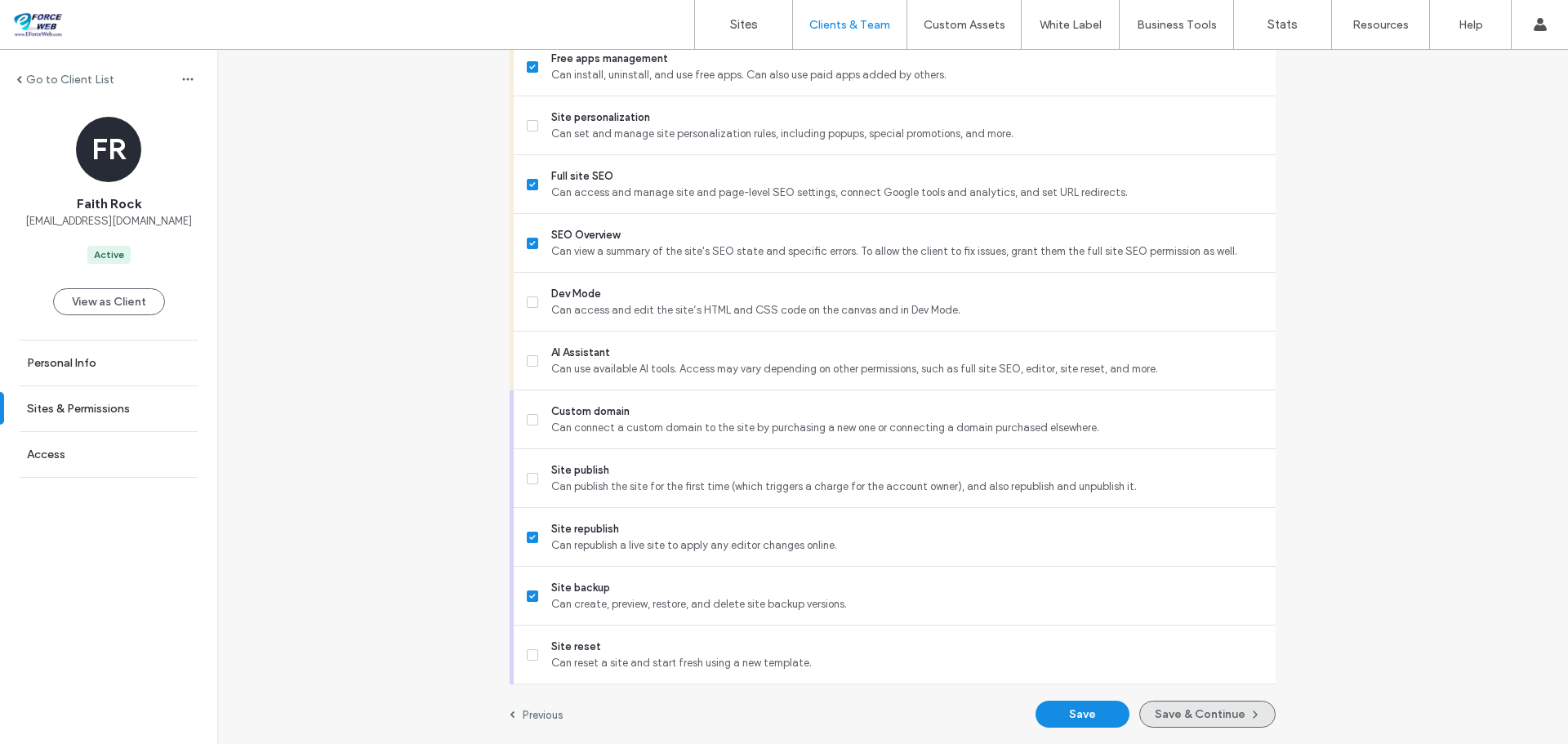
click at [1251, 722] on span "button" at bounding box center [1253, 715] width 16 height 24
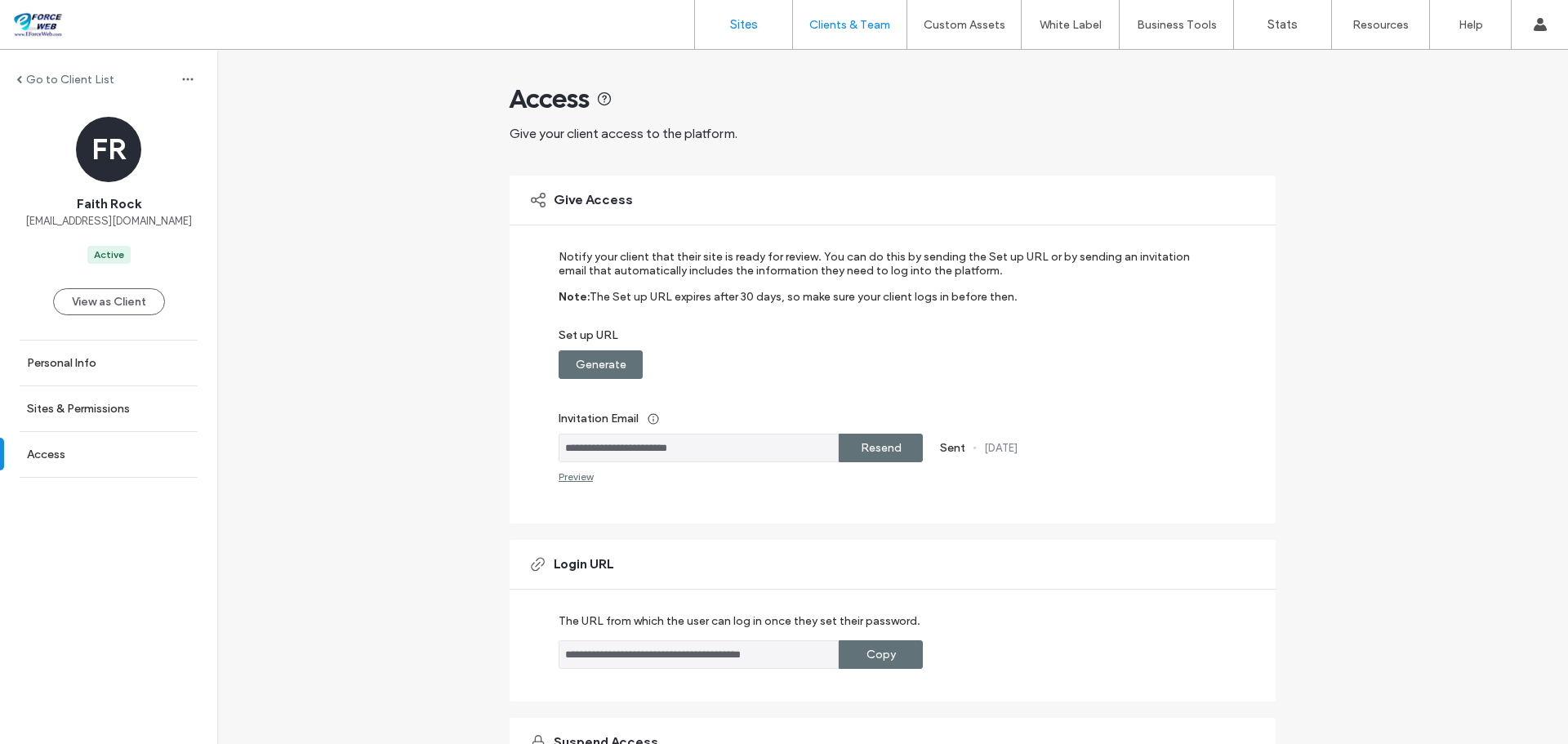
click at [749, 22] on label "Sites" at bounding box center [744, 24] width 28 height 15
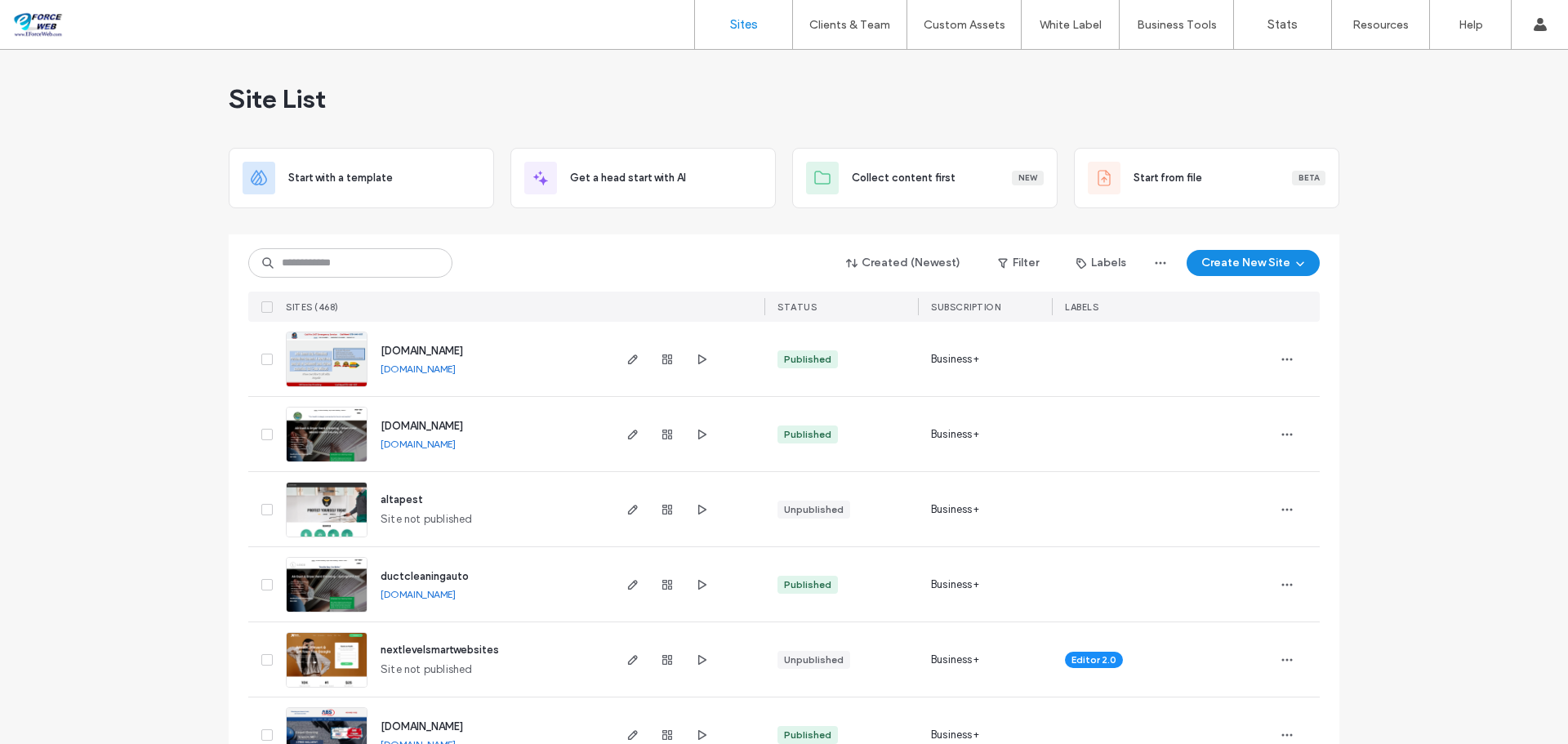
click at [432, 447] on link "www.ecogreenfl.com" at bounding box center [417, 444] width 75 height 12
click at [453, 446] on link "www.ecogreenfl.com" at bounding box center [417, 444] width 75 height 12
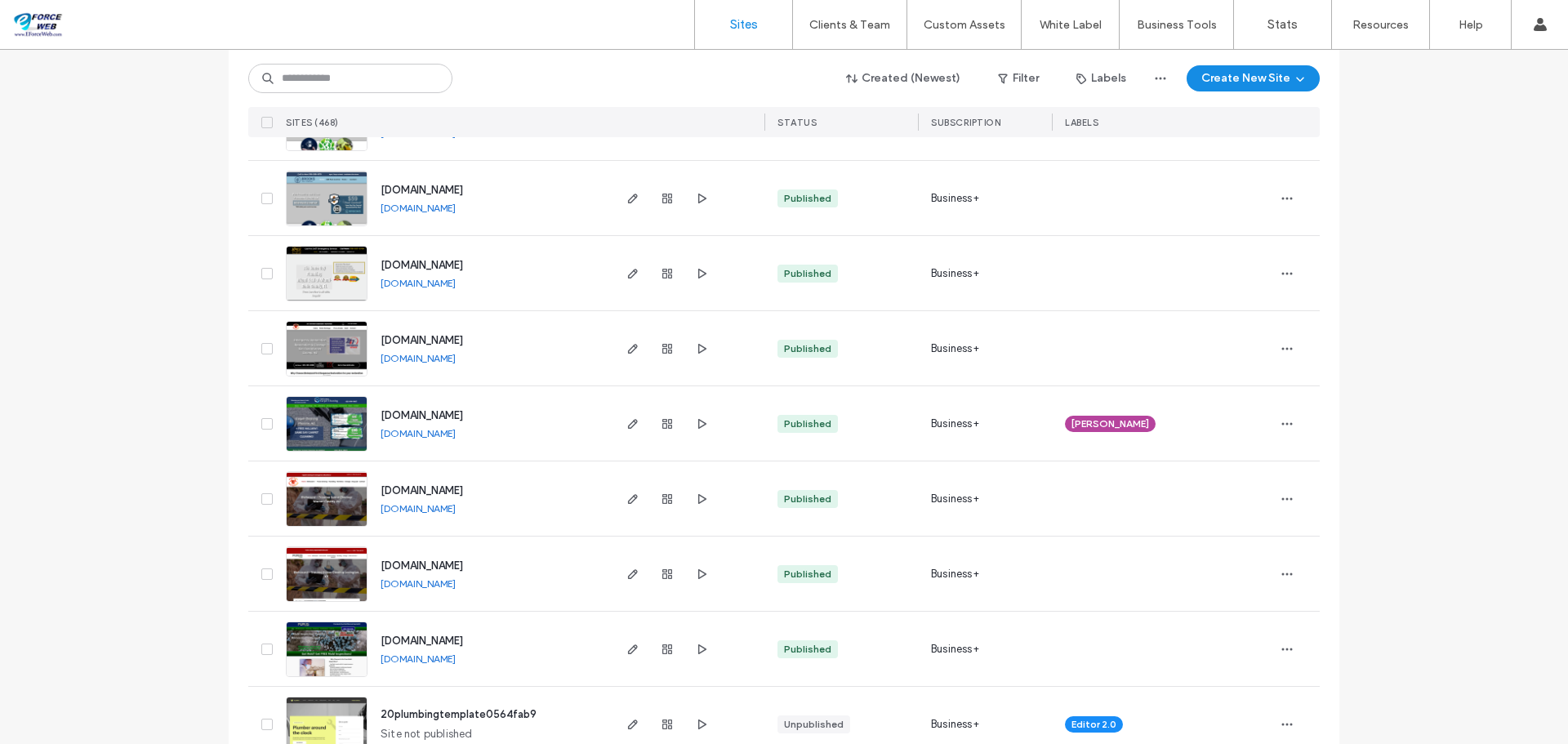
scroll to position [735, 0]
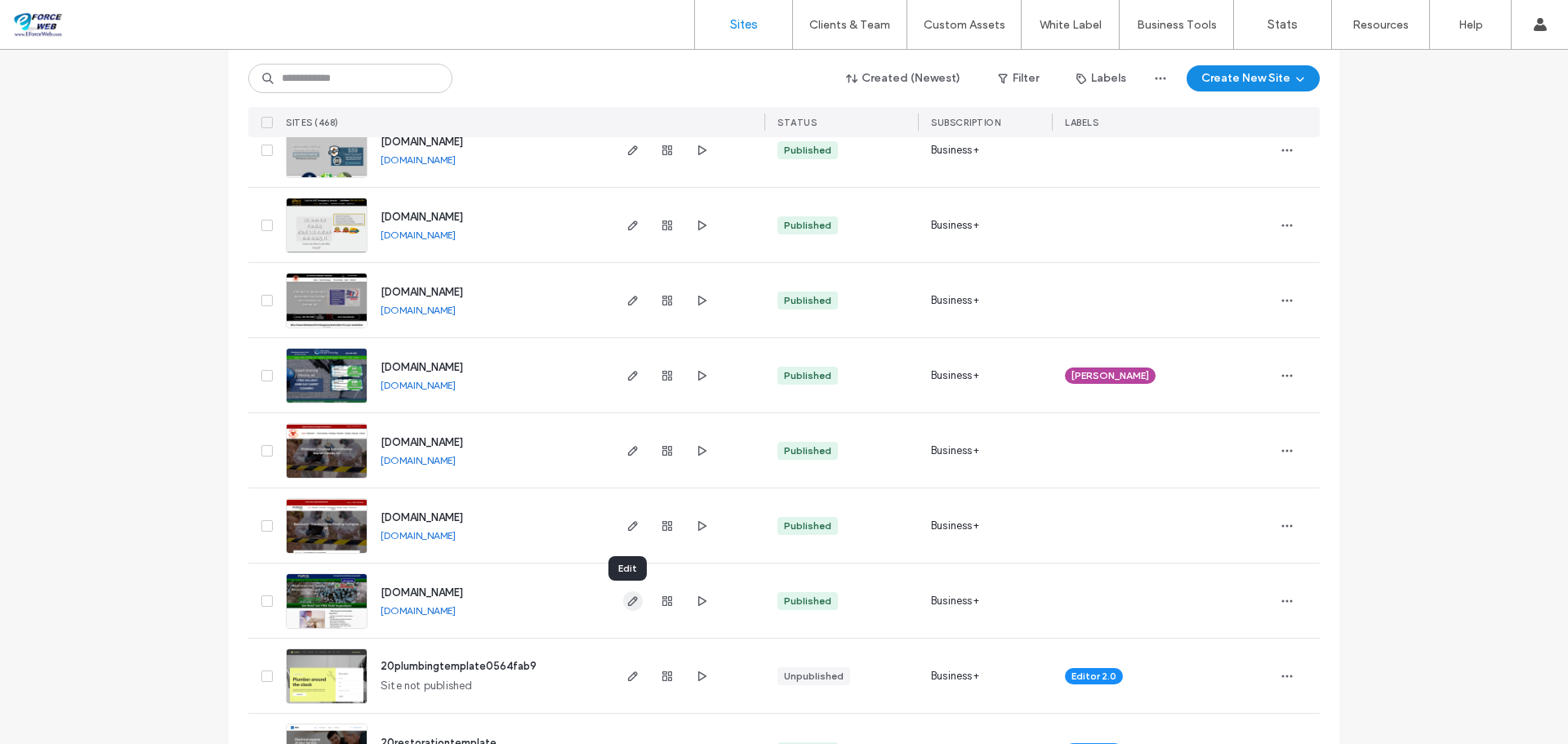
click at [626, 603] on icon "button" at bounding box center [632, 600] width 13 height 13
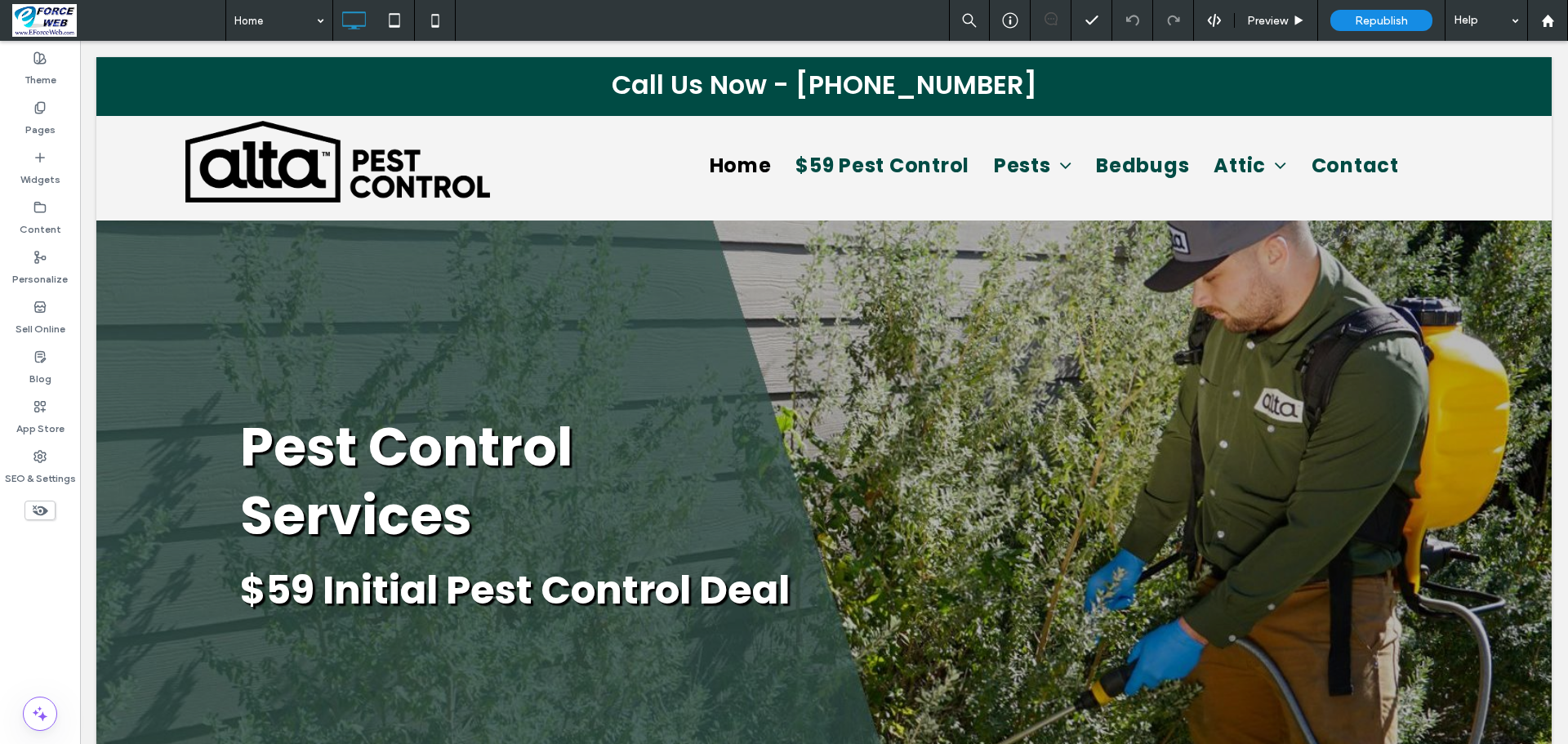
select select "**"
click at [61, 464] on label "SEO & Settings" at bounding box center [40, 474] width 71 height 23
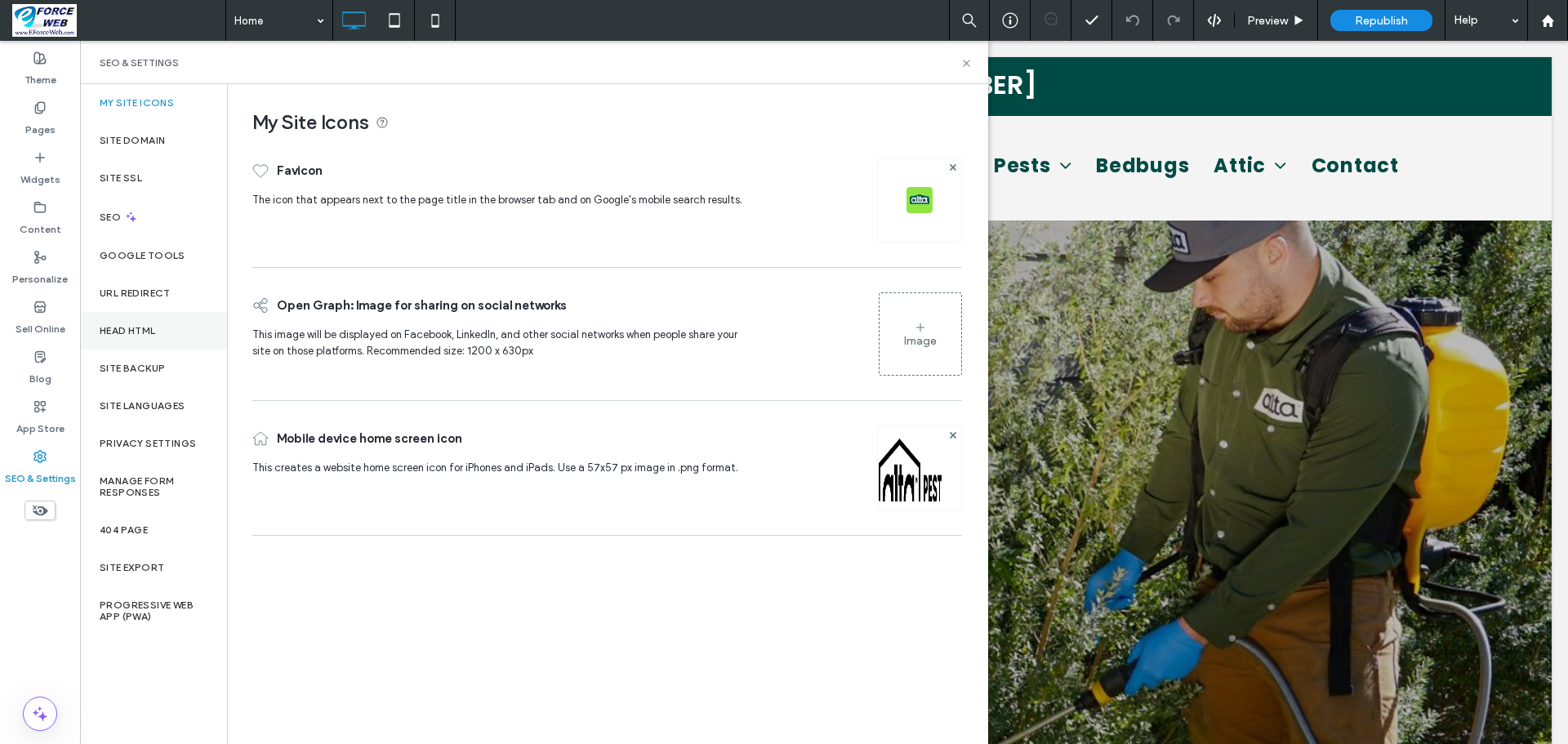
click at [147, 330] on label "Head HTML" at bounding box center [128, 330] width 57 height 11
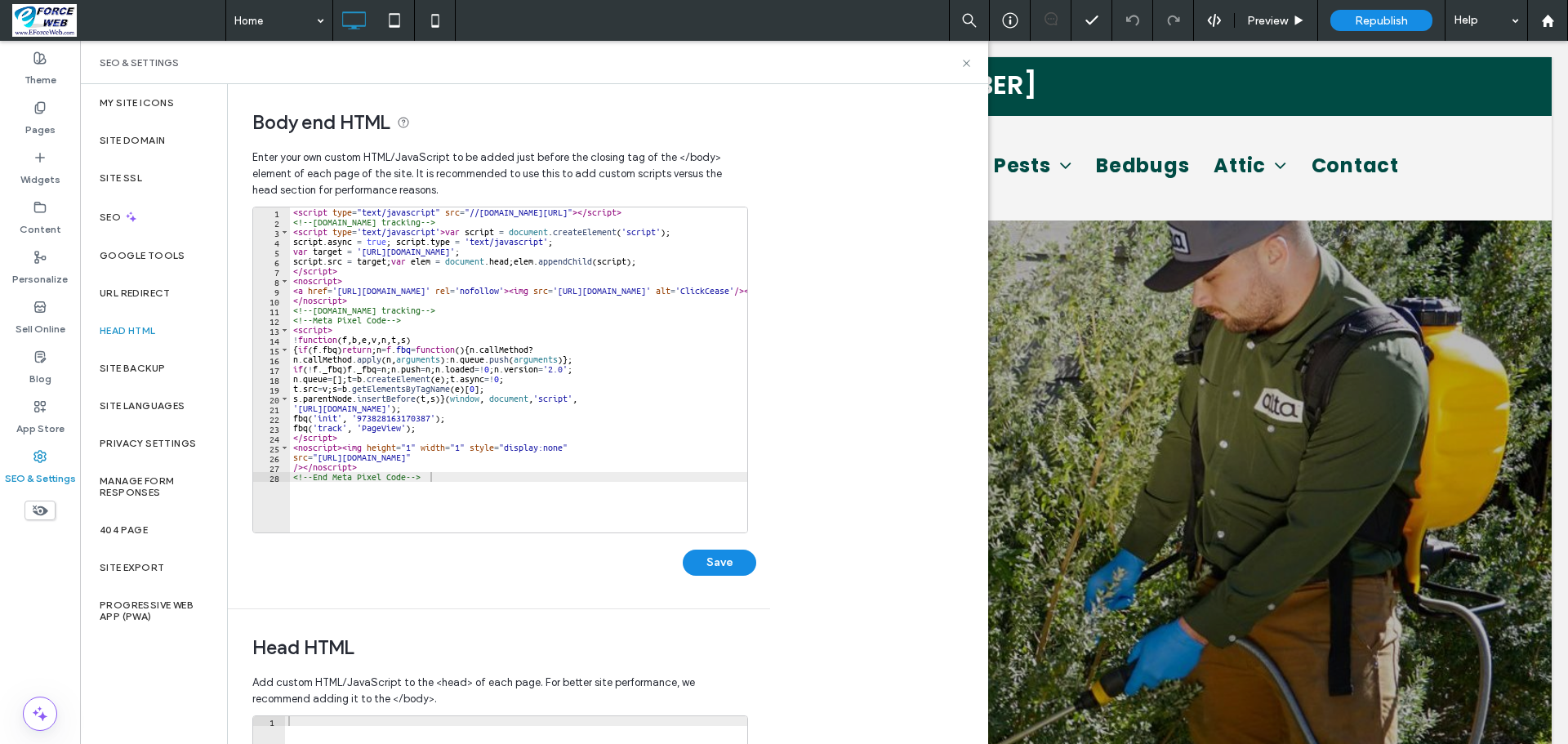
type textarea "**********"
click at [352, 500] on div "< script type = "text/javascript" src = "//cdn.calltrk.com/companies/270647975/…" at bounding box center [580, 373] width 580 height 332
paste textarea "**********"
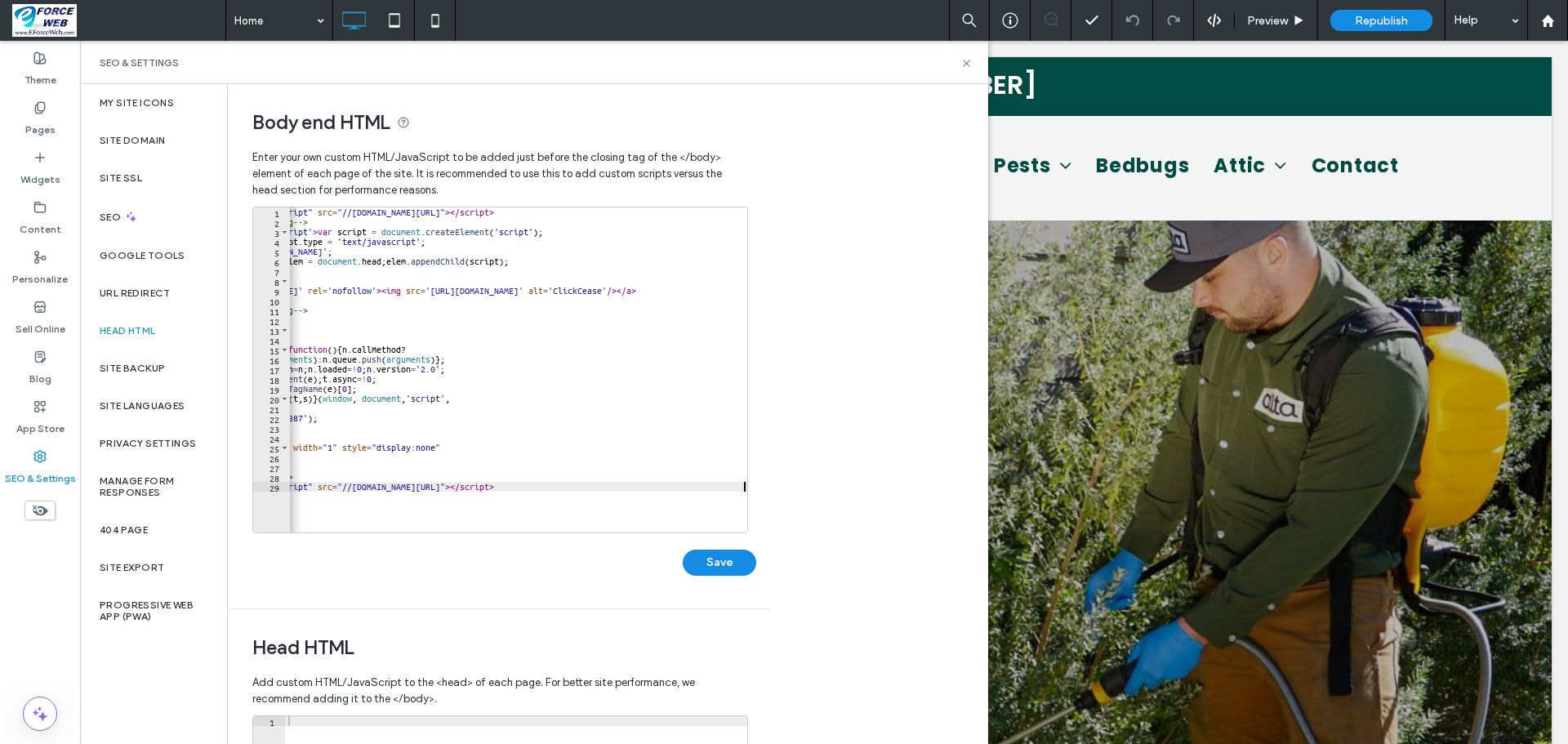
scroll to position [0, 127]
type textarea "**********"
click at [721, 572] on button "Save" at bounding box center [719, 563] width 73 height 26
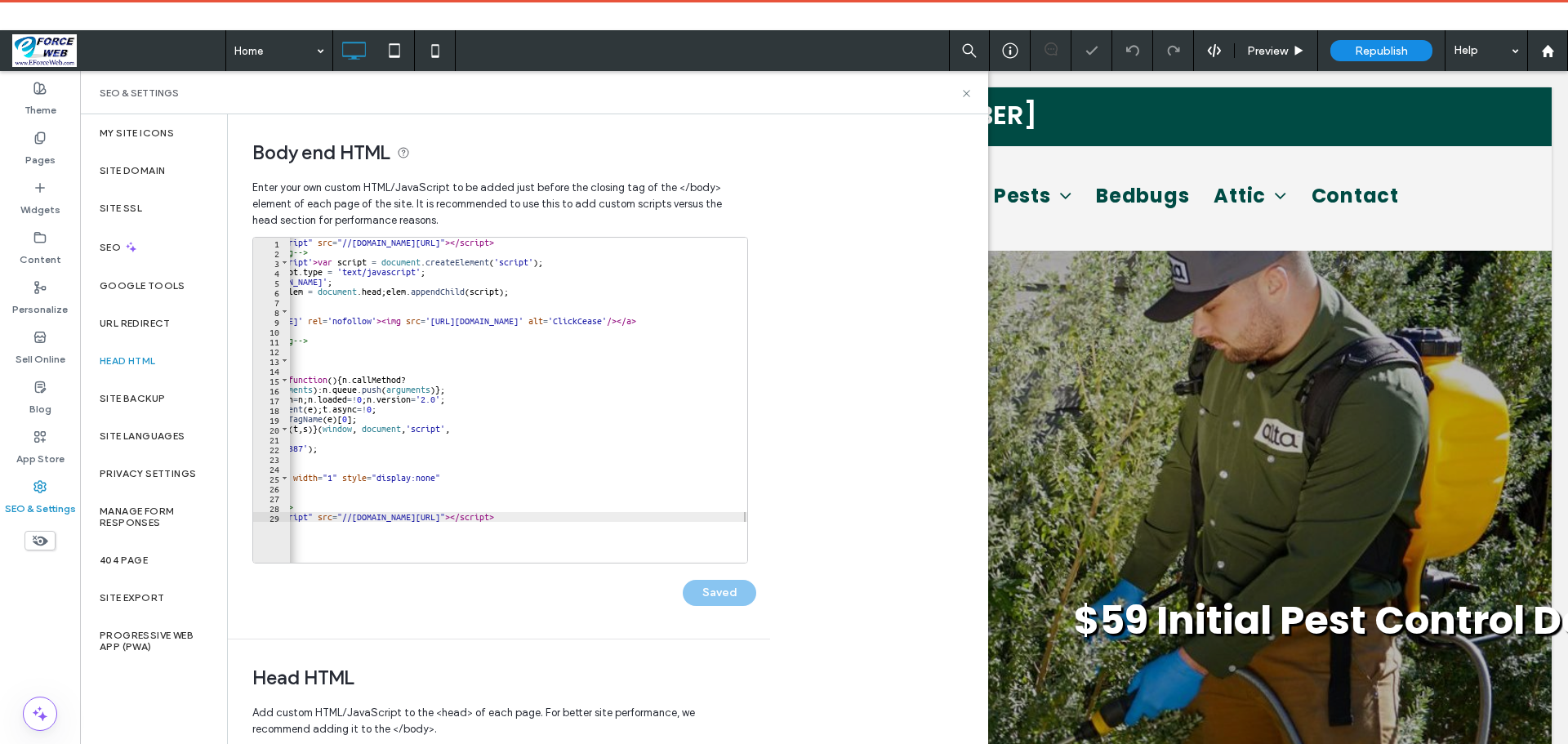
scroll to position [0, 0]
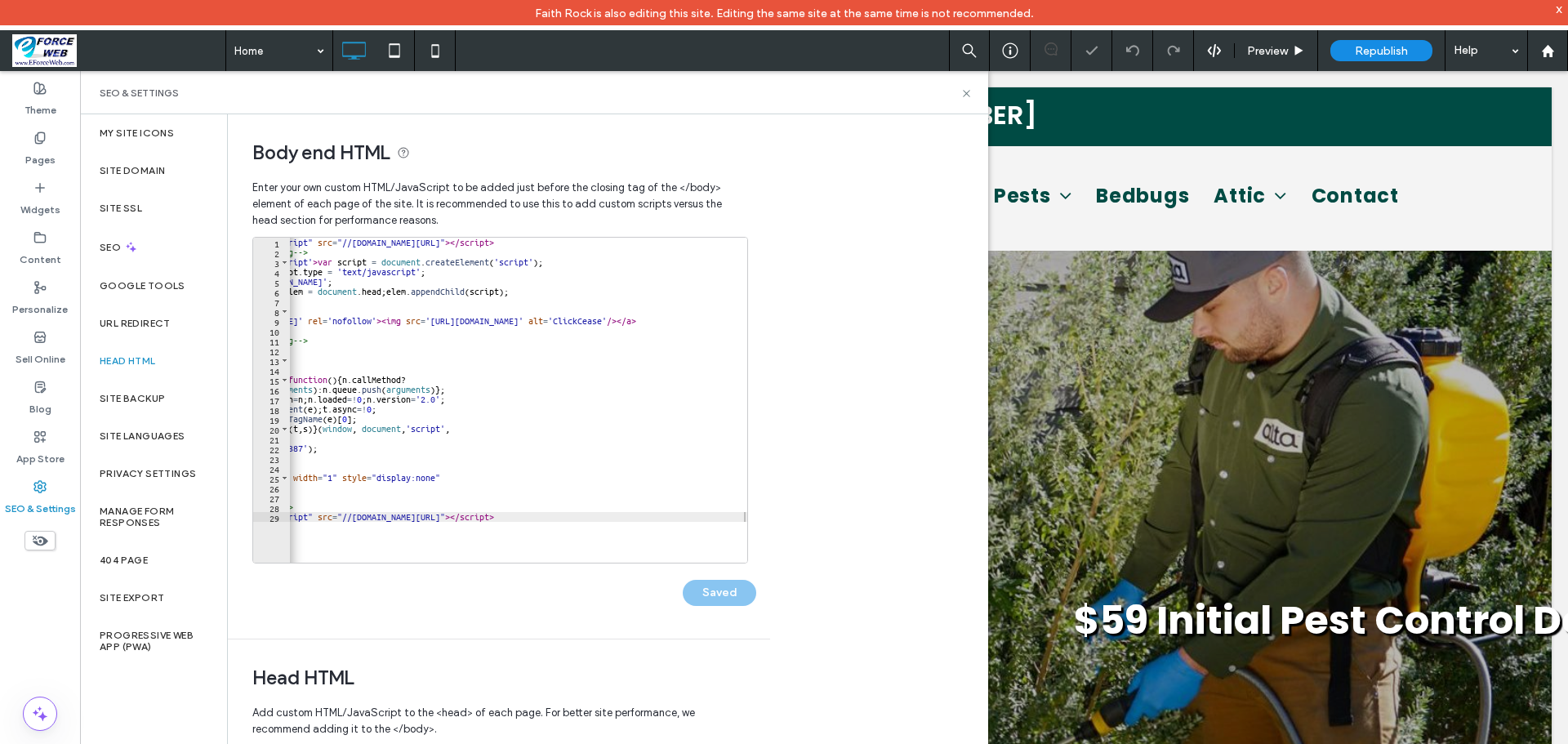
select select "**"
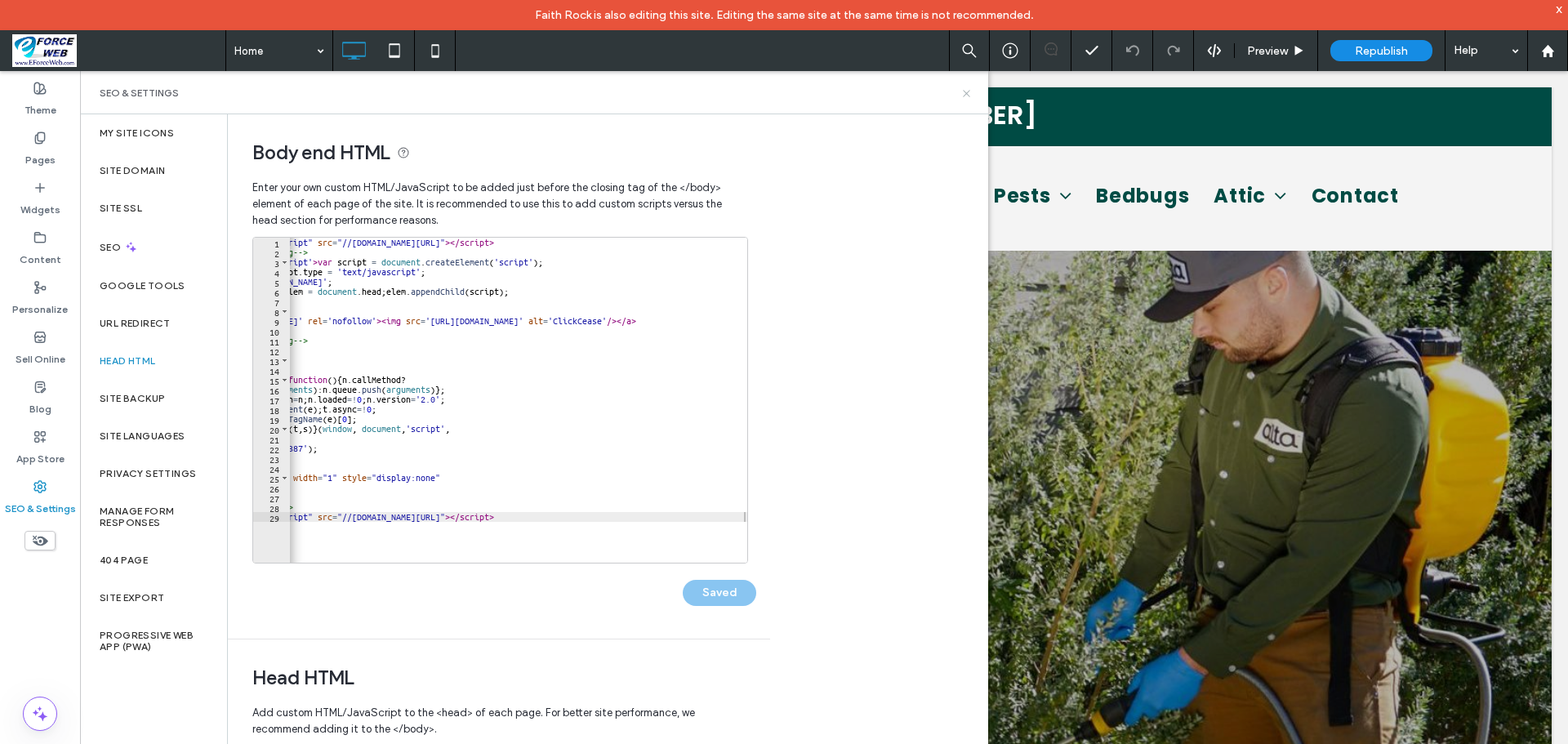
drag, startPoint x: 965, startPoint y: 92, endPoint x: 891, endPoint y: 55, distance: 82.7
click at [965, 92] on use at bounding box center [967, 93] width 7 height 7
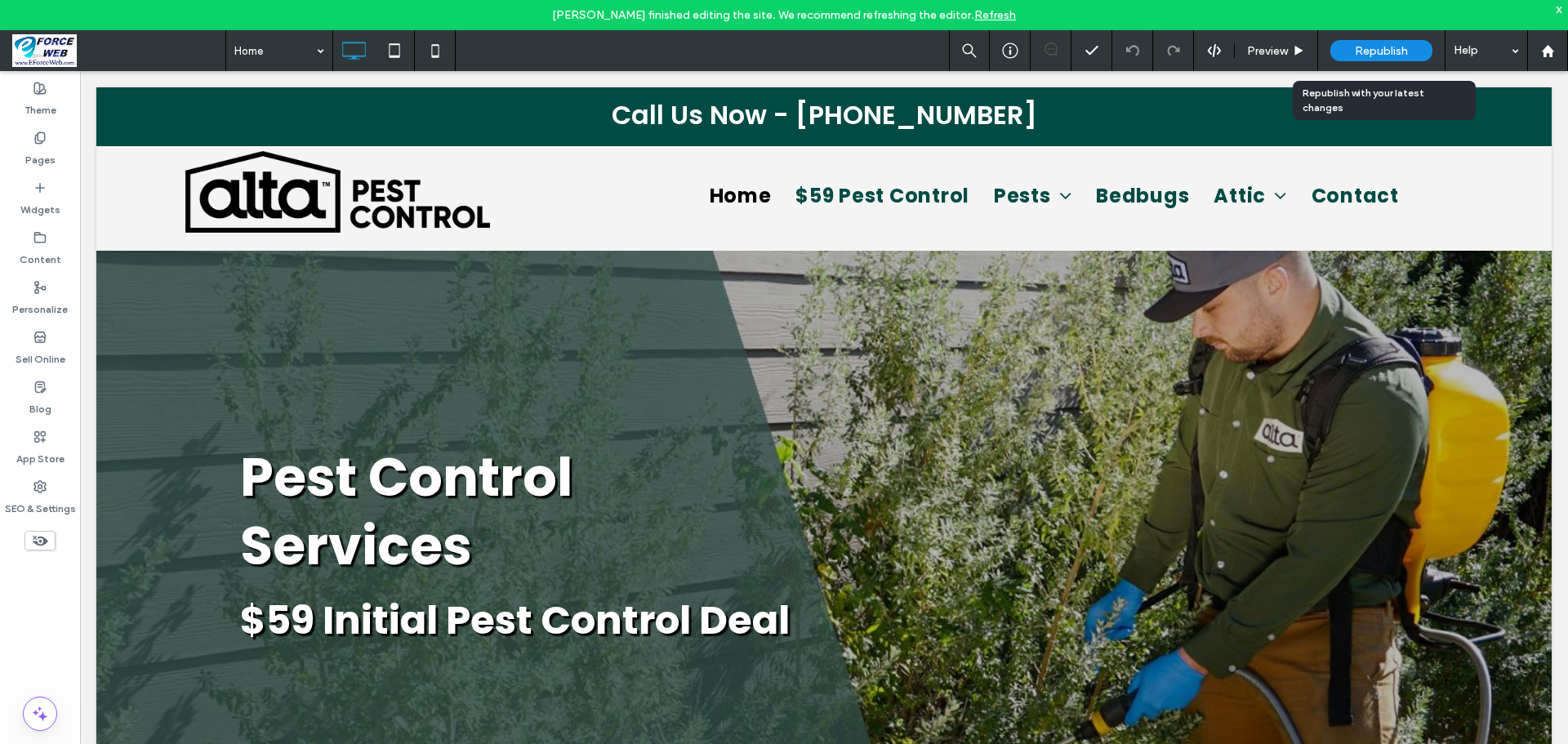
click at [1357, 53] on span "Republish" at bounding box center [1381, 51] width 53 height 14
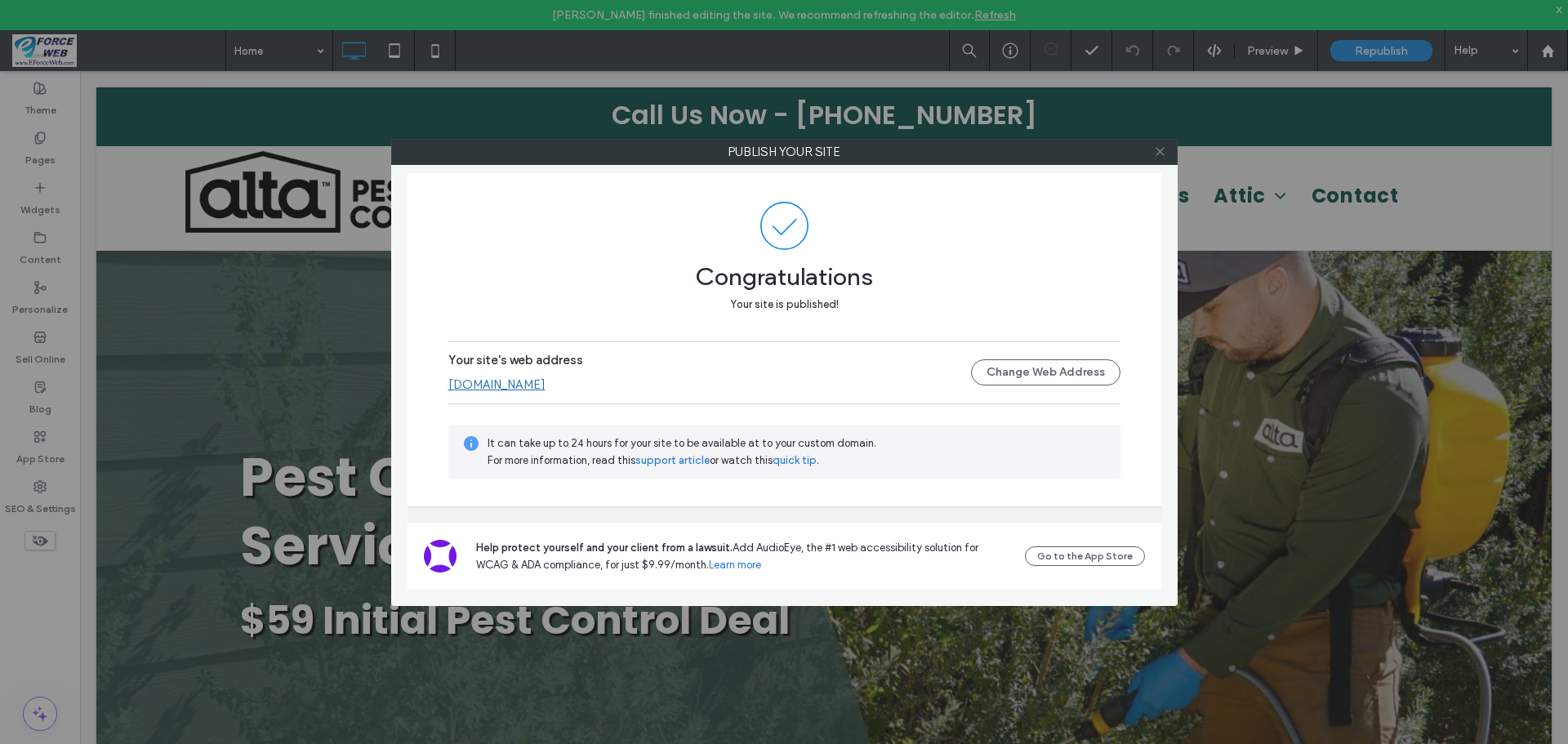
click at [1157, 152] on icon at bounding box center [1160, 151] width 12 height 12
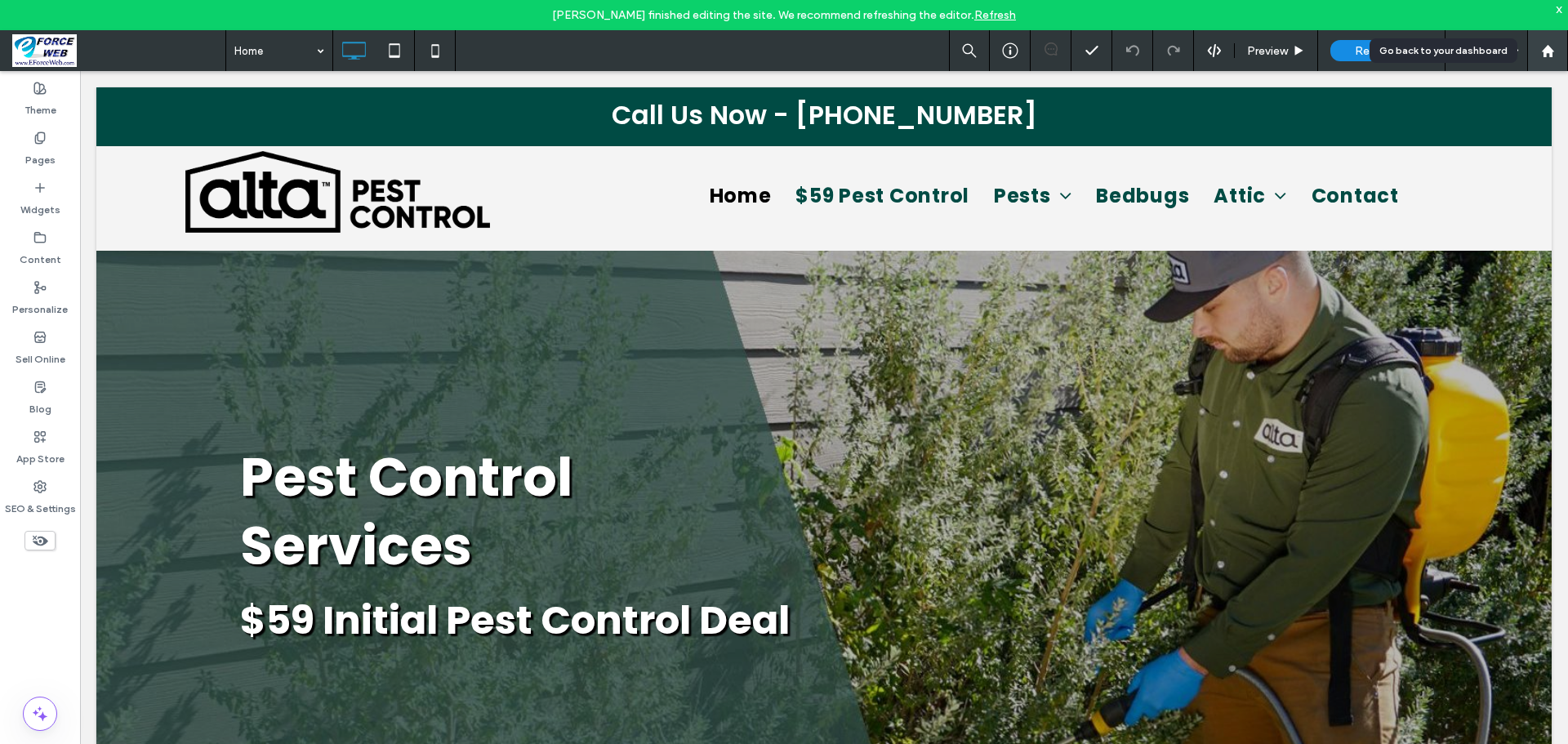
click at [1550, 51] on use at bounding box center [1547, 50] width 12 height 12
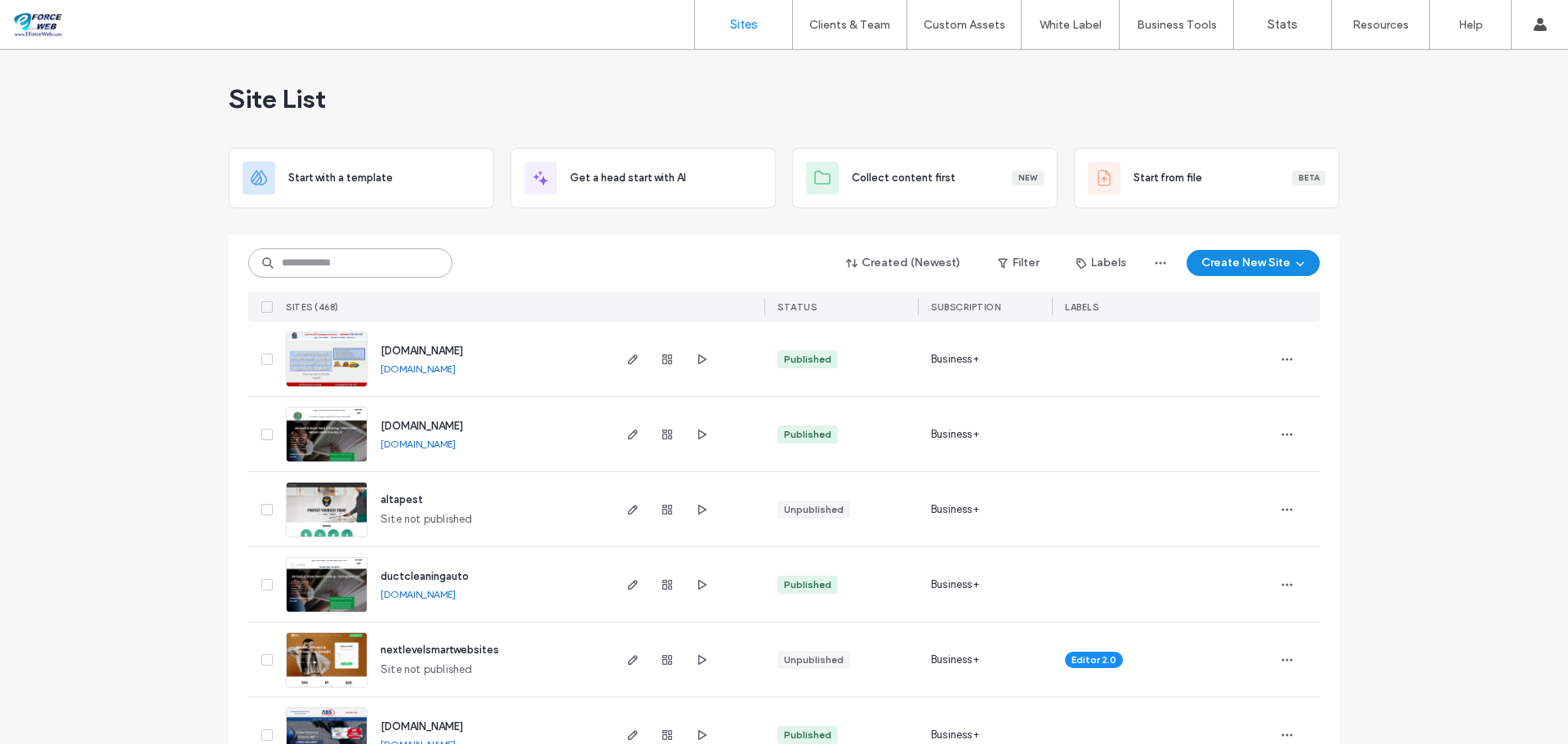
click at [341, 260] on input at bounding box center [350, 263] width 204 height 29
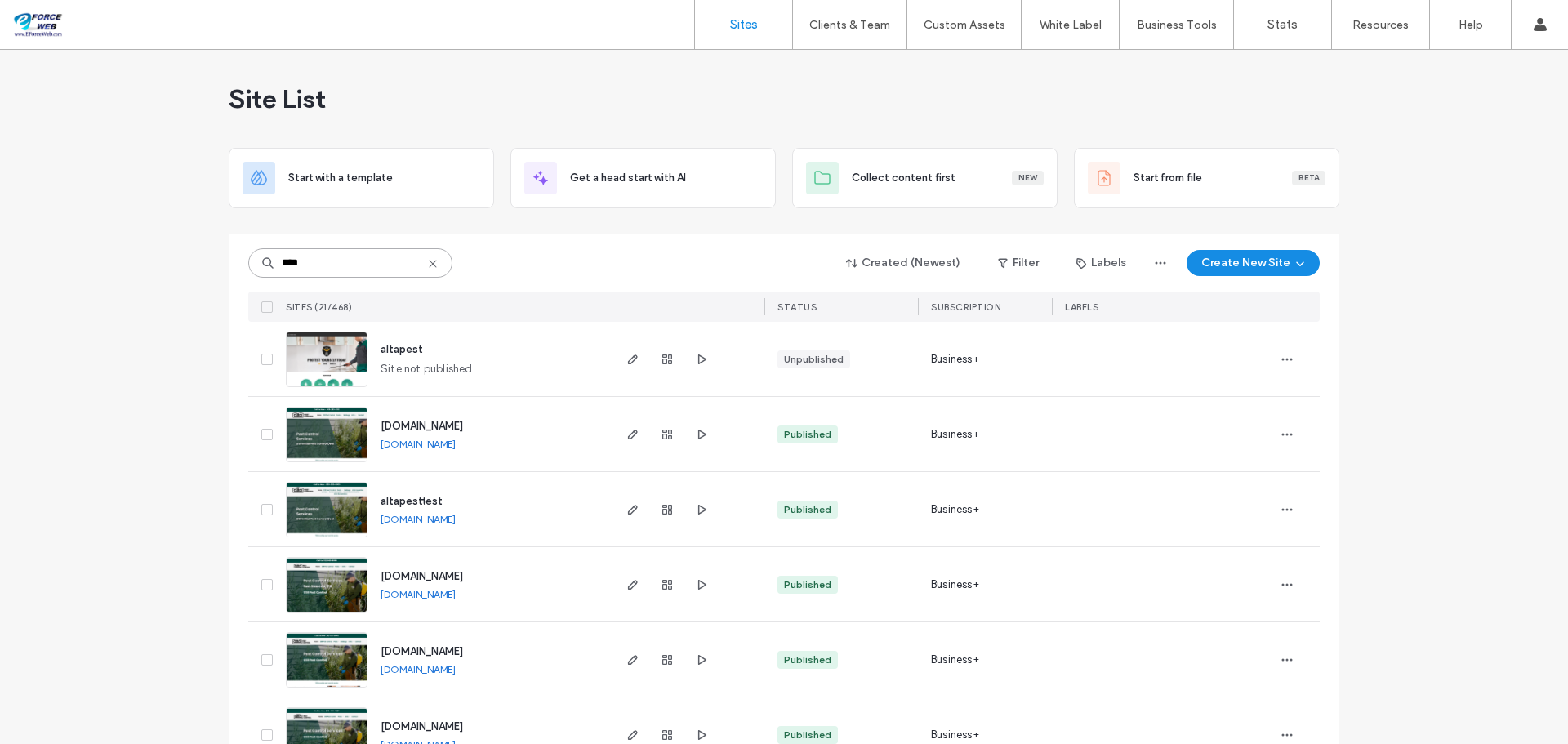
type input "****"
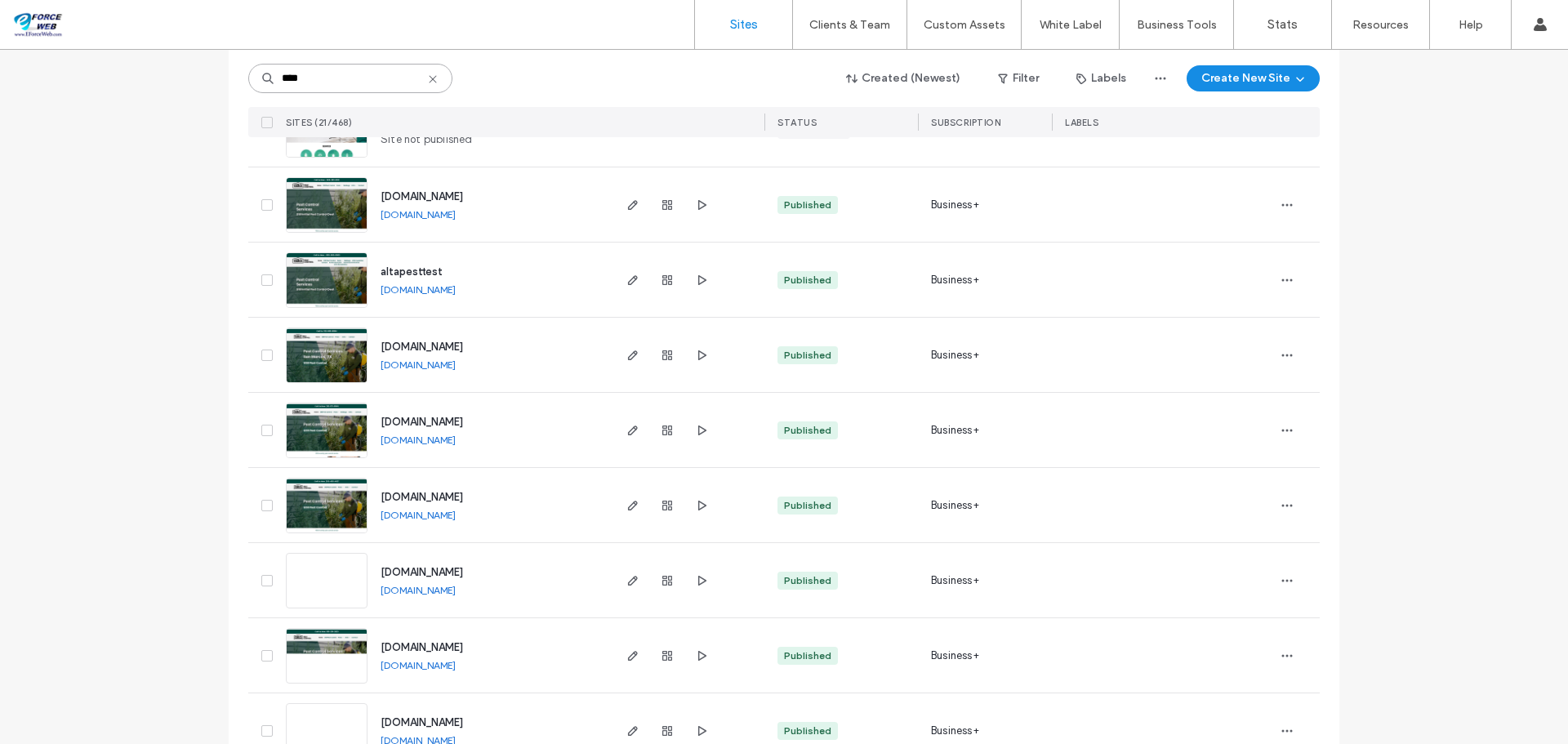
scroll to position [245, 0]
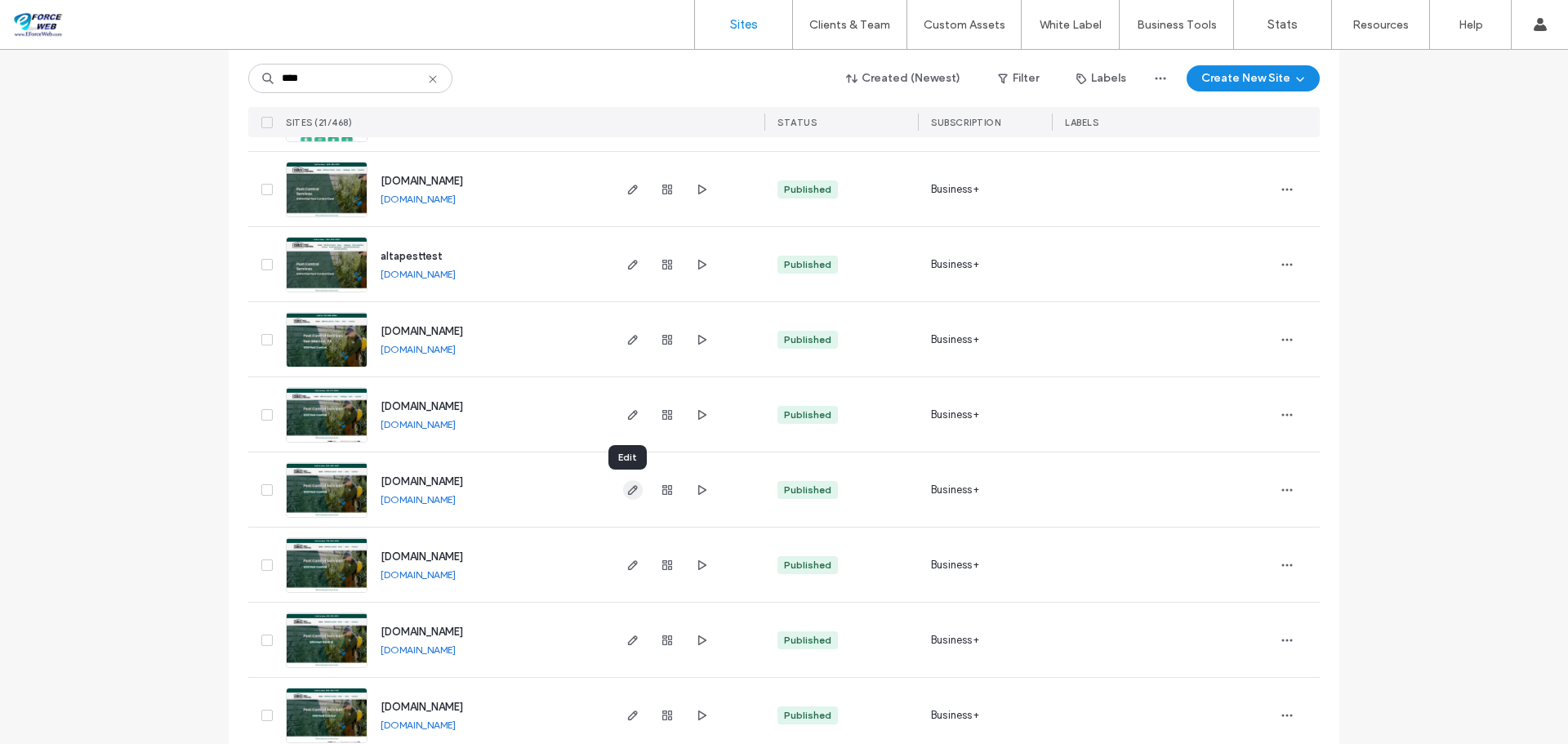
click at [626, 487] on icon "button" at bounding box center [632, 489] width 13 height 13
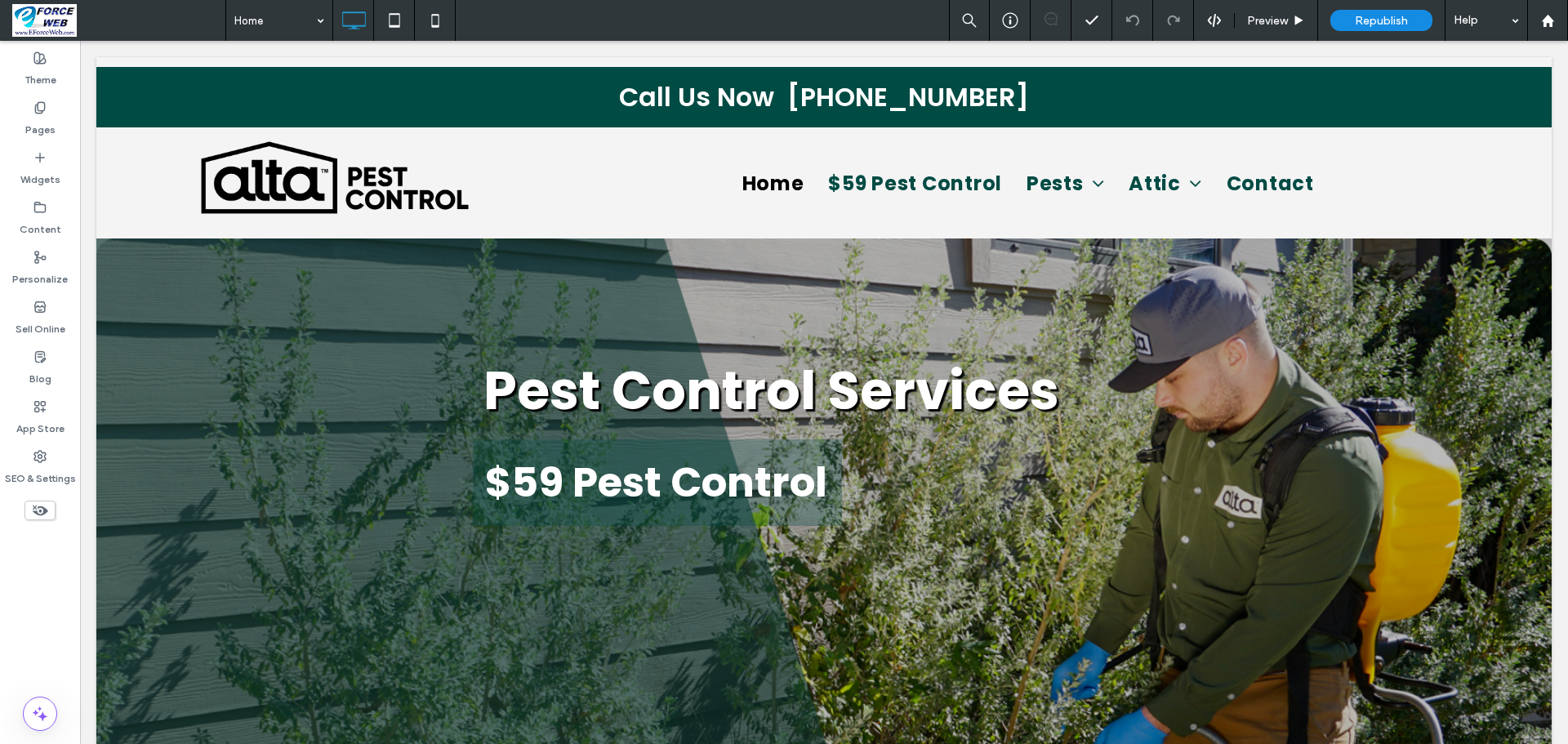
select select "**"
click at [24, 477] on label "SEO & Settings" at bounding box center [40, 474] width 71 height 23
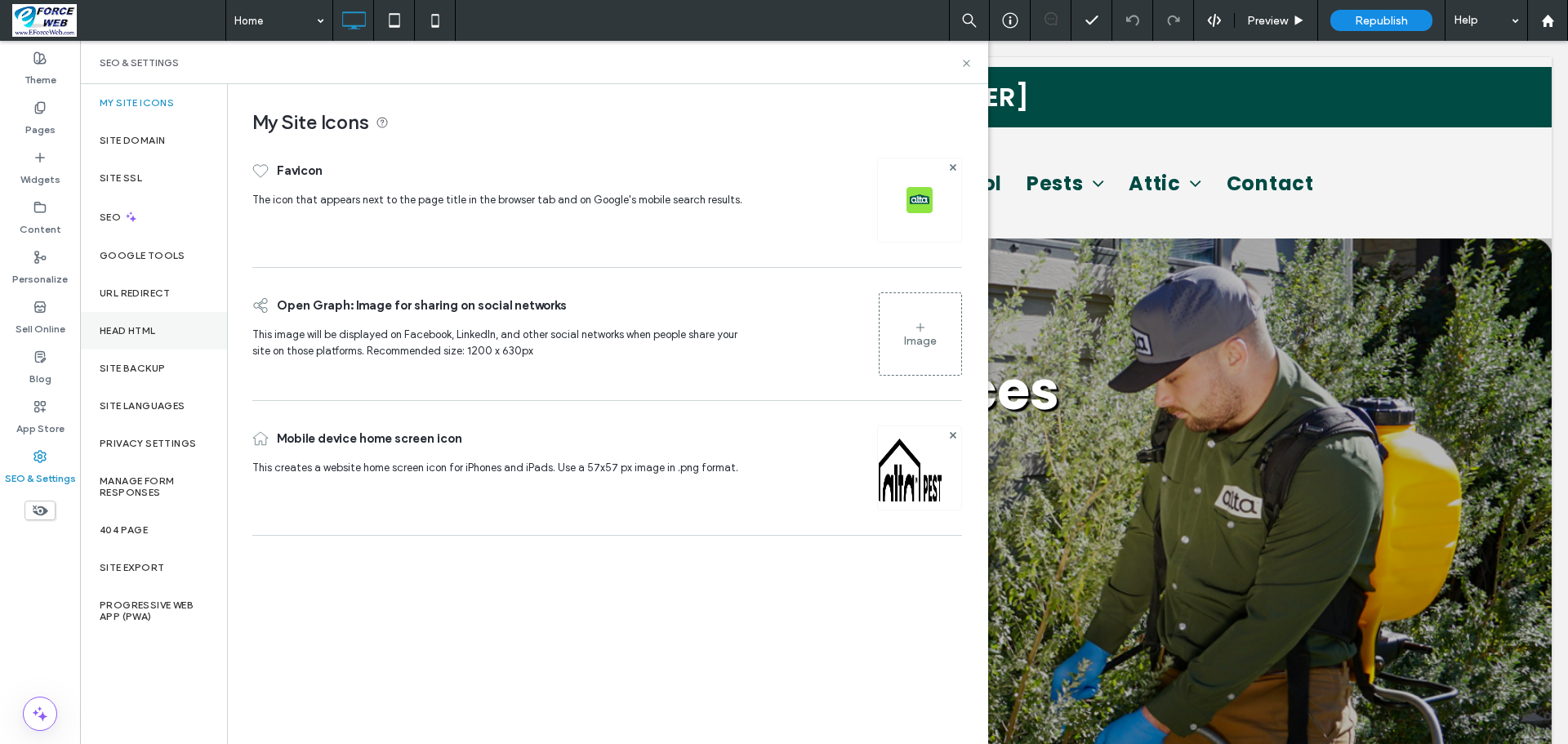
click at [161, 339] on div "Head HTML" at bounding box center [153, 331] width 147 height 38
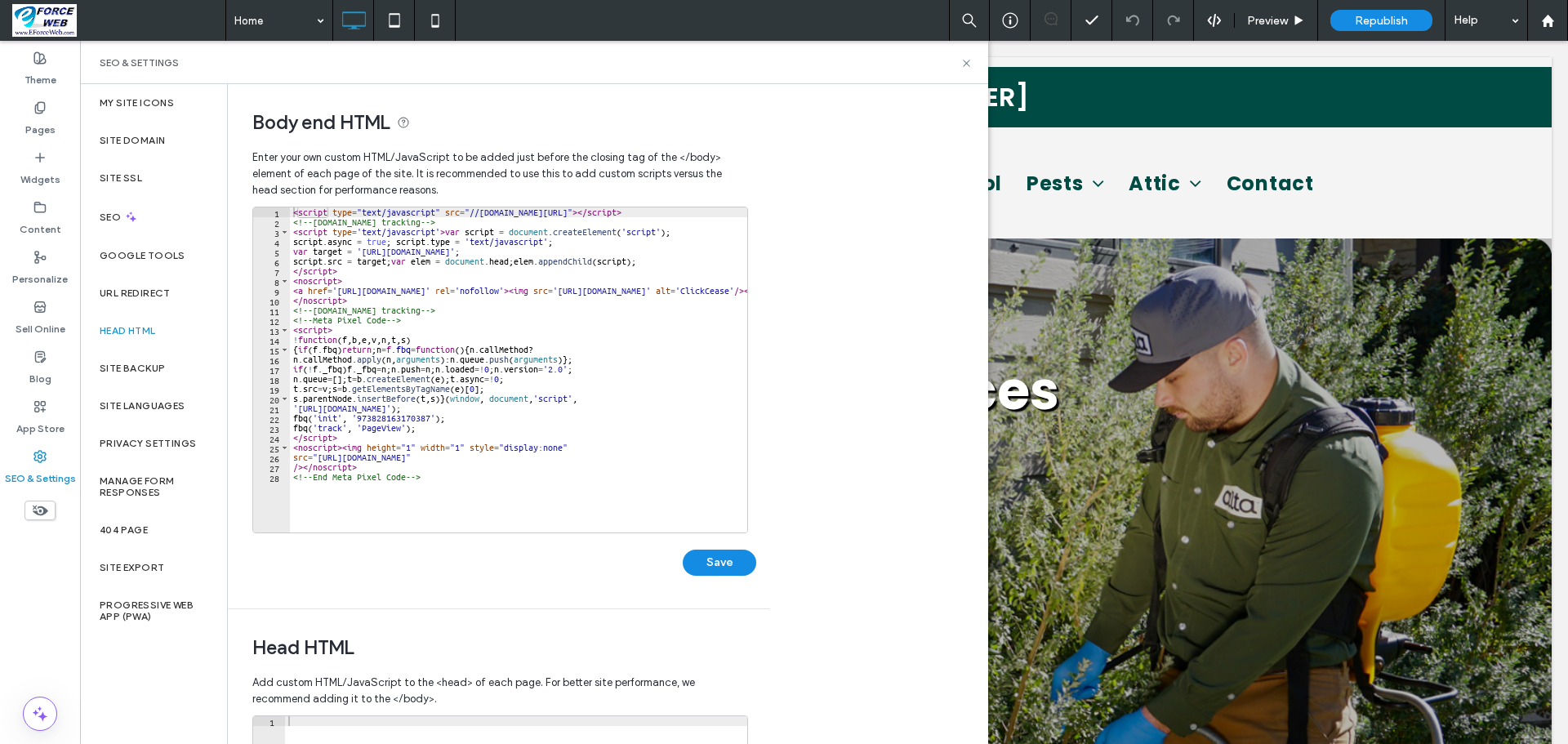
type textarea "**********"
click at [306, 493] on div "< script type = "text/javascript" src = "//cdn.calltrk.com/companies/797841783/…" at bounding box center [580, 379] width 580 height 345
paste textarea "**********"
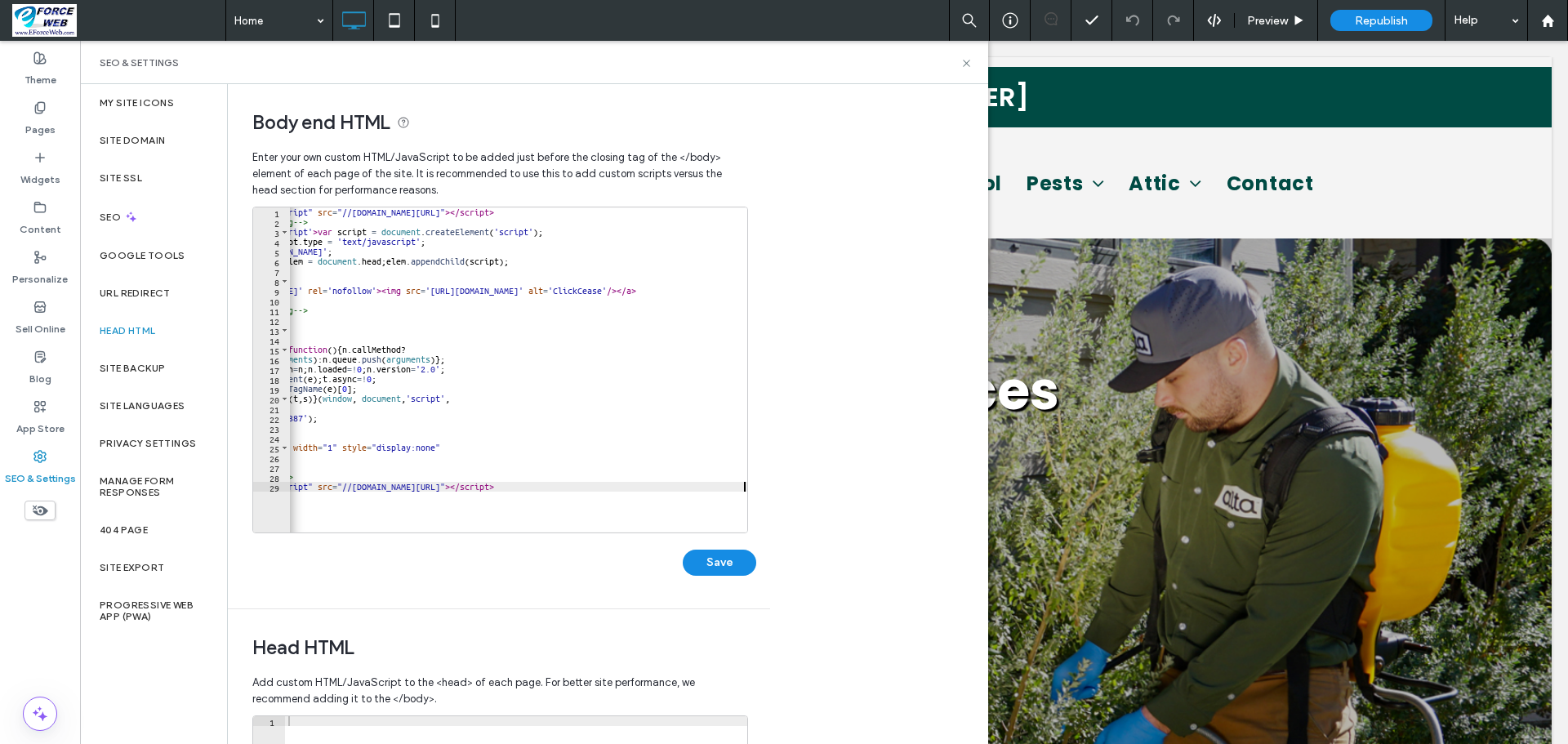
scroll to position [0, 127]
type textarea "**********"
click at [729, 559] on button "Save" at bounding box center [719, 563] width 73 height 26
select select "**"
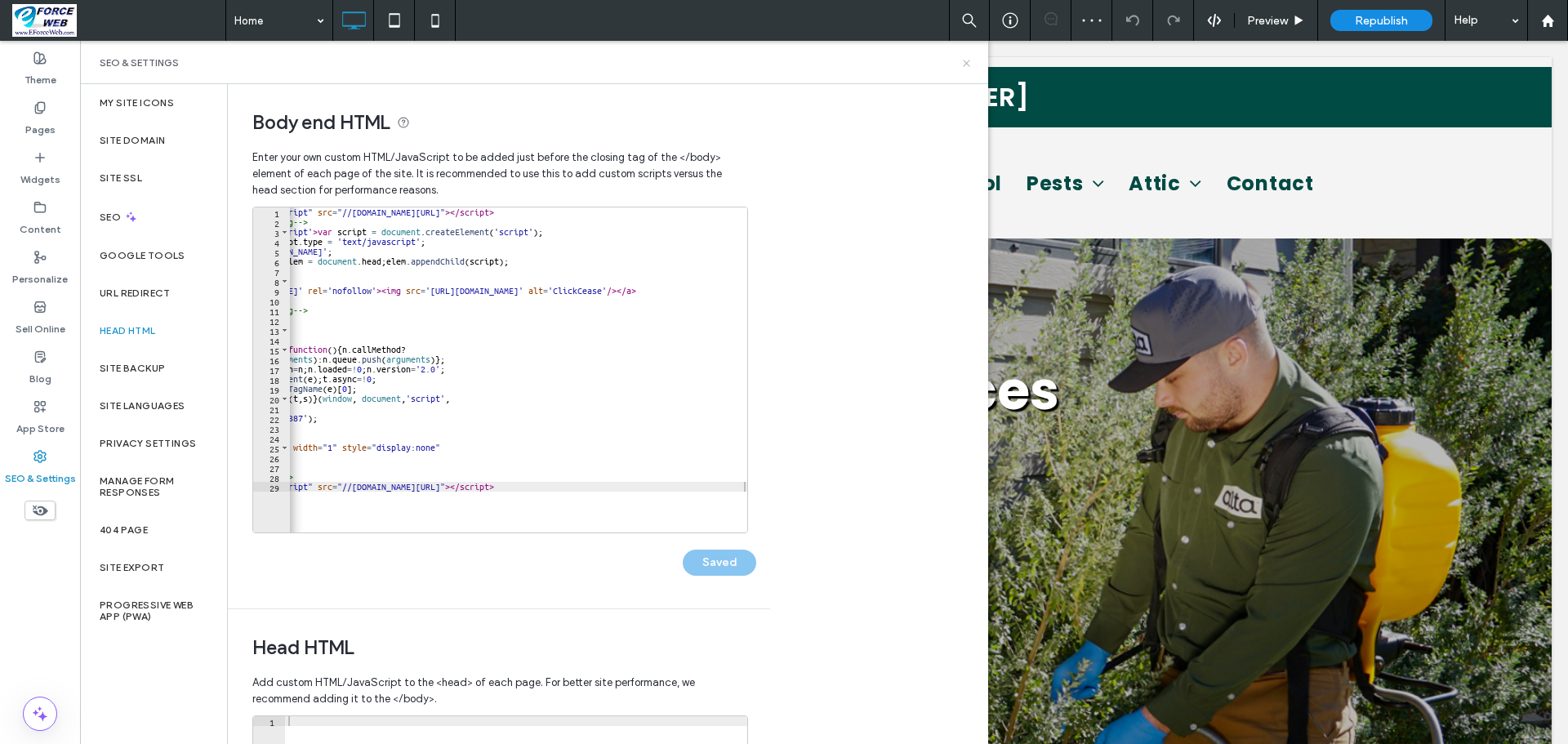
click at [969, 64] on icon at bounding box center [967, 63] width 12 height 12
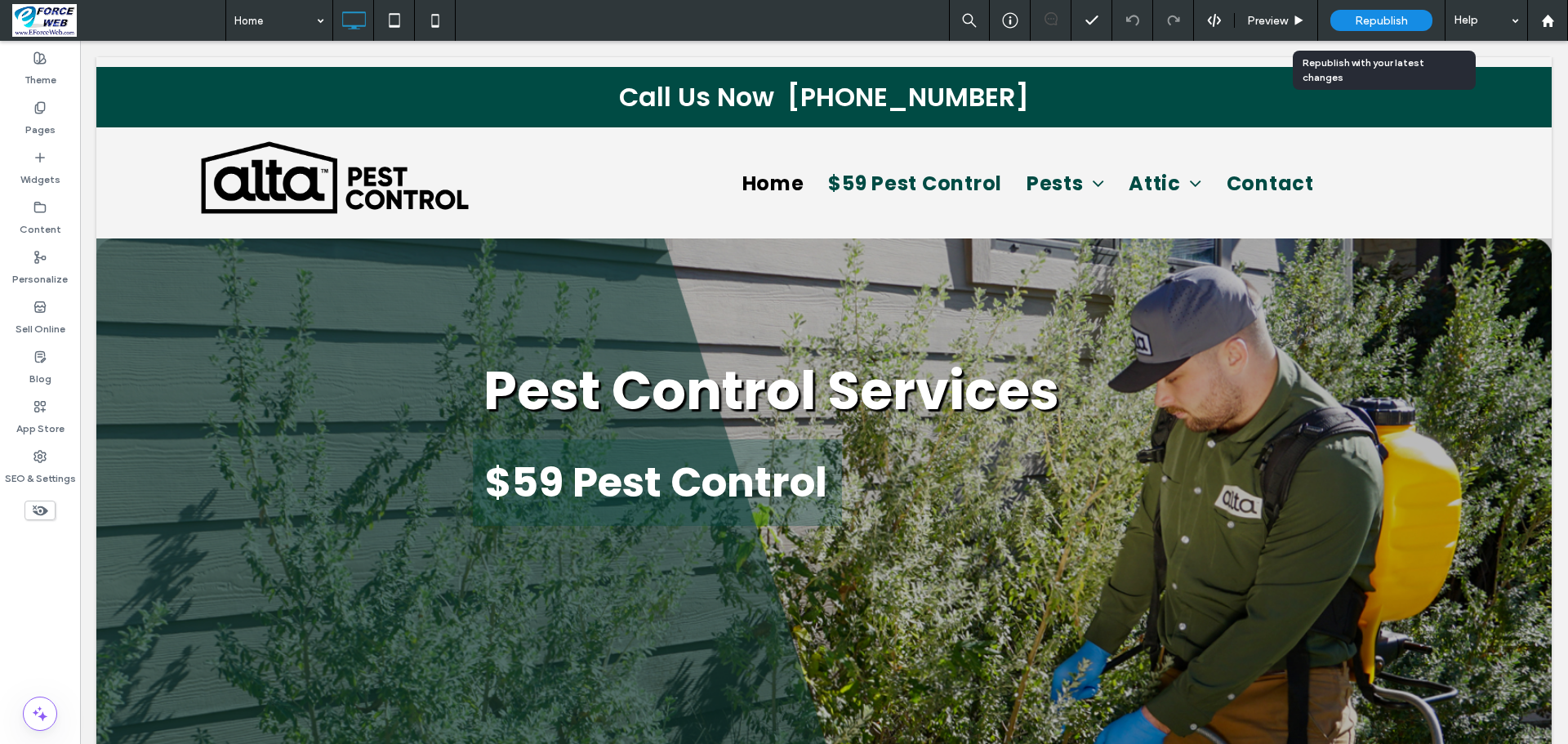
click at [1397, 22] on span "Republish" at bounding box center [1381, 21] width 53 height 14
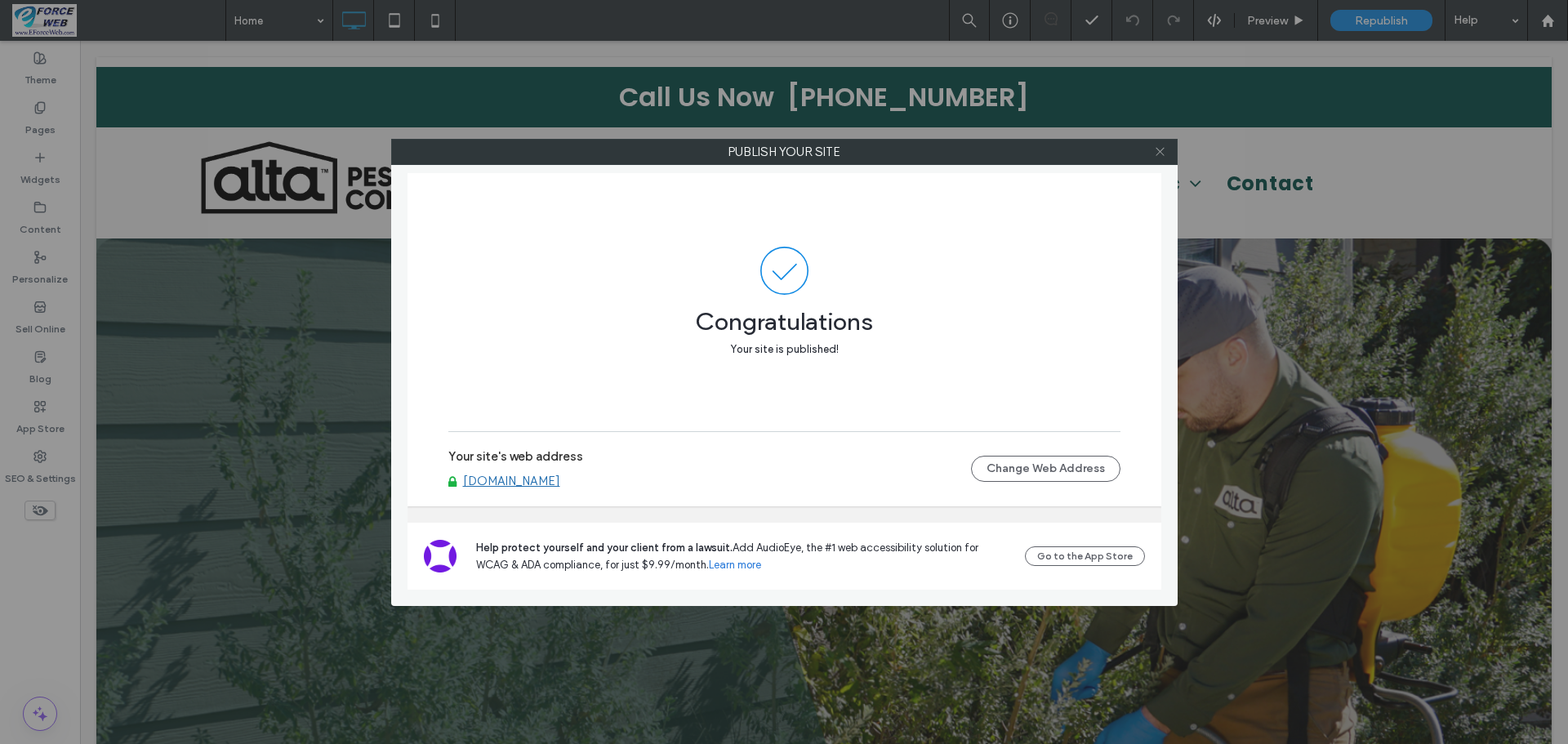
click at [1159, 152] on icon at bounding box center [1160, 151] width 12 height 12
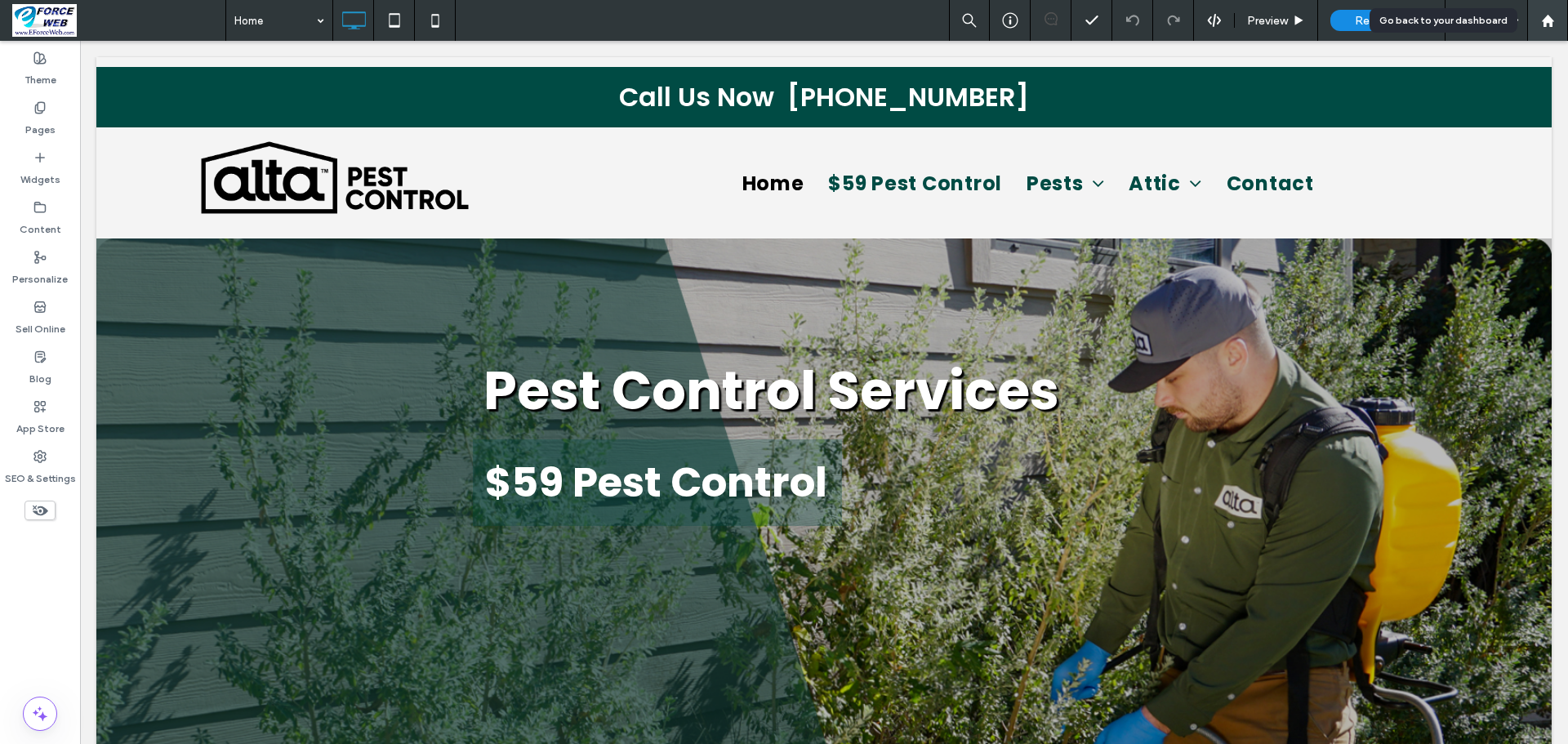
click at [1551, 22] on use at bounding box center [1547, 20] width 12 height 12
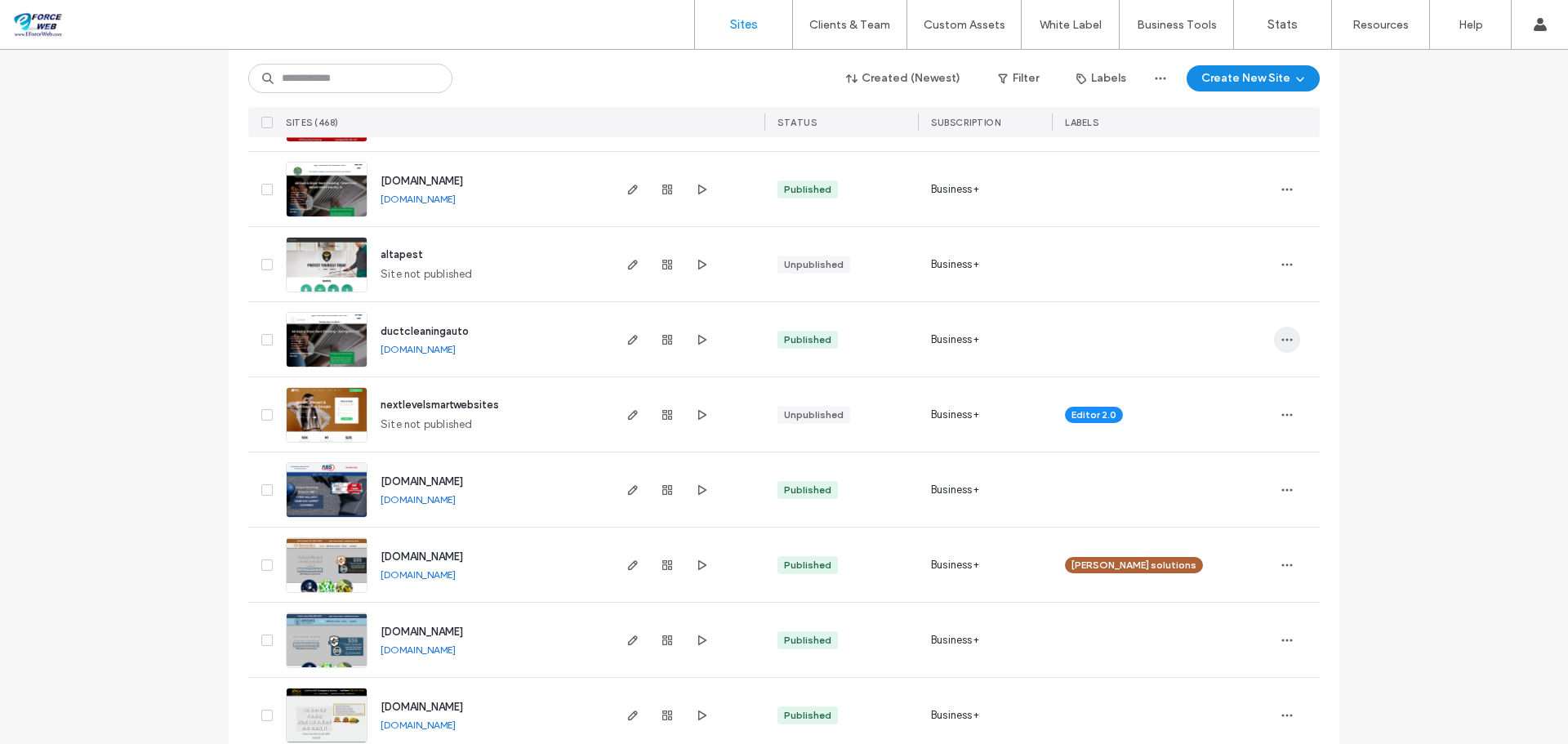
click at [1282, 340] on use "button" at bounding box center [1288, 339] width 10 height 3
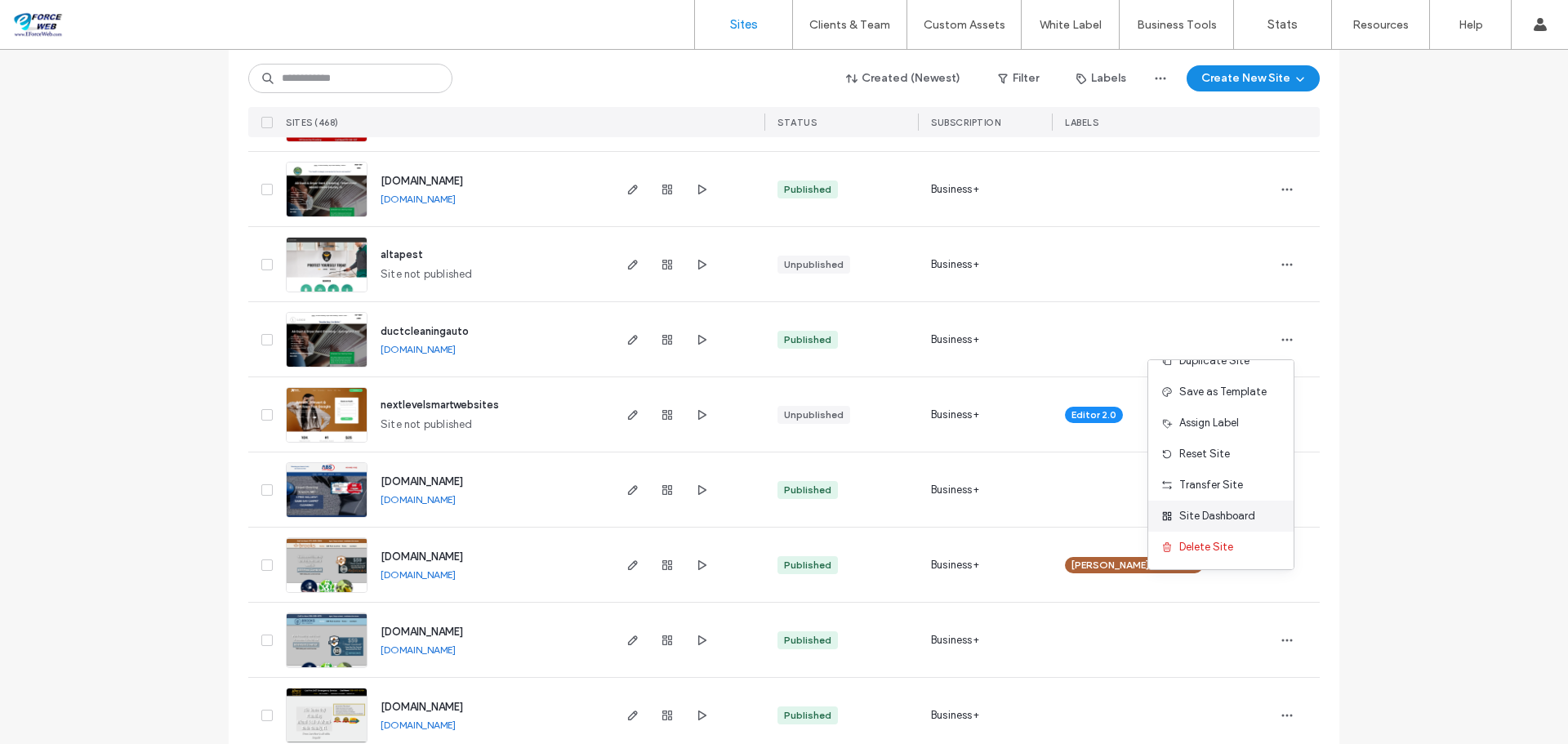
click at [1209, 544] on span "Delete Site" at bounding box center [1206, 547] width 54 height 16
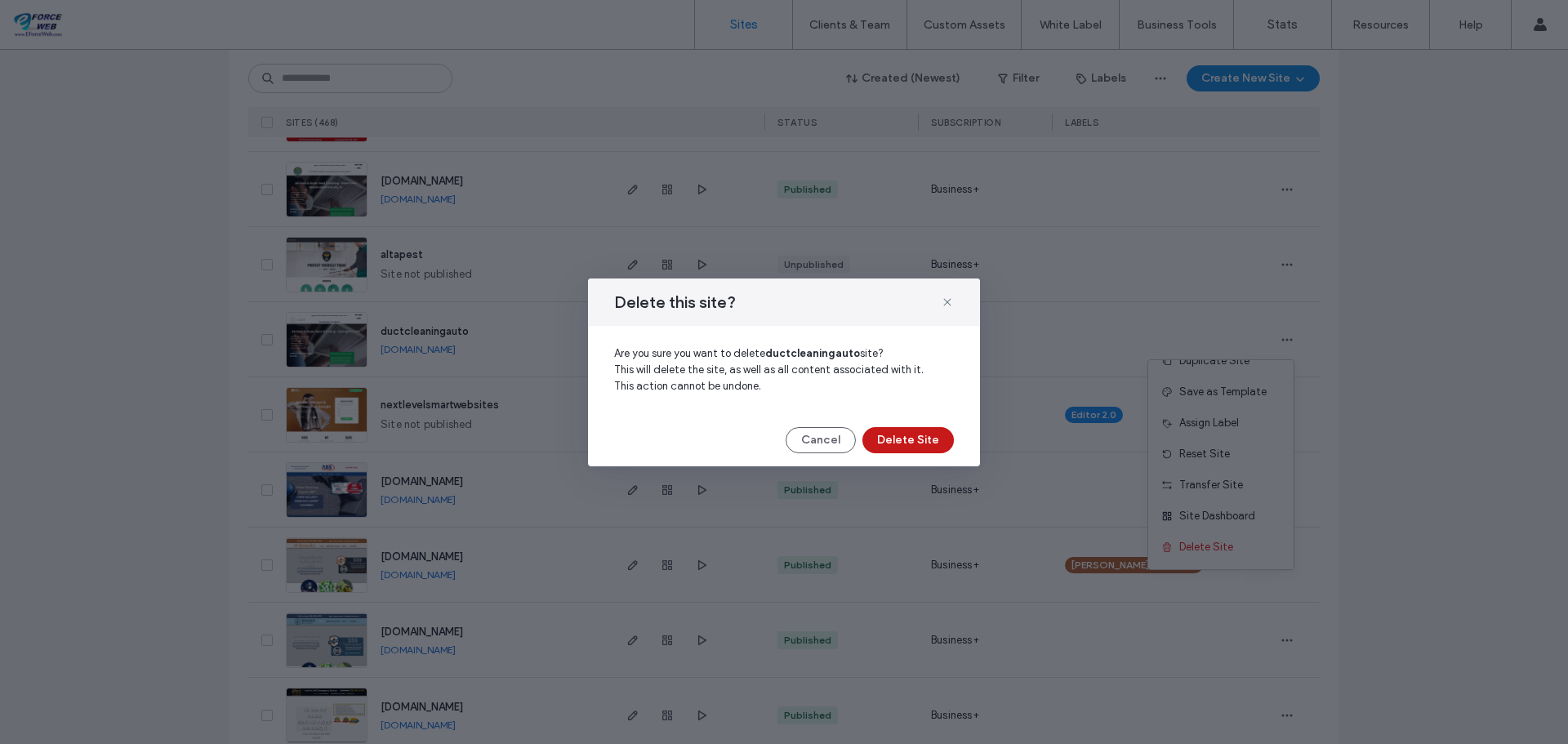
click at [913, 442] on button "Delete Site" at bounding box center [908, 440] width 91 height 26
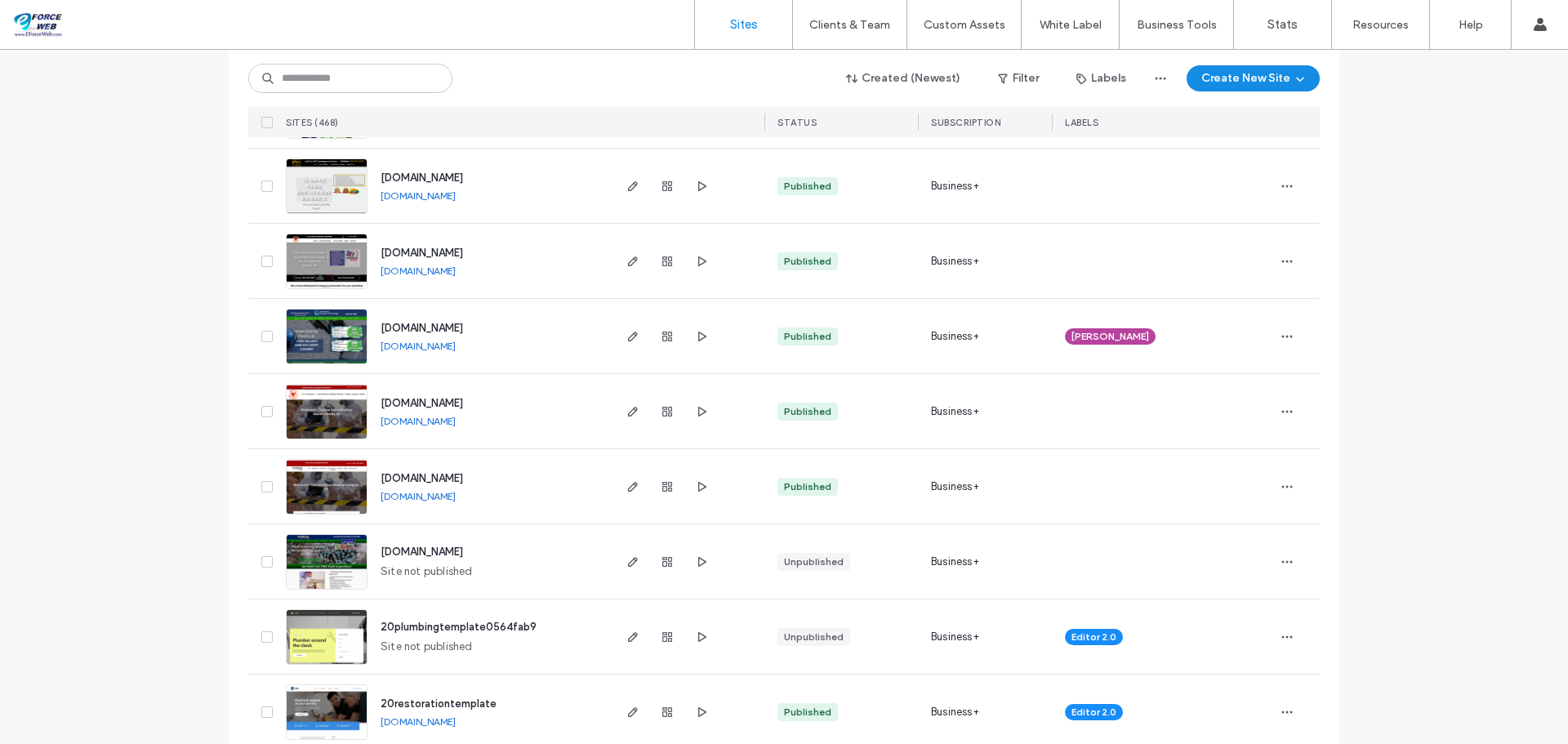
scroll to position [817, 0]
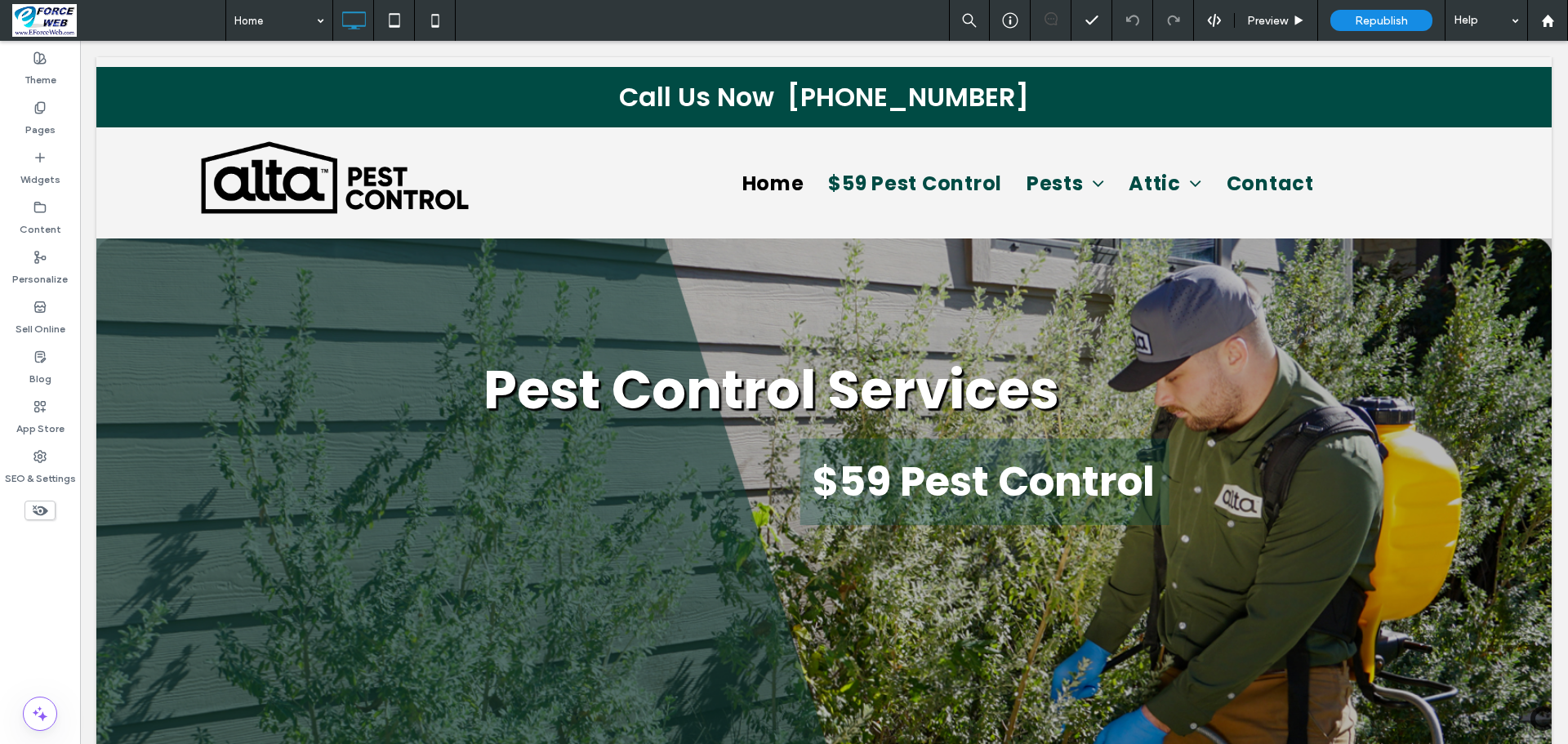
select select "**"
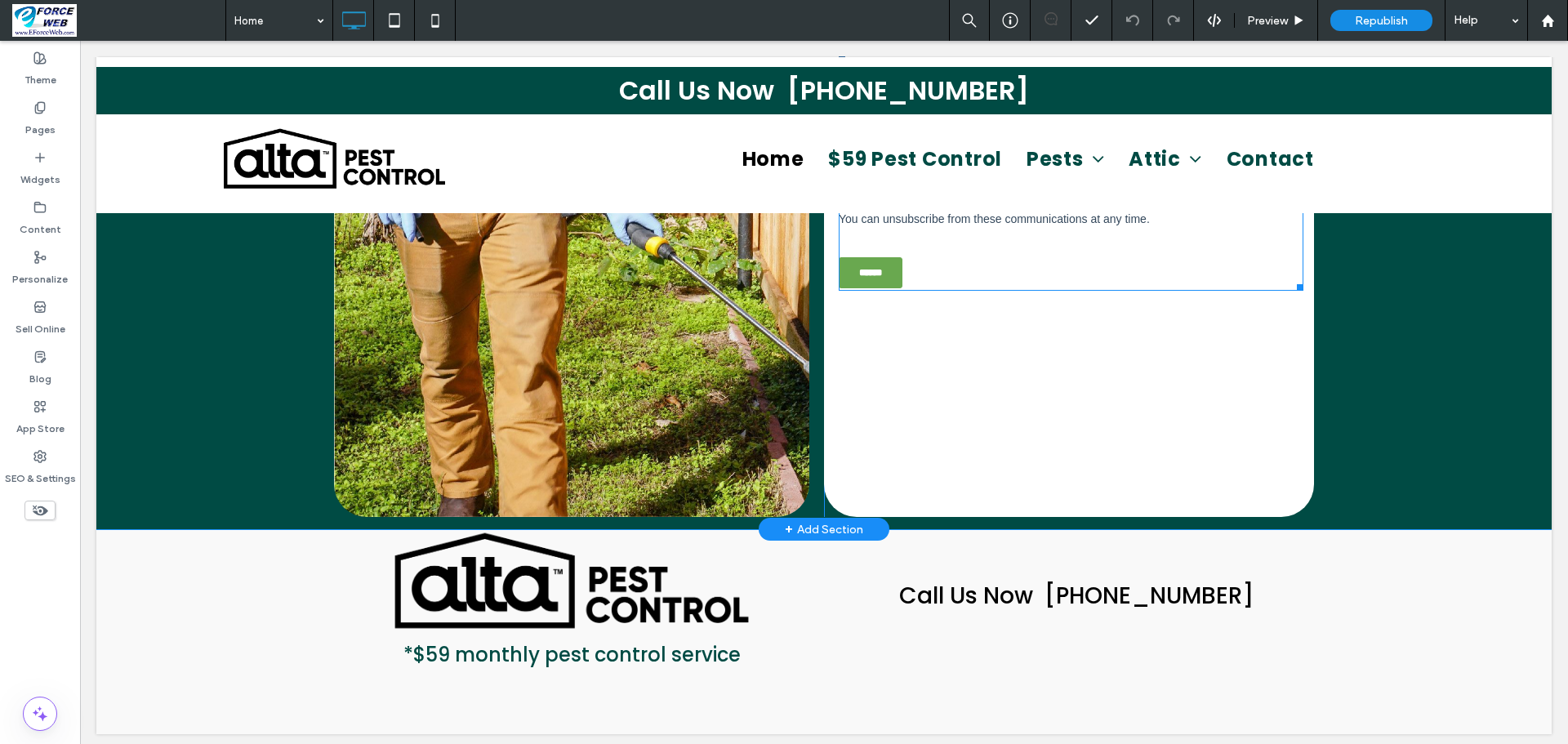
scroll to position [4238, 0]
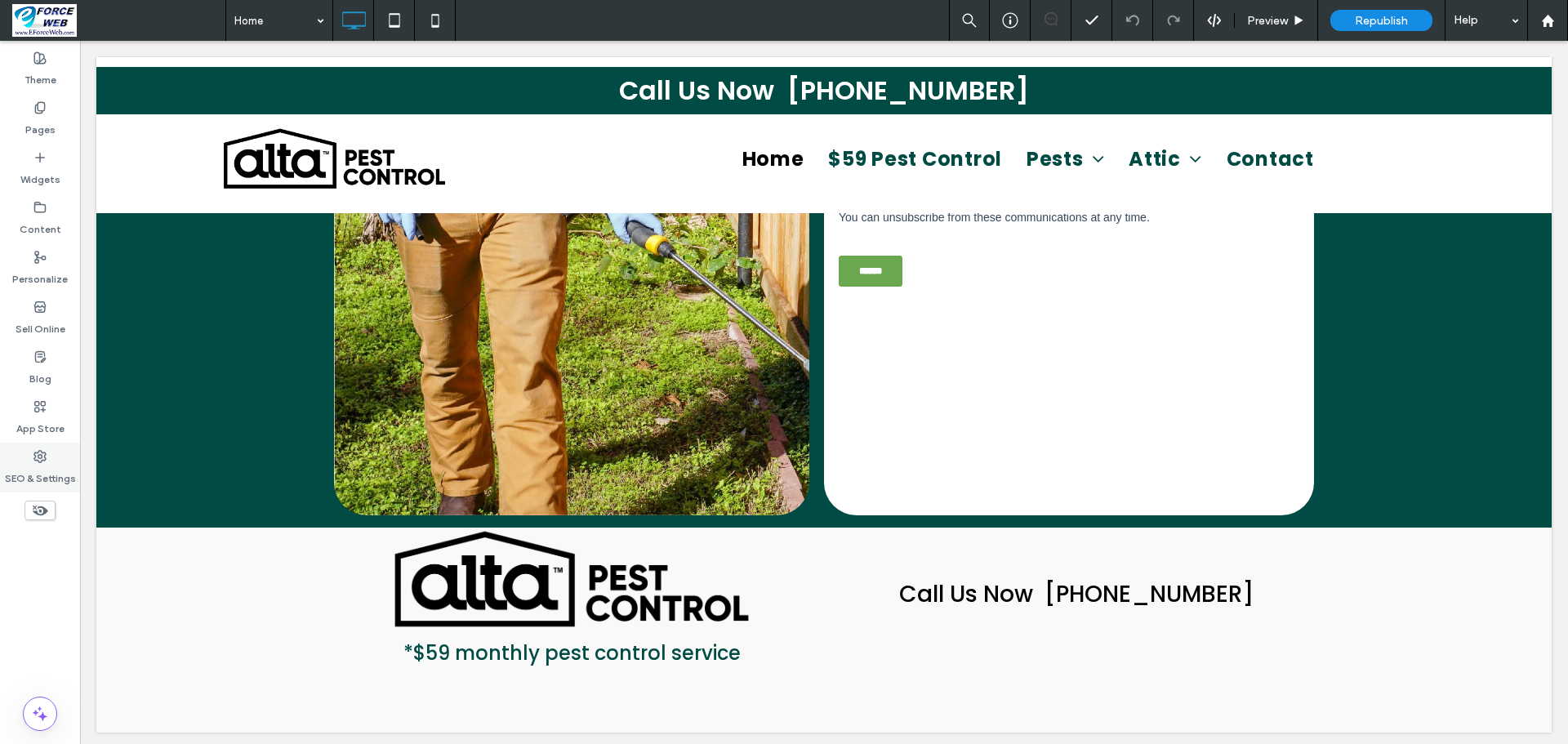
click at [35, 464] on label "SEO & Settings" at bounding box center [40, 474] width 71 height 23
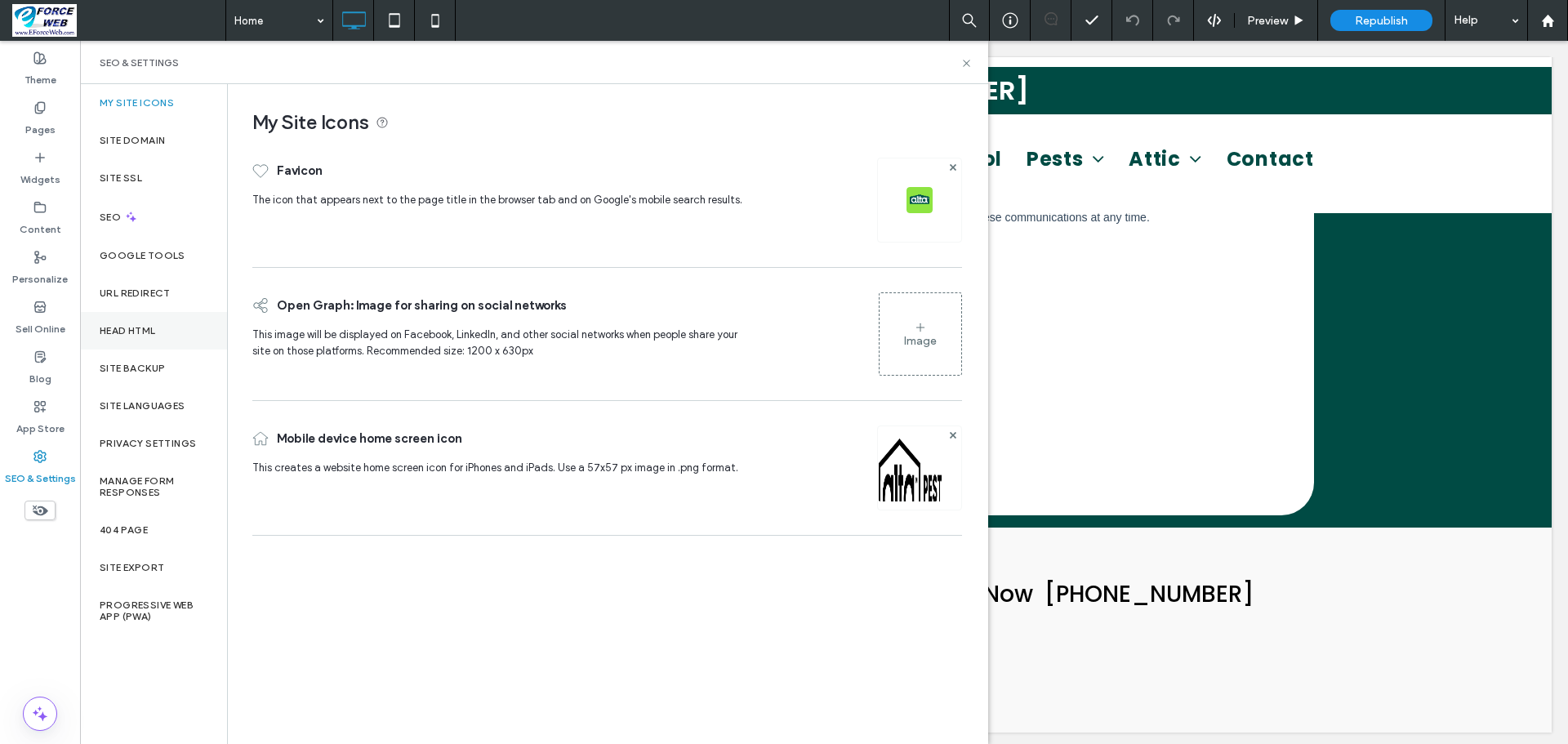
click at [146, 325] on label "Head HTML" at bounding box center [128, 330] width 57 height 11
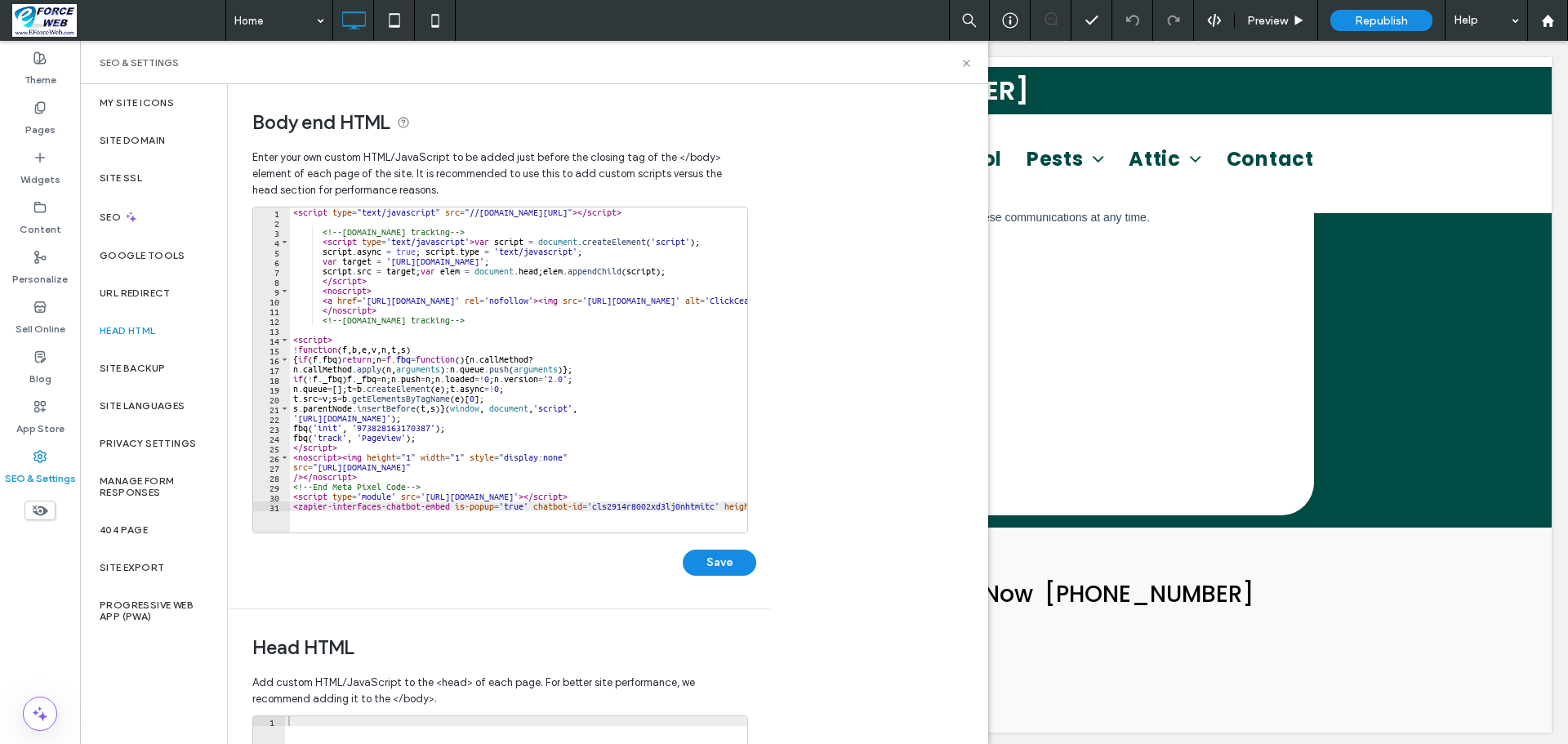
type textarea "**********"
click at [739, 510] on div "< script type = "text/javascript" src = "//[DOMAIN_NAME][URL]" > </ script > <!…" at bounding box center [663, 373] width 747 height 332
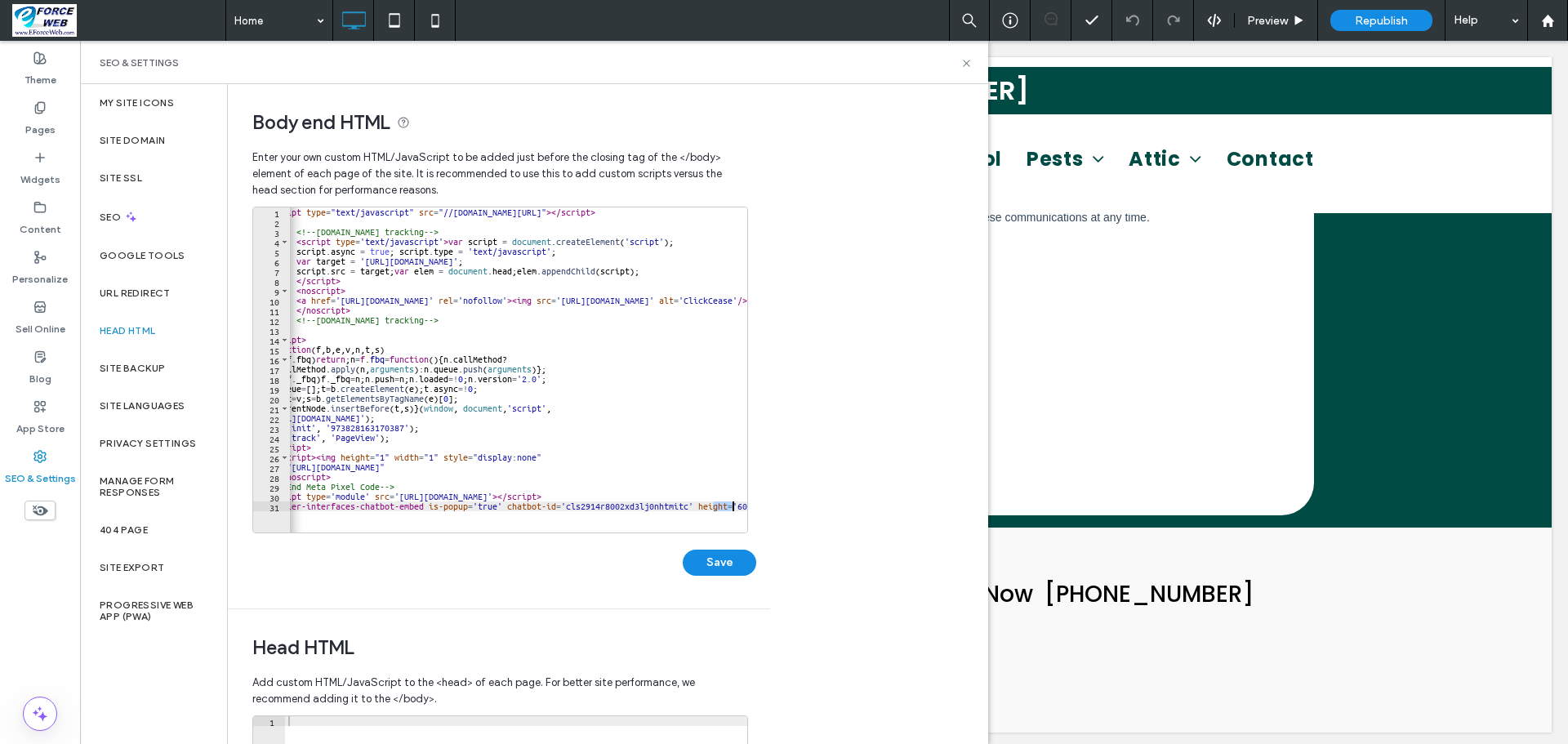
click at [741, 510] on div "< script type = "text/javascript" src = "//[DOMAIN_NAME][URL]" > </ script > <!…" at bounding box center [637, 373] width 747 height 332
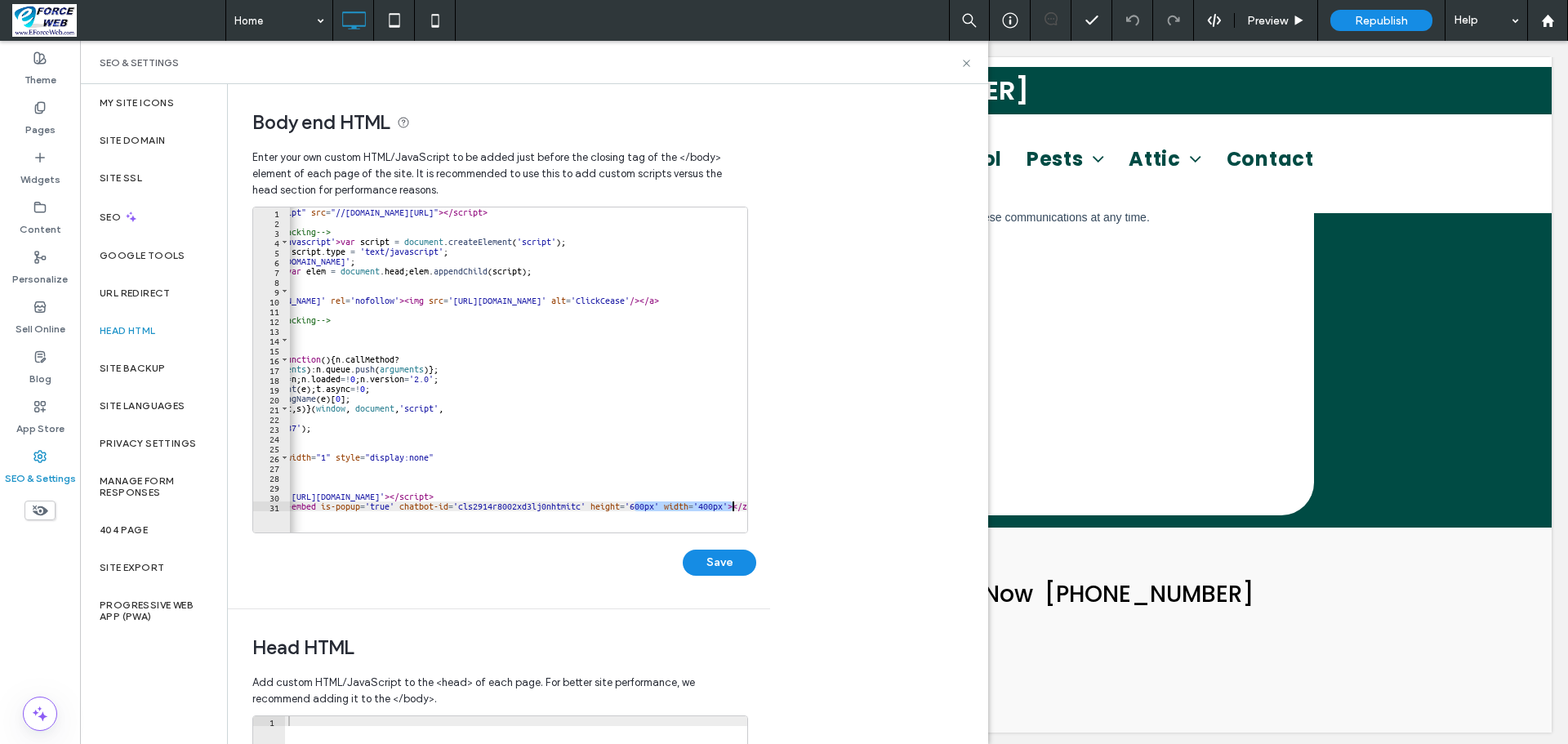
scroll to position [0, 134]
click at [741, 510] on div "< script type = "text/javascript" src = "//cdn.calltrk.com/companies/421193006/…" at bounding box center [510, 373] width 747 height 332
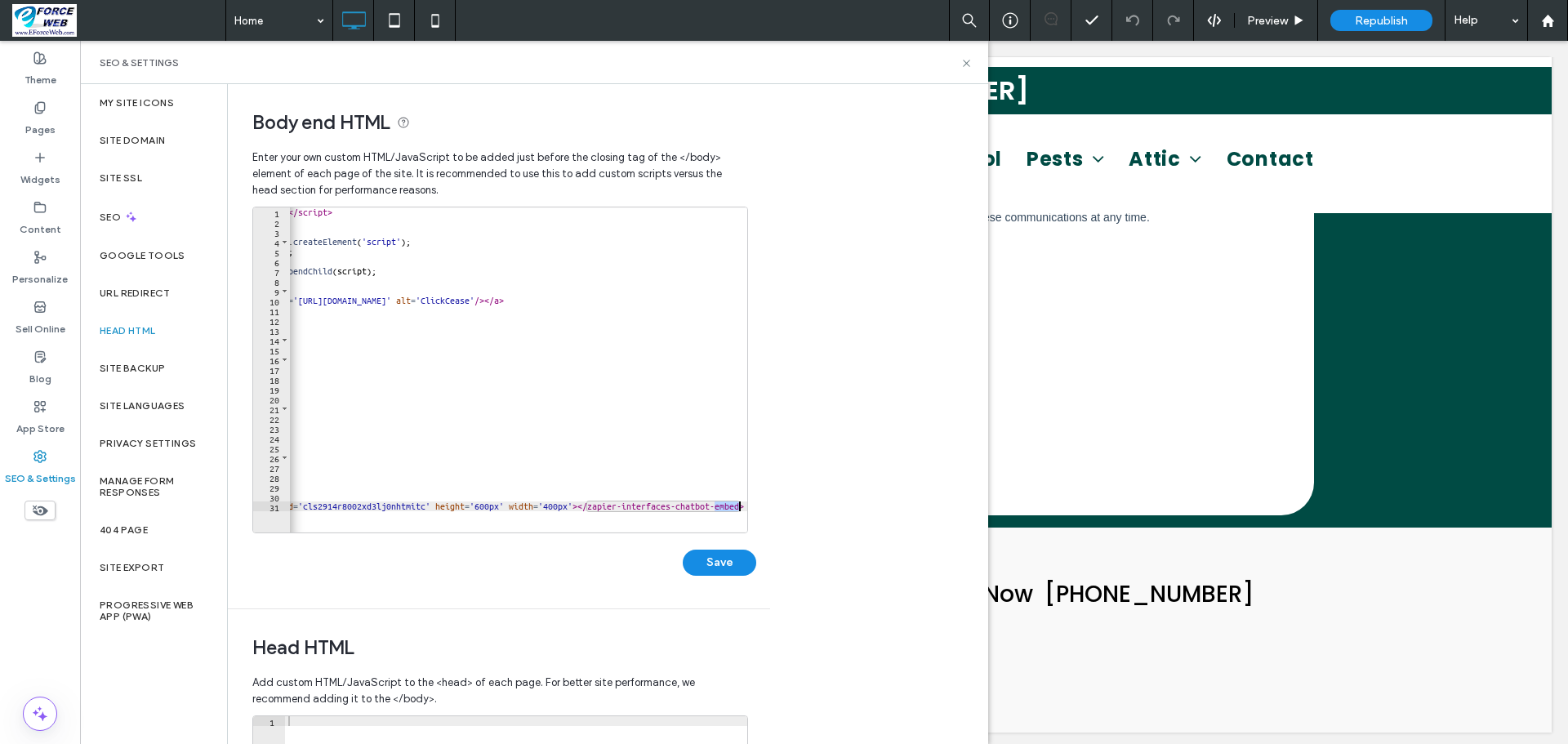
scroll to position [0, 289]
click at [741, 510] on div "< script type = "text/javascript" src = "//cdn.calltrk.com/companies/421193006/…" at bounding box center [374, 373] width 747 height 332
click at [742, 519] on div "**********" at bounding box center [500, 370] width 495 height 327
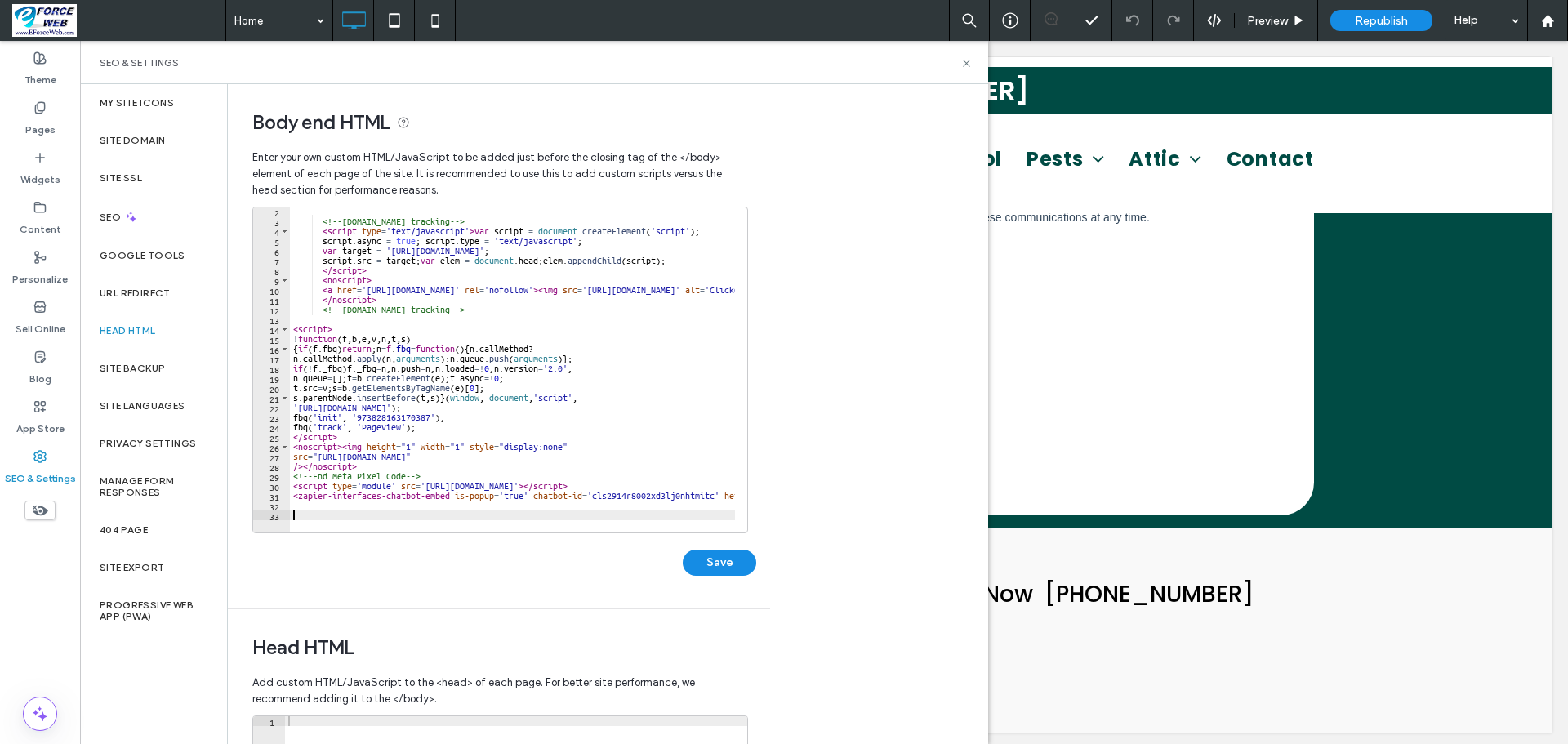
scroll to position [10, 0]
click at [351, 511] on div "<!-- ClickCease.com tracking --> < script type = 'text/javascript' > var script…" at bounding box center [663, 372] width 747 height 332
paste textarea "**********"
type textarea "**********"
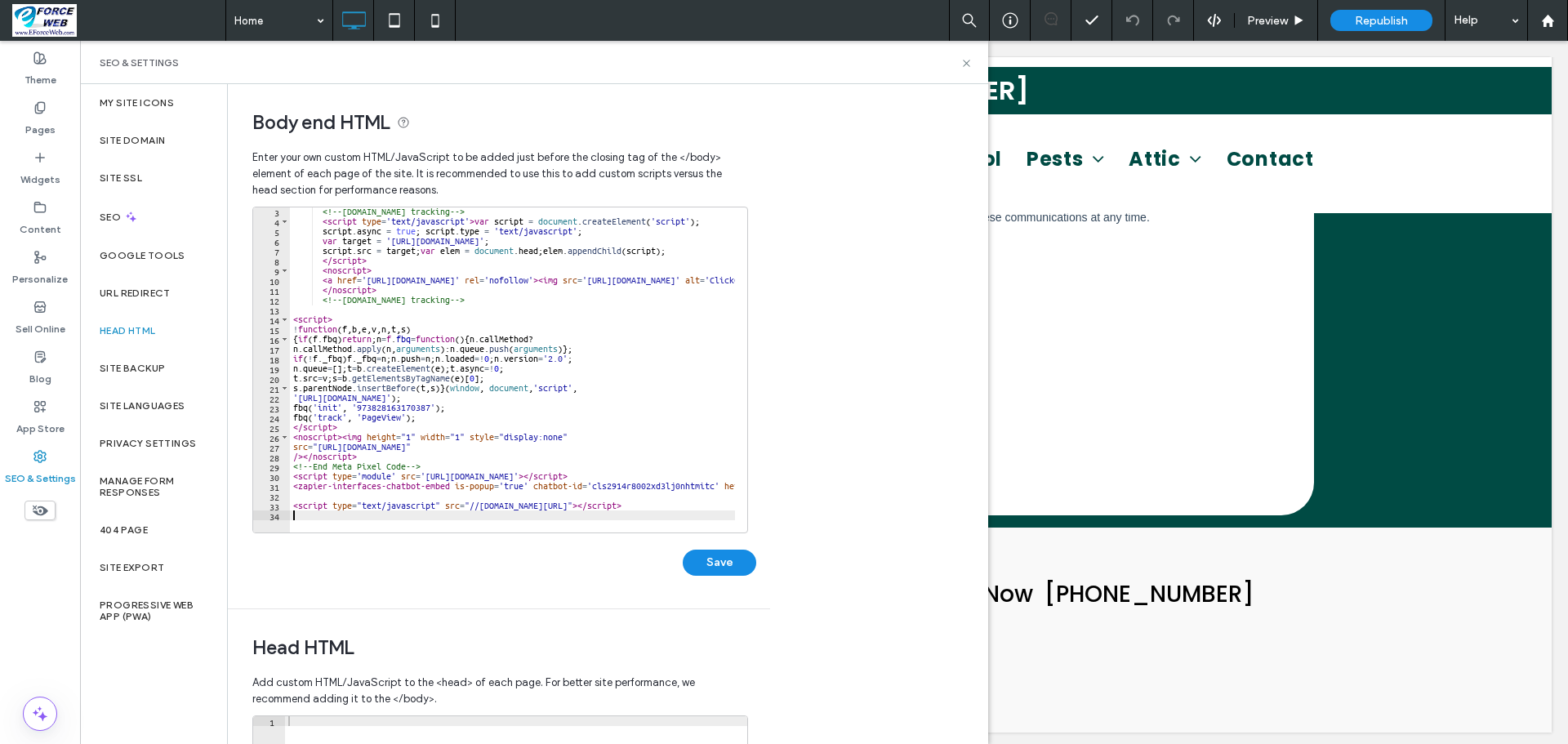
scroll to position [0, 0]
click at [714, 556] on button "Save" at bounding box center [719, 563] width 73 height 26
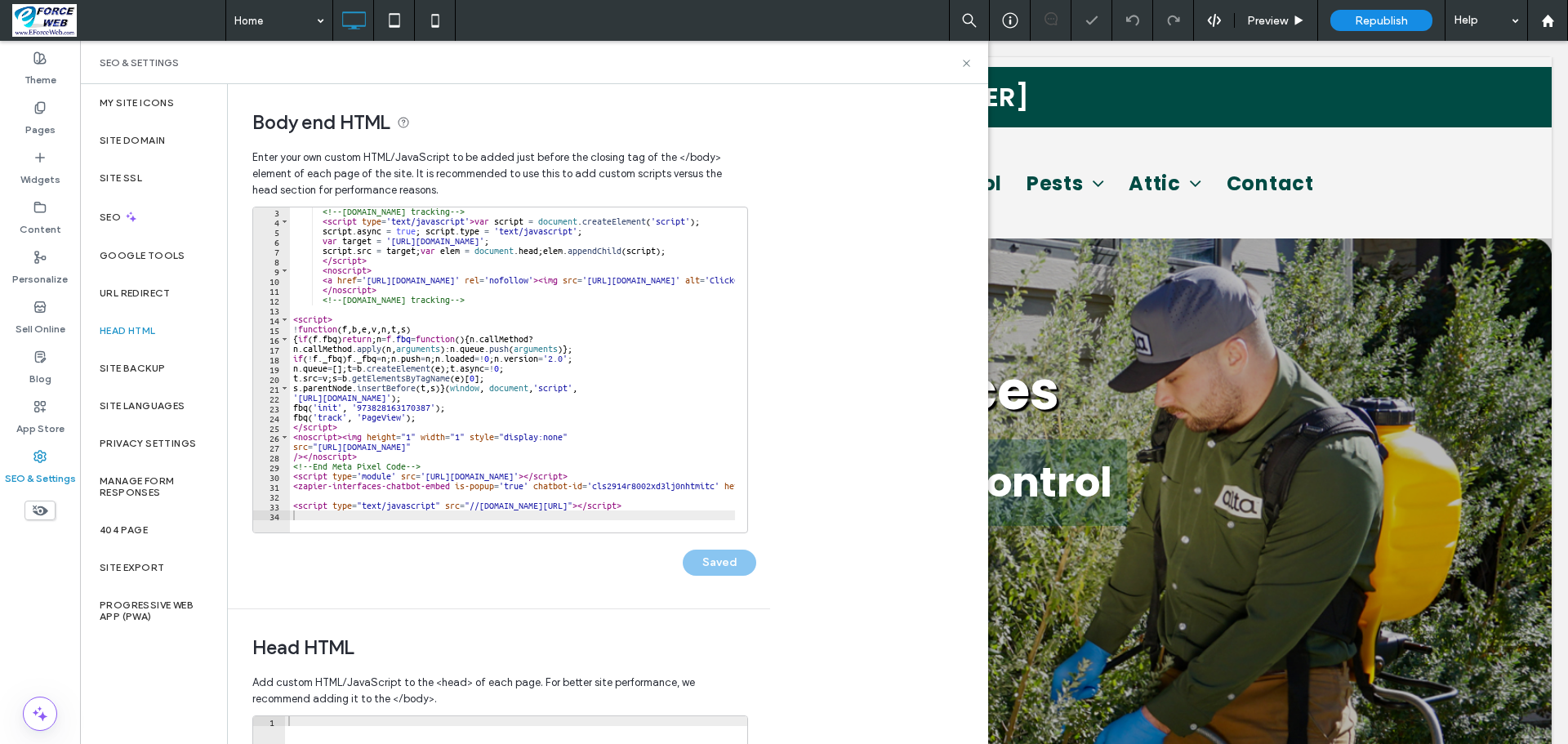
select select "**"
click at [967, 67] on icon at bounding box center [967, 63] width 12 height 12
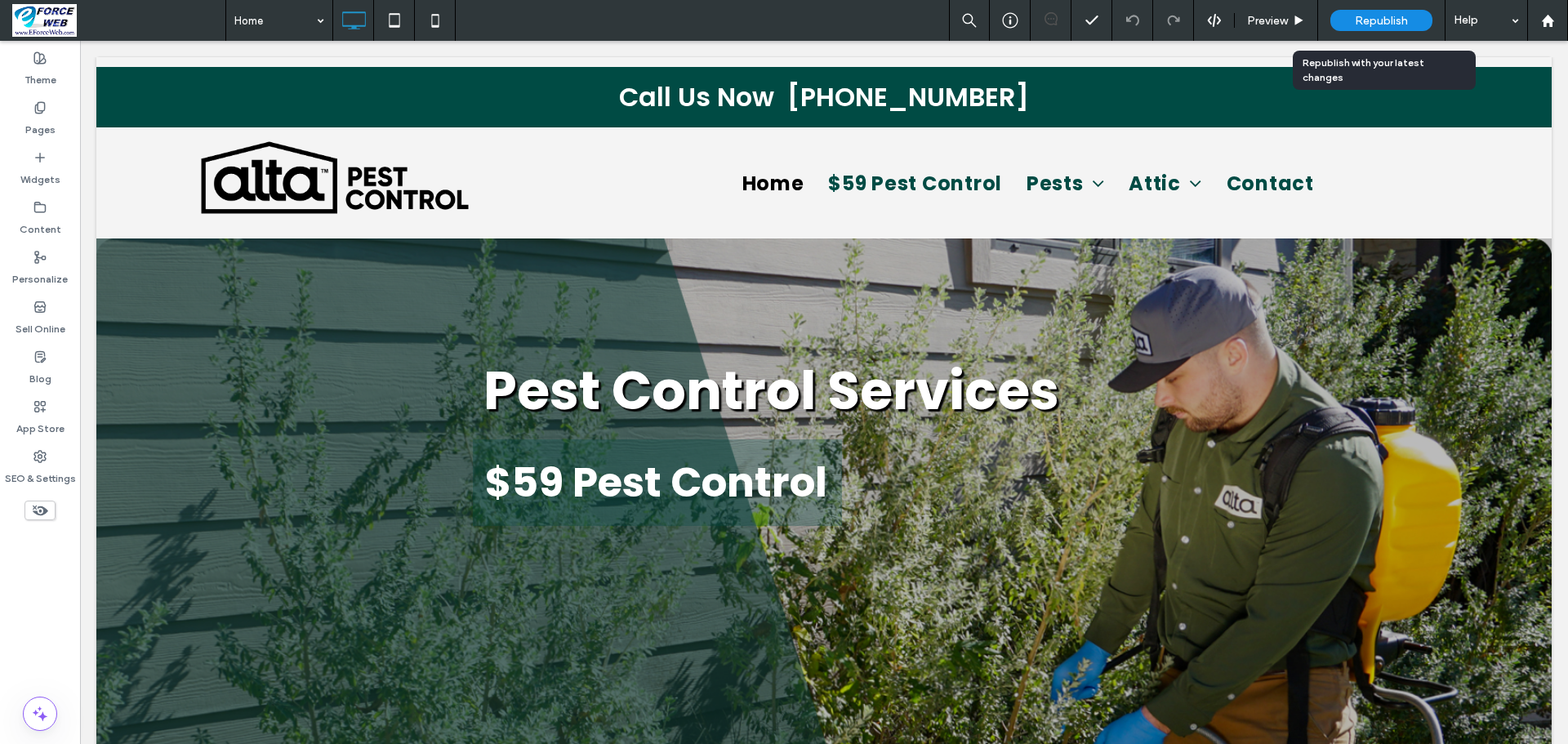
click at [1405, 17] on span "Republish" at bounding box center [1381, 21] width 53 height 14
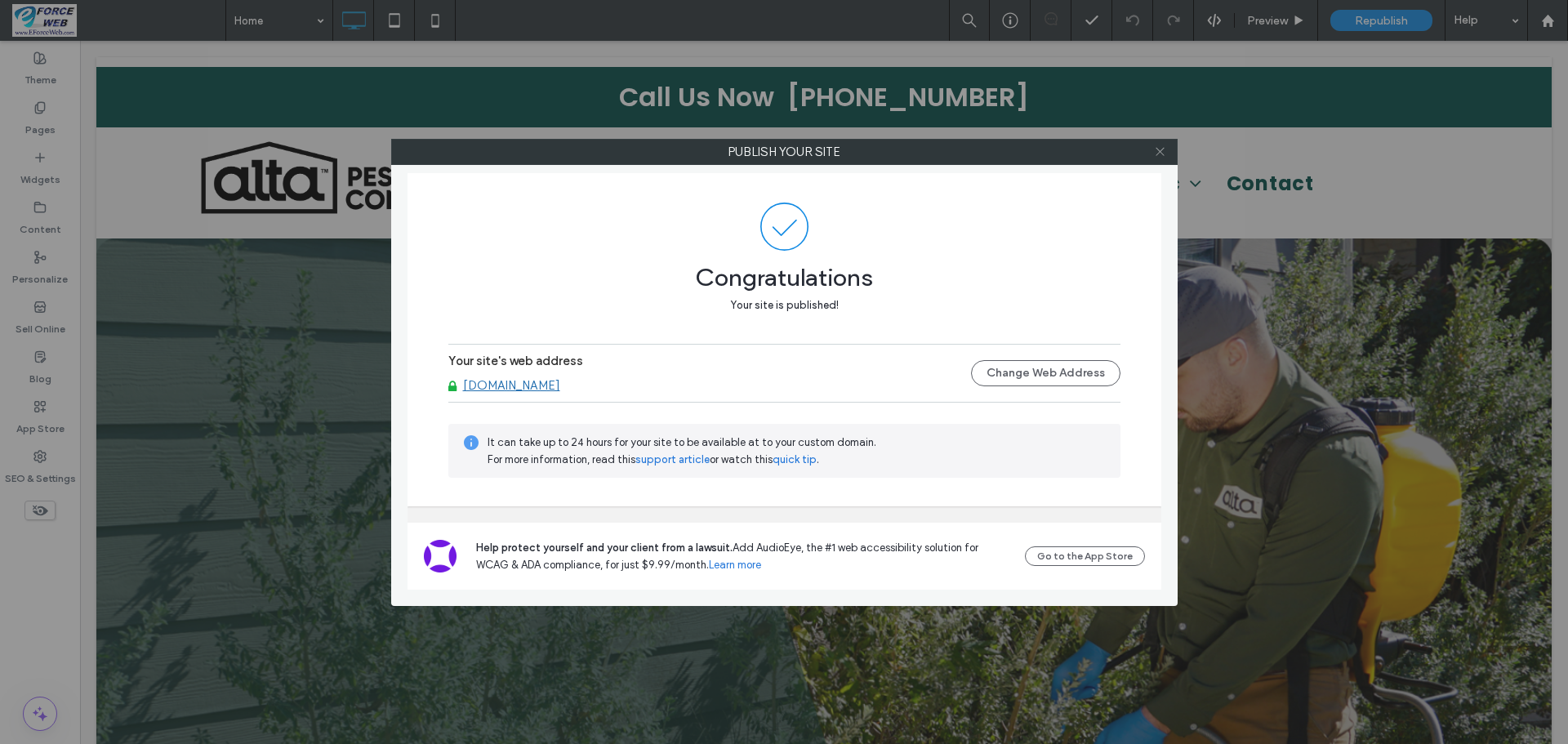
click at [1157, 154] on icon at bounding box center [1160, 151] width 12 height 12
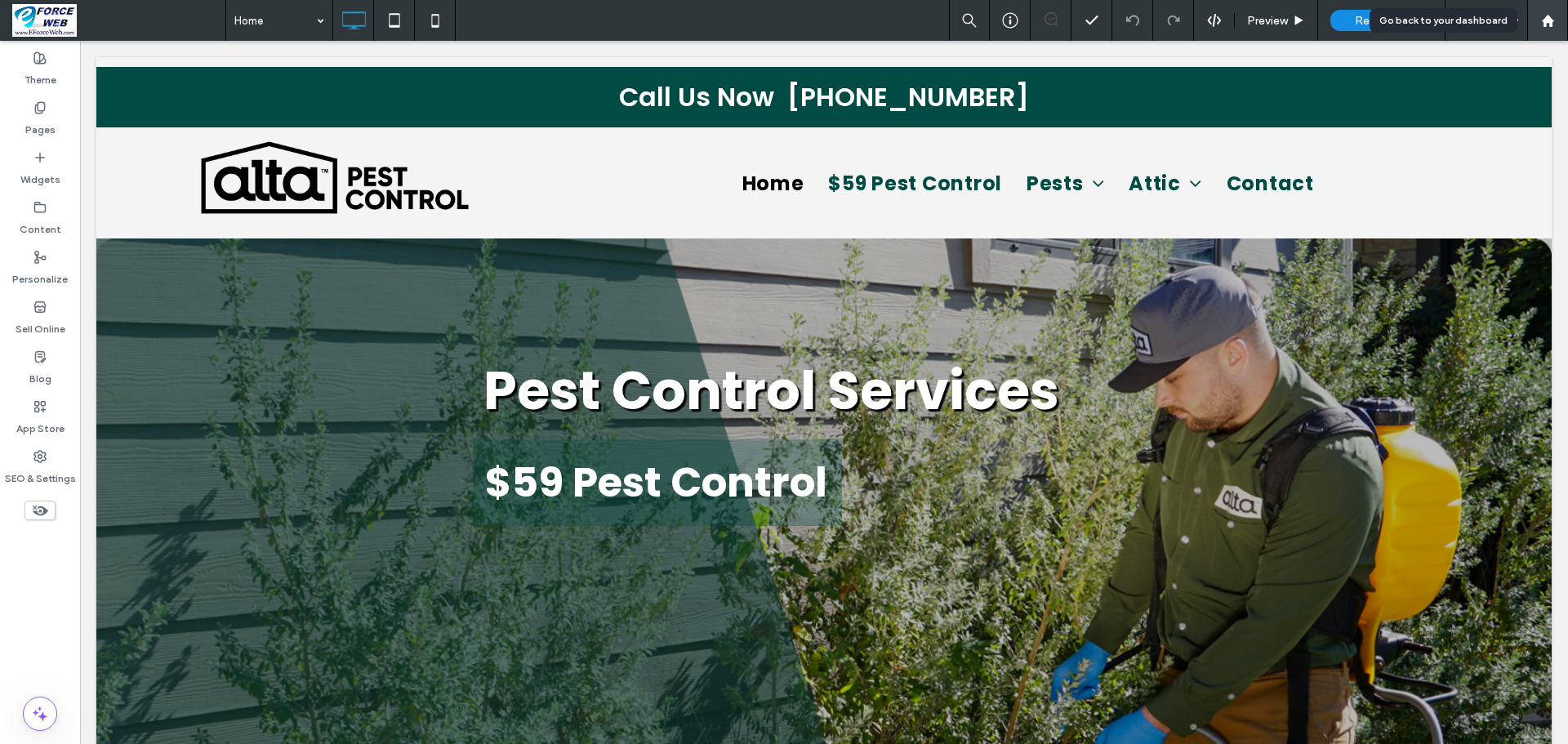
click at [1555, 19] on div at bounding box center [1548, 21] width 40 height 14
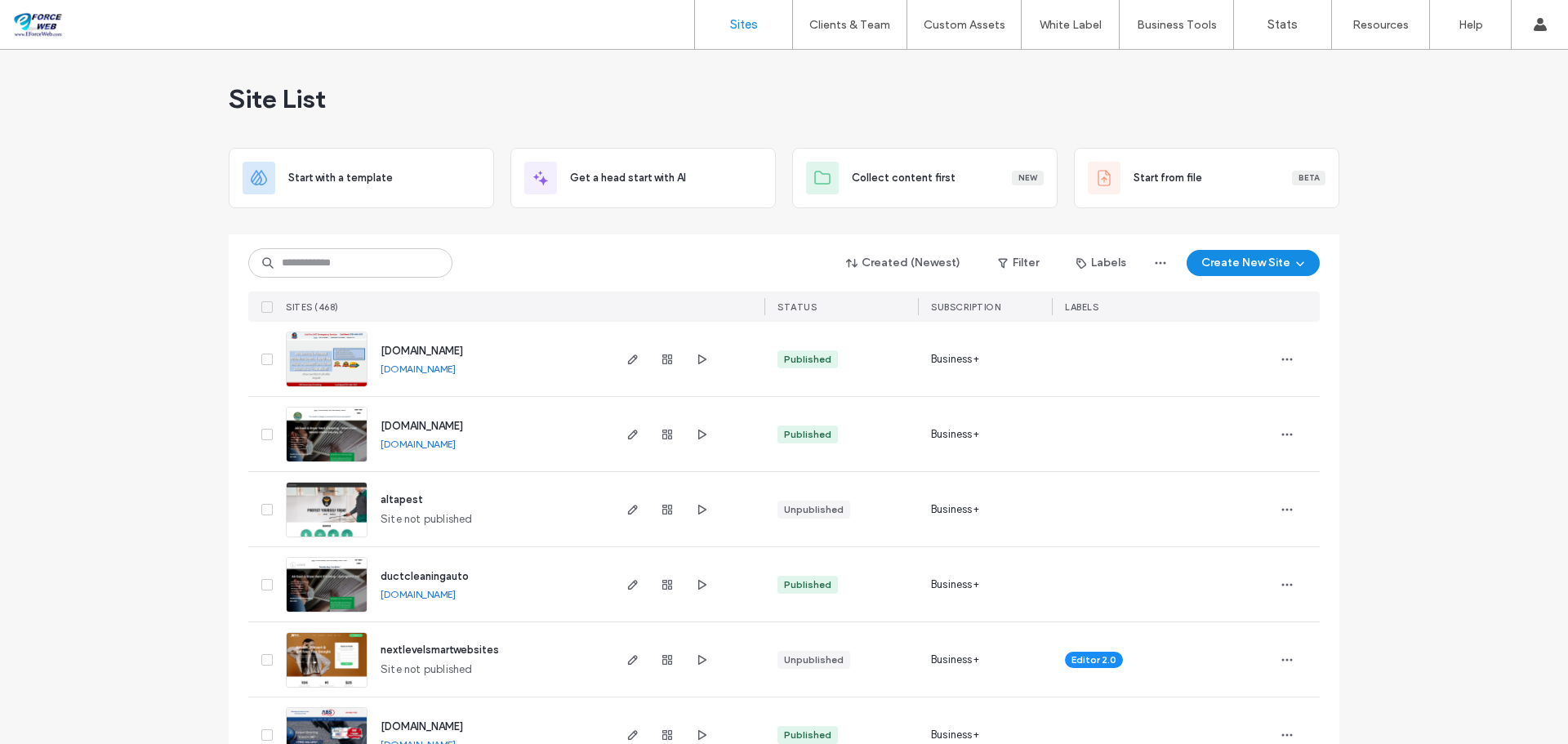
click at [320, 268] on input at bounding box center [350, 263] width 204 height 29
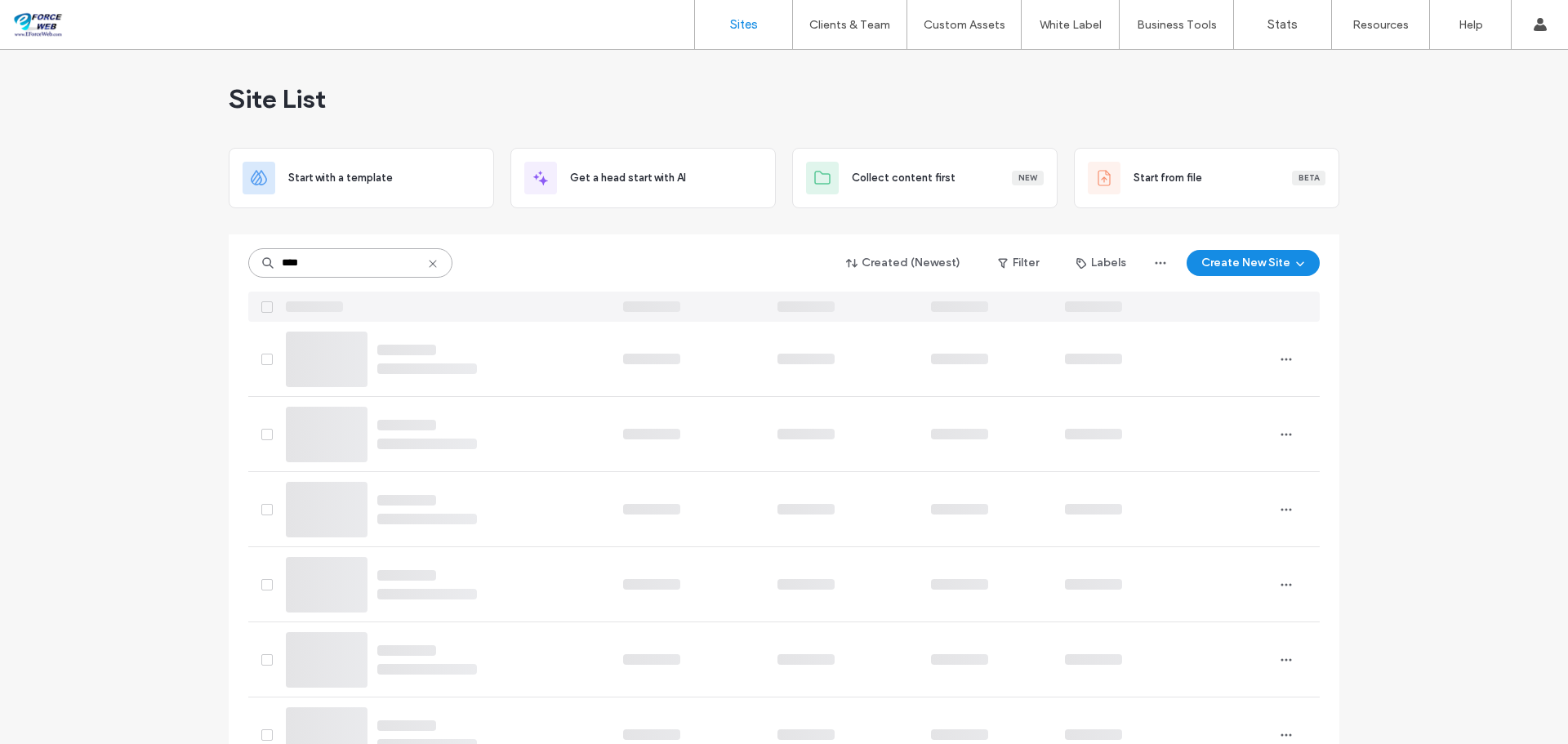
type input "****"
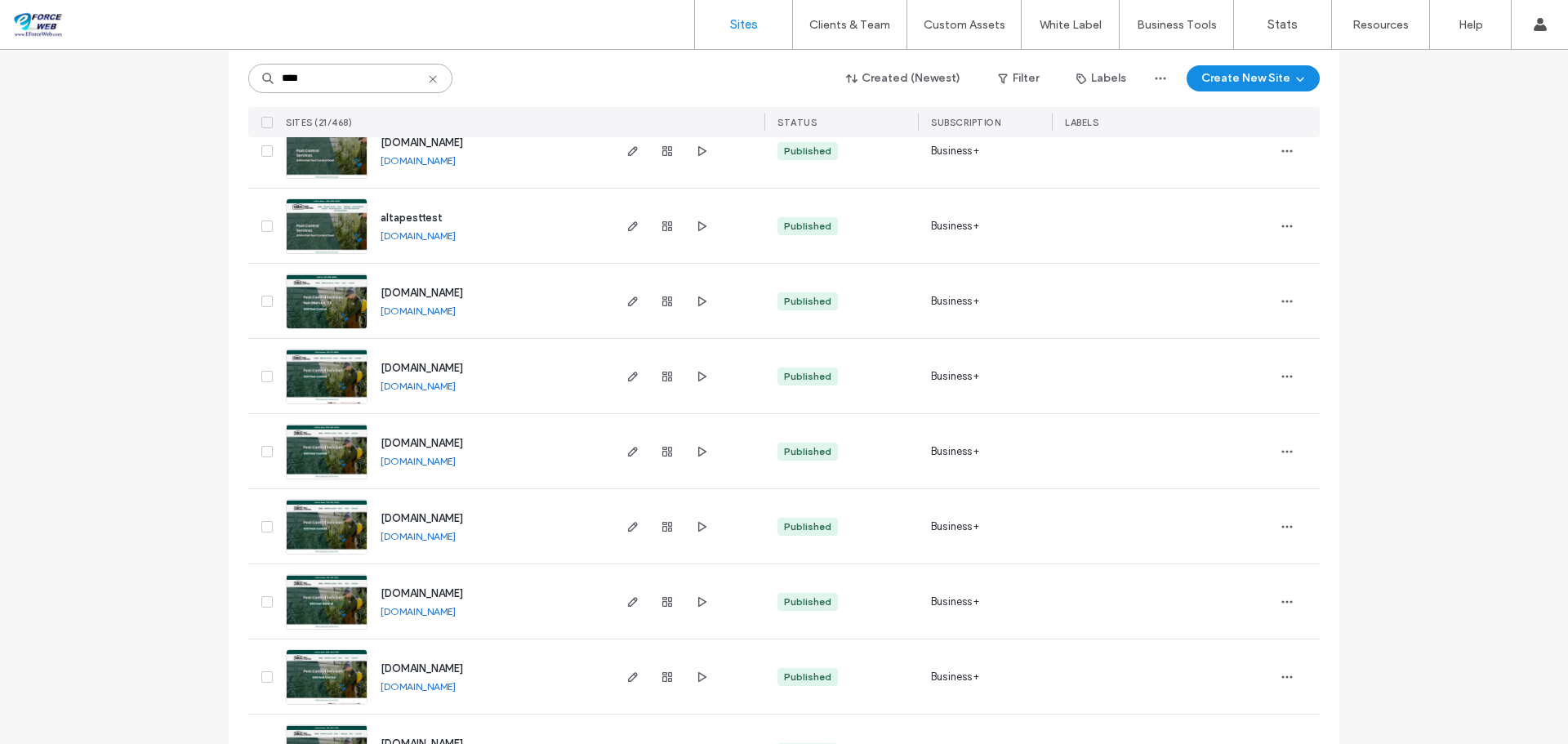
scroll to position [327, 0]
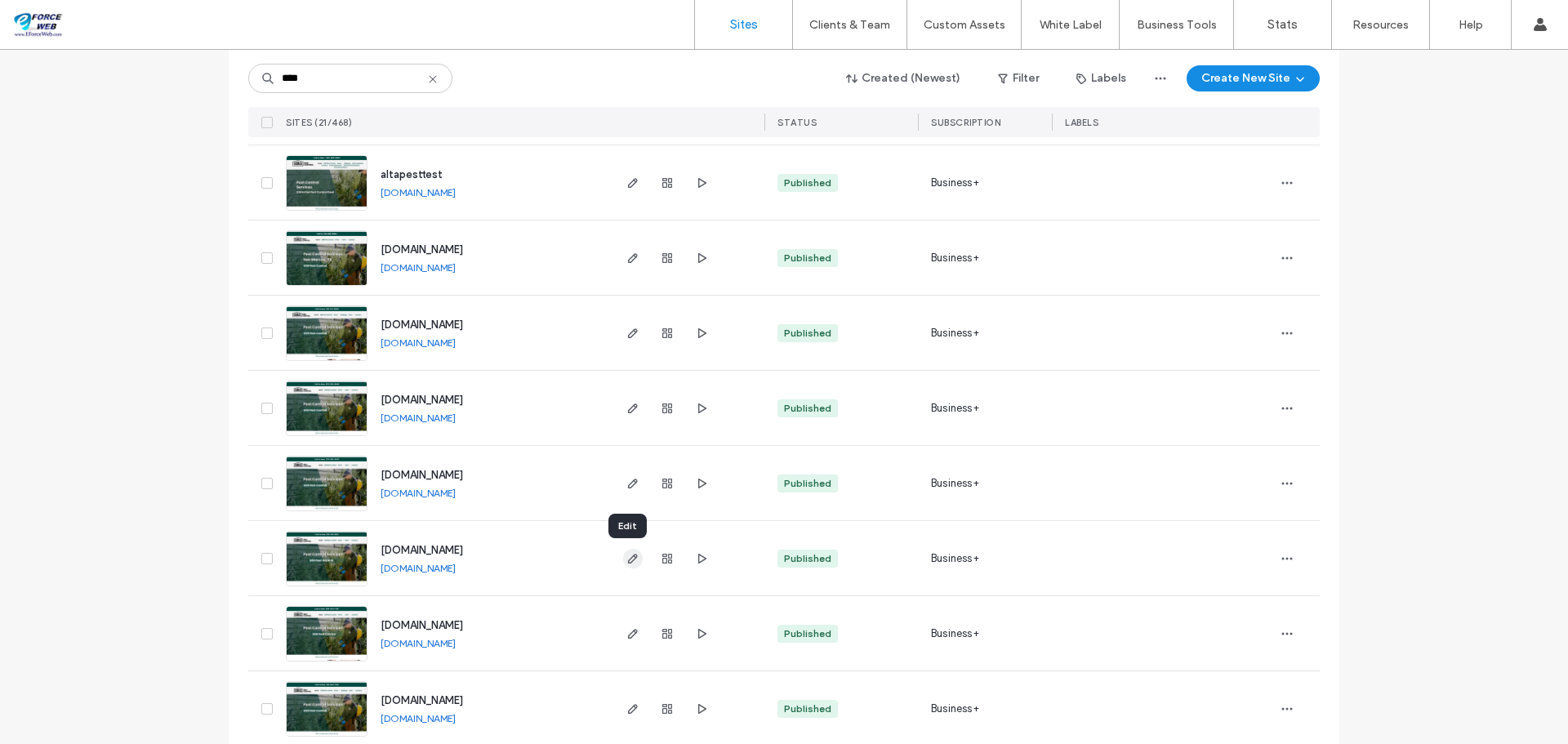
click at [630, 559] on icon "button" at bounding box center [632, 558] width 13 height 13
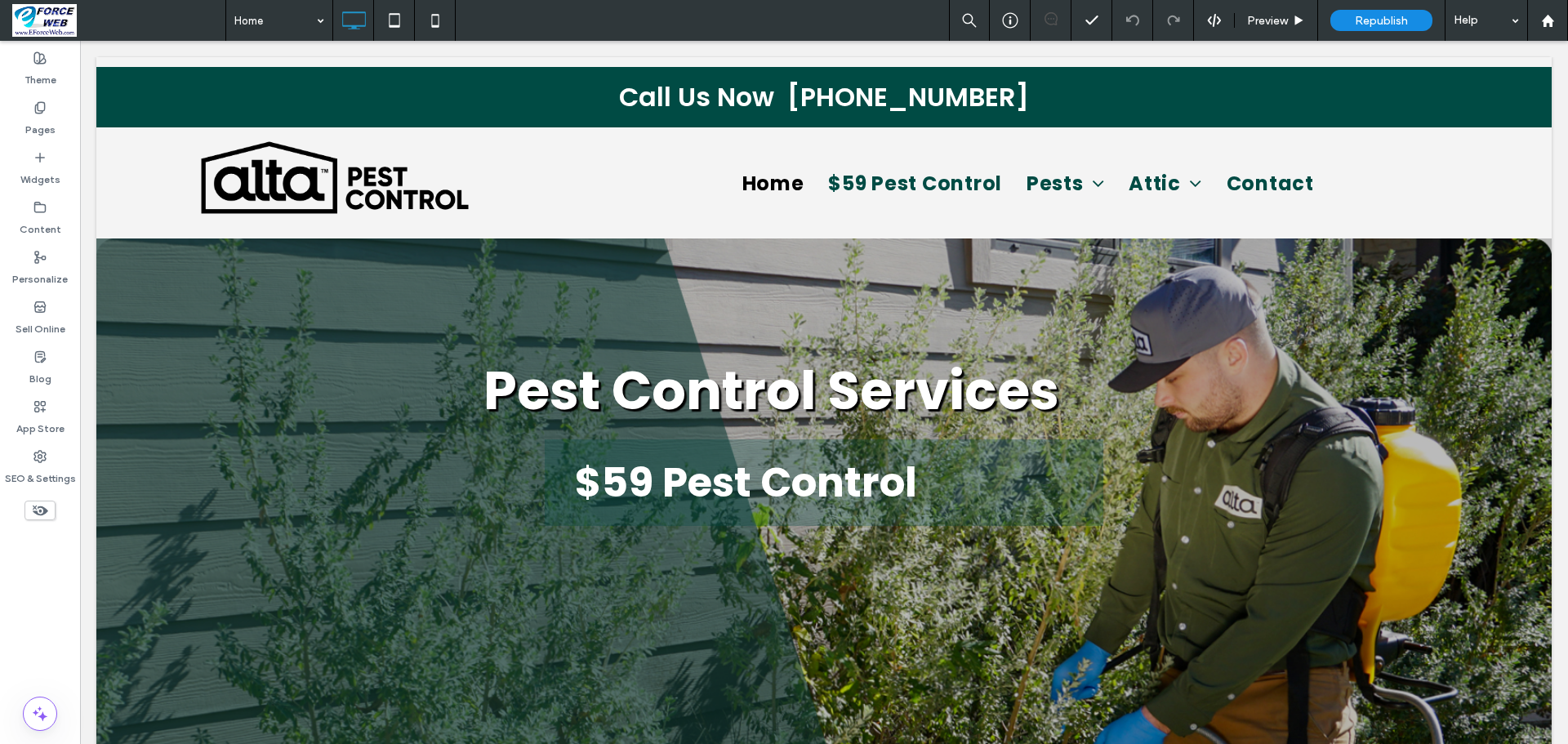
select select "**"
click at [63, 477] on label "SEO & Settings" at bounding box center [40, 474] width 71 height 23
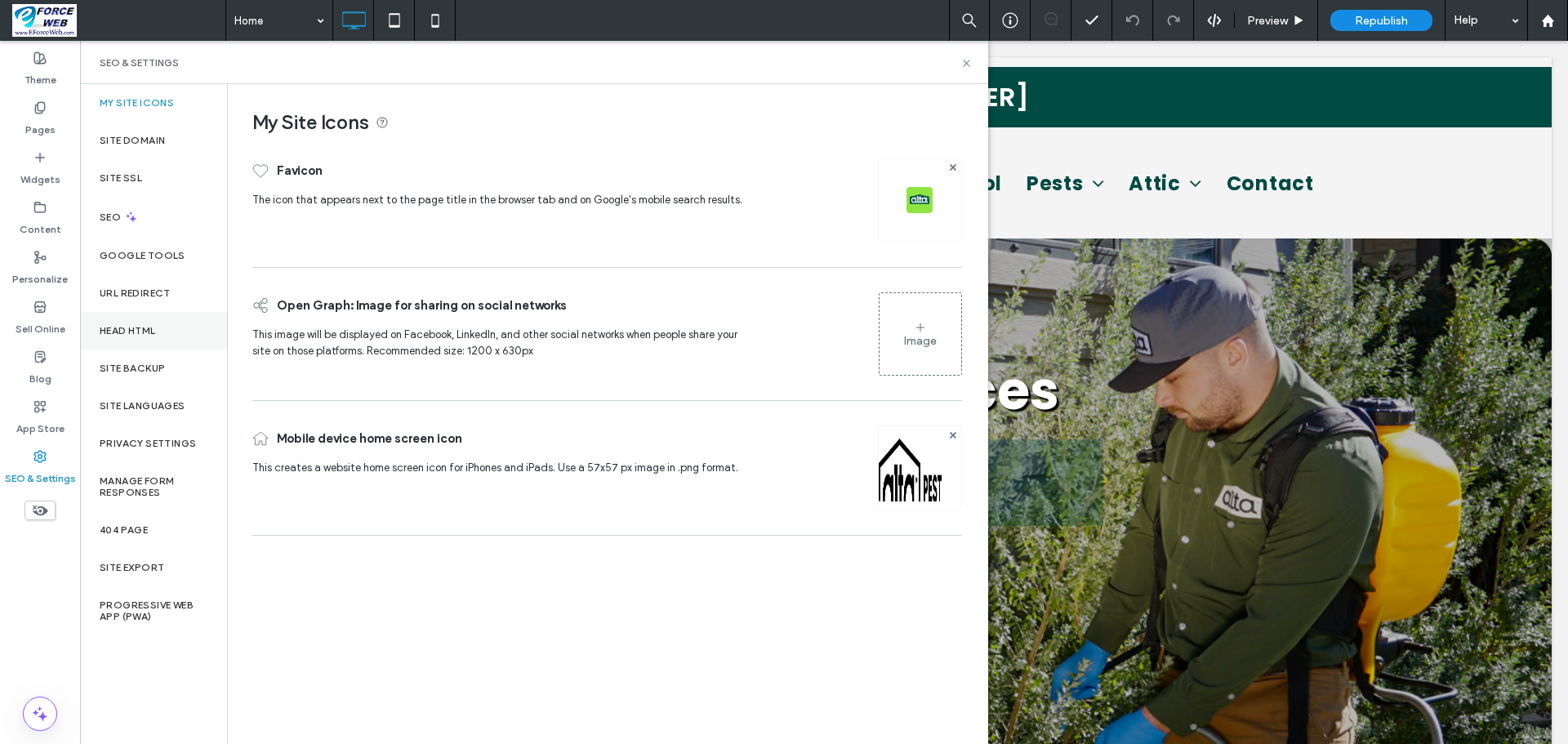
click at [160, 336] on div "Head HTML" at bounding box center [153, 331] width 147 height 38
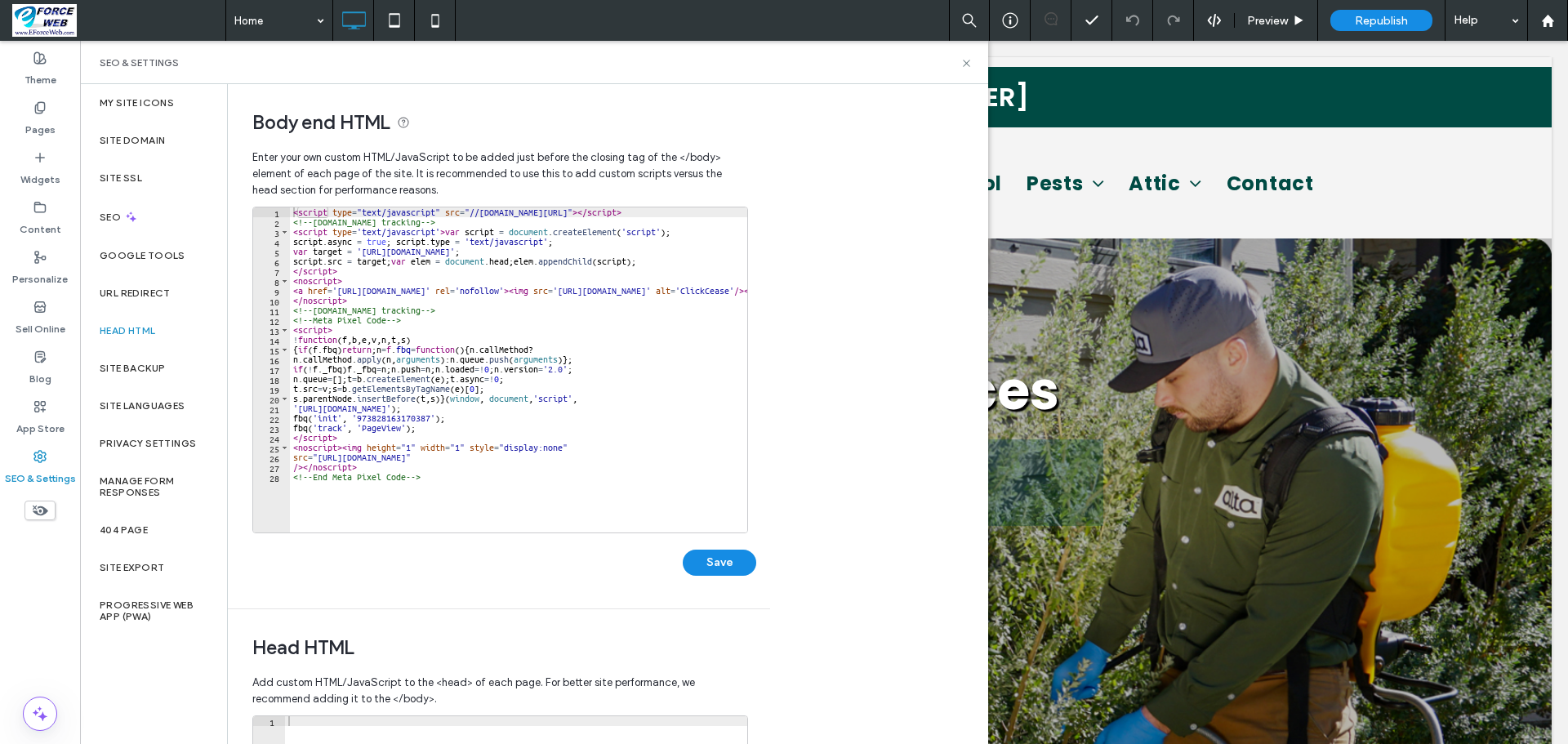
type textarea "**********"
click at [320, 490] on div "< script type = "text/javascript" src = "//[DOMAIN_NAME][URL]" > </ script > <!…" at bounding box center [580, 379] width 580 height 345
paste textarea "**********"
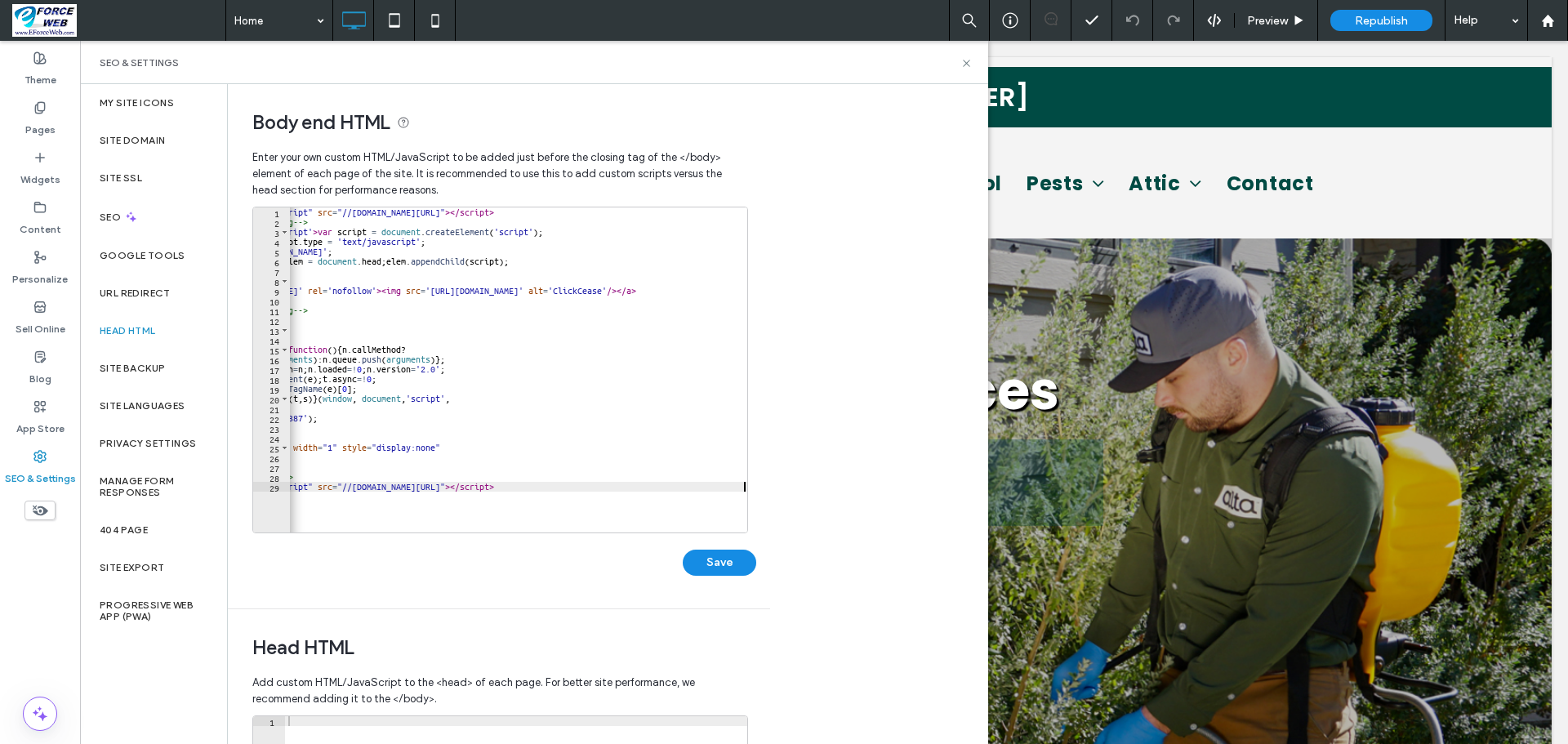
scroll to position [0, 127]
type textarea "**********"
click at [725, 565] on button "Save" at bounding box center [719, 563] width 73 height 26
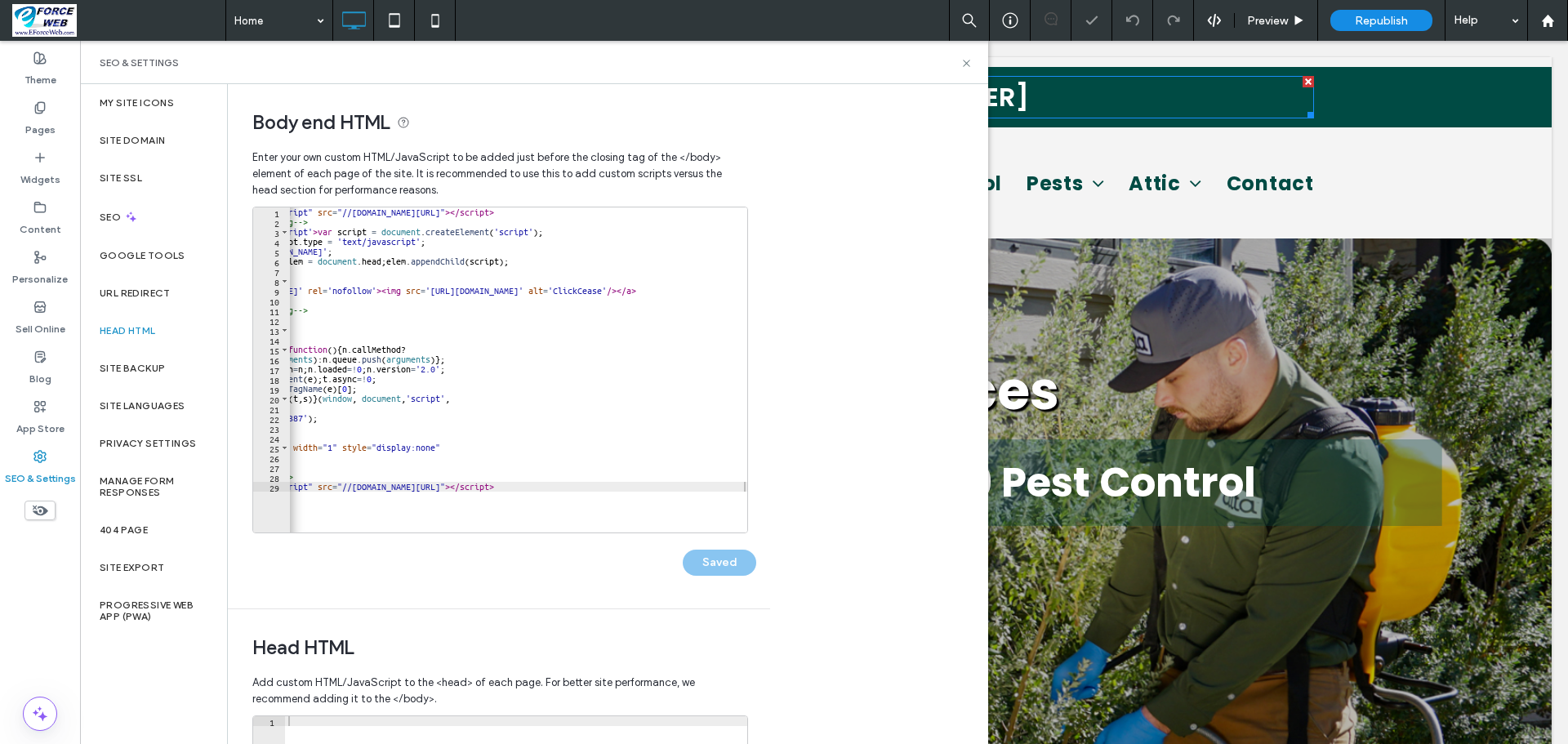
scroll to position [0, 0]
select select "**"
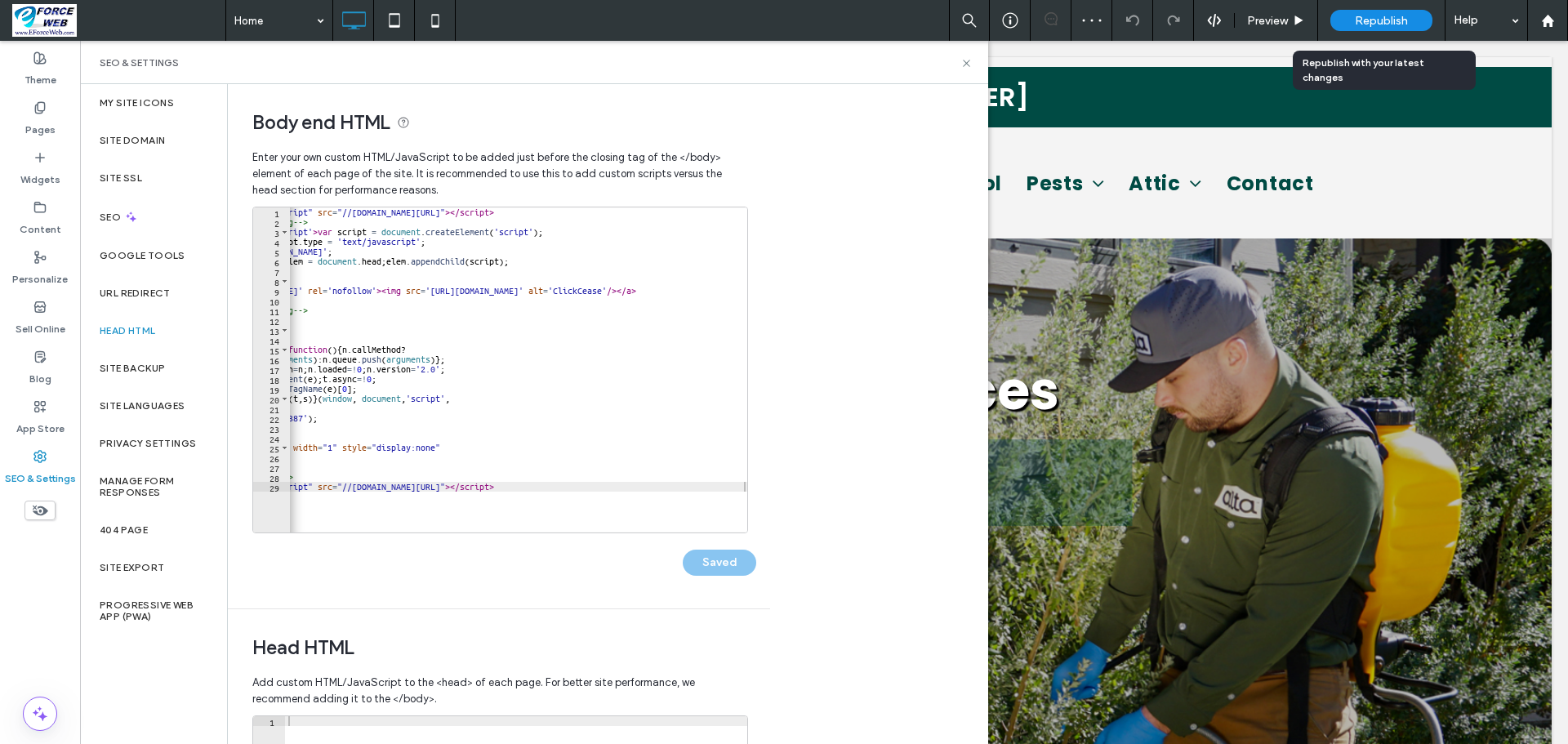
click at [1387, 20] on span "Republish" at bounding box center [1381, 21] width 53 height 14
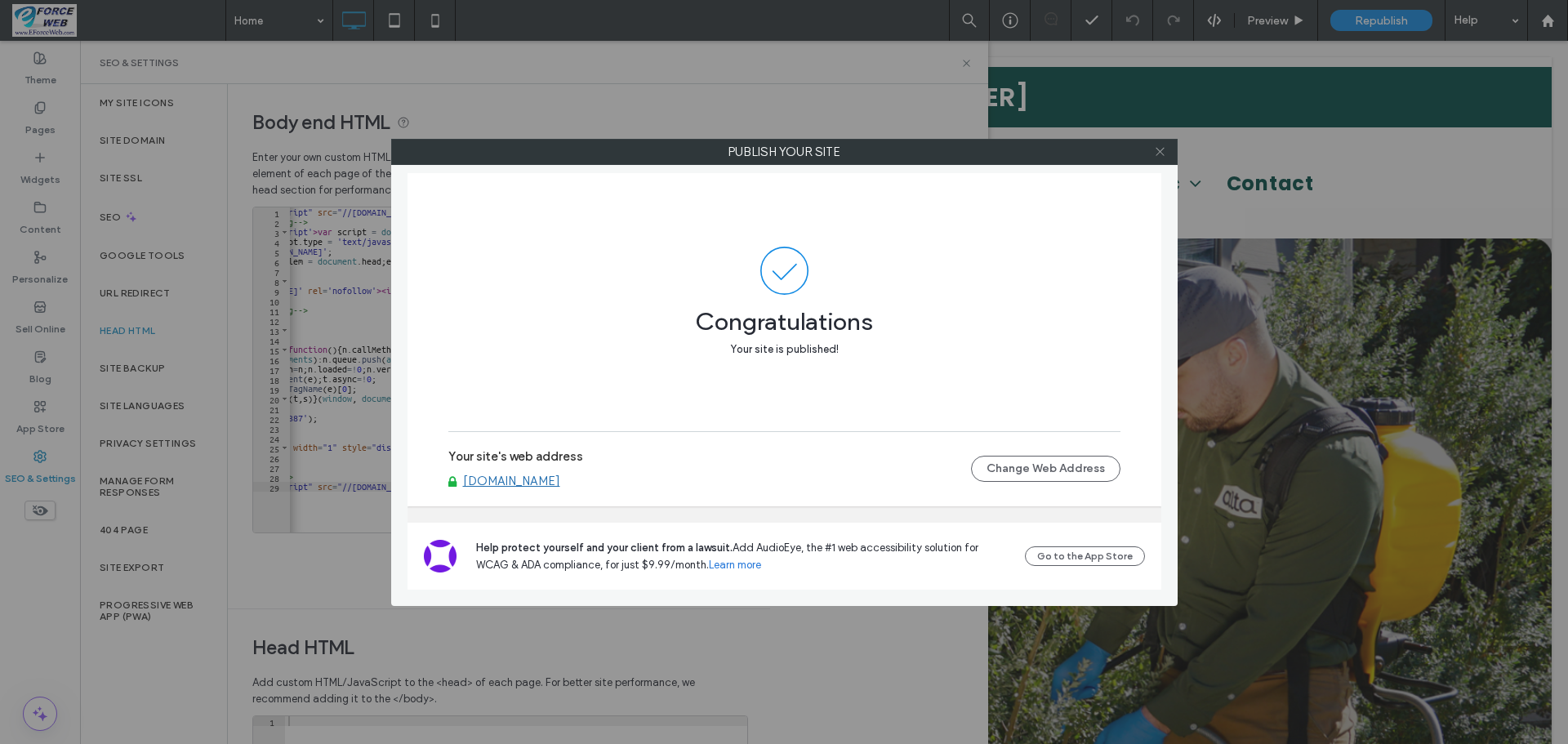
click at [1159, 155] on icon at bounding box center [1160, 151] width 12 height 12
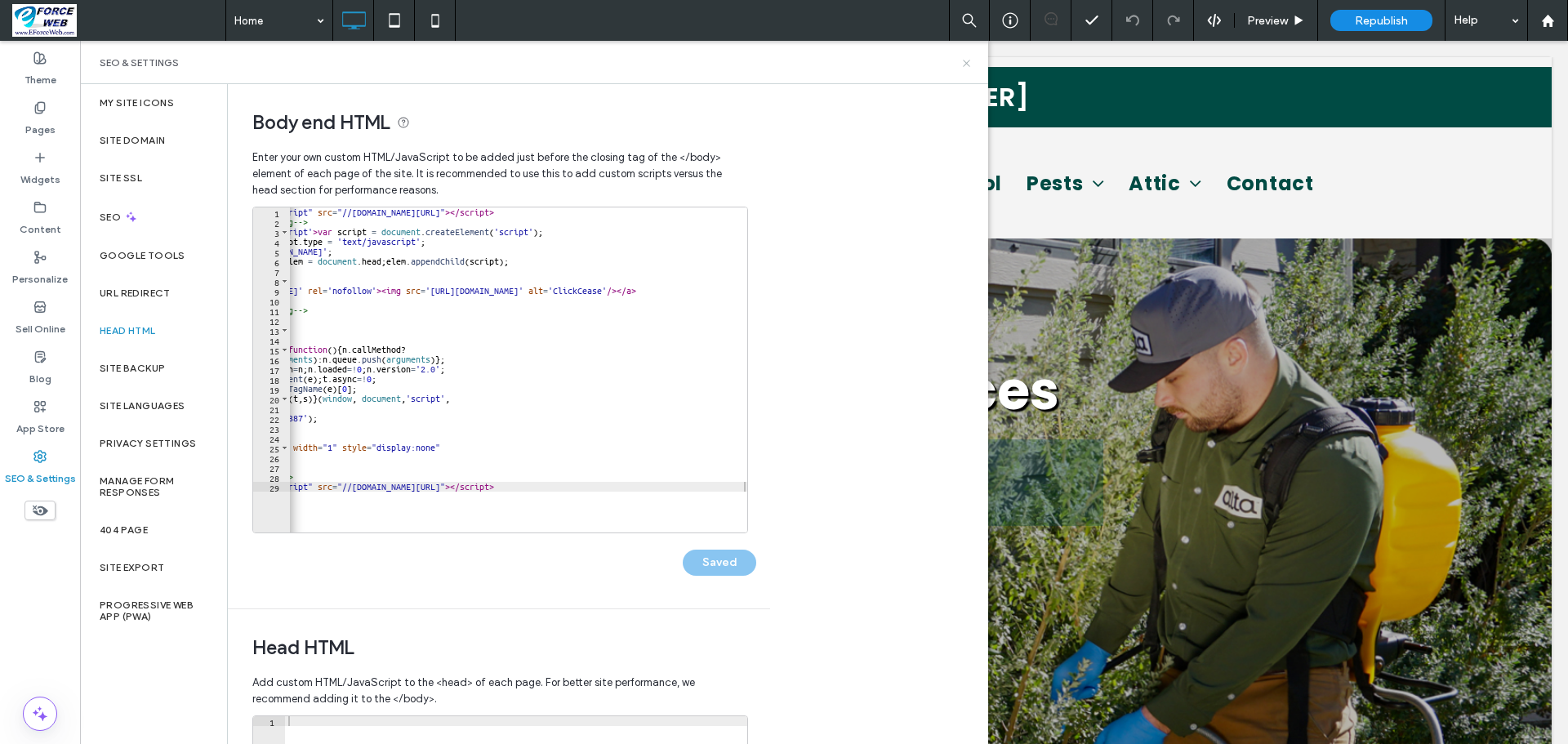
click at [968, 63] on icon at bounding box center [967, 63] width 12 height 12
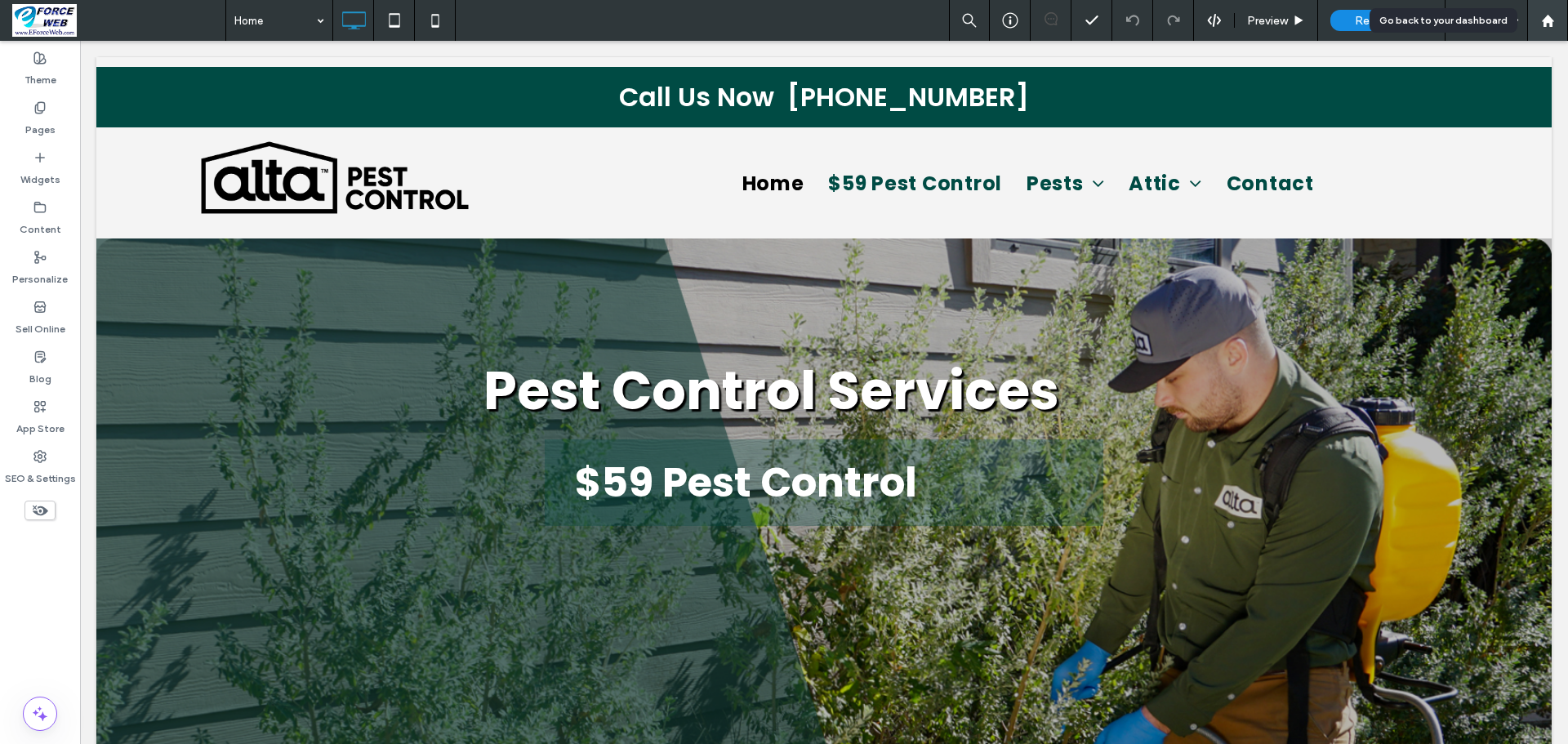
click at [1546, 22] on use at bounding box center [1547, 20] width 12 height 12
select select "**"
